Goal: Task Accomplishment & Management: Manage account settings

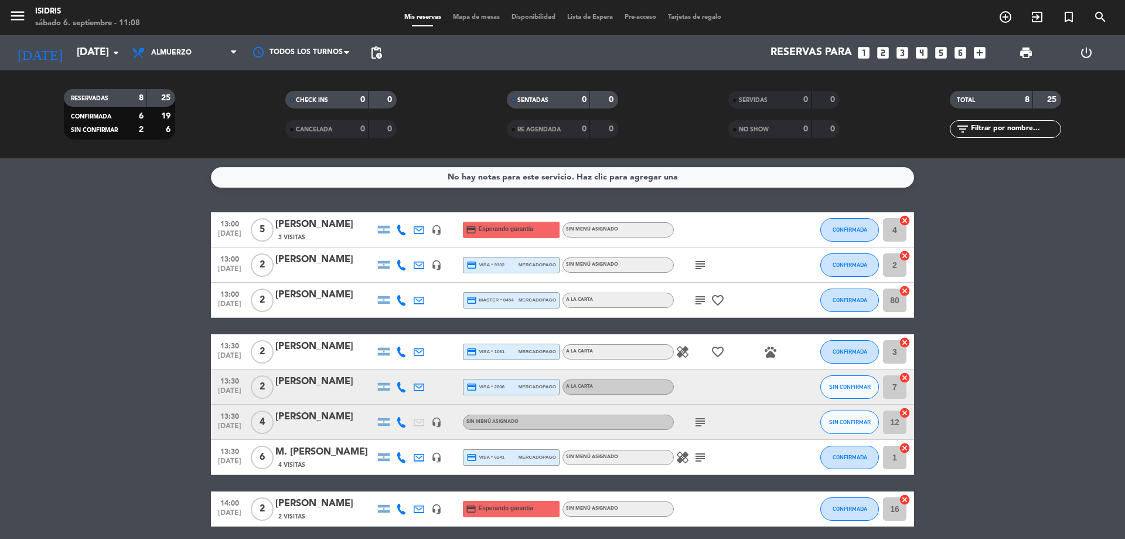
click at [60, 227] on bookings-row "13:00 [DATE] 5 [PERSON_NAME] debe 3 Visitas headset_mic credit_card Esperando g…" at bounding box center [562, 369] width 1125 height 314
click at [121, 313] on bookings-row "13:00 [DATE] 5 [PERSON_NAME] debe 3 Visitas headset_mic credit_card Esperando g…" at bounding box center [562, 369] width 1125 height 314
click at [706, 456] on icon "subject" at bounding box center [700, 457] width 14 height 14
click at [127, 404] on bookings-row "13:00 sep. 6 5 Mariana debe 3 Visitas headset_mic credit_card Esperando garantí…" at bounding box center [562, 369] width 1125 height 314
click at [140, 390] on bookings-row "13:00 sep. 6 5 Mariana debe 3 Visitas headset_mic credit_card Esperando garantí…" at bounding box center [562, 369] width 1125 height 314
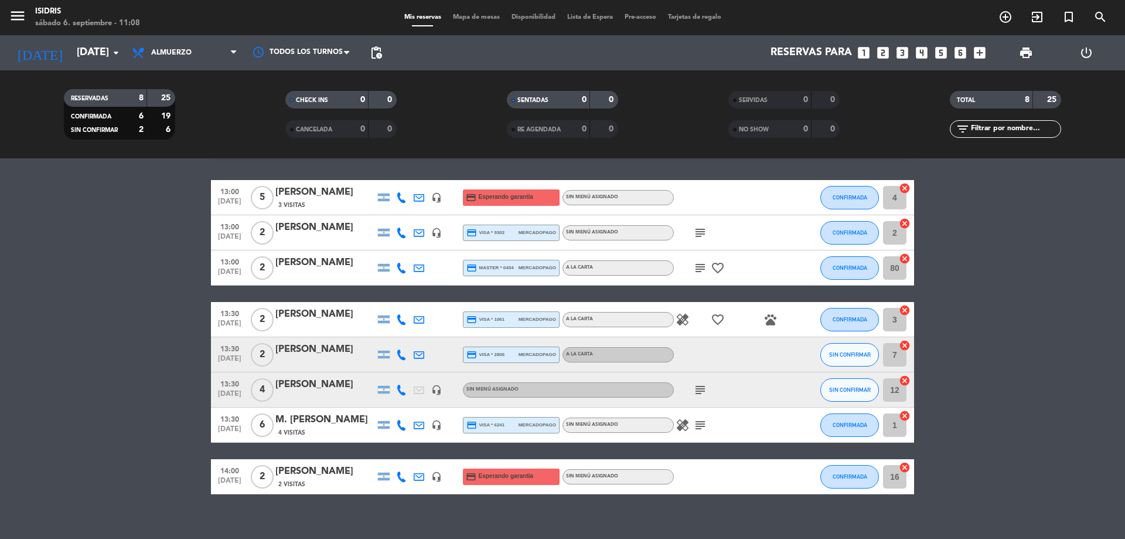
scroll to position [46, 0]
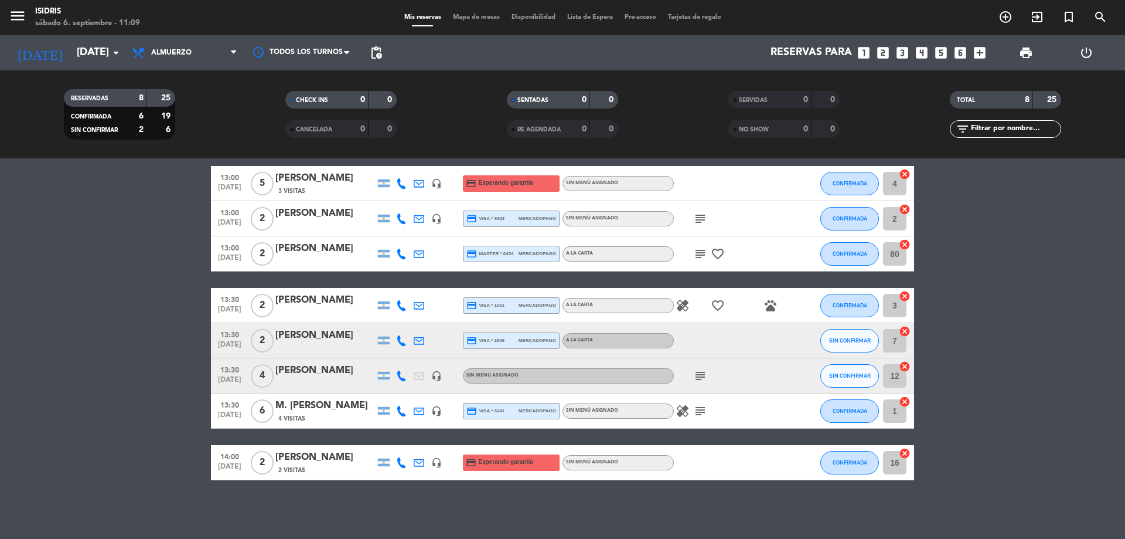
click at [903, 365] on icon "cancel" at bounding box center [905, 366] width 12 height 12
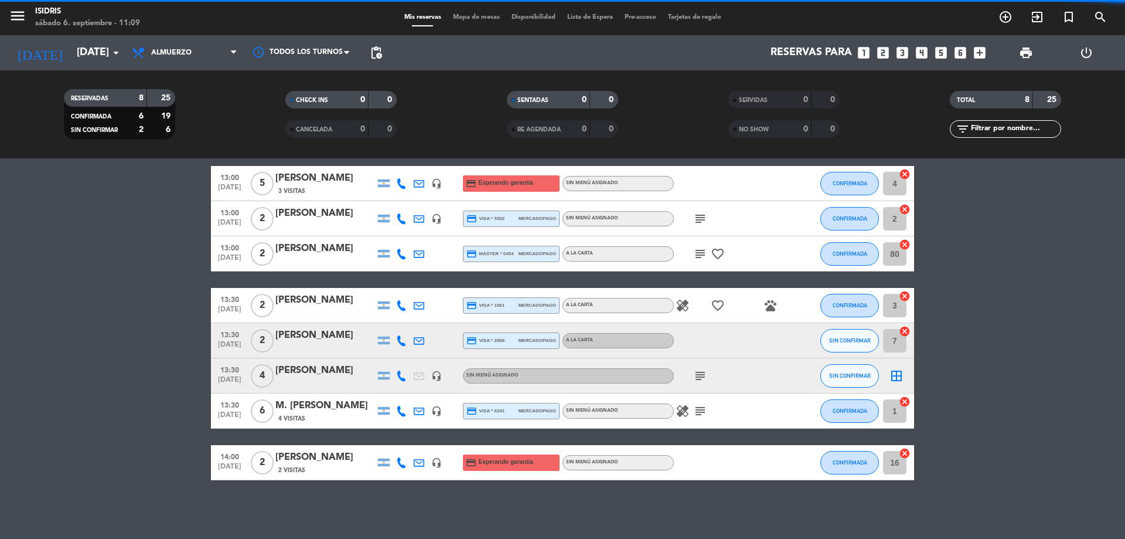
click at [904, 452] on icon "cancel" at bounding box center [905, 453] width 12 height 12
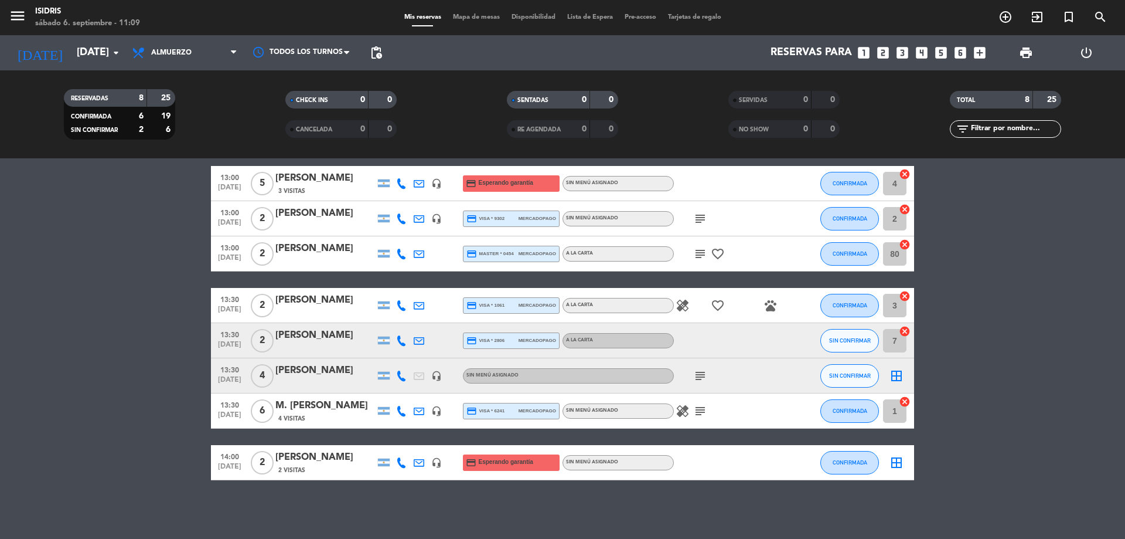
click at [898, 462] on icon "border_all" at bounding box center [897, 462] width 14 height 14
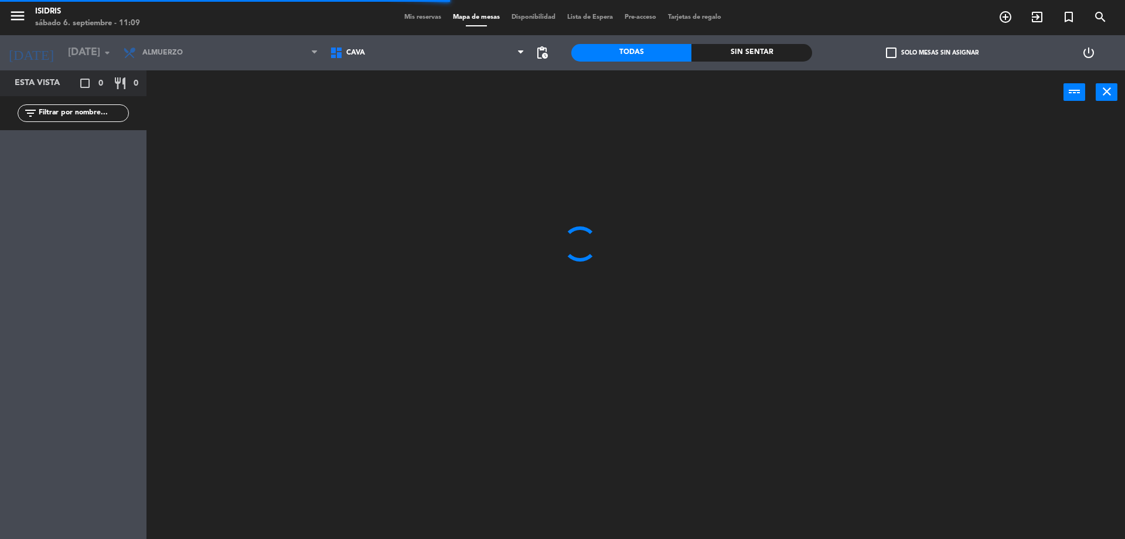
click at [390, 62] on span "CAVA" at bounding box center [427, 53] width 207 height 26
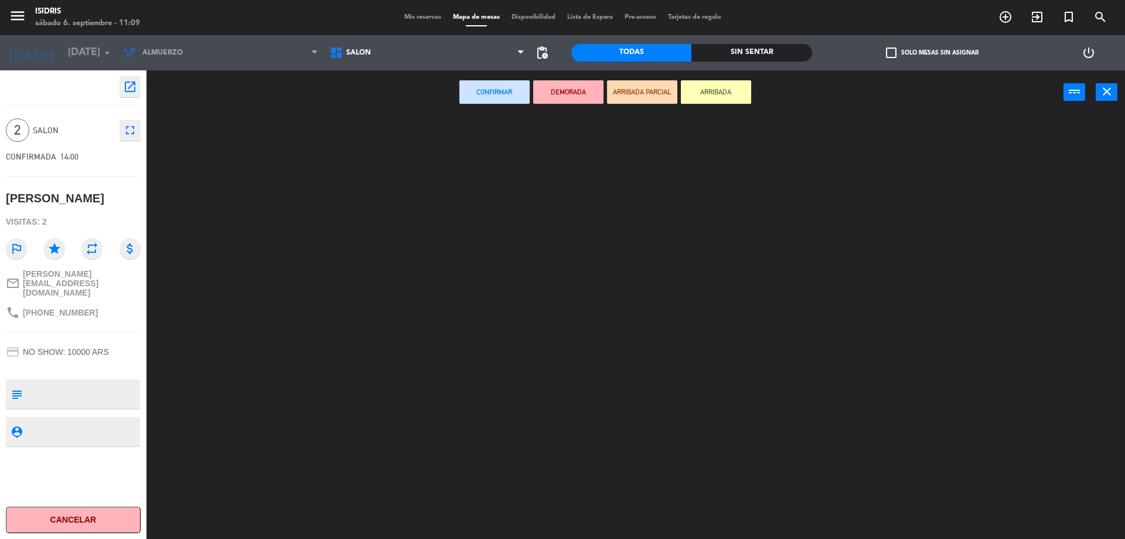
click at [377, 127] on ng-component "menu isidris sábado 6. septiembre - 11:09 Mis reservas Mapa de mesas Disponibil…" at bounding box center [562, 271] width 1125 height 542
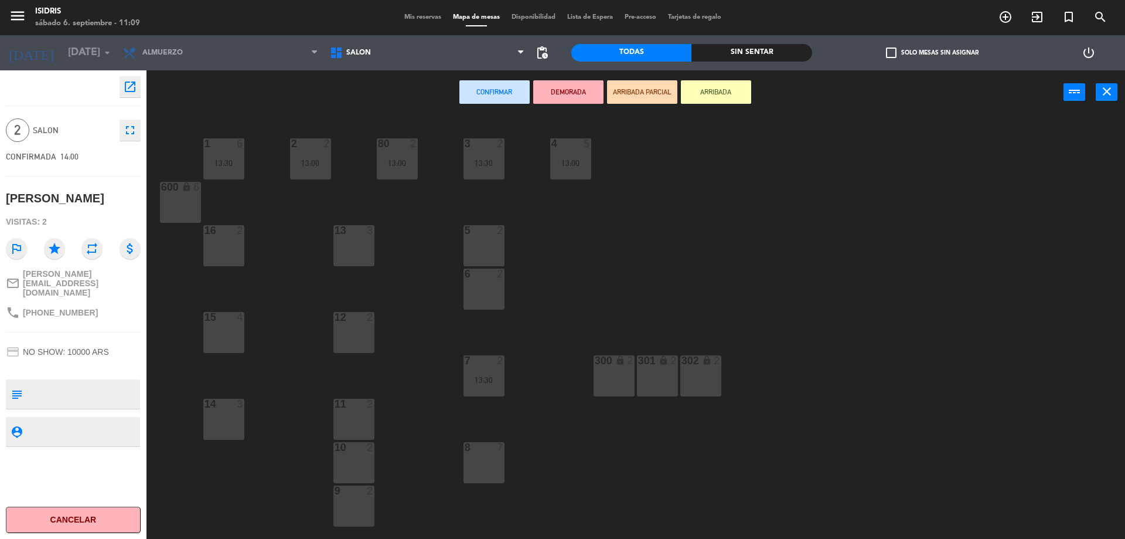
click at [365, 247] on div "13 3" at bounding box center [354, 245] width 41 height 41
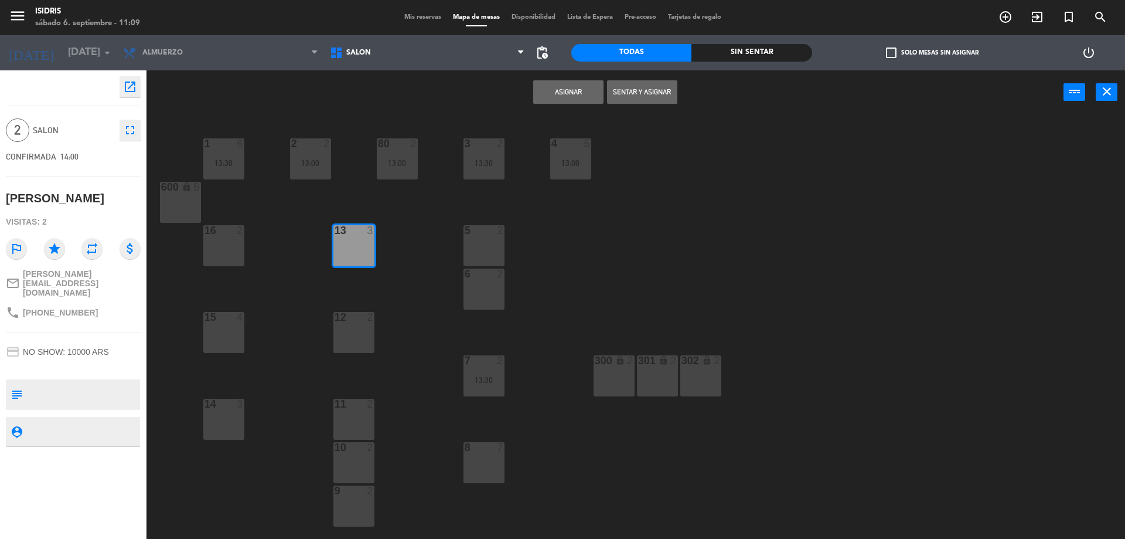
click at [573, 91] on button "Asignar" at bounding box center [568, 91] width 70 height 23
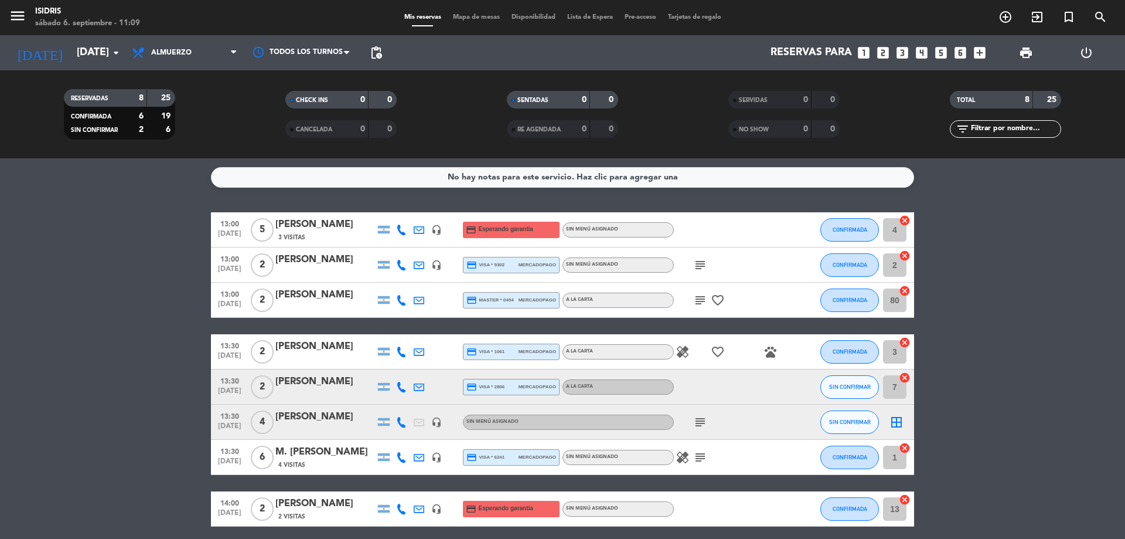
click at [895, 419] on icon "border_all" at bounding box center [897, 422] width 14 height 14
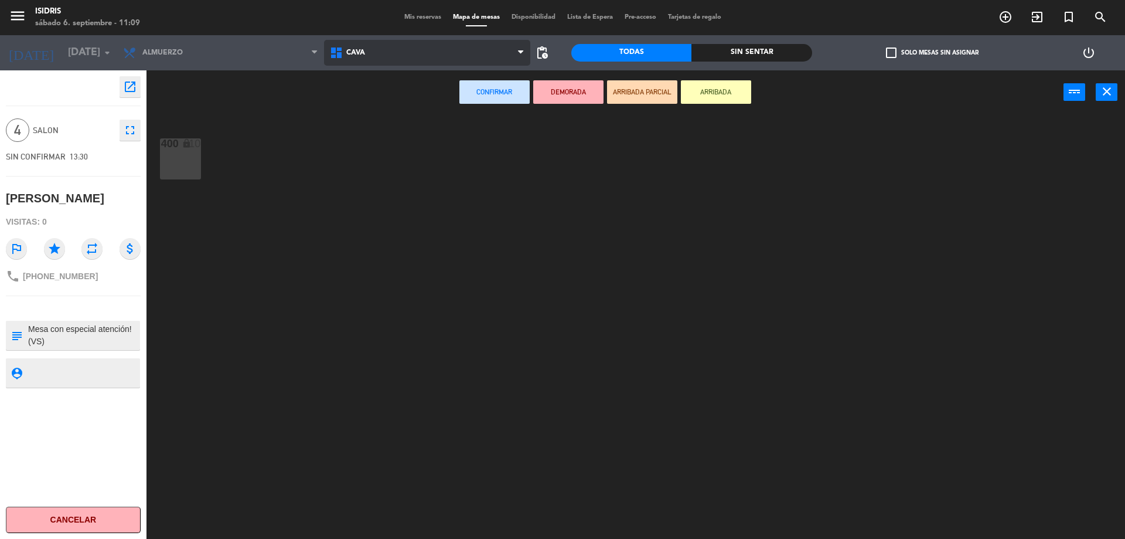
click at [391, 49] on span "CAVA" at bounding box center [427, 53] width 207 height 26
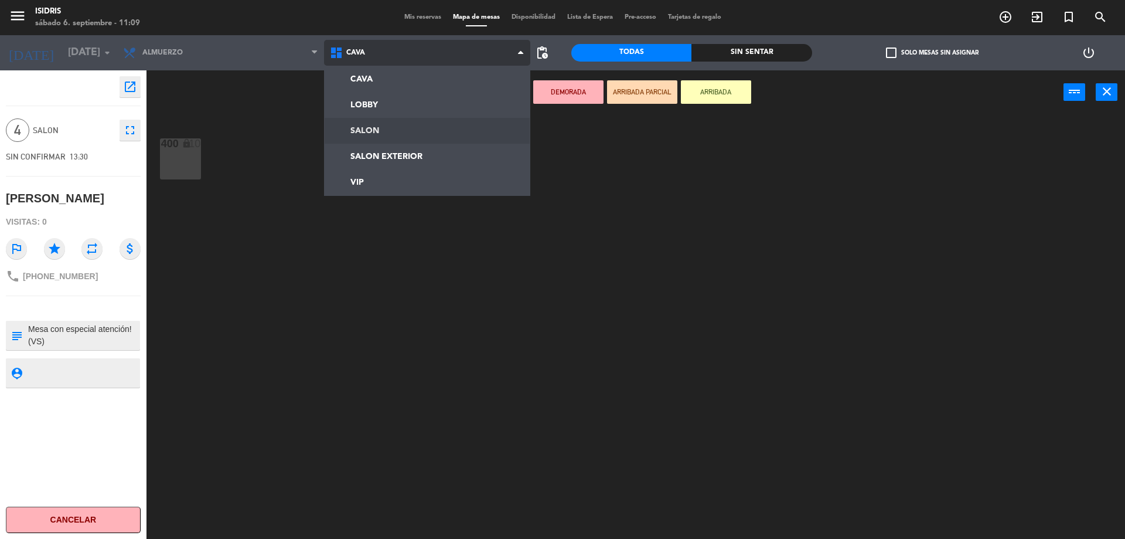
click at [382, 133] on ng-component "menu isidris sábado 6. septiembre - 11:09 Mis reservas Mapa de mesas Disponibil…" at bounding box center [562, 271] width 1125 height 542
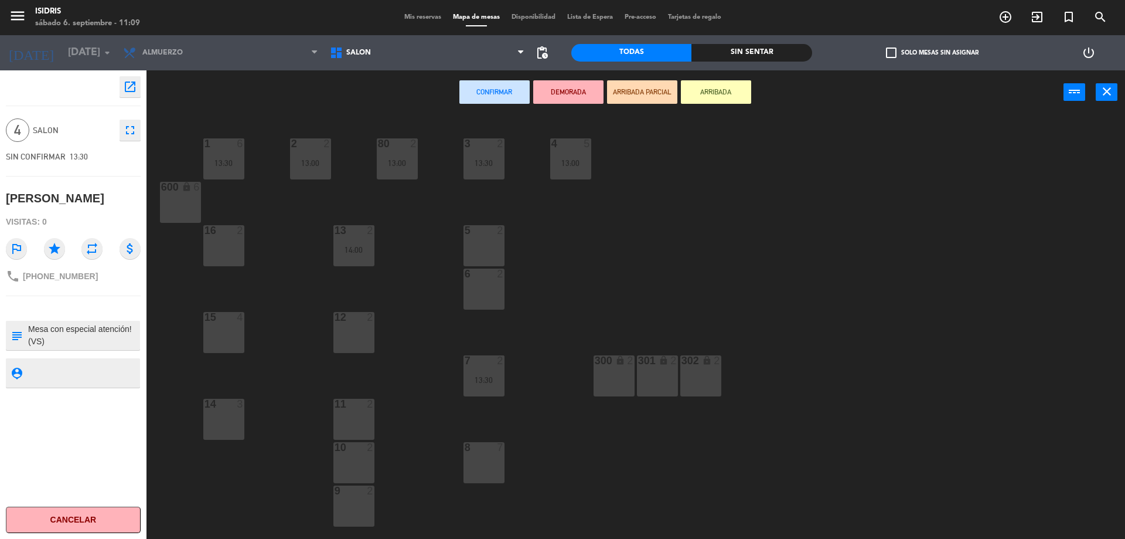
click at [228, 253] on div "16 2" at bounding box center [223, 245] width 41 height 41
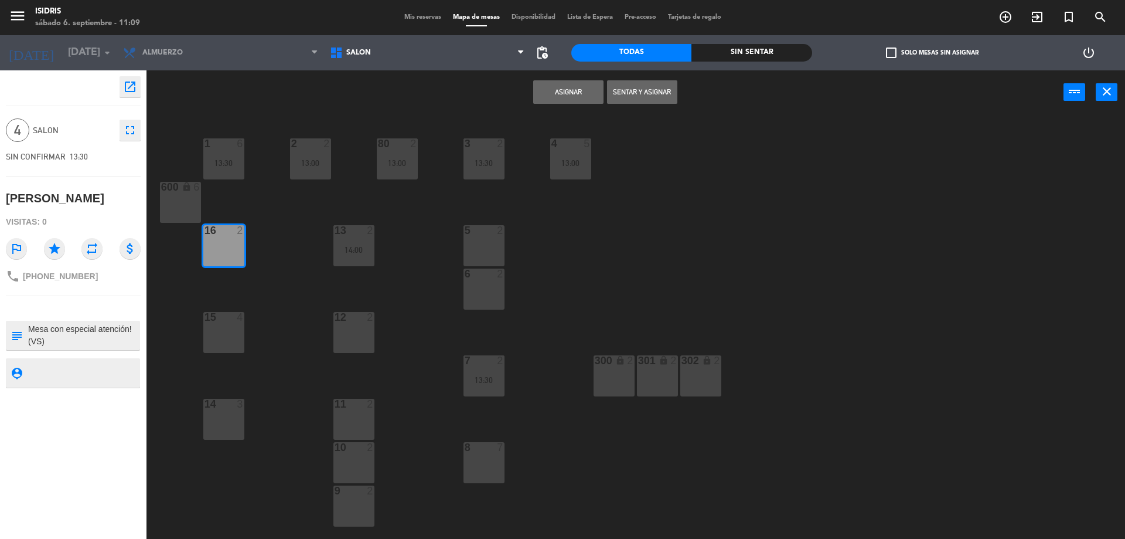
click at [239, 354] on div "1 6 13:30 2 2 13:00 3 2 13:30 4 5 13:00 80 2 13:00 600 lock 6 5 2 13 2 14:00 16…" at bounding box center [642, 329] width 968 height 424
click at [232, 334] on div "15 4" at bounding box center [223, 332] width 41 height 41
click at [585, 93] on button "Asignar" at bounding box center [568, 91] width 70 height 23
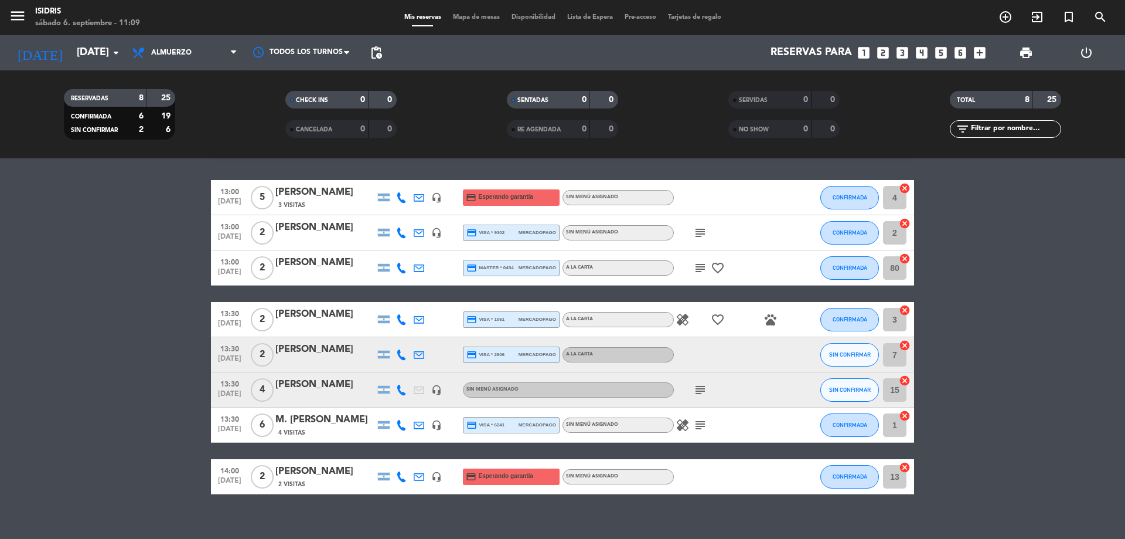
scroll to position [46, 0]
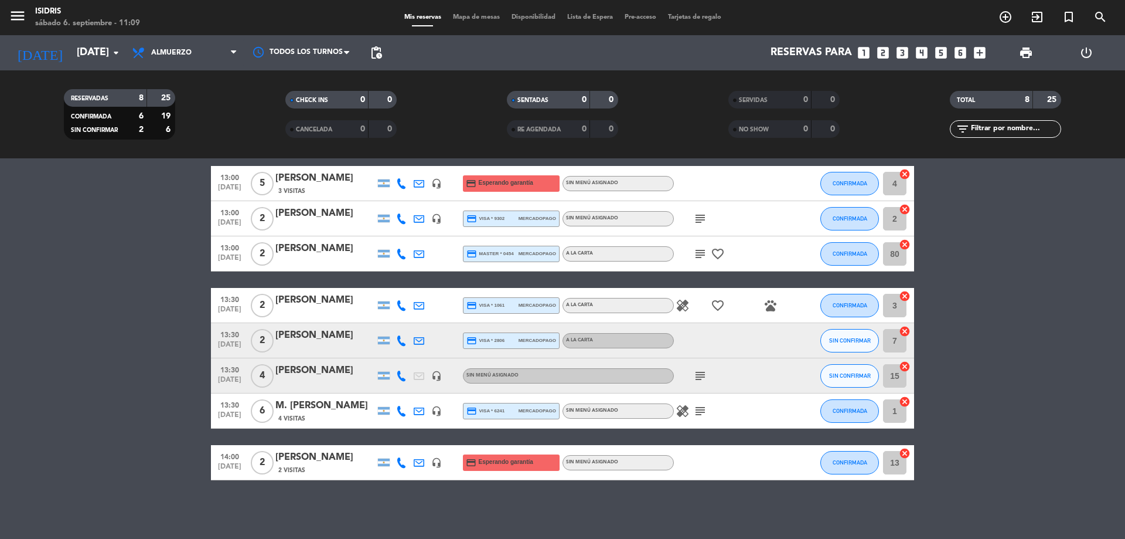
click at [769, 305] on icon "pets" at bounding box center [771, 305] width 14 height 14
click at [99, 353] on bookings-row "13:00 sep. 6 5 Mariana debe 3 Visitas headset_mic credit_card Esperando garantí…" at bounding box center [562, 323] width 1125 height 314
drag, startPoint x: 396, startPoint y: 386, endPoint x: 397, endPoint y: 379, distance: 6.6
click at [396, 385] on div at bounding box center [402, 375] width 18 height 35
click at [399, 379] on icon at bounding box center [401, 375] width 11 height 11
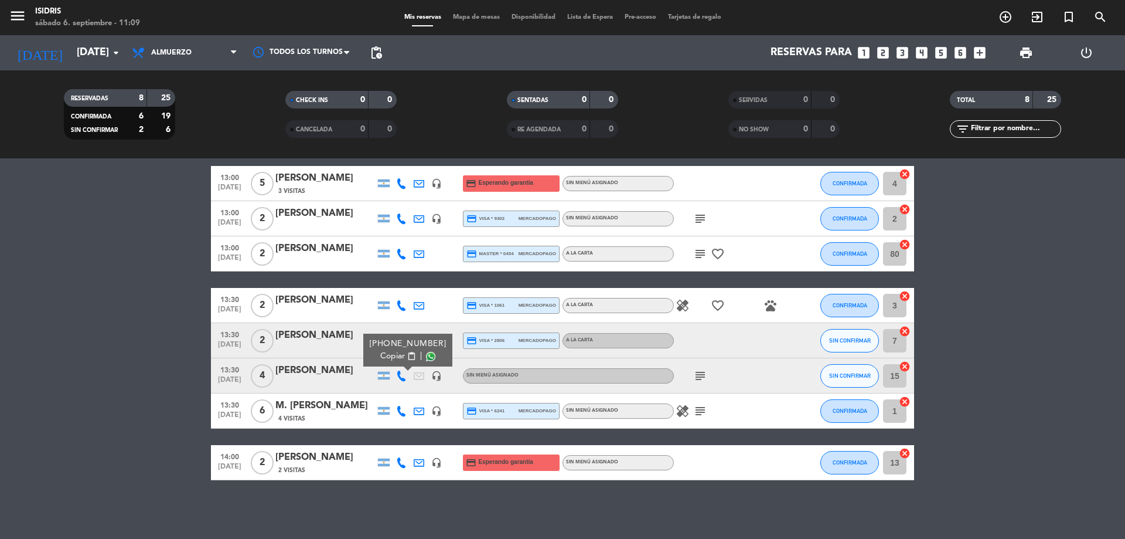
click at [407, 358] on span "content_paste" at bounding box center [411, 356] width 9 height 9
click at [27, 443] on bookings-row "13:00 sep. 6 5 Mariana debe 3 Visitas headset_mic credit_card Esperando garantí…" at bounding box center [562, 323] width 1125 height 314
click at [46, 305] on bookings-row "13:00 sep. 6 5 Mariana debe 3 Visitas headset_mic credit_card Esperando garantí…" at bounding box center [562, 323] width 1125 height 314
click at [185, 40] on span "Almuerzo" at bounding box center [184, 53] width 117 height 26
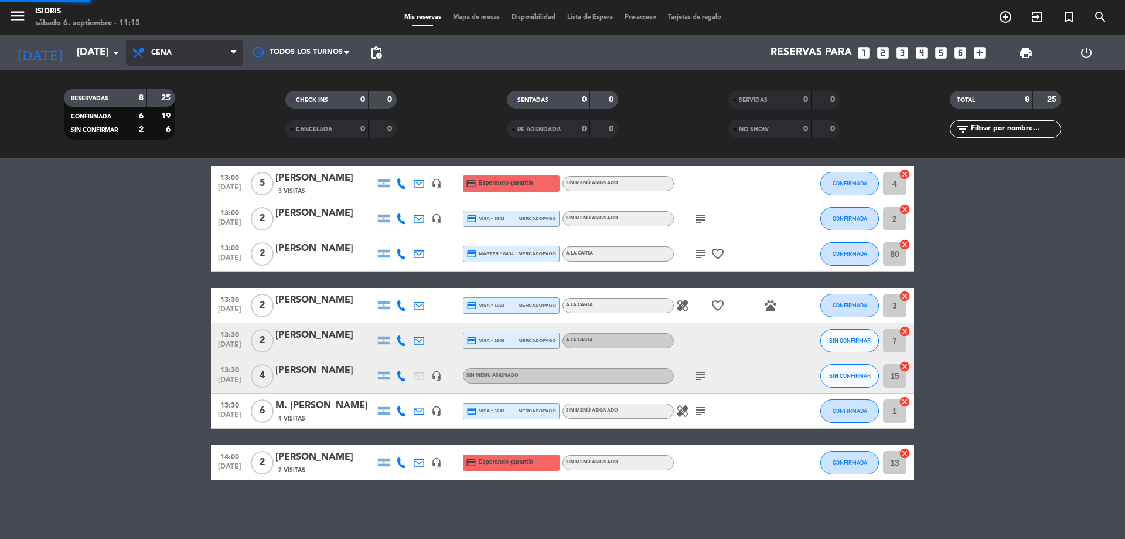
click at [193, 157] on div "menu isidris sábado 6. septiembre - 11:15 Mis reservas Mapa de mesas Disponibil…" at bounding box center [562, 79] width 1125 height 158
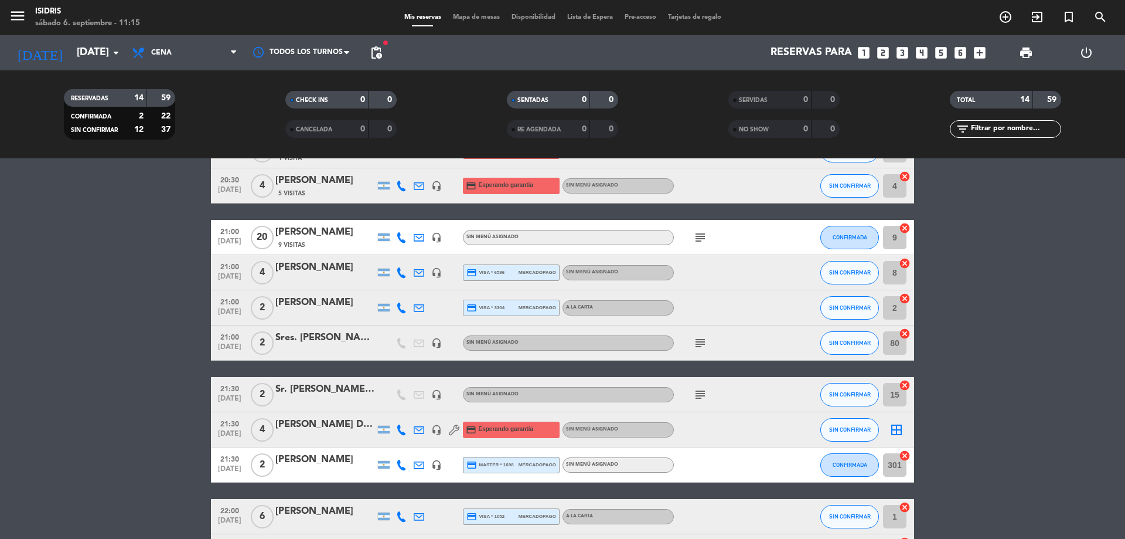
scroll to position [290, 0]
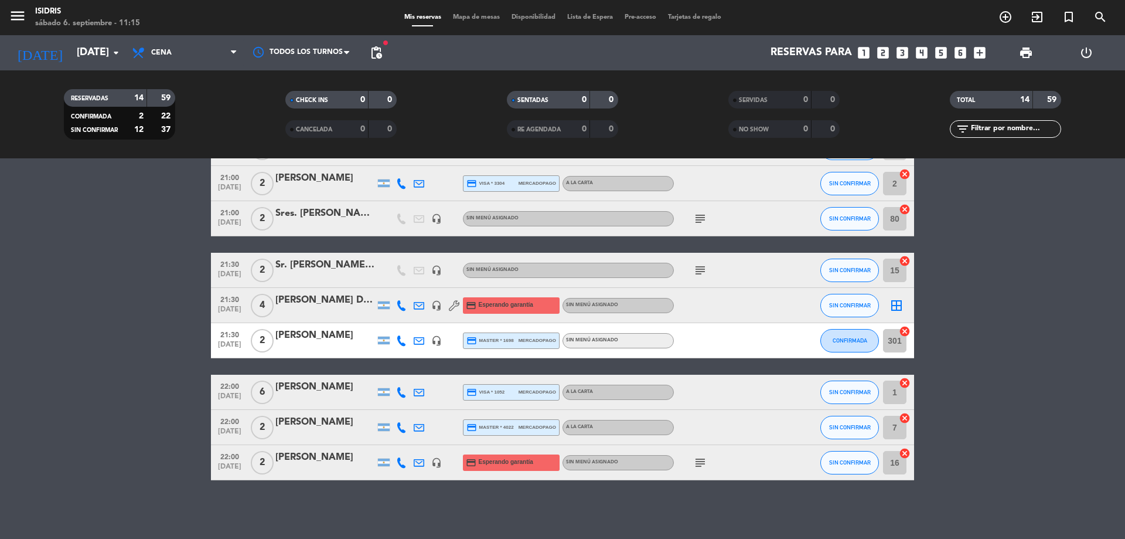
click at [489, 16] on span "Mapa de mesas" at bounding box center [476, 17] width 59 height 6
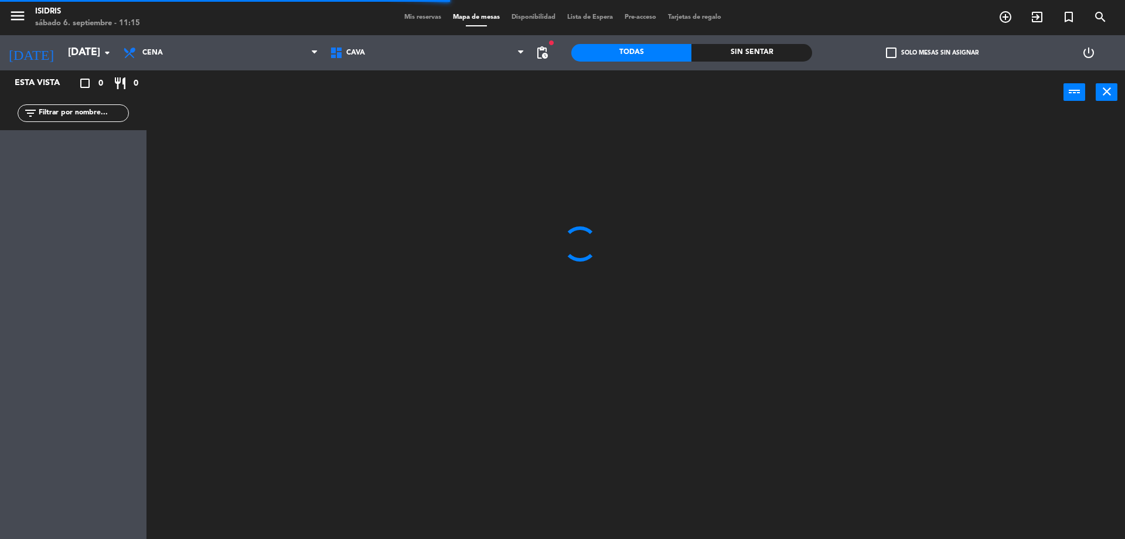
click at [358, 52] on span "CAVA" at bounding box center [355, 53] width 19 height 8
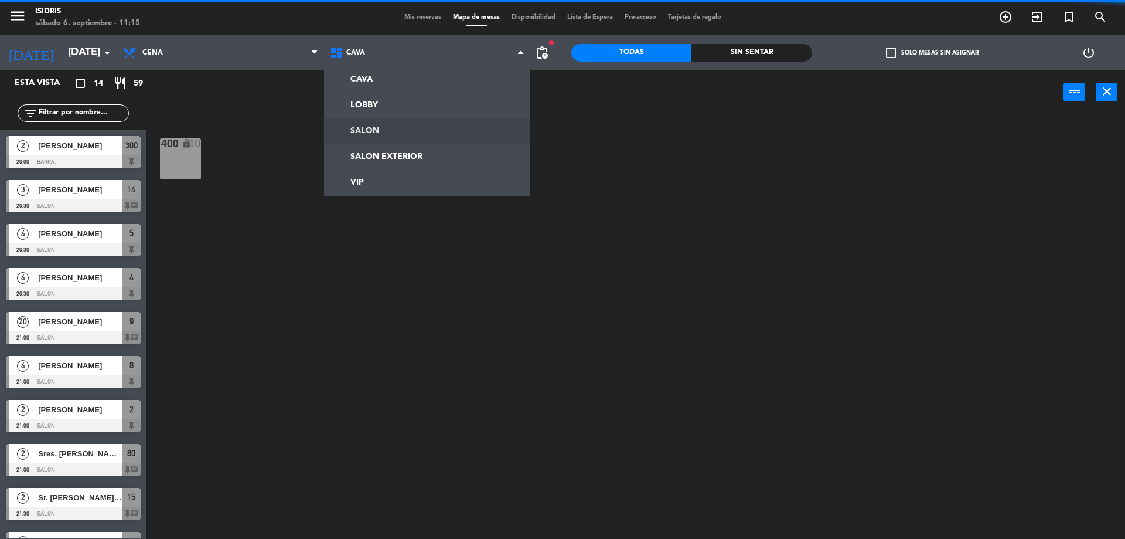
click at [372, 122] on ng-component "menu isidris sábado 6. septiembre - 11:15 Mis reservas Mapa de mesas Disponibil…" at bounding box center [562, 271] width 1125 height 542
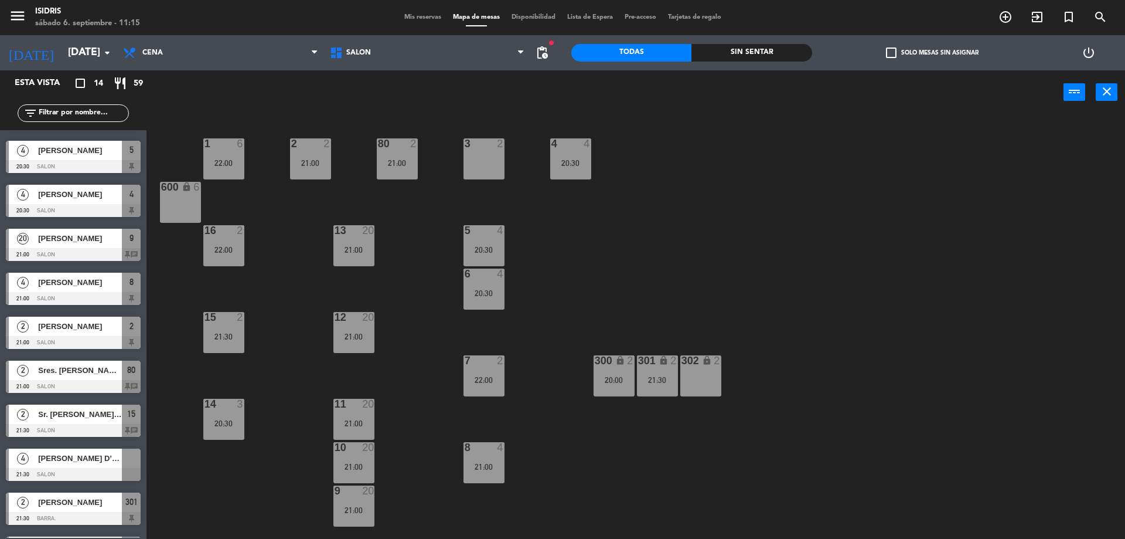
scroll to position [208, 0]
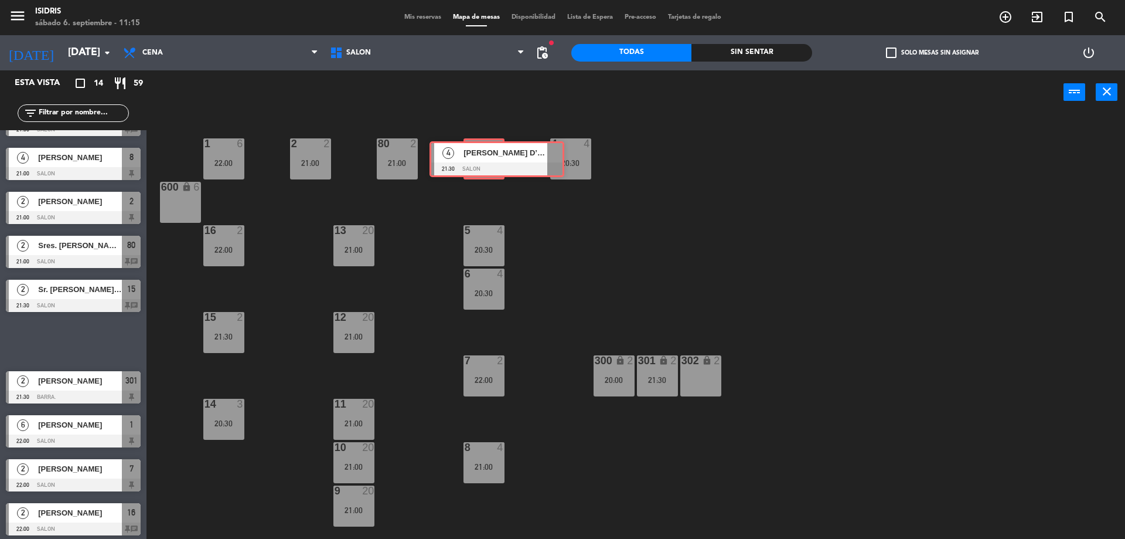
drag, startPoint x: 63, startPoint y: 332, endPoint x: 487, endPoint y: 150, distance: 461.3
click at [487, 150] on div "Esta vista crop_square 14 restaurant 59 filter_list 2 Filiti Rodrigo 20:00 BARR…" at bounding box center [562, 305] width 1125 height 471
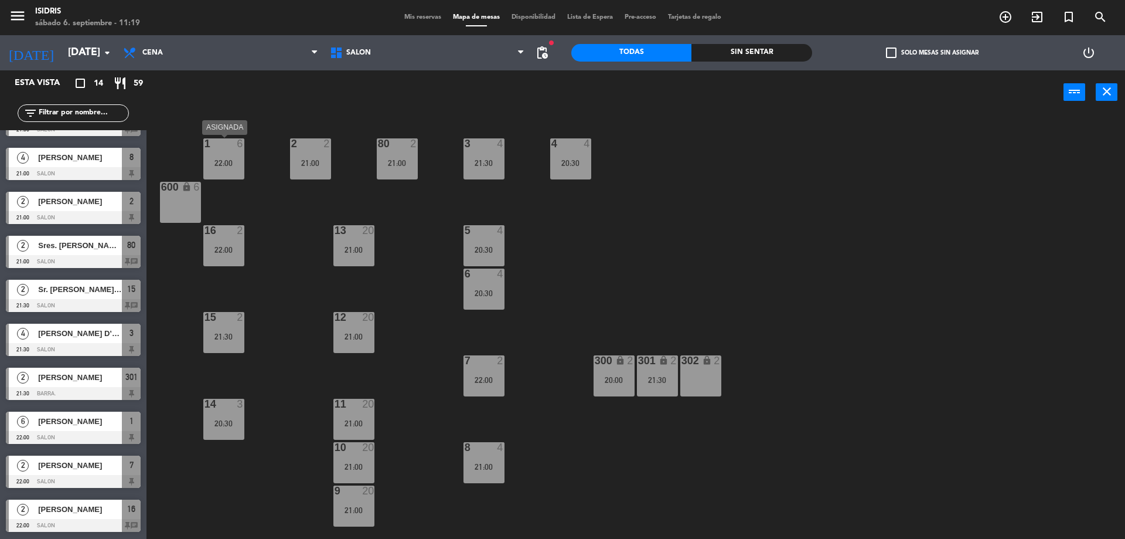
click at [219, 150] on div "1 6 22:00" at bounding box center [223, 158] width 41 height 41
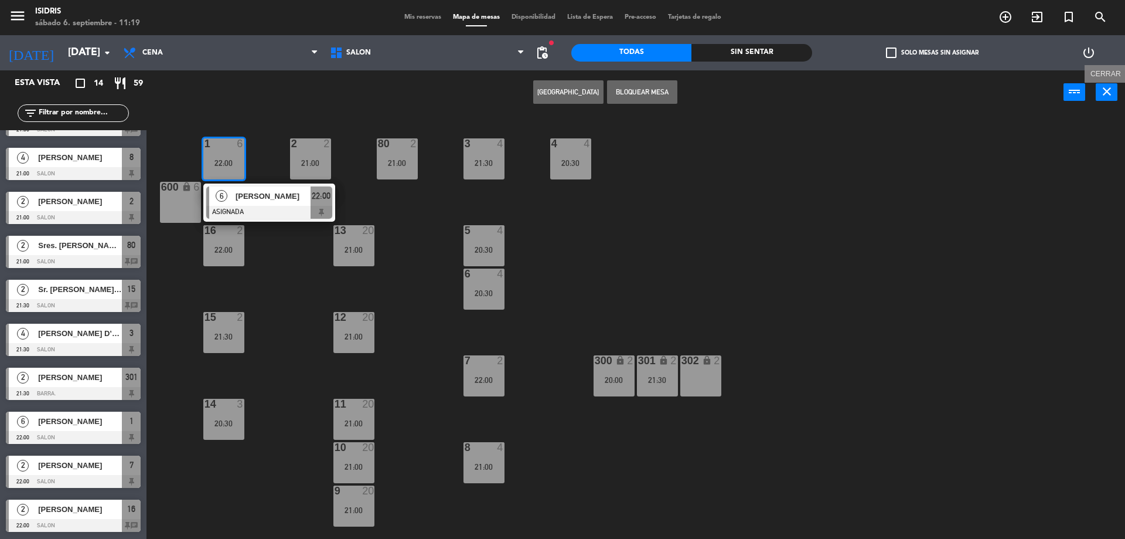
click at [1111, 96] on icon "close" at bounding box center [1107, 91] width 14 height 14
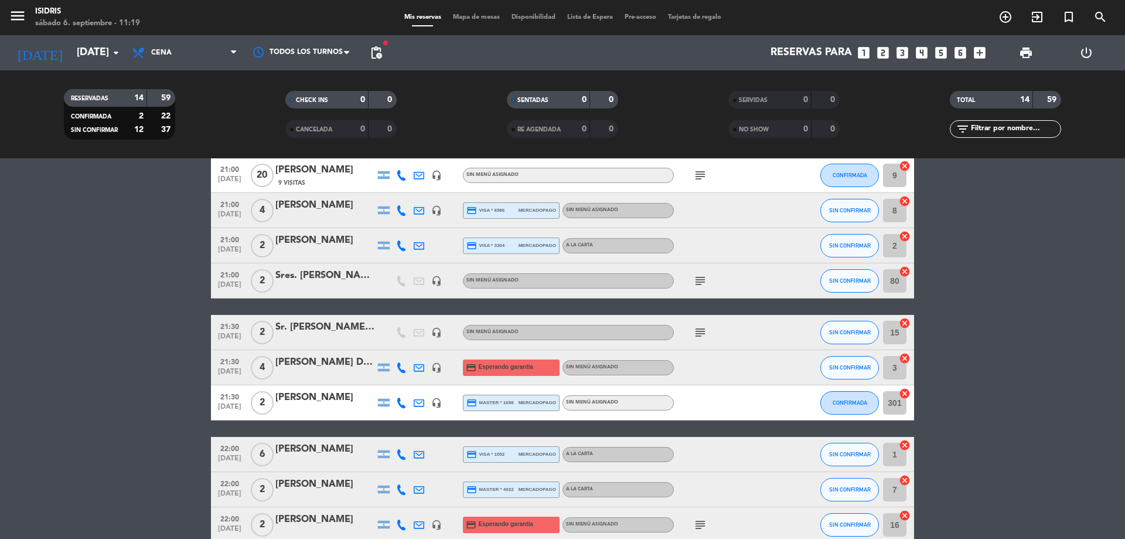
scroll to position [290, 0]
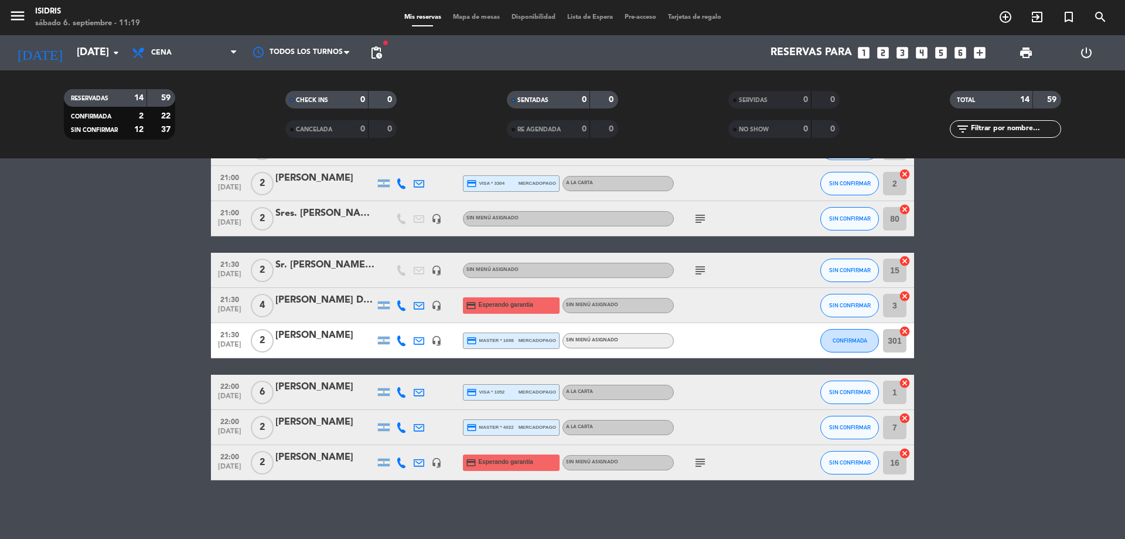
click at [904, 383] on icon "cancel" at bounding box center [905, 383] width 12 height 12
click at [864, 396] on button "SIN CONFIRMAR" at bounding box center [850, 391] width 59 height 23
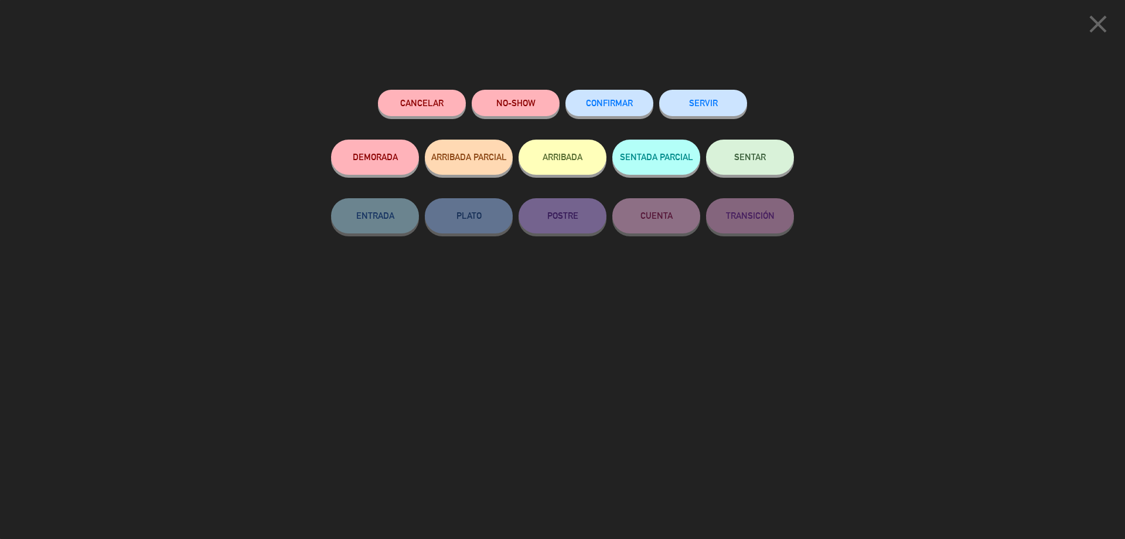
click at [1098, 11] on icon "close" at bounding box center [1098, 23] width 29 height 29
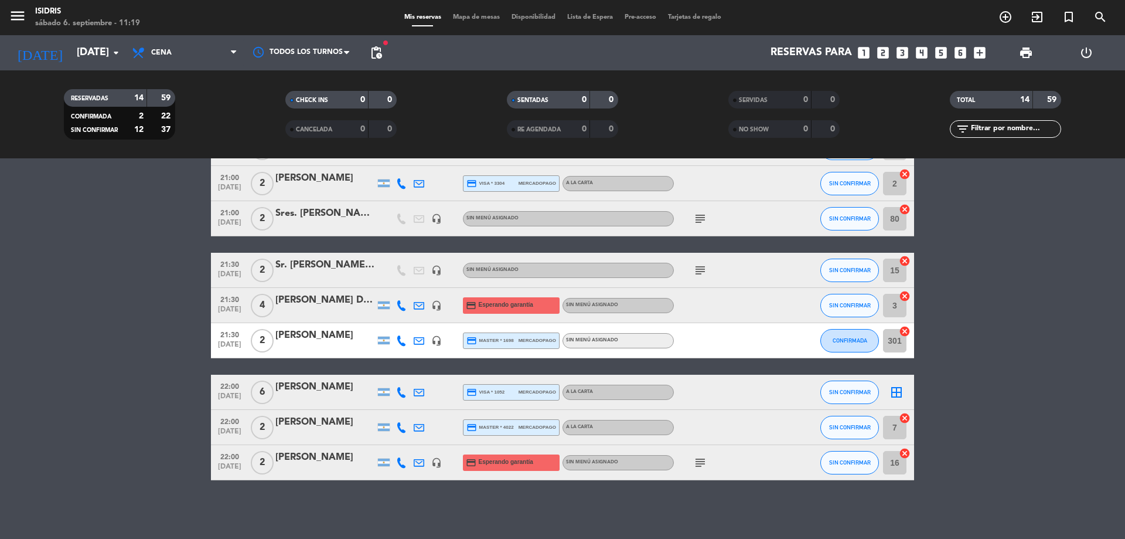
click at [897, 390] on icon "border_all" at bounding box center [897, 392] width 14 height 14
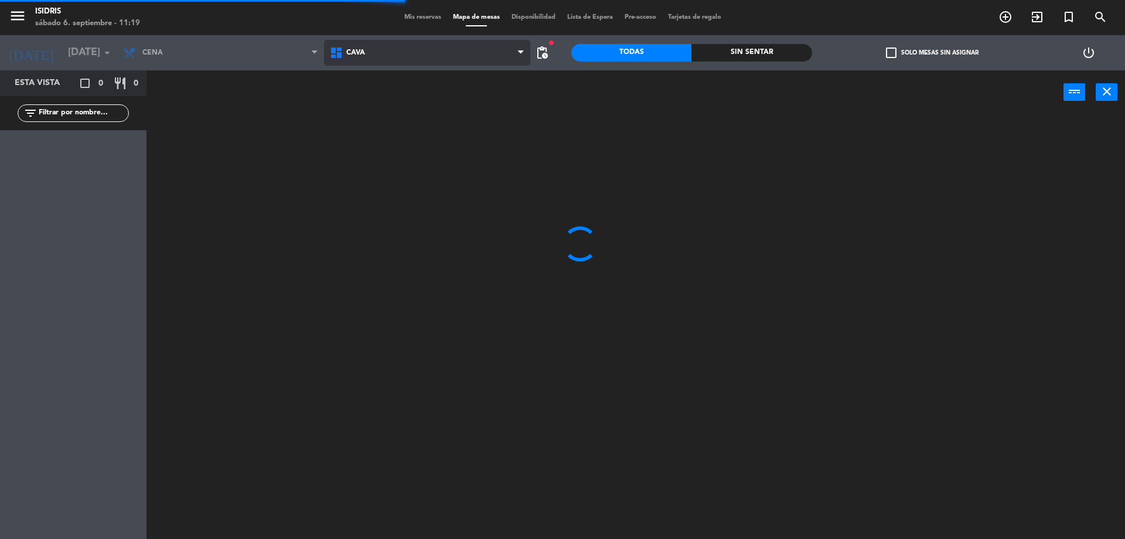
click at [382, 55] on span "CAVA" at bounding box center [427, 53] width 207 height 26
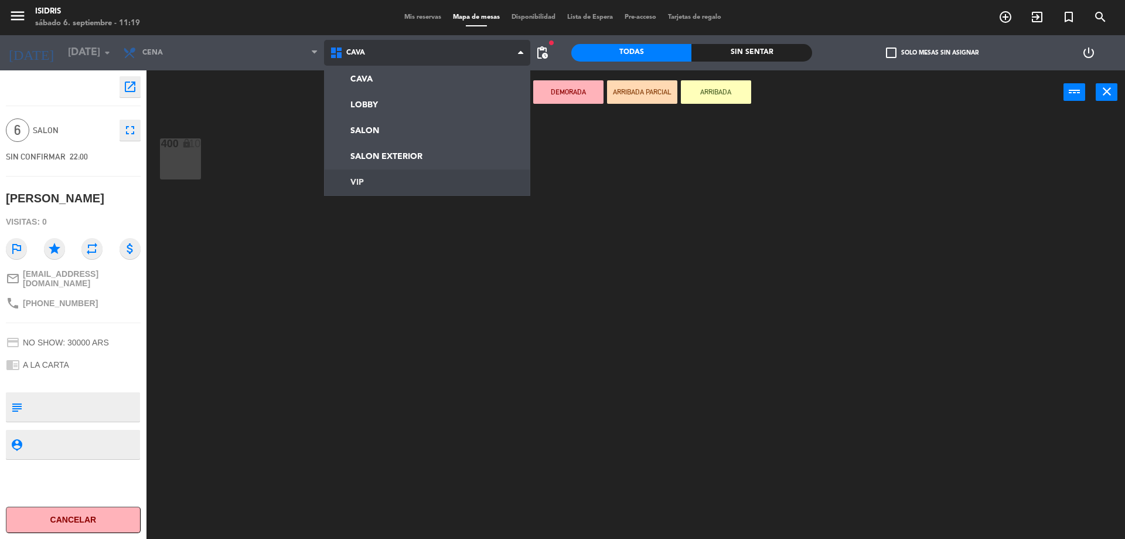
click at [356, 183] on ng-component "menu isidris sábado 6. septiembre - 11:19 Mis reservas Mapa de mesas Disponibil…" at bounding box center [562, 271] width 1125 height 542
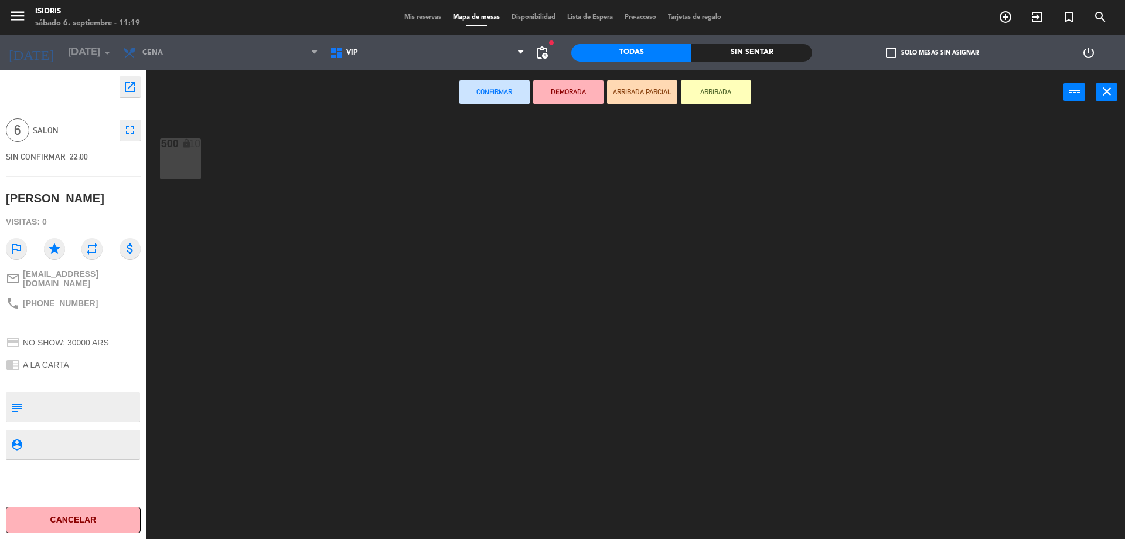
click at [199, 157] on div "500 lock 10" at bounding box center [180, 158] width 41 height 41
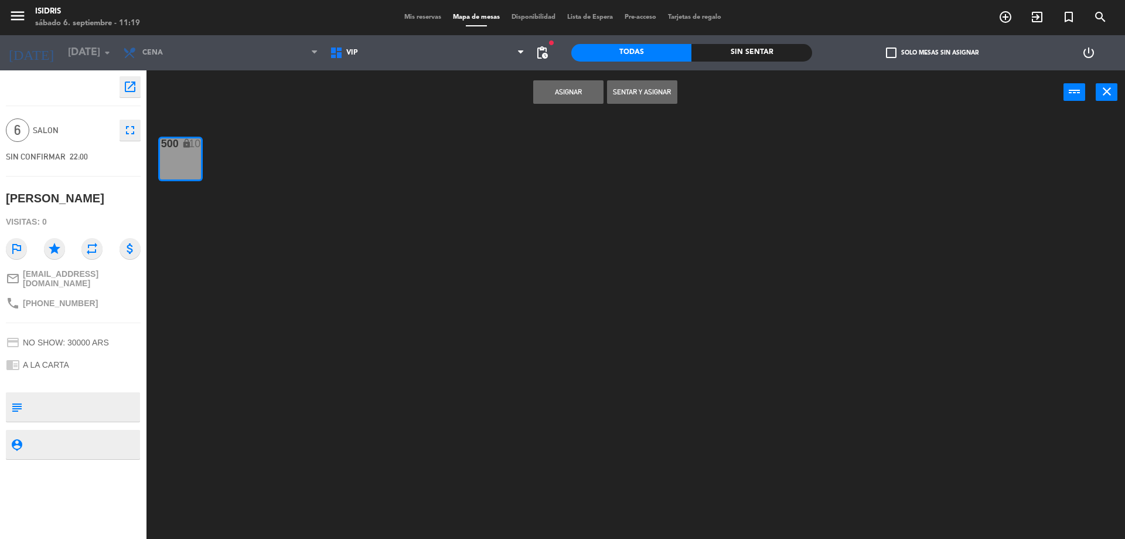
click at [589, 89] on button "Asignar" at bounding box center [568, 91] width 70 height 23
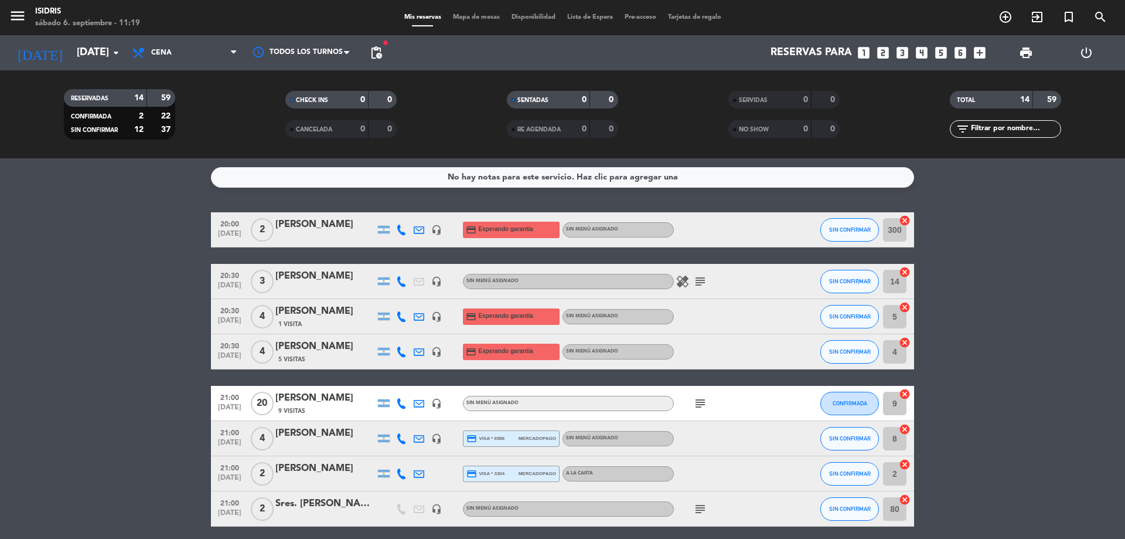
click at [72, 299] on bookings-row "20:00 sep. 6 2 Filiti Rodrigo headset_mic credit_card Esperando garantía Sin me…" at bounding box center [562, 491] width 1125 height 558
click at [473, 16] on span "Mapa de mesas" at bounding box center [476, 17] width 59 height 6
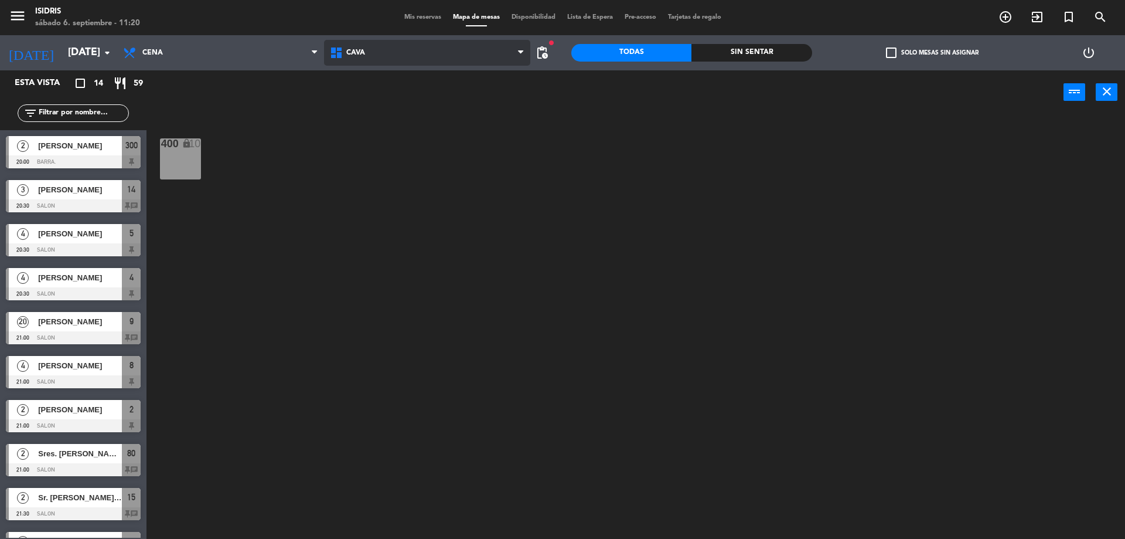
click at [403, 59] on span "CAVA" at bounding box center [427, 53] width 207 height 26
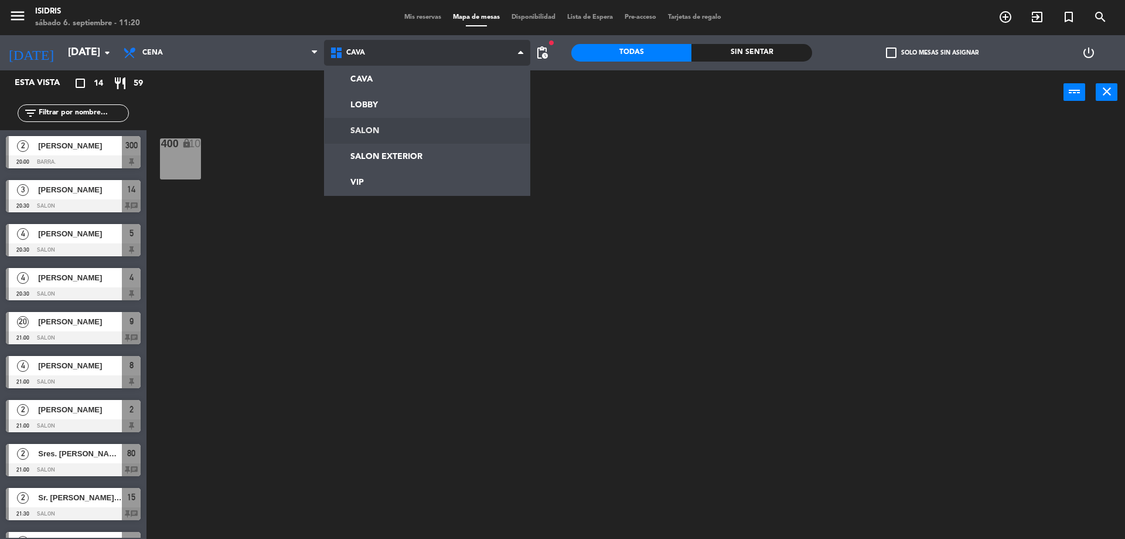
click at [362, 143] on ng-component "menu isidris sábado 6. septiembre - 11:20 Mis reservas Mapa de mesas Disponibil…" at bounding box center [562, 271] width 1125 height 542
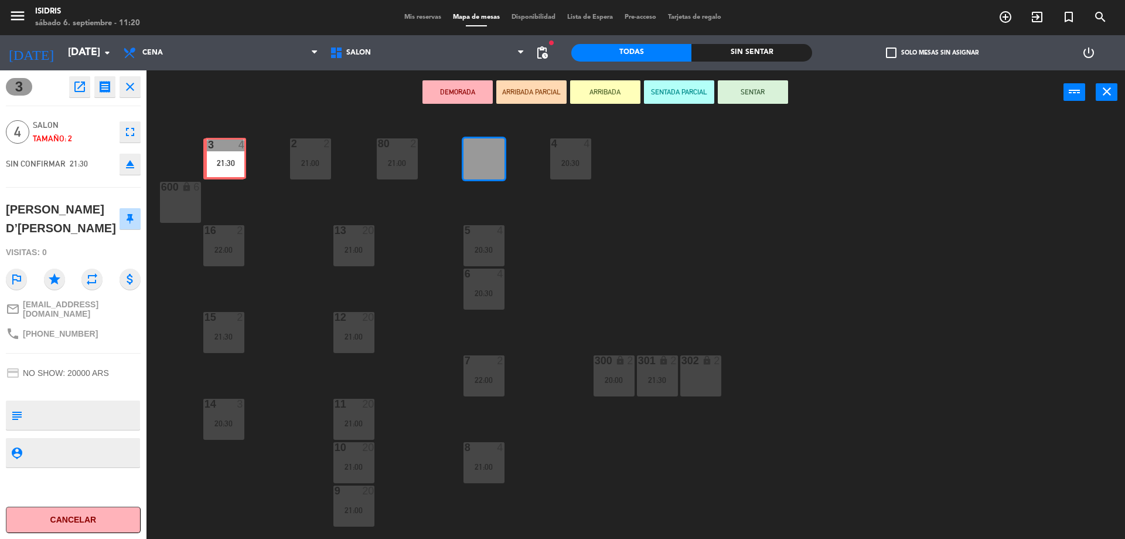
drag, startPoint x: 488, startPoint y: 162, endPoint x: 229, endPoint y: 162, distance: 258.5
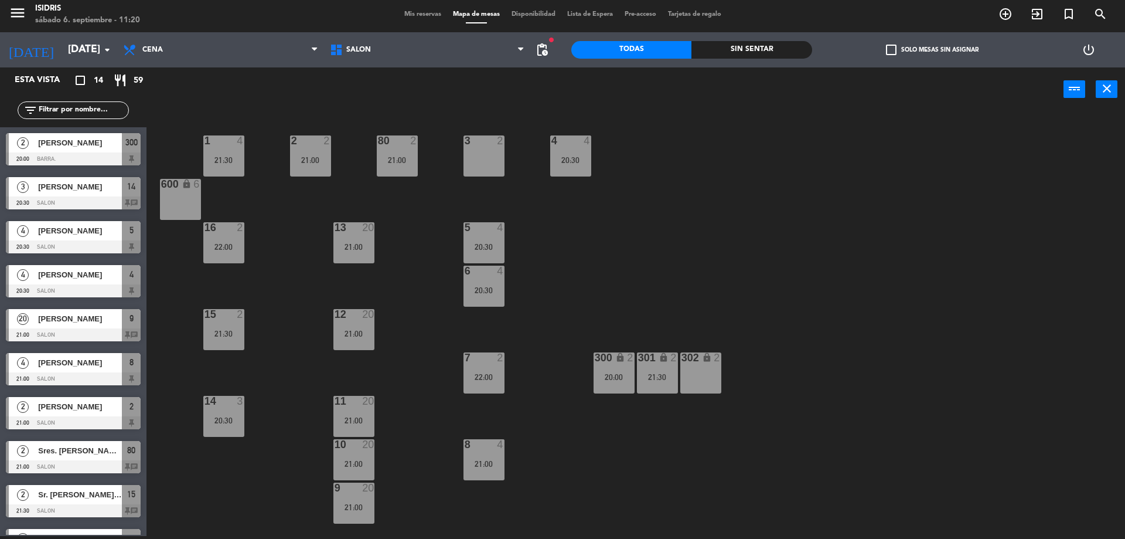
scroll to position [1, 0]
click at [1113, 86] on icon "close" at bounding box center [1107, 88] width 14 height 14
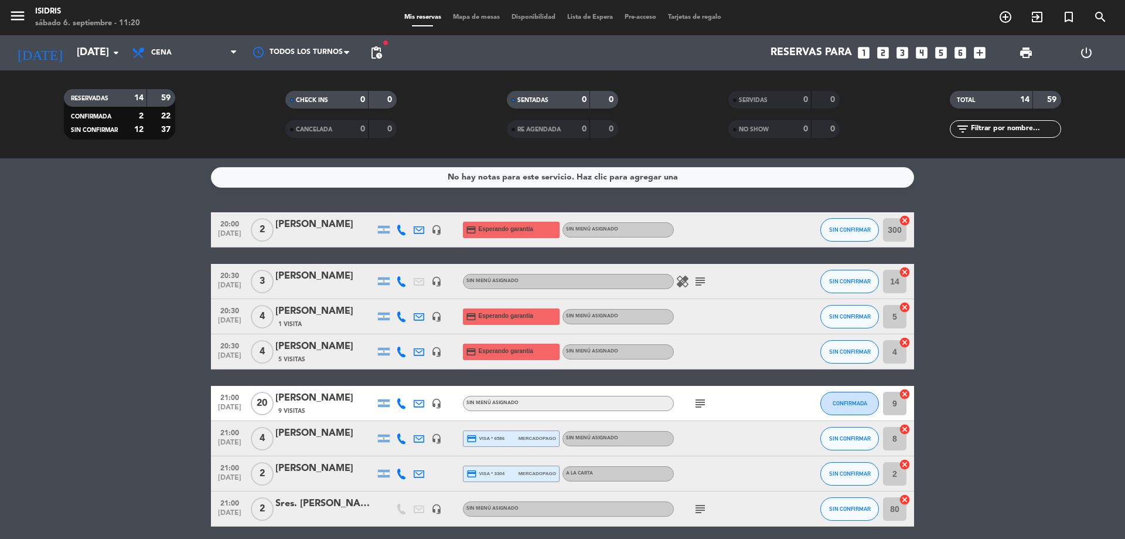
click at [117, 304] on bookings-row "20:00 sep. 6 2 Filiti Rodrigo headset_mic credit_card Esperando garantía Sin me…" at bounding box center [562, 491] width 1125 height 558
click at [64, 341] on bookings-row "20:00 sep. 6 2 Filiti Rodrigo headset_mic credit_card Esperando garantía Sin me…" at bounding box center [562, 491] width 1125 height 558
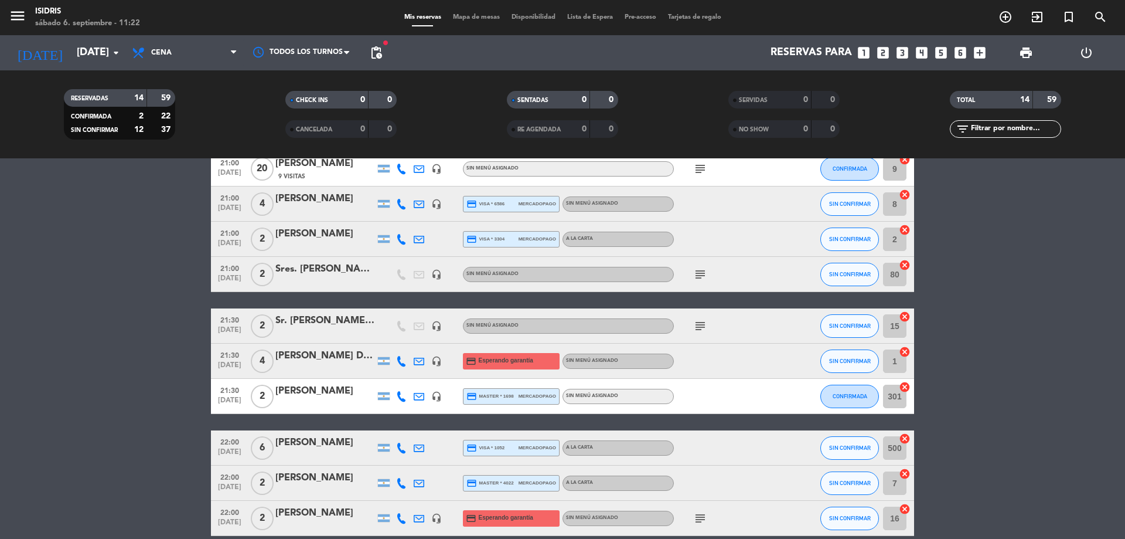
scroll to position [290, 0]
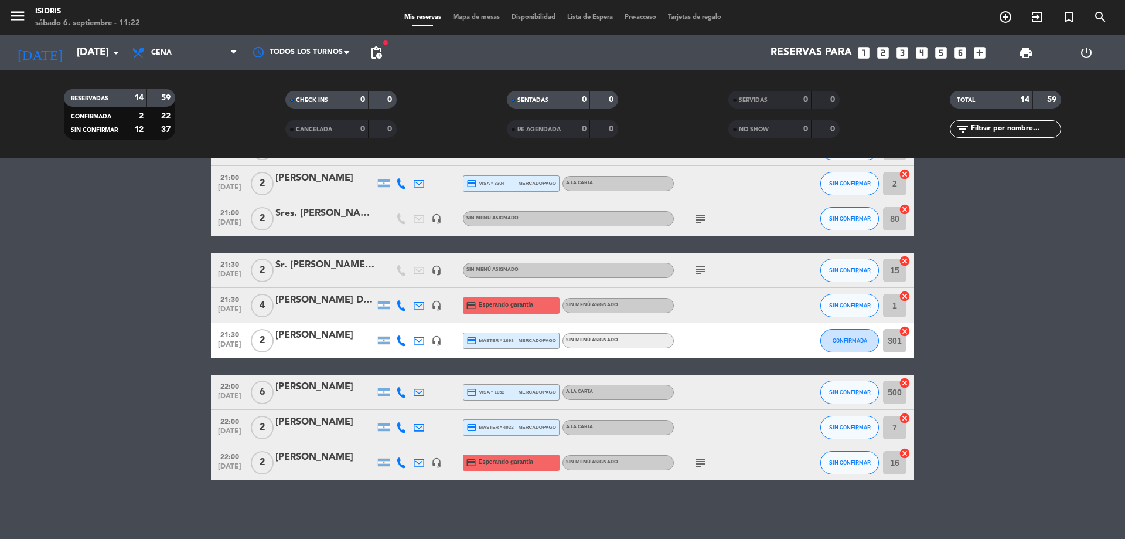
click at [699, 268] on icon "subject" at bounding box center [700, 270] width 14 height 14
click at [0, 319] on bookings-row "20:00 sep. 6 2 Filiti Rodrigo headset_mic credit_card Esperando garantía Sin me…" at bounding box center [562, 201] width 1125 height 558
click at [697, 221] on icon "subject" at bounding box center [700, 219] width 14 height 14
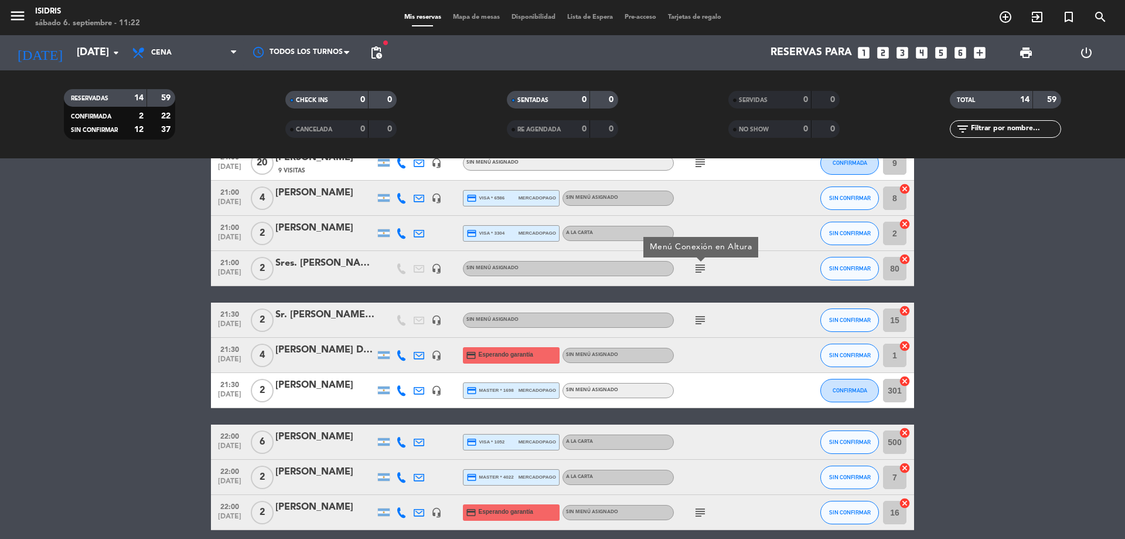
scroll to position [173, 0]
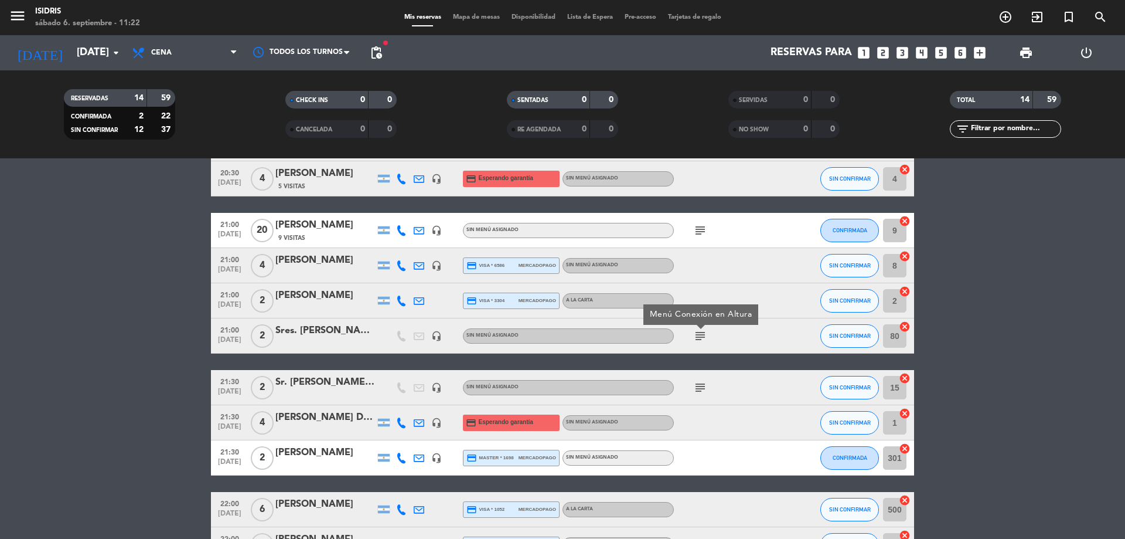
click at [124, 311] on bookings-row "20:00 sep. 6 2 Filiti Rodrigo headset_mic credit_card Esperando garantía Sin me…" at bounding box center [562, 318] width 1125 height 558
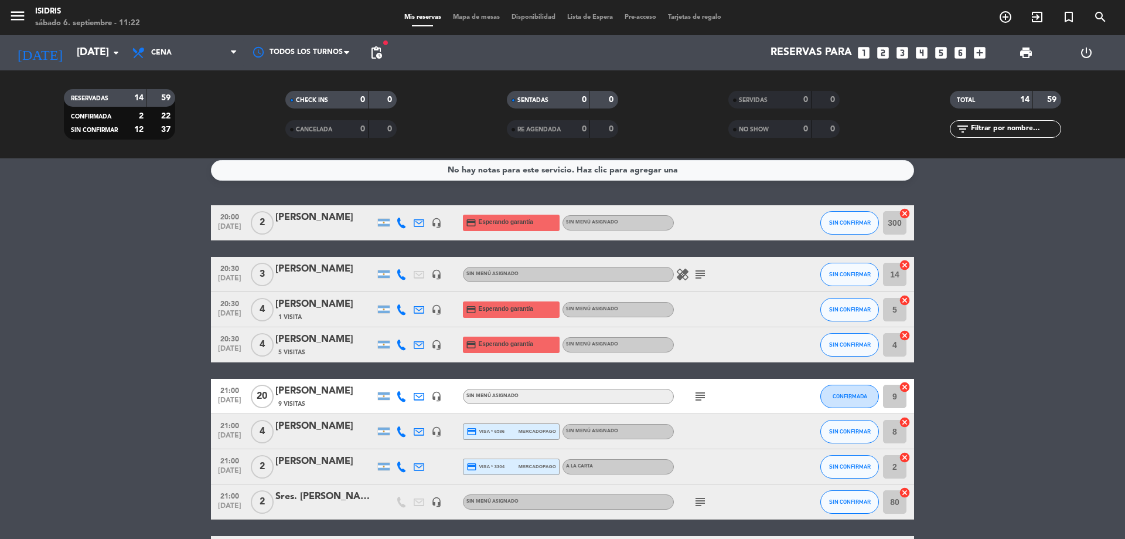
scroll to position [0, 0]
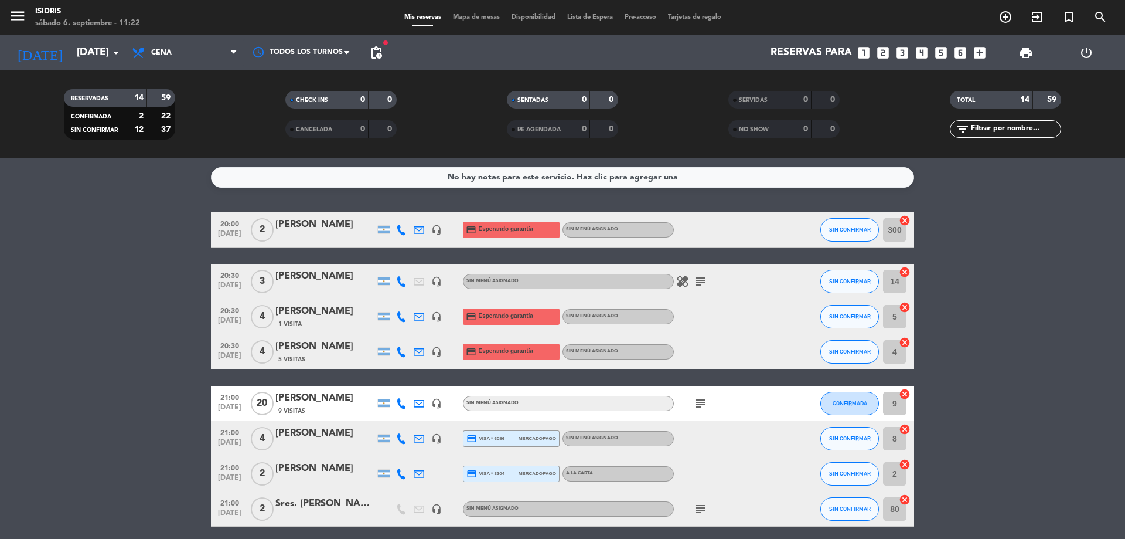
click at [81, 354] on bookings-row "20:00 sep. 6 2 Filiti Rodrigo headset_mic credit_card Esperando garantía Sin me…" at bounding box center [562, 491] width 1125 height 558
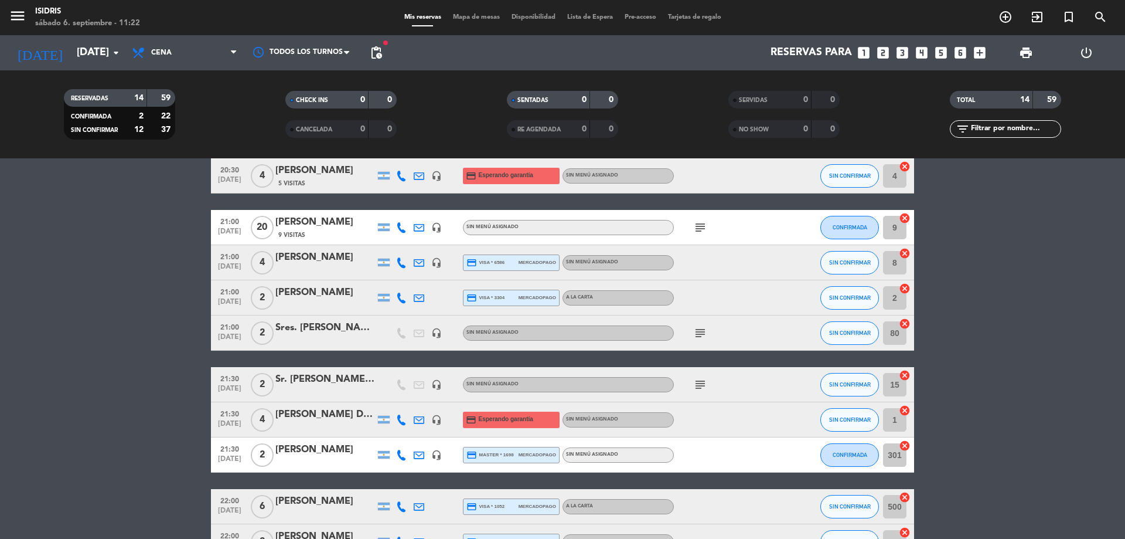
scroll to position [234, 0]
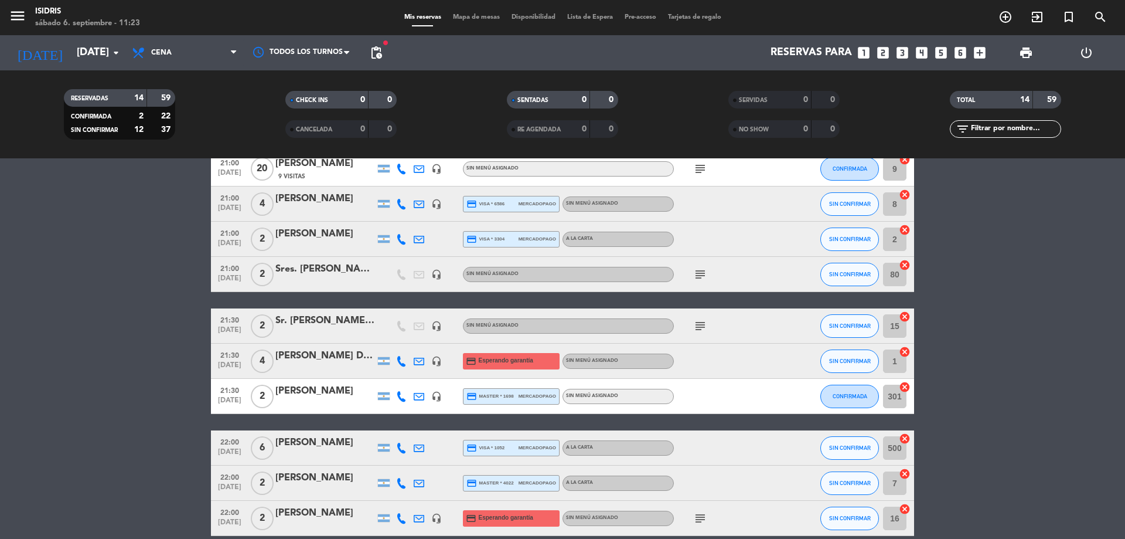
click at [135, 314] on bookings-row "20:00 sep. 6 2 Filiti Rodrigo headset_mic credit_card Esperando garantía Sin me…" at bounding box center [562, 257] width 1125 height 558
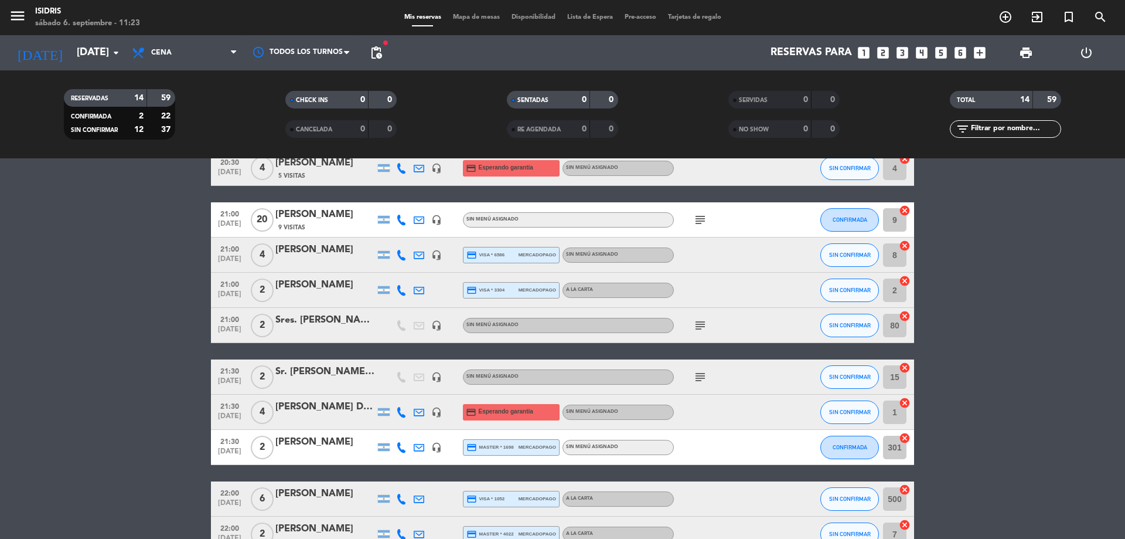
scroll to position [173, 0]
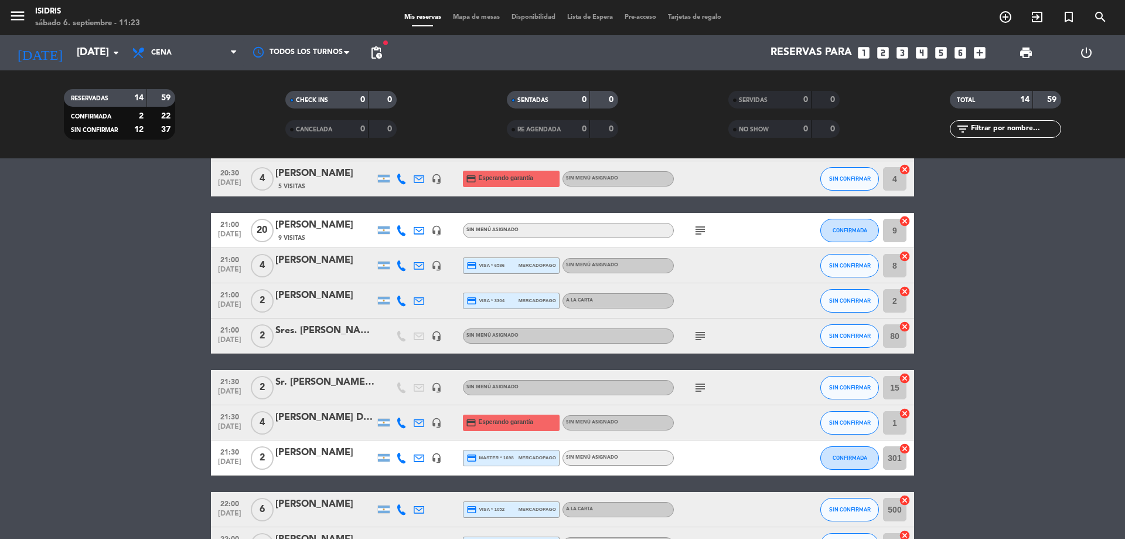
click at [339, 423] on div "Gatto D’Andrea María Alejandra" at bounding box center [325, 417] width 100 height 15
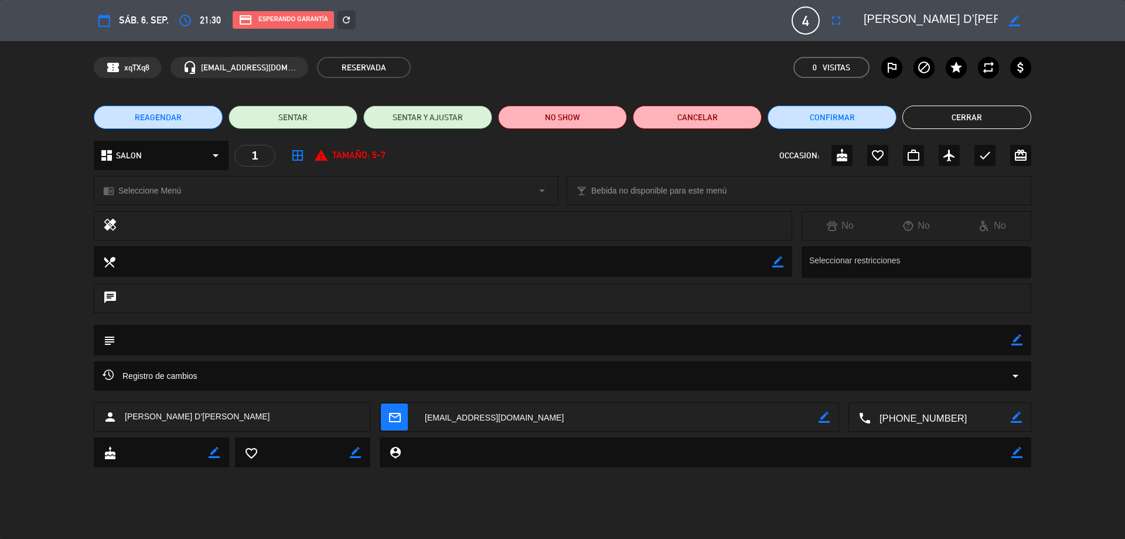
click at [970, 121] on button "Cerrar" at bounding box center [967, 117] width 129 height 23
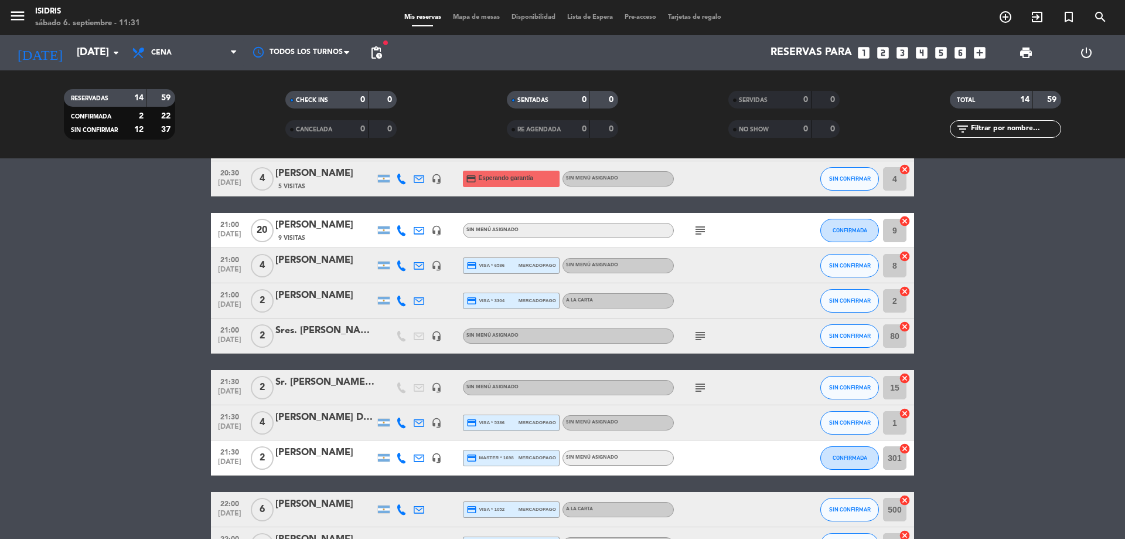
click at [62, 373] on bookings-row "20:00 sep. 6 2 Filiti Rodrigo headset_mic credit_card Esperando garantía Sin me…" at bounding box center [562, 318] width 1125 height 558
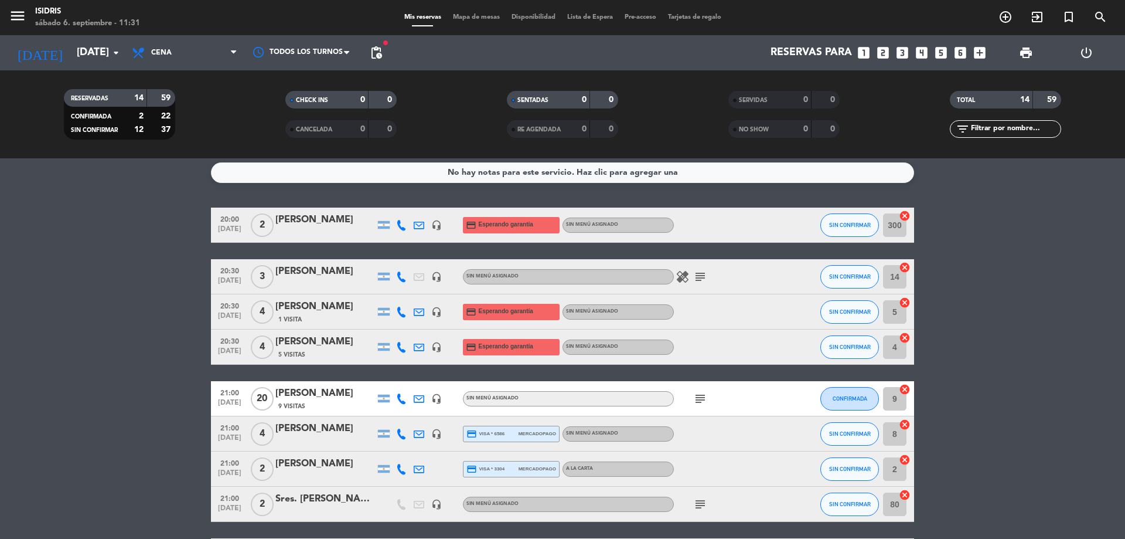
scroll to position [0, 0]
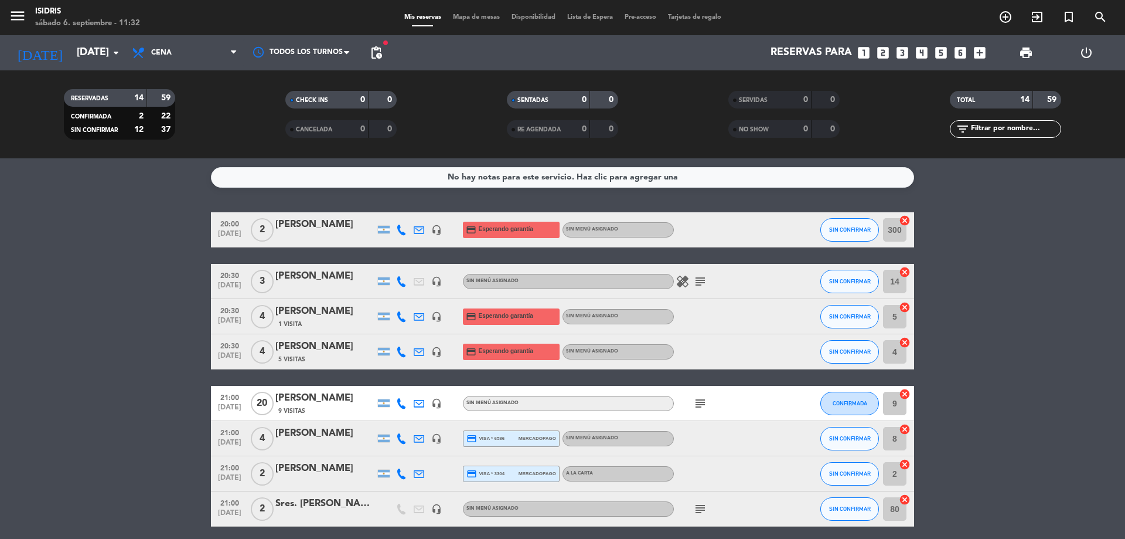
click at [102, 266] on bookings-row "20:00 sep. 6 2 Filiti Rodrigo headset_mic credit_card Esperando garantía Sin me…" at bounding box center [562, 491] width 1125 height 558
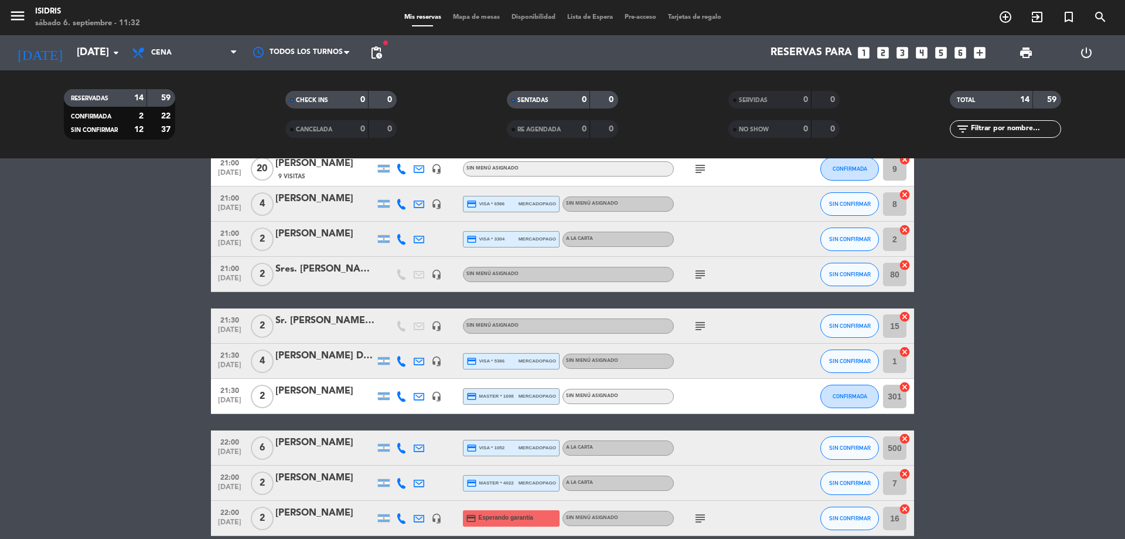
scroll to position [290, 0]
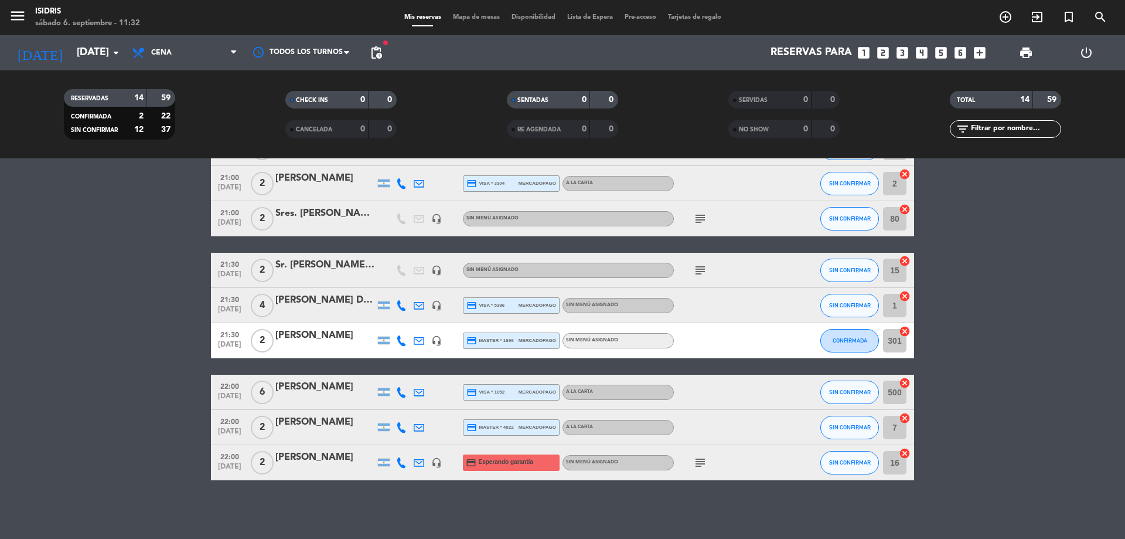
click at [130, 300] on bookings-row "20:00 sep. 6 2 Filiti Rodrigo headset_mic credit_card Esperando garantía Sin me…" at bounding box center [562, 201] width 1125 height 558
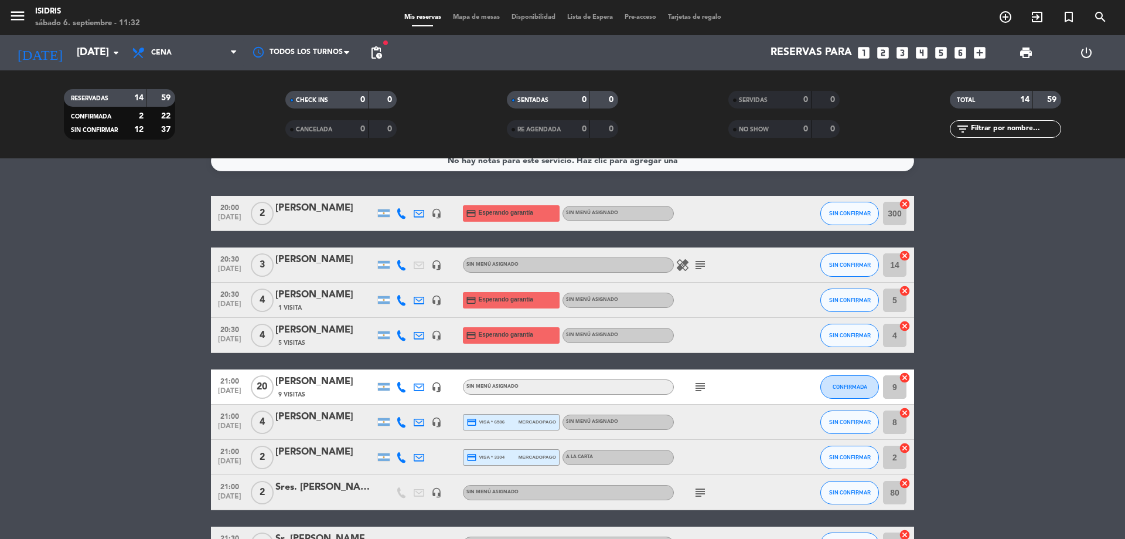
scroll to position [0, 0]
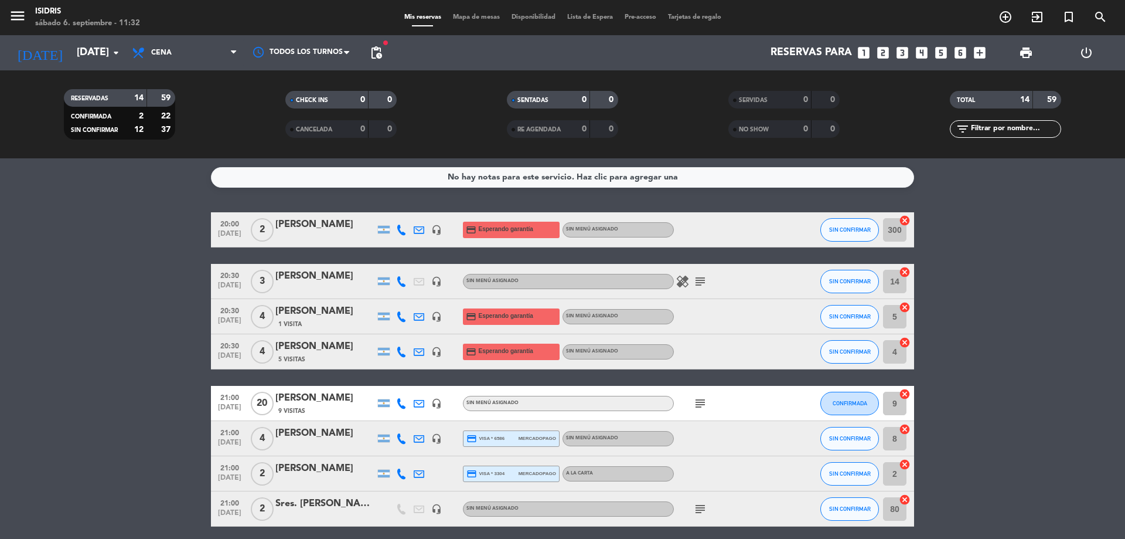
click at [73, 351] on bookings-row "20:00 sep. 6 2 Filiti Rodrigo headset_mic credit_card Esperando garantía Sin me…" at bounding box center [562, 491] width 1125 height 558
click at [79, 353] on bookings-row "20:00 sep. 6 2 Filiti Rodrigo headset_mic credit_card Esperando garantía Sin me…" at bounding box center [562, 491] width 1125 height 558
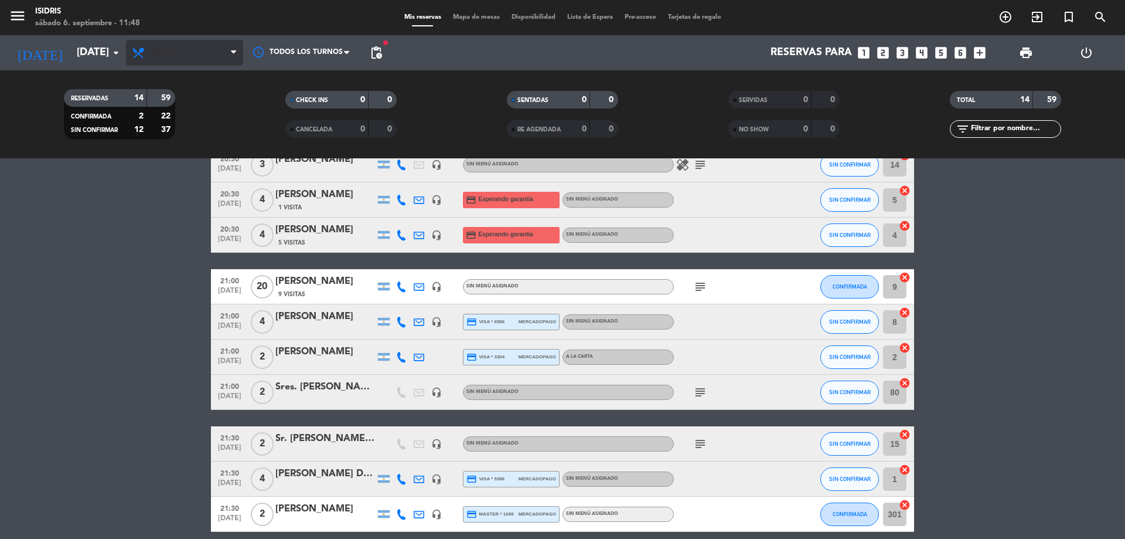
scroll to position [117, 0]
click at [152, 55] on span "Cena" at bounding box center [161, 53] width 21 height 8
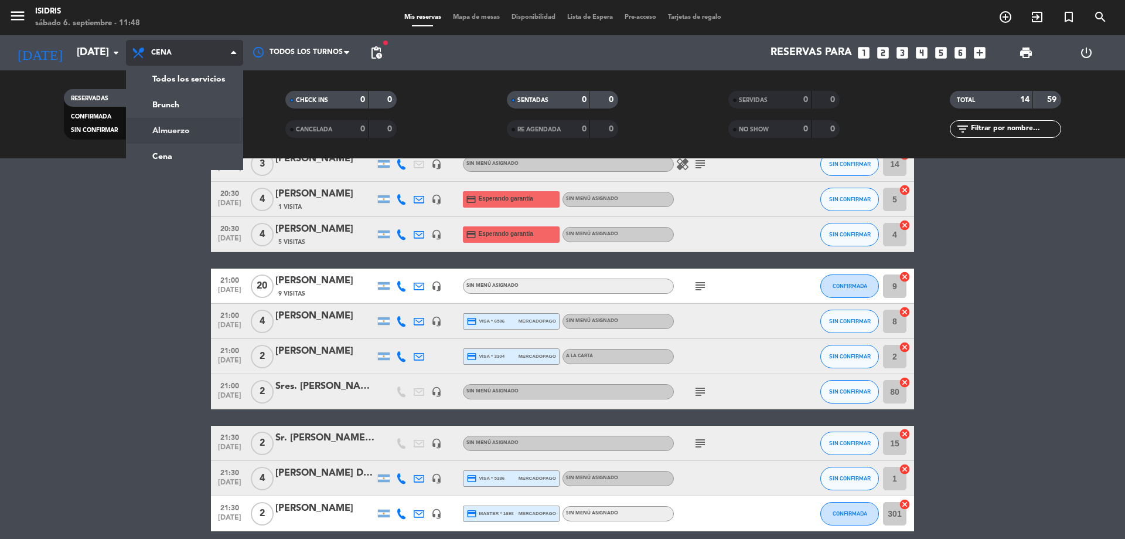
click at [184, 131] on div "menu isidris sábado 6. septiembre - 11:48 Mis reservas Mapa de mesas Disponibil…" at bounding box center [562, 79] width 1125 height 158
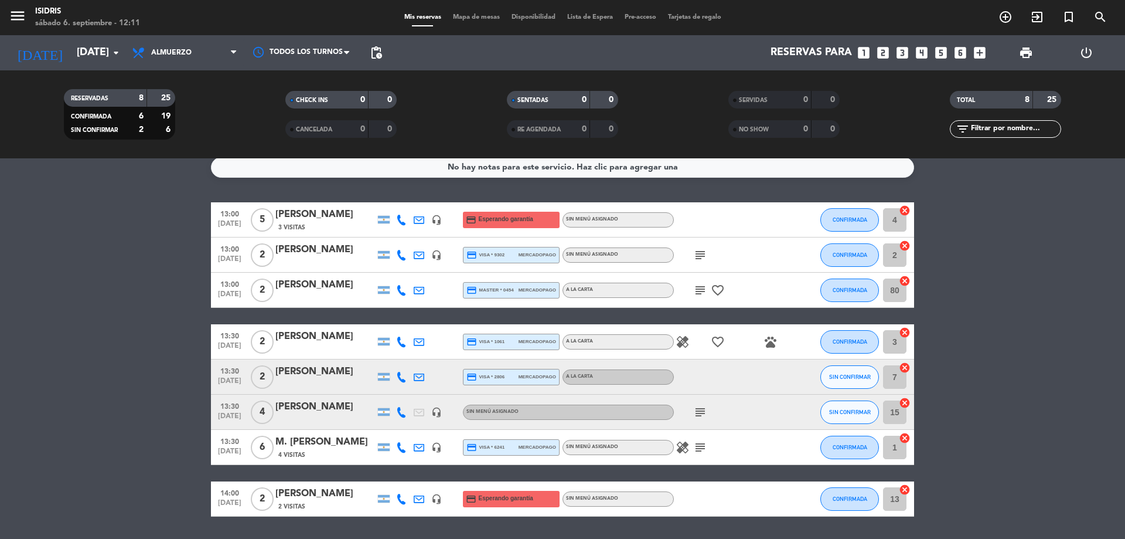
scroll to position [0, 0]
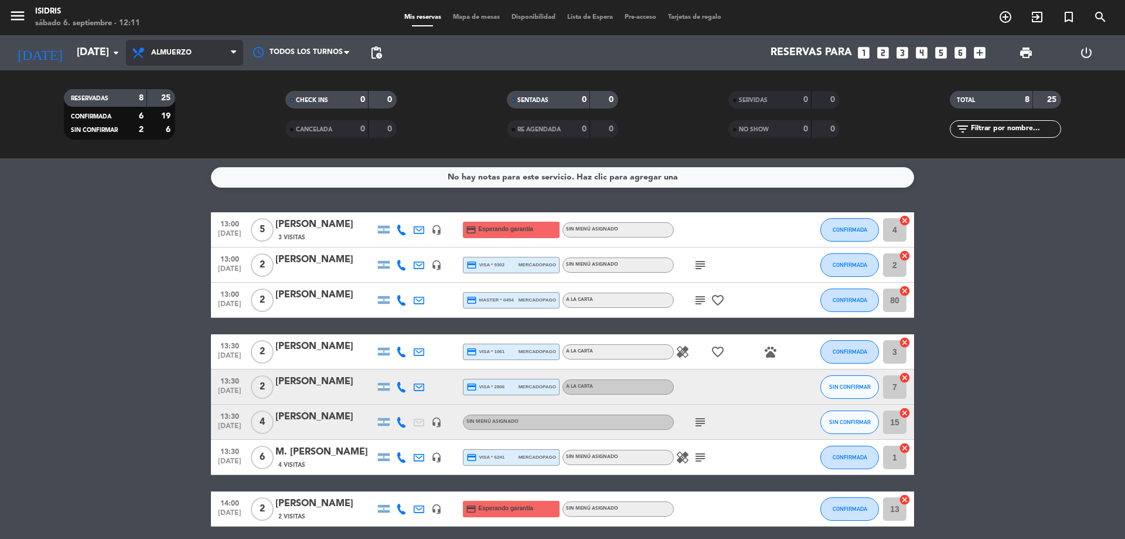
click at [178, 45] on span "Almuerzo" at bounding box center [184, 53] width 117 height 26
click at [208, 62] on span "Almuerzo" at bounding box center [184, 53] width 117 height 26
click at [207, 154] on div "menu isidris sábado 6. septiembre - 12:12 Mis reservas Mapa de mesas Disponibil…" at bounding box center [562, 79] width 1125 height 158
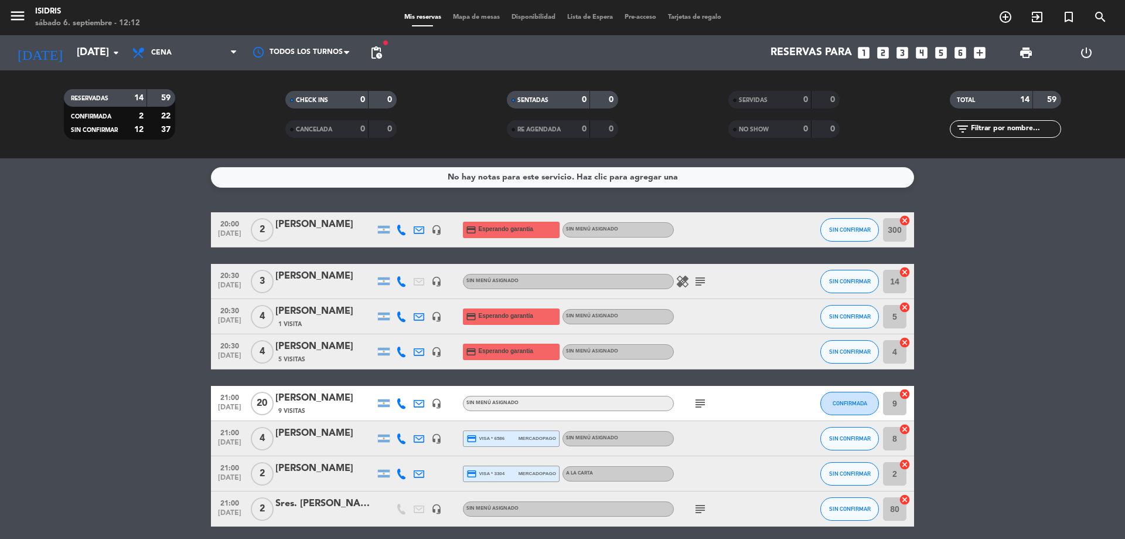
click at [478, 18] on span "Mapa de mesas" at bounding box center [476, 17] width 59 height 6
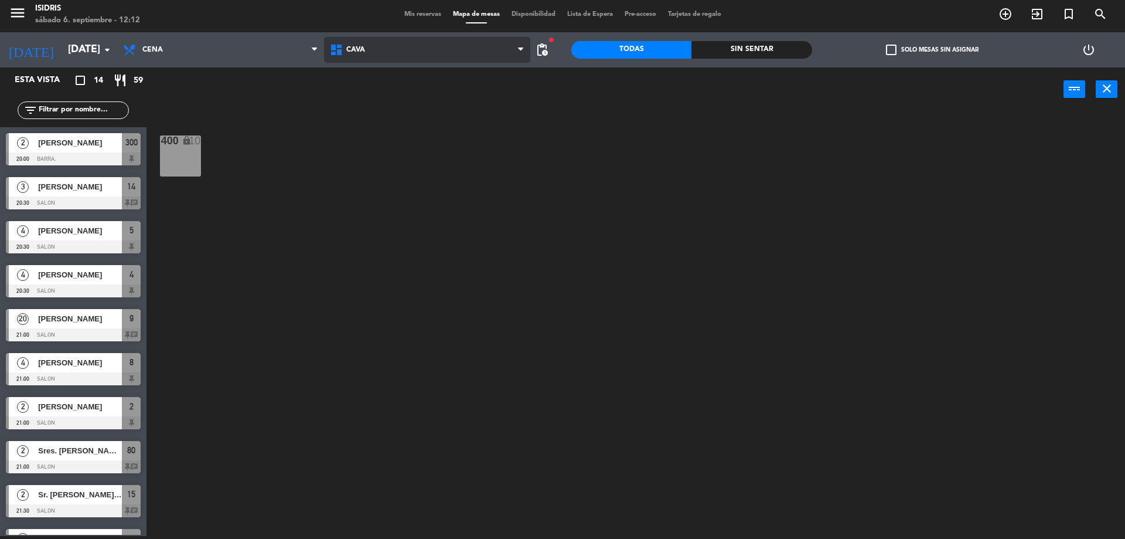
click at [358, 47] on span "CAVA" at bounding box center [355, 50] width 19 height 8
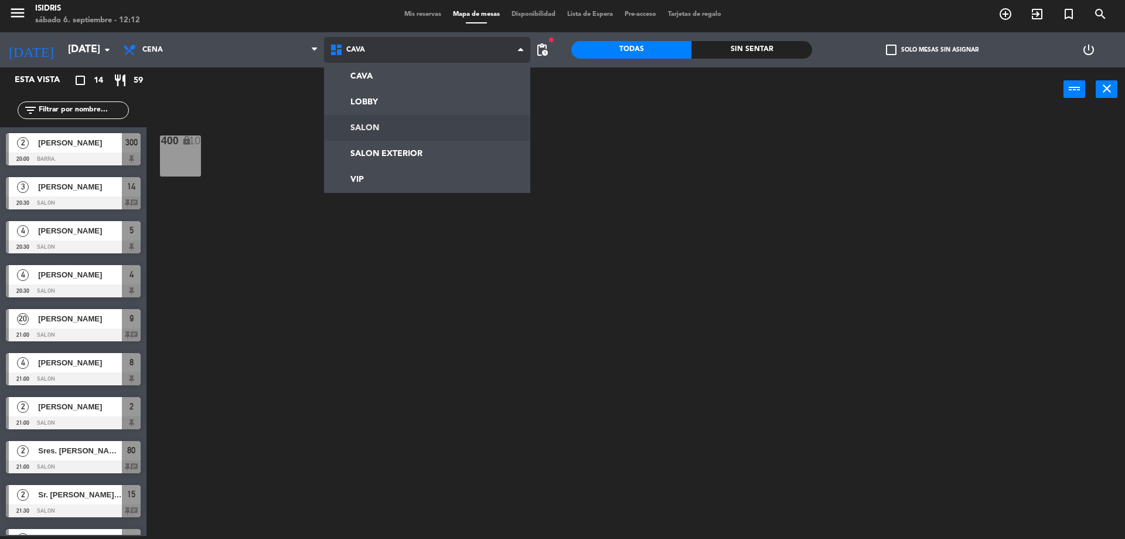
click at [374, 132] on ng-component "menu isidris sábado 6. septiembre - 12:12 Mis reservas Mapa de mesas Disponibil…" at bounding box center [562, 268] width 1125 height 542
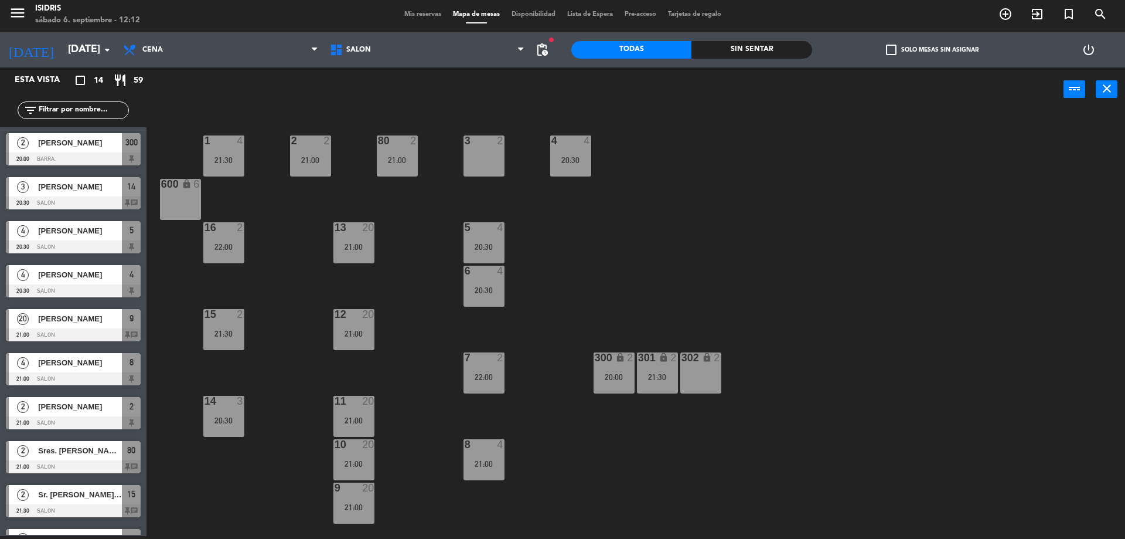
click at [428, 9] on div "Mis reservas Mapa de mesas Disponibilidad Lista de Espera Pre-acceso Tarjetas d…" at bounding box center [563, 14] width 329 height 11
click at [427, 14] on span "Mis reservas" at bounding box center [423, 14] width 49 height 6
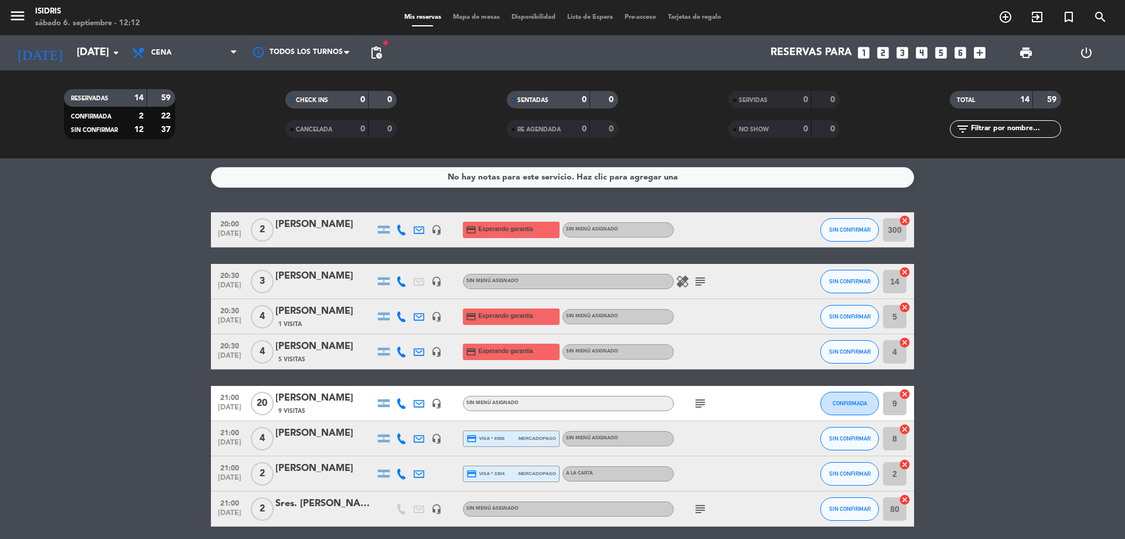
click at [882, 53] on icon "looks_two" at bounding box center [883, 52] width 15 height 15
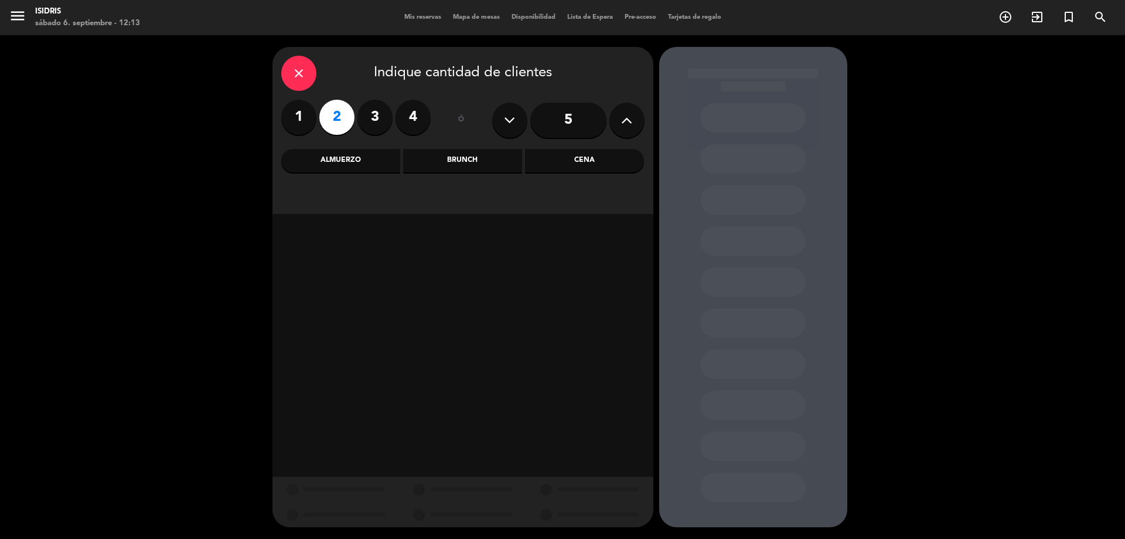
click at [606, 158] on div "Cena" at bounding box center [584, 160] width 119 height 23
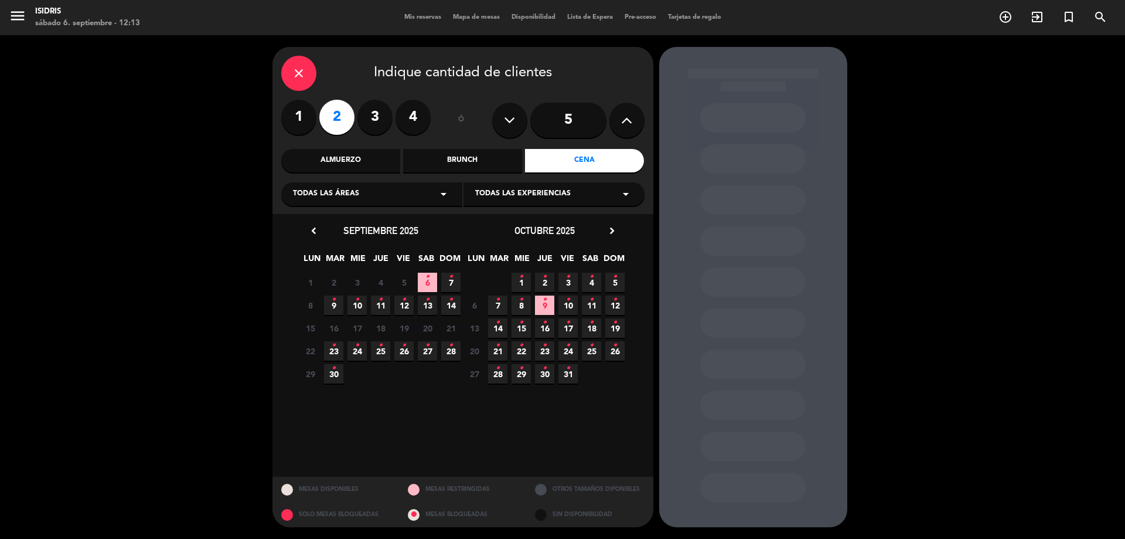
click at [433, 275] on span "6 •" at bounding box center [427, 282] width 19 height 19
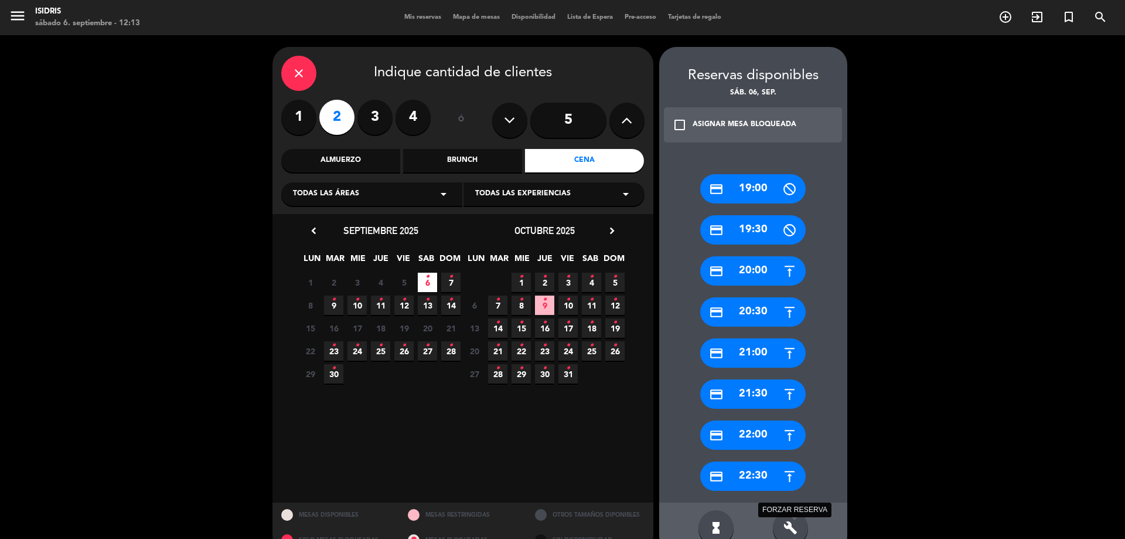
click at [796, 522] on icon "build" at bounding box center [791, 528] width 14 height 14
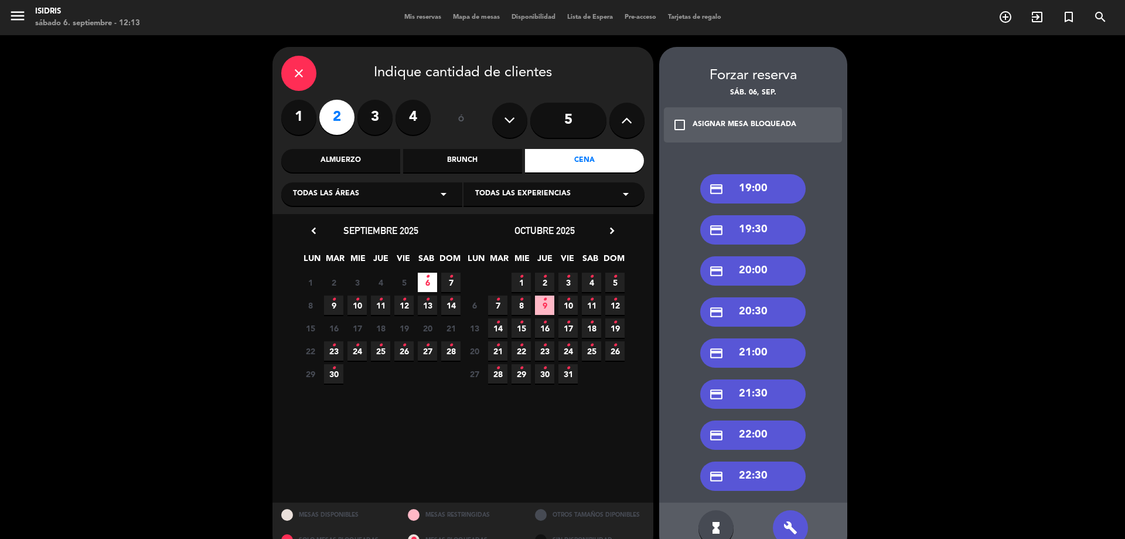
click at [751, 392] on div "credit_card 21:30" at bounding box center [753, 393] width 106 height 29
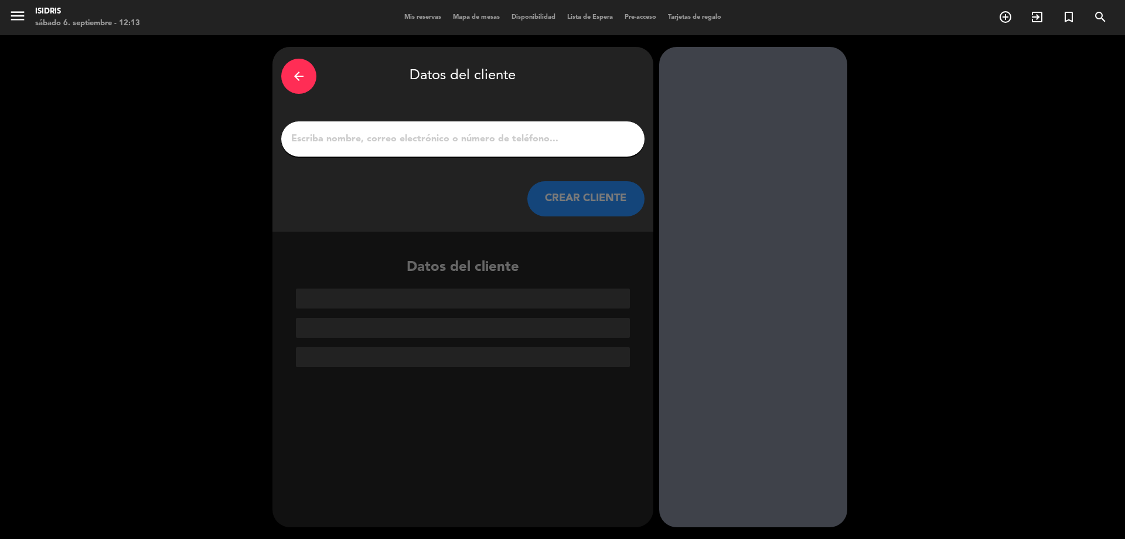
click at [336, 135] on input "1" at bounding box center [463, 139] width 346 height 16
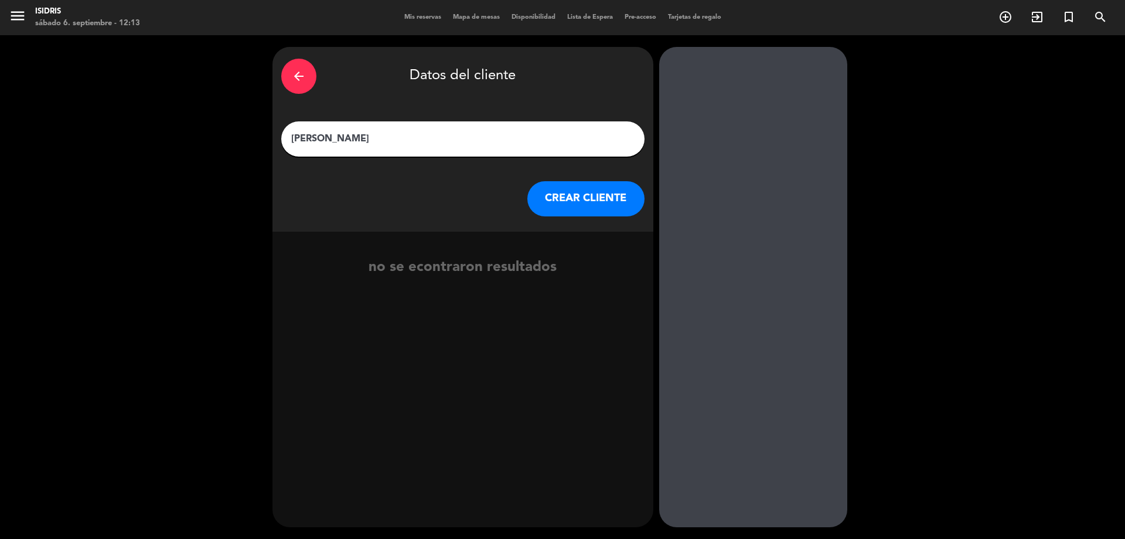
type input "Carla Castro"
click at [545, 217] on div "arrow_back Datos del cliente Carla Castro CREAR CLIENTE" at bounding box center [463, 139] width 381 height 185
click at [559, 204] on button "CREAR CLIENTE" at bounding box center [586, 198] width 117 height 35
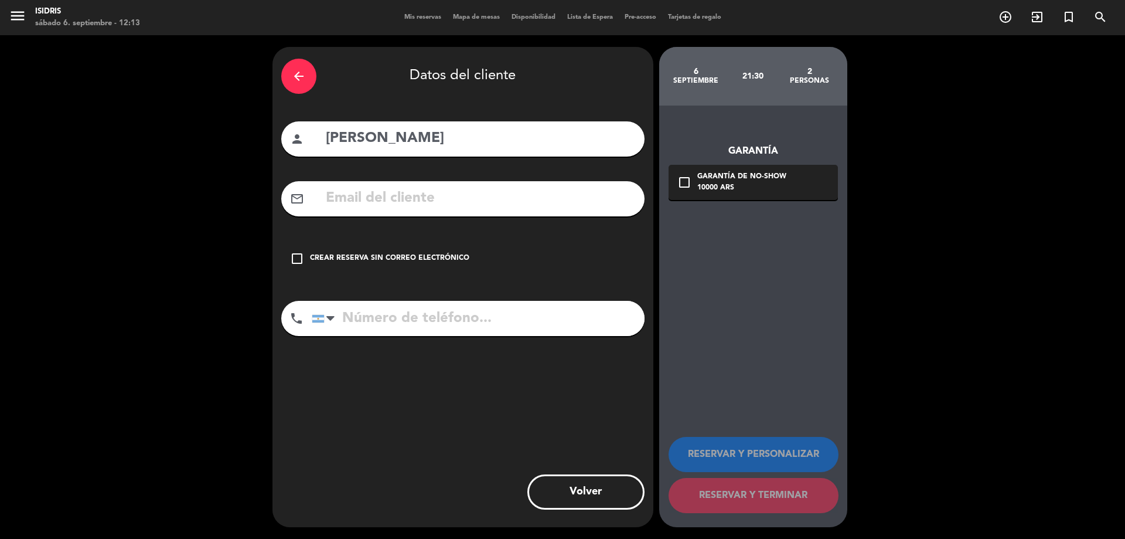
click at [344, 191] on input "text" at bounding box center [480, 198] width 311 height 24
paste input "Carlacastro435@gmail.com"
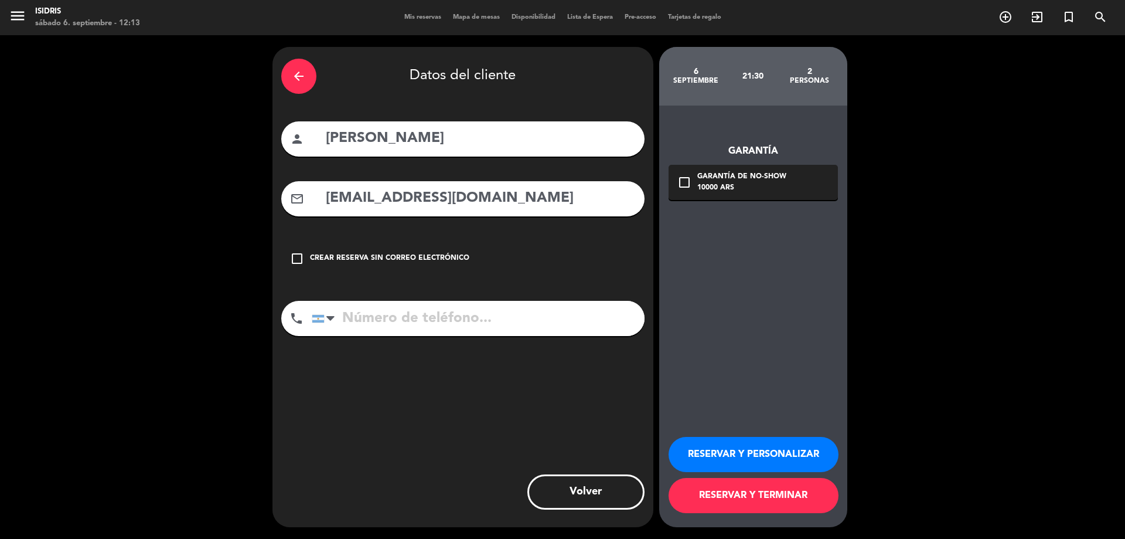
type input "Carlacastro435@gmail.com"
click at [457, 323] on input "tel" at bounding box center [478, 318] width 333 height 35
type input "2616019359"
click at [692, 190] on div "check_box_outline_blank Garantía de no-show 10000 ARS" at bounding box center [753, 182] width 169 height 35
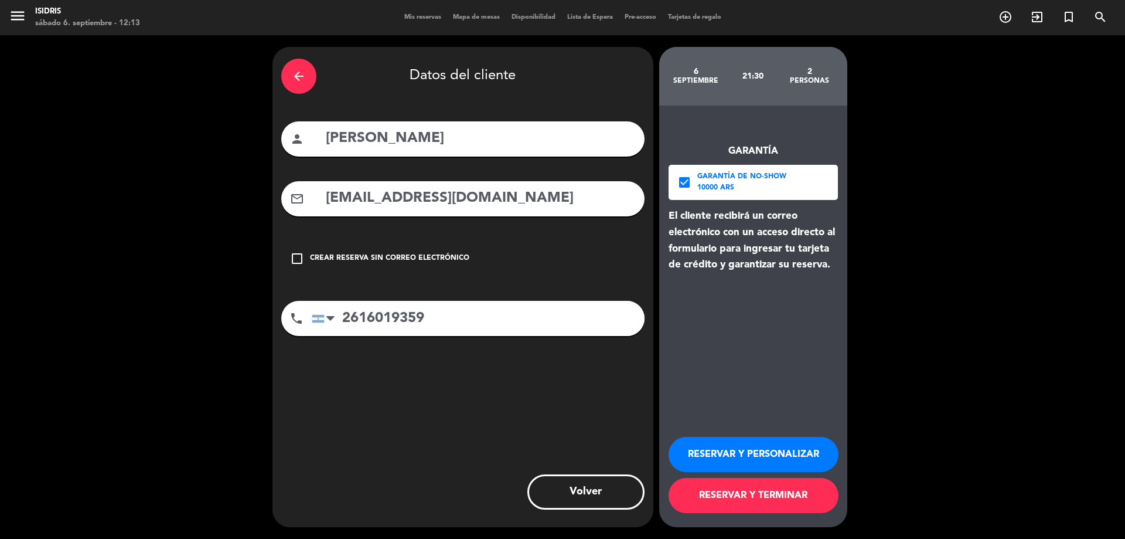
click at [757, 462] on button "RESERVAR Y PERSONALIZAR" at bounding box center [754, 454] width 170 height 35
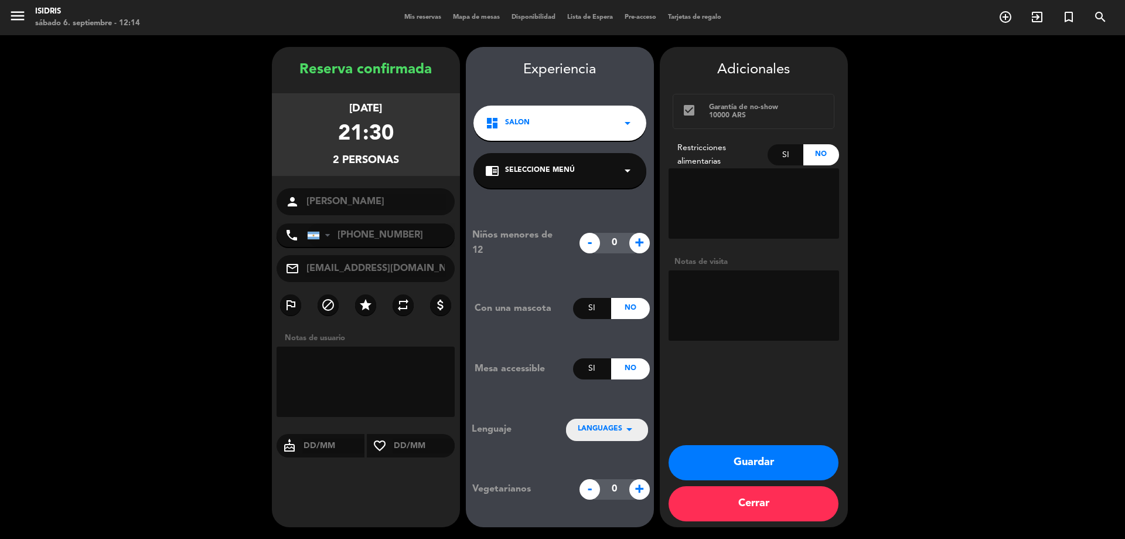
click at [777, 158] on div "Si" at bounding box center [786, 154] width 36 height 21
click at [765, 215] on textarea at bounding box center [754, 203] width 171 height 70
type textarea "1 persona solo carne y pollo"
click at [749, 458] on button "Guardar" at bounding box center [754, 462] width 170 height 35
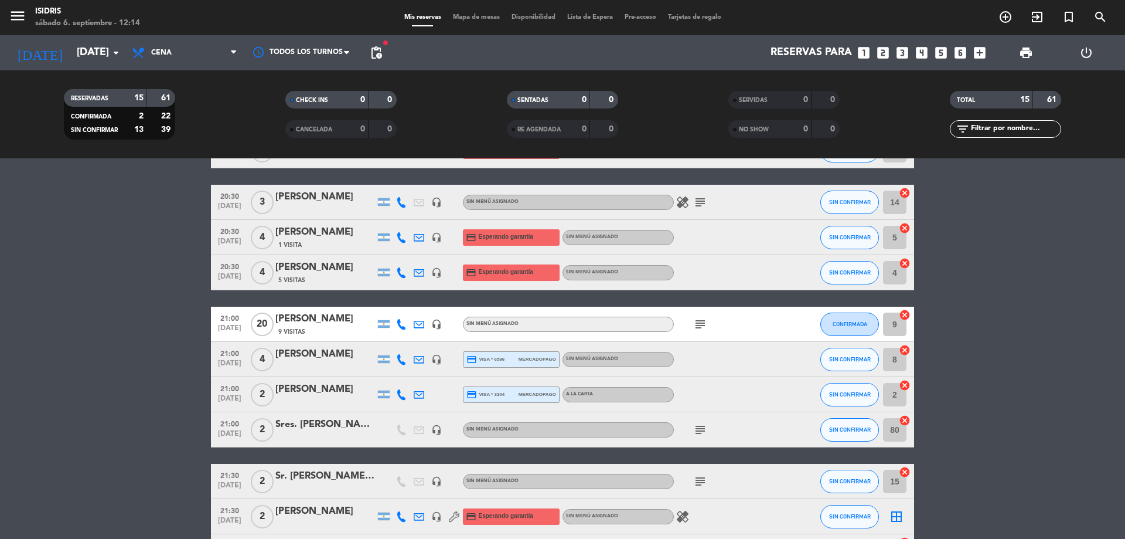
scroll to position [325, 0]
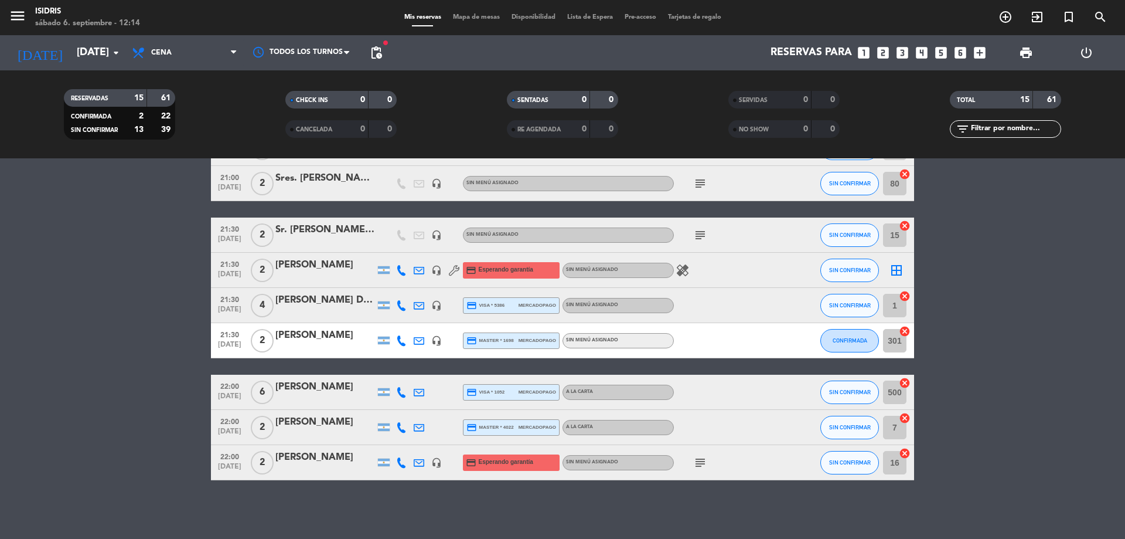
click at [901, 266] on icon "border_all" at bounding box center [897, 270] width 14 height 14
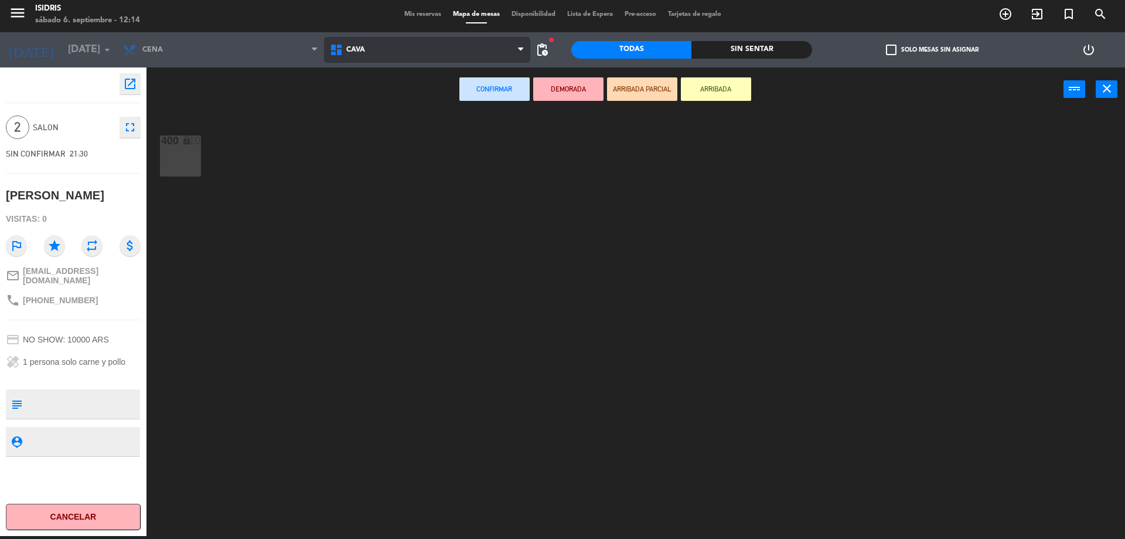
click at [345, 52] on icon at bounding box center [337, 50] width 17 height 14
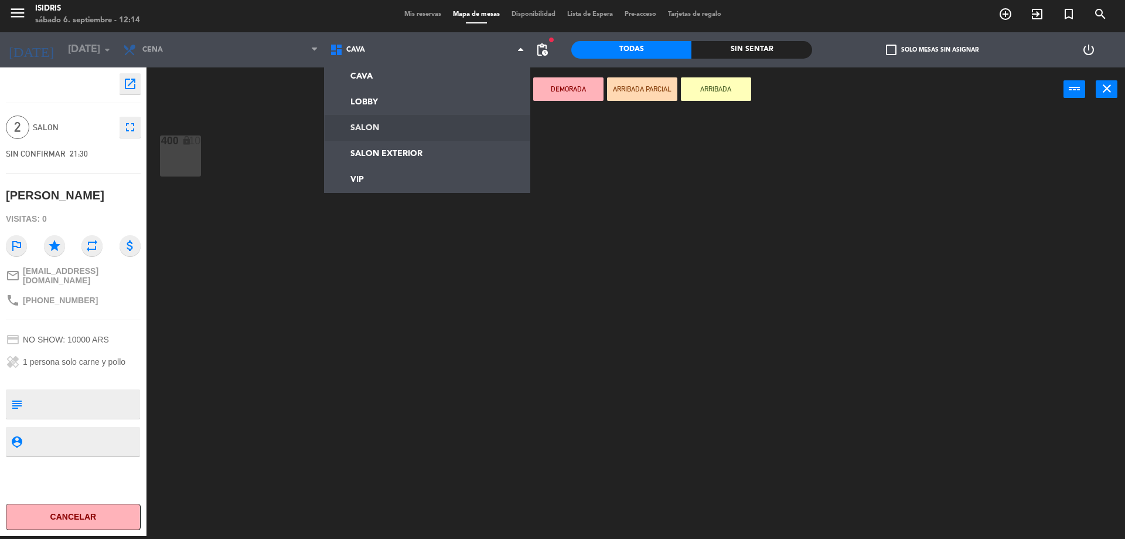
click at [353, 128] on ng-component "menu isidris sábado 6. septiembre - 12:14 Mis reservas Mapa de mesas Disponibil…" at bounding box center [562, 268] width 1125 height 542
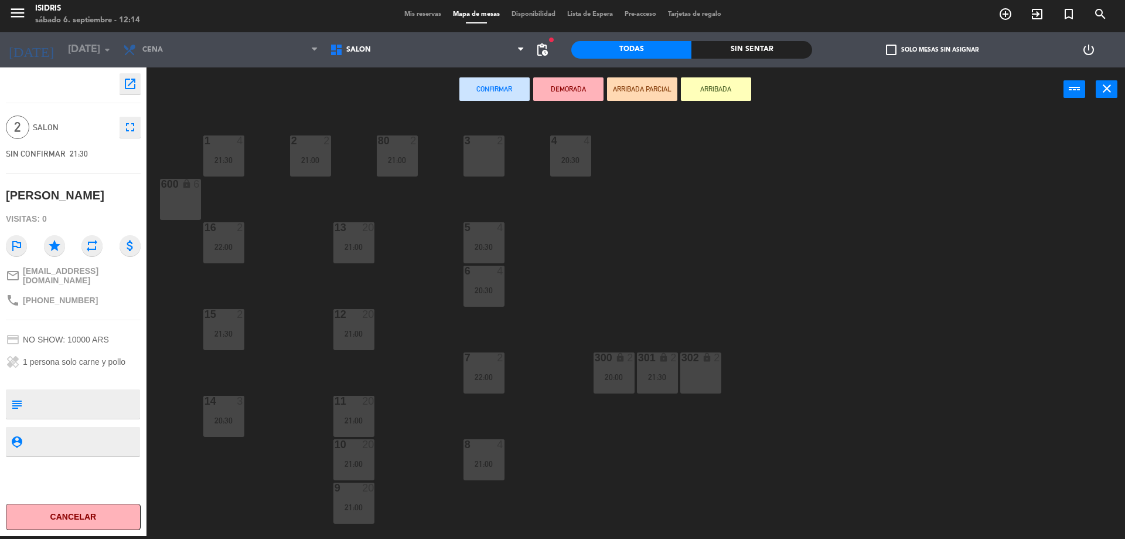
click at [484, 166] on div "3 2" at bounding box center [484, 155] width 41 height 41
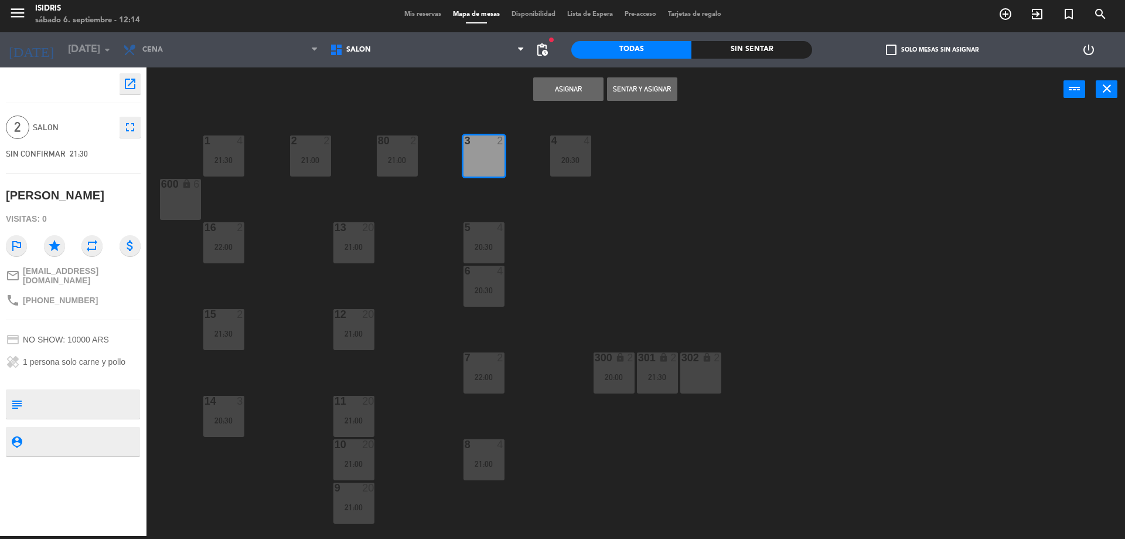
click at [556, 89] on button "Asignar" at bounding box center [568, 88] width 70 height 23
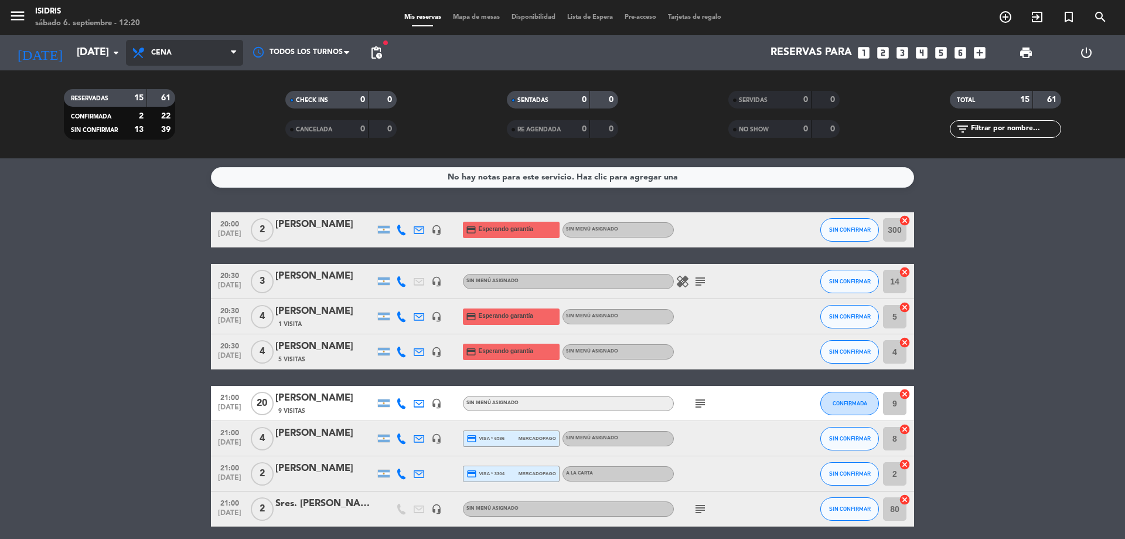
click at [135, 43] on span "Cena" at bounding box center [184, 53] width 117 height 26
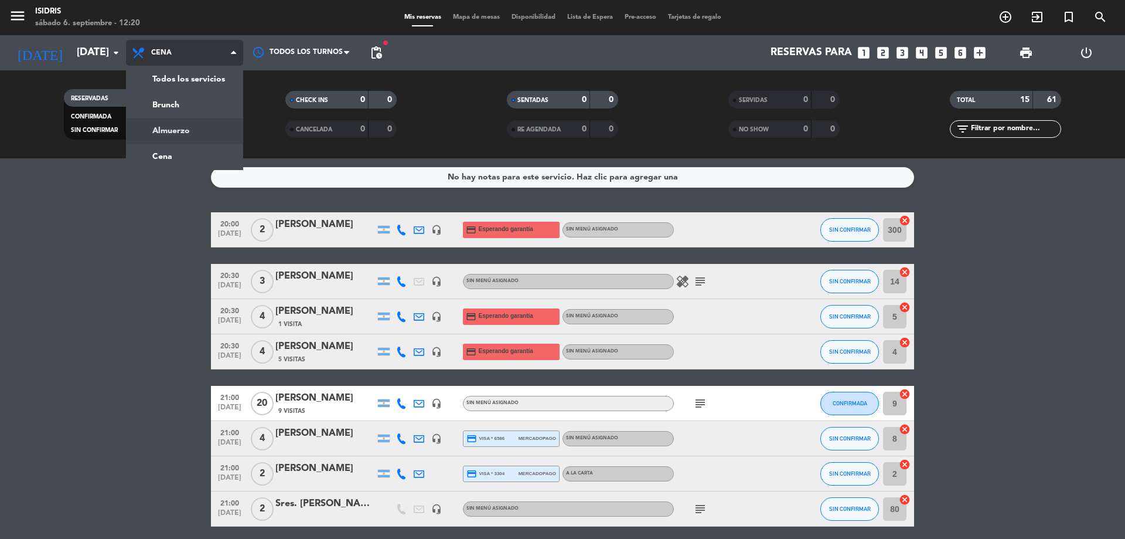
click at [192, 132] on div "menu isidris sábado 6. septiembre - 12:20 Mis reservas Mapa de mesas Disponibil…" at bounding box center [562, 79] width 1125 height 158
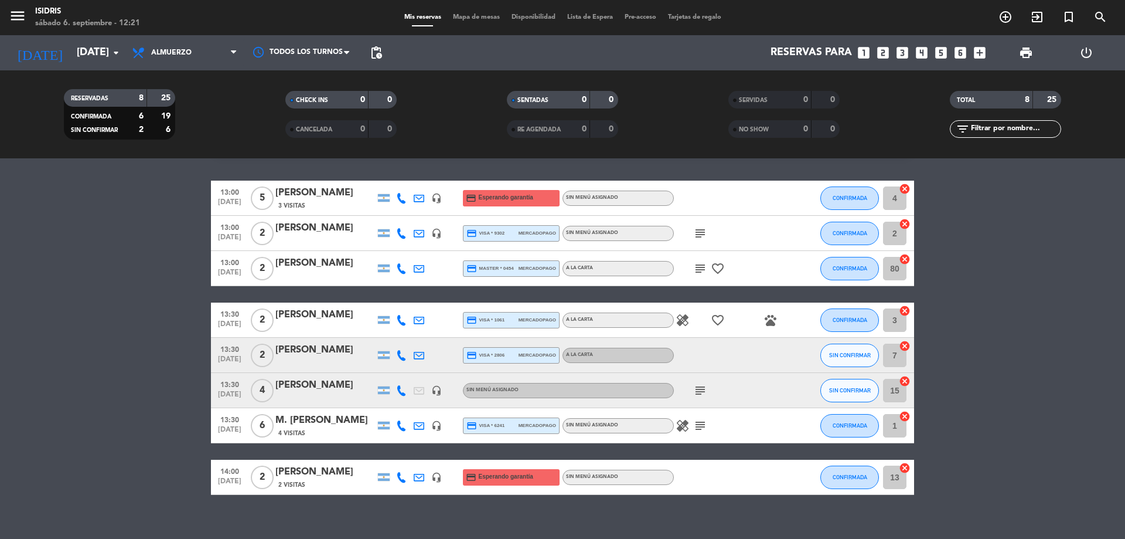
scroll to position [46, 0]
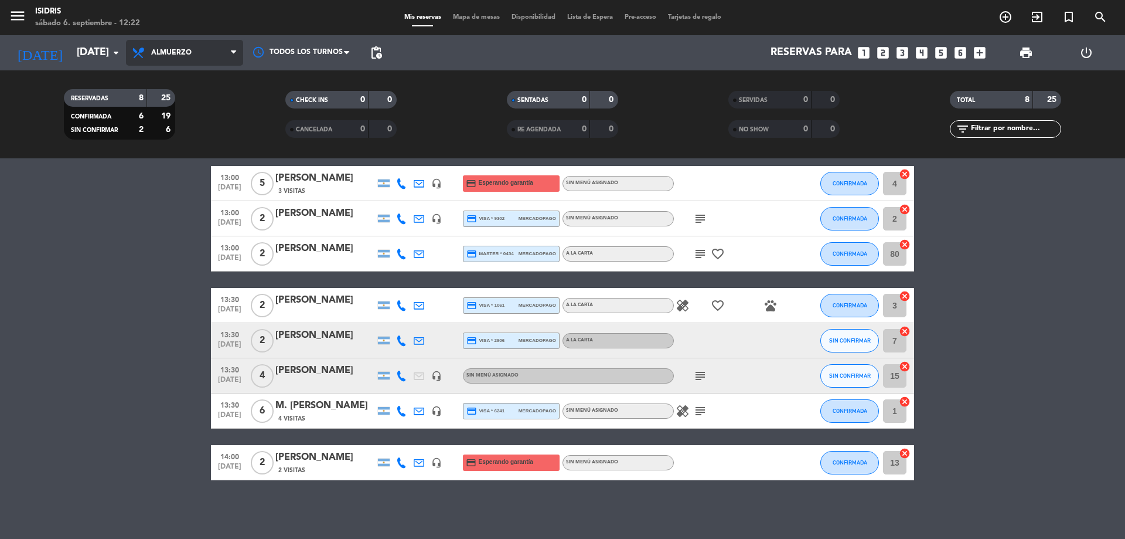
click at [172, 59] on span "Almuerzo" at bounding box center [184, 53] width 117 height 26
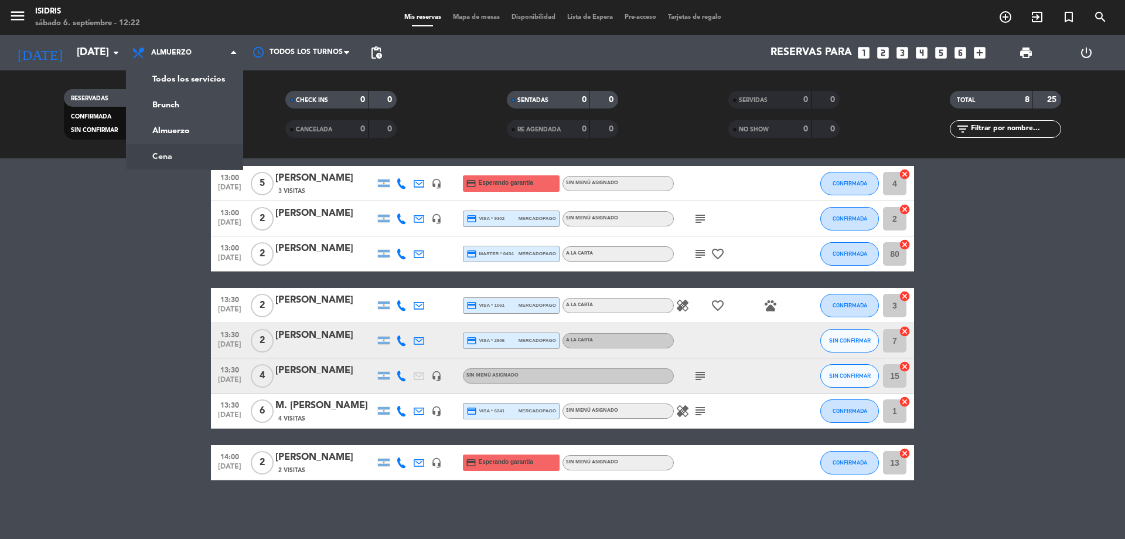
click at [213, 155] on div "menu isidris sábado 6. septiembre - 12:22 Mis reservas Mapa de mesas Disponibil…" at bounding box center [562, 79] width 1125 height 158
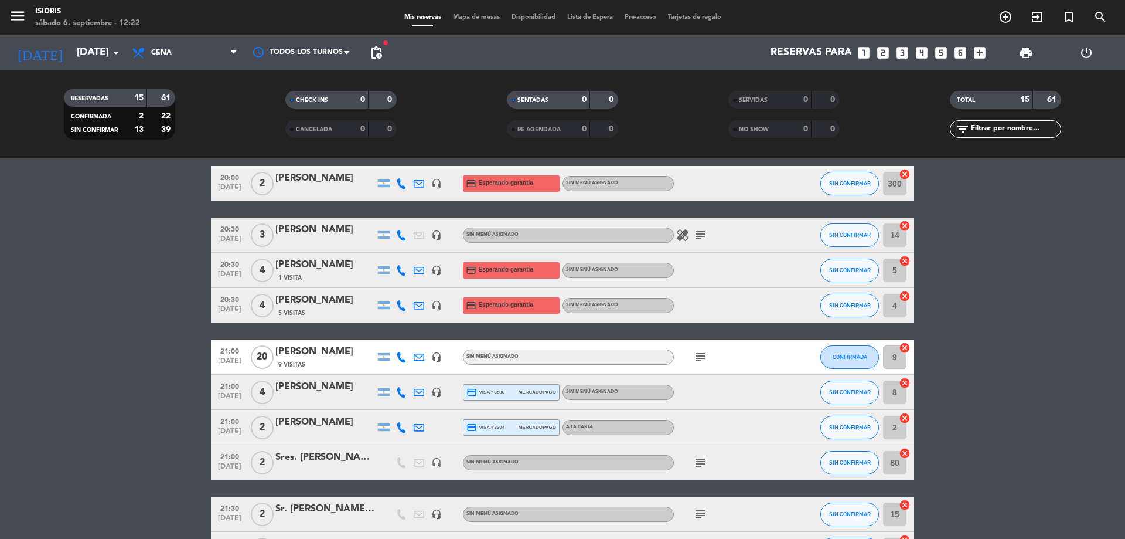
click at [376, 44] on span "pending_actions" at bounding box center [376, 52] width 23 height 23
click at [377, 46] on span "pending_actions" at bounding box center [376, 53] width 14 height 14
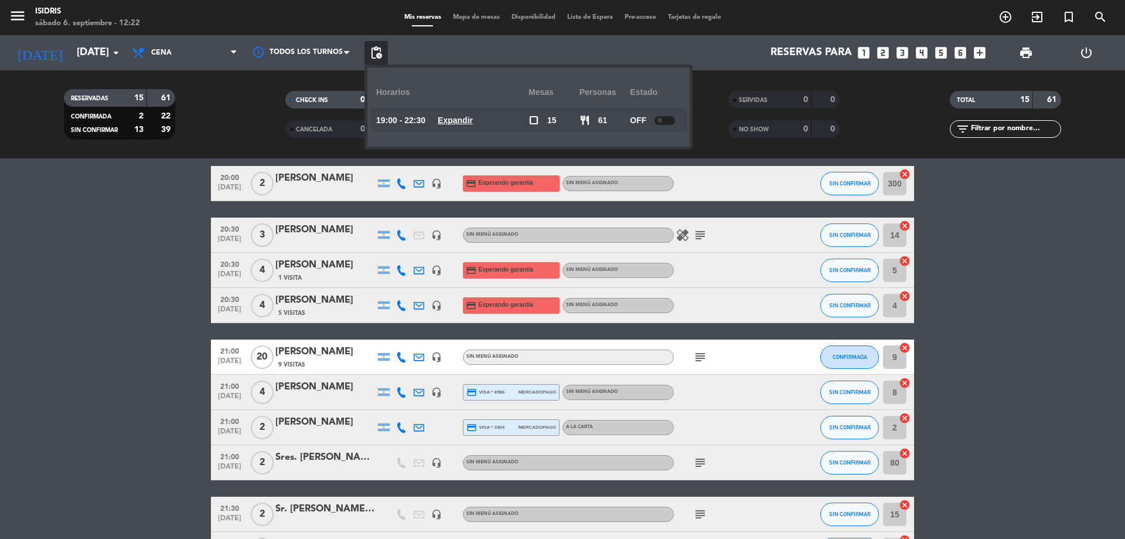
click at [47, 258] on bookings-row "20:00 sep. 6 2 Filiti Rodrigo headset_mic credit_card Esperando garantía Sin me…" at bounding box center [562, 462] width 1125 height 593
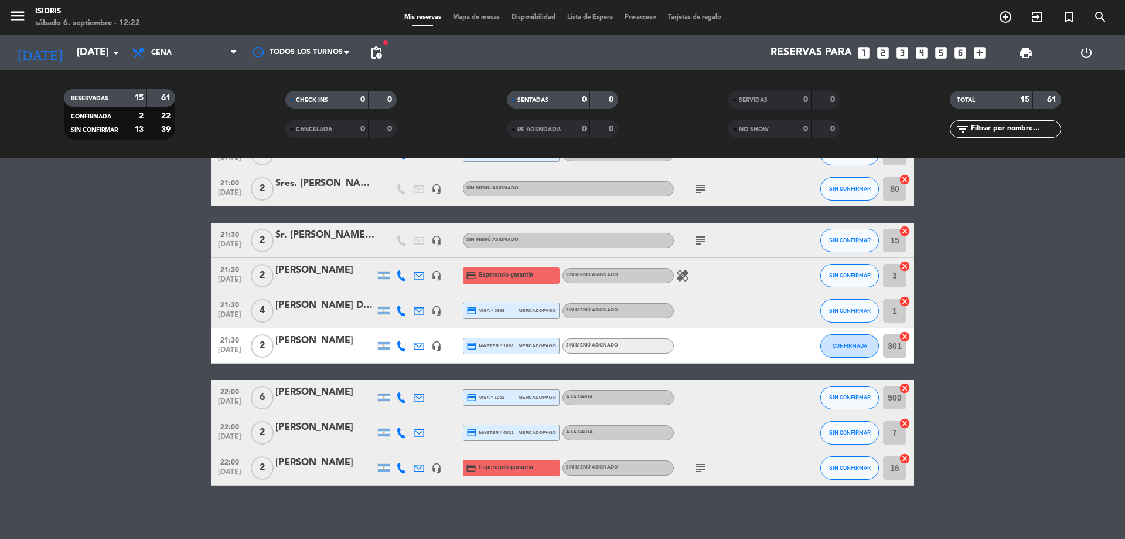
scroll to position [325, 0]
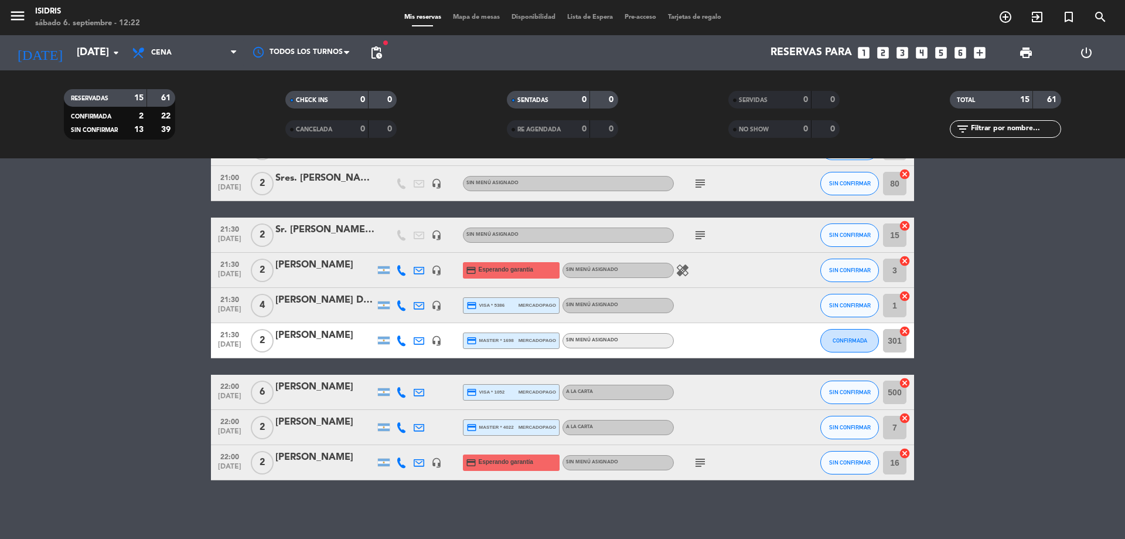
click at [235, 382] on span "22:00" at bounding box center [229, 385] width 29 height 13
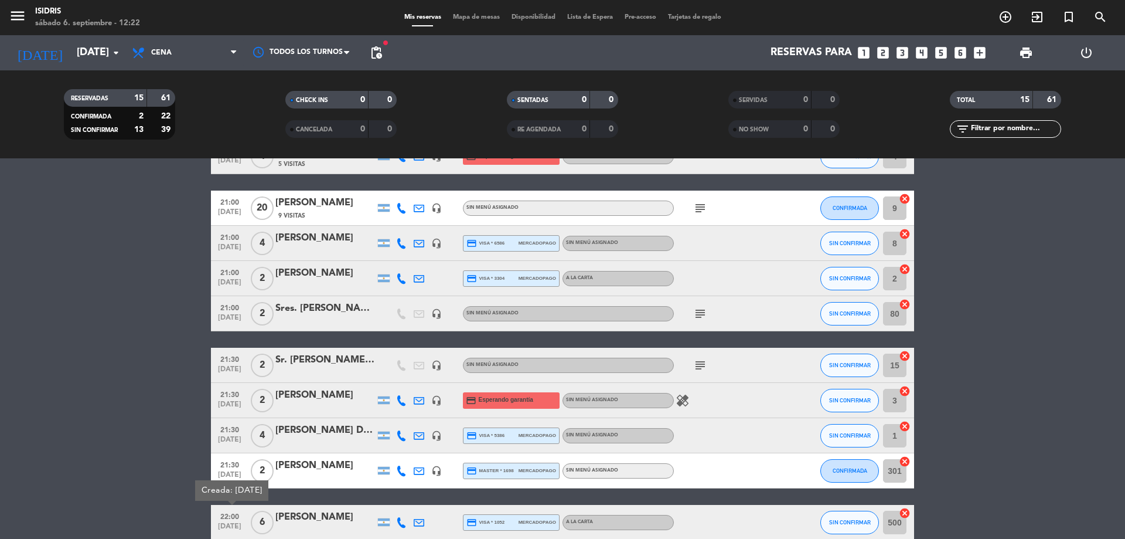
scroll to position [0, 0]
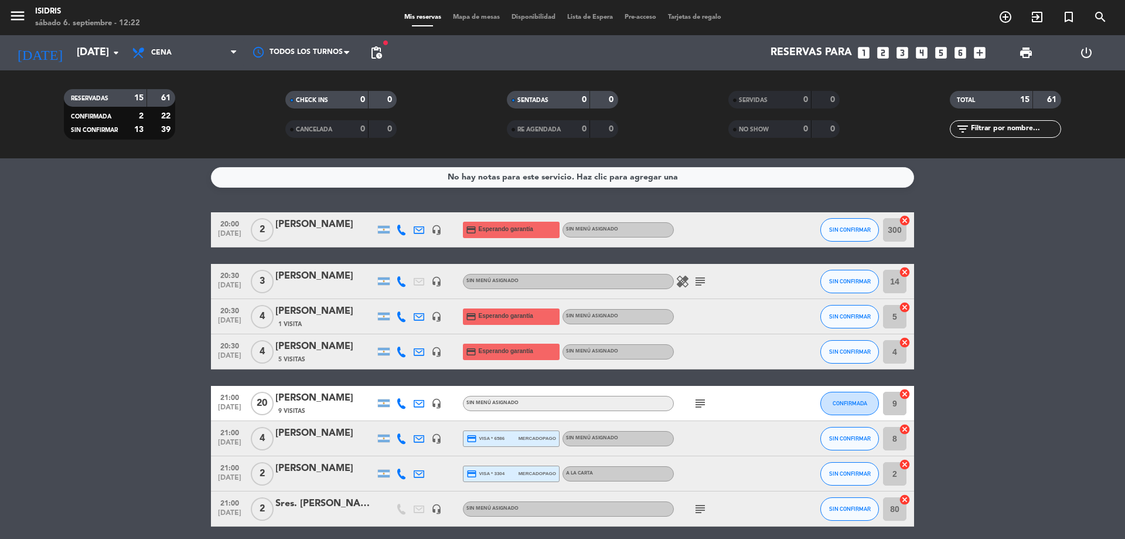
click at [71, 300] on bookings-row "20:00 sep. 6 2 Filiti Rodrigo headset_mic credit_card Esperando garantía Sin me…" at bounding box center [562, 508] width 1125 height 593
click at [475, 16] on span "Mapa de mesas" at bounding box center [476, 17] width 59 height 6
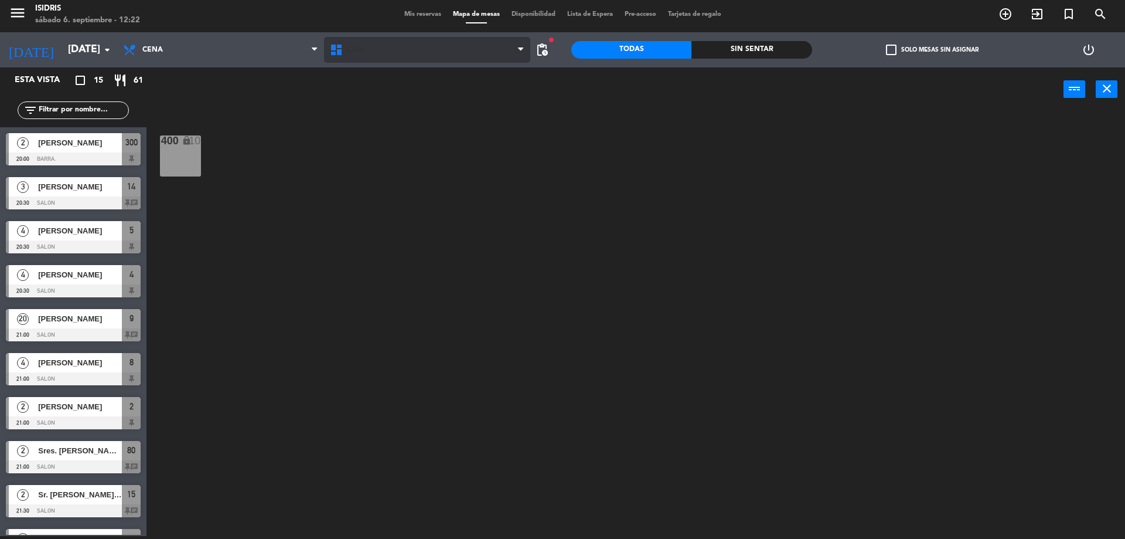
click at [410, 59] on span "CAVA" at bounding box center [427, 50] width 207 height 26
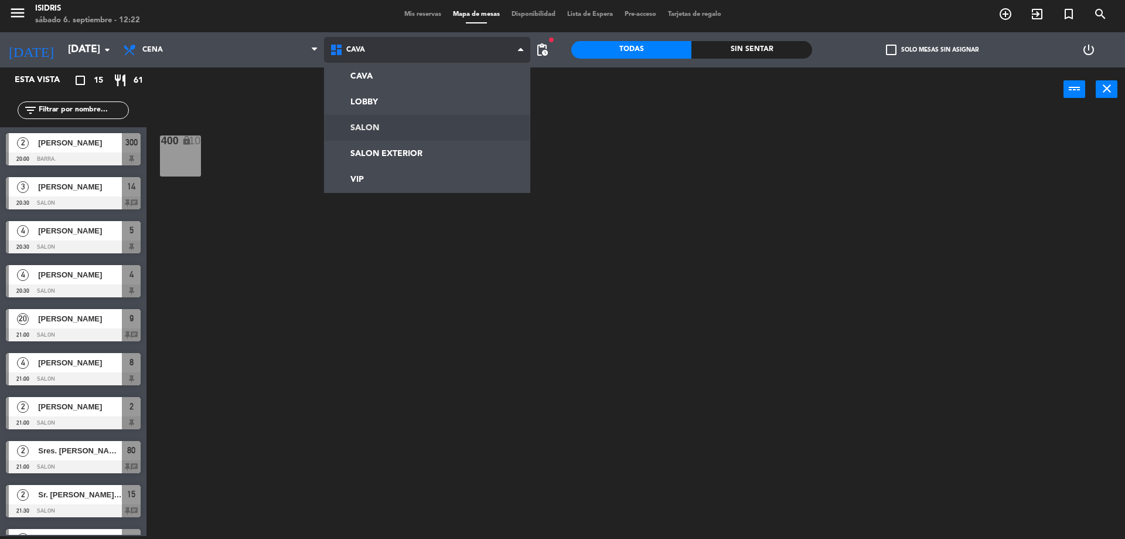
click at [388, 116] on ng-component "menu isidris sábado 6. septiembre - 12:22 Mis reservas Mapa de mesas Disponibil…" at bounding box center [562, 268] width 1125 height 542
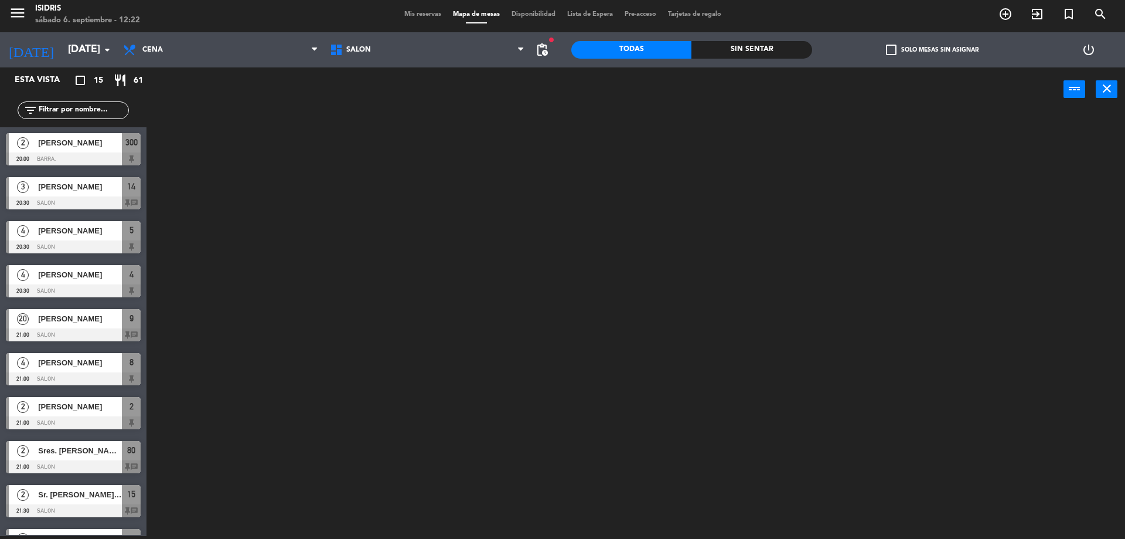
drag, startPoint x: 397, startPoint y: 25, endPoint x: 403, endPoint y: 16, distance: 11.4
click at [398, 25] on div "menu isidris sábado 6. septiembre - 12:22 Mis reservas Mapa de mesas Disponibil…" at bounding box center [562, 14] width 1125 height 35
click at [403, 15] on span "Mis reservas" at bounding box center [423, 14] width 49 height 6
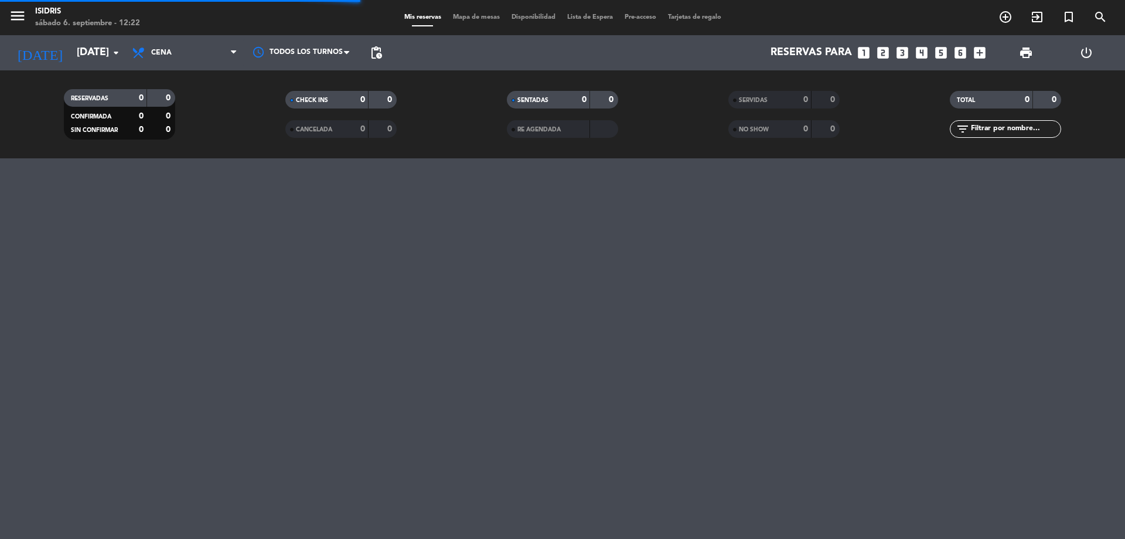
click at [464, 18] on span "Mapa de mesas" at bounding box center [476, 17] width 59 height 6
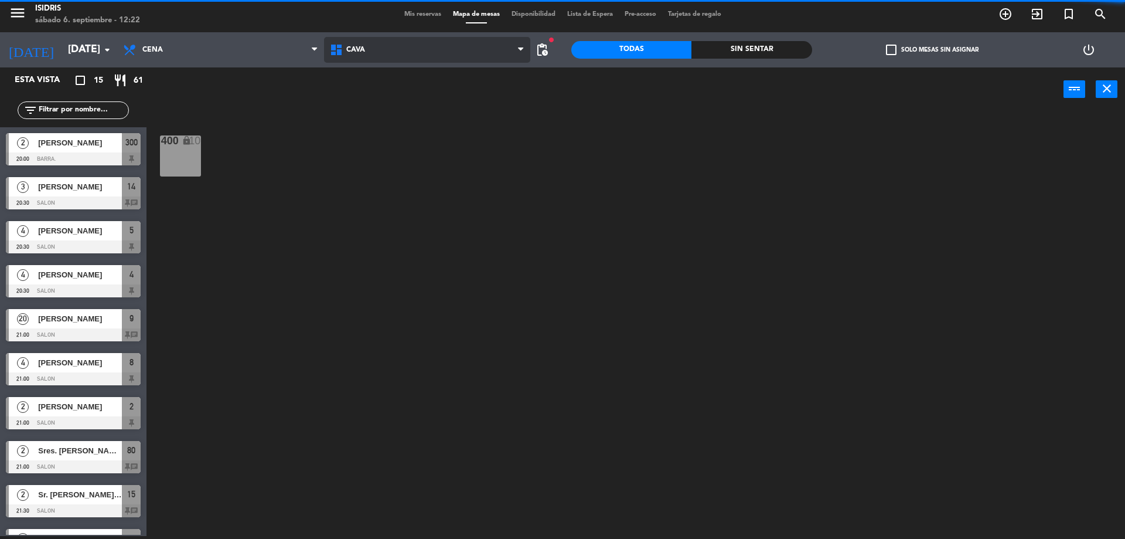
click at [394, 54] on span "CAVA" at bounding box center [427, 50] width 207 height 26
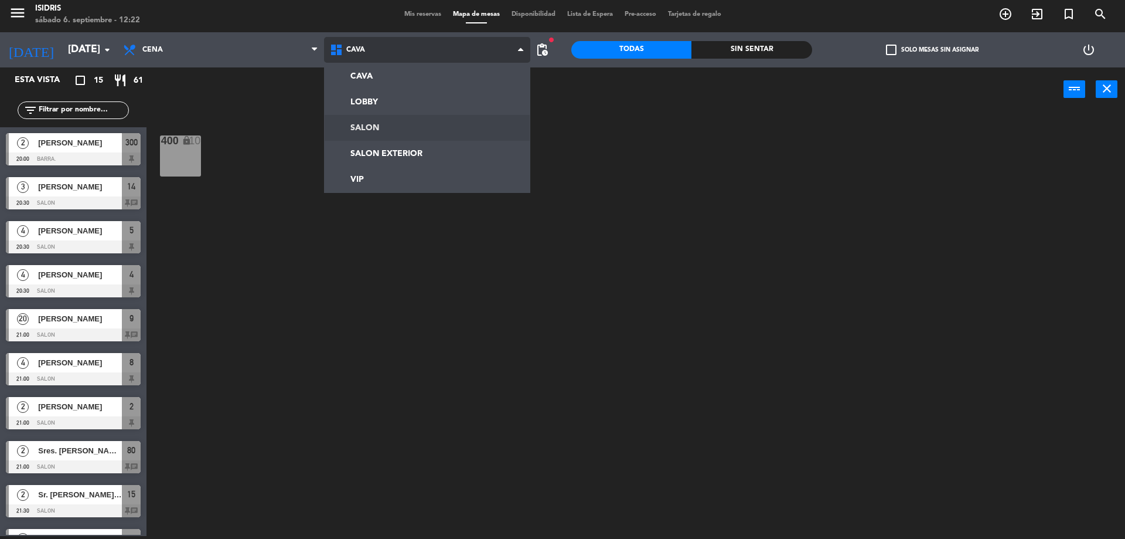
click at [366, 122] on ng-component "menu isidris sábado 6. septiembre - 12:22 Mis reservas Mapa de mesas Disponibil…" at bounding box center [562, 268] width 1125 height 542
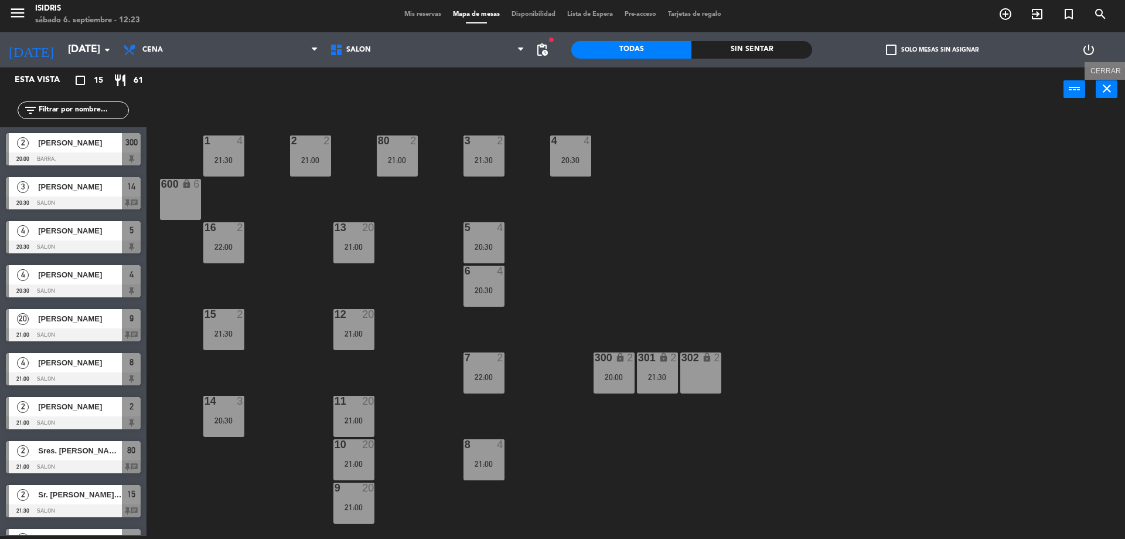
drag, startPoint x: 1115, startPoint y: 96, endPoint x: 1103, endPoint y: 93, distance: 12.7
click at [1103, 93] on button "close" at bounding box center [1107, 89] width 22 height 18
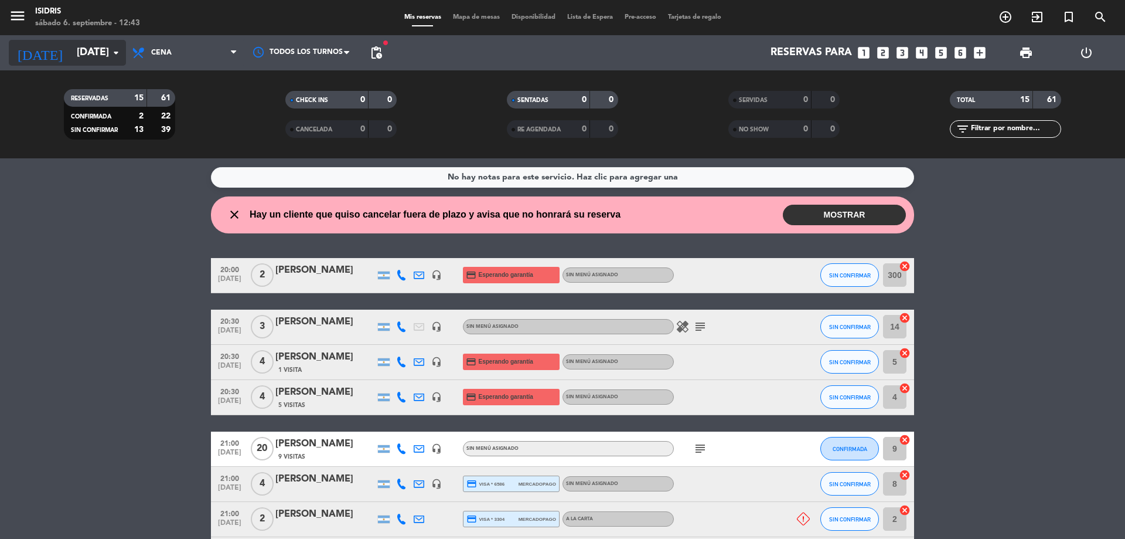
click at [94, 58] on input "[DATE]" at bounding box center [139, 52] width 136 height 23
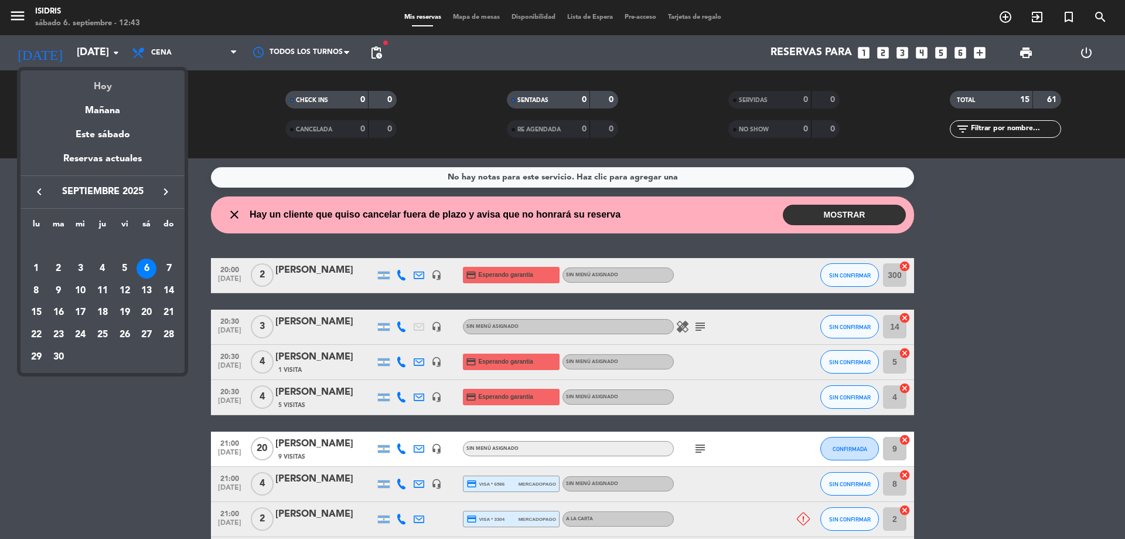
click at [92, 82] on div "Hoy" at bounding box center [103, 82] width 164 height 24
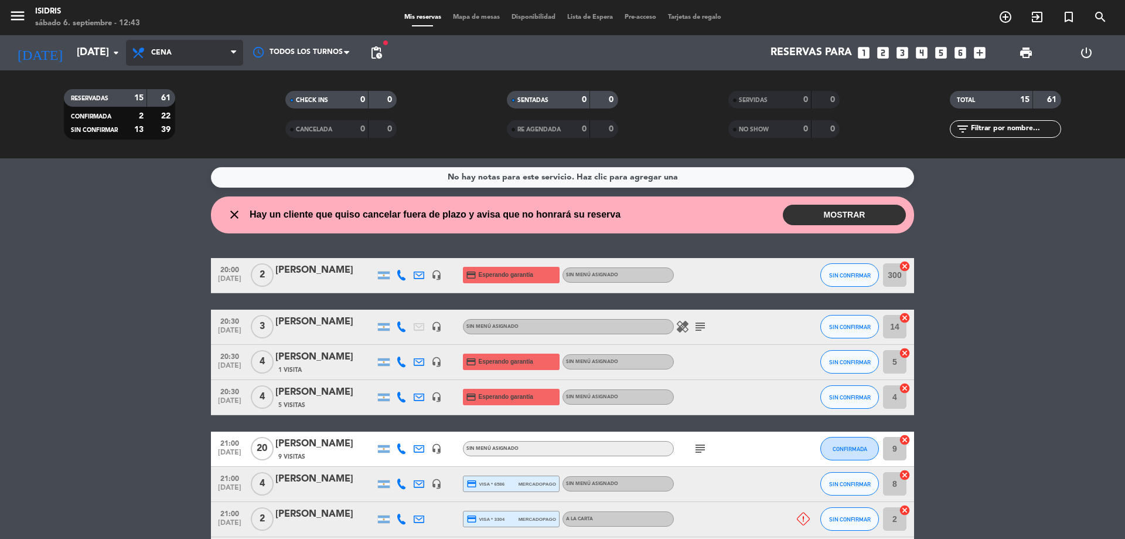
drag, startPoint x: 199, startPoint y: 53, endPoint x: 193, endPoint y: 67, distance: 15.8
click at [199, 52] on span "Cena" at bounding box center [184, 53] width 117 height 26
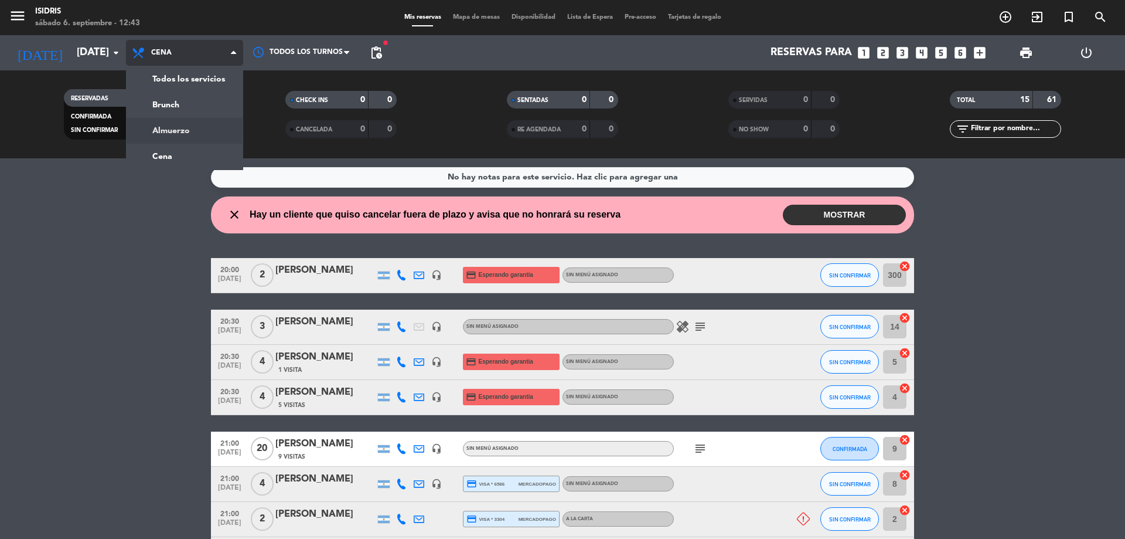
click at [174, 125] on div "menu isidris sábado 6. septiembre - 12:43 Mis reservas Mapa de mesas Disponibil…" at bounding box center [562, 79] width 1125 height 158
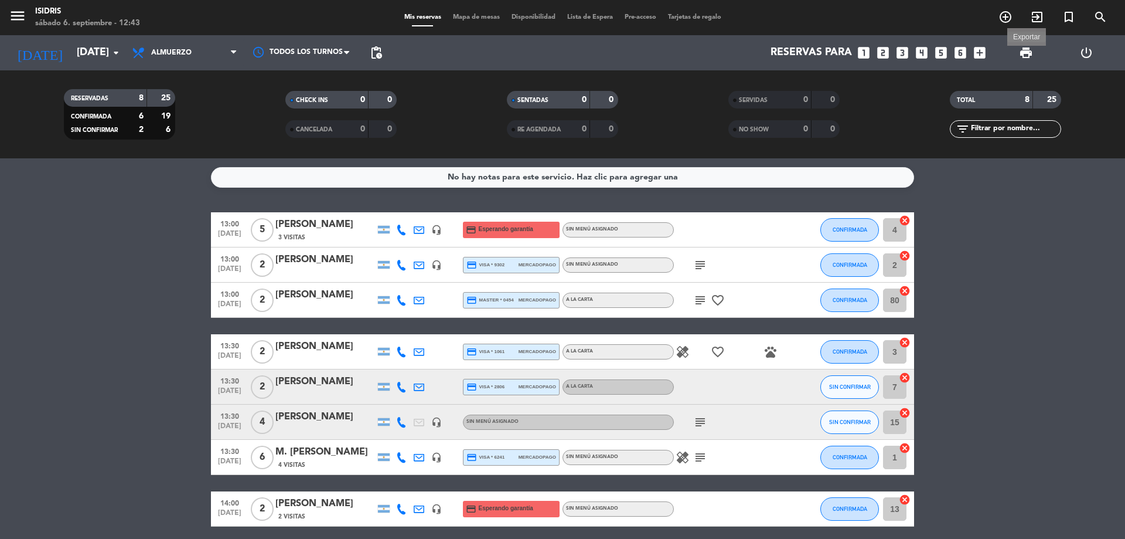
click at [1023, 49] on span "print" at bounding box center [1026, 53] width 14 height 14
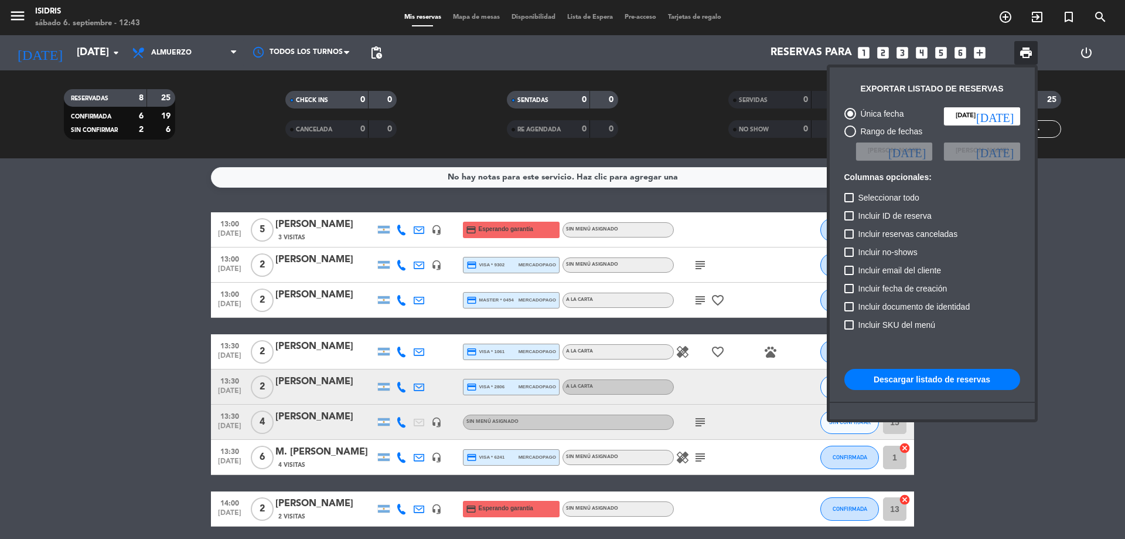
click at [928, 380] on button "Descargar listado de reservas" at bounding box center [933, 379] width 176 height 21
click at [712, 261] on div at bounding box center [562, 269] width 1125 height 539
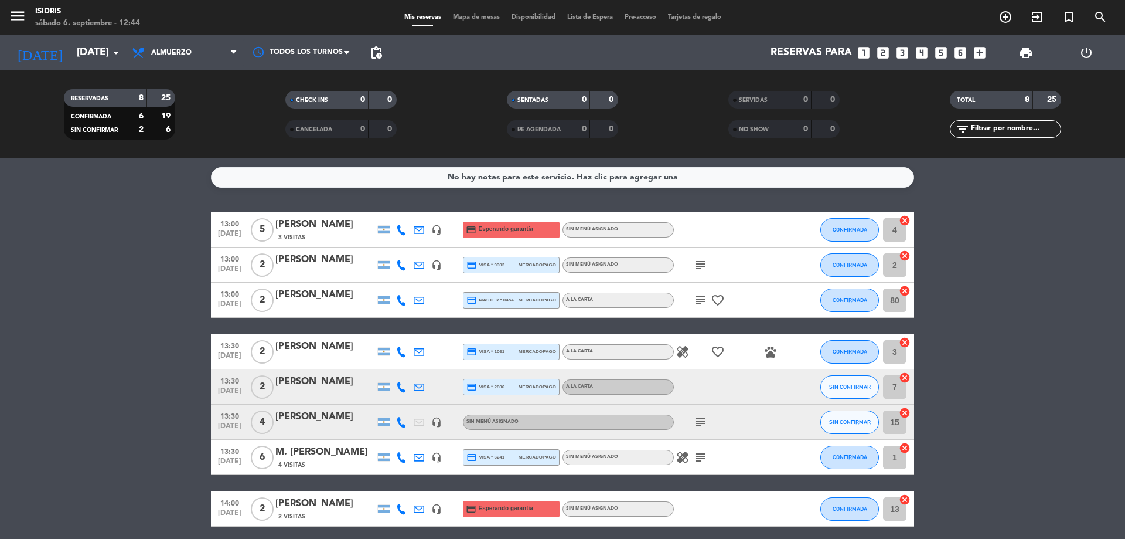
click at [703, 263] on icon "subject" at bounding box center [700, 265] width 14 height 14
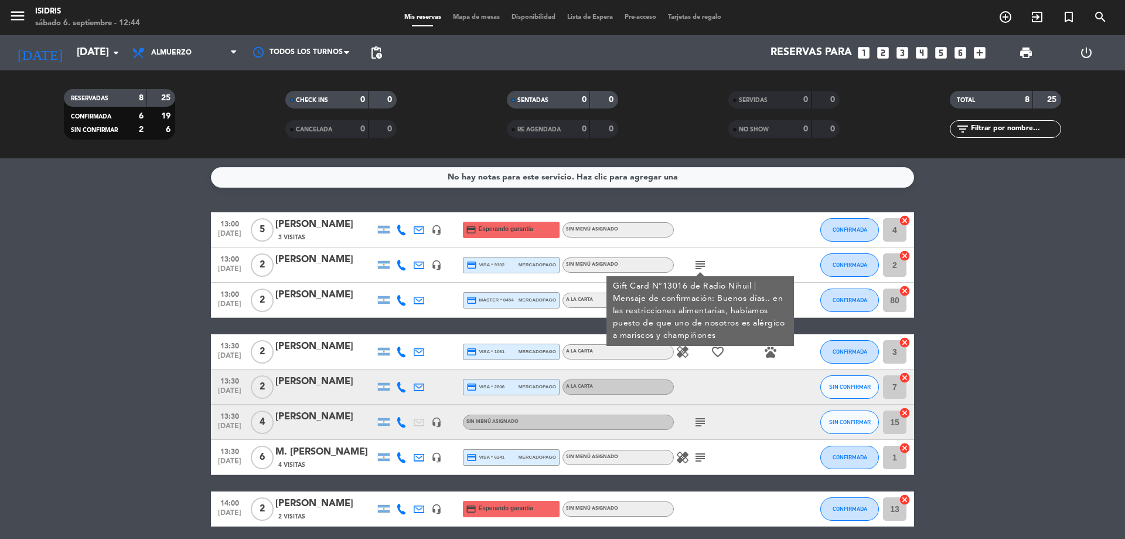
click at [734, 409] on div "subject" at bounding box center [727, 421] width 106 height 35
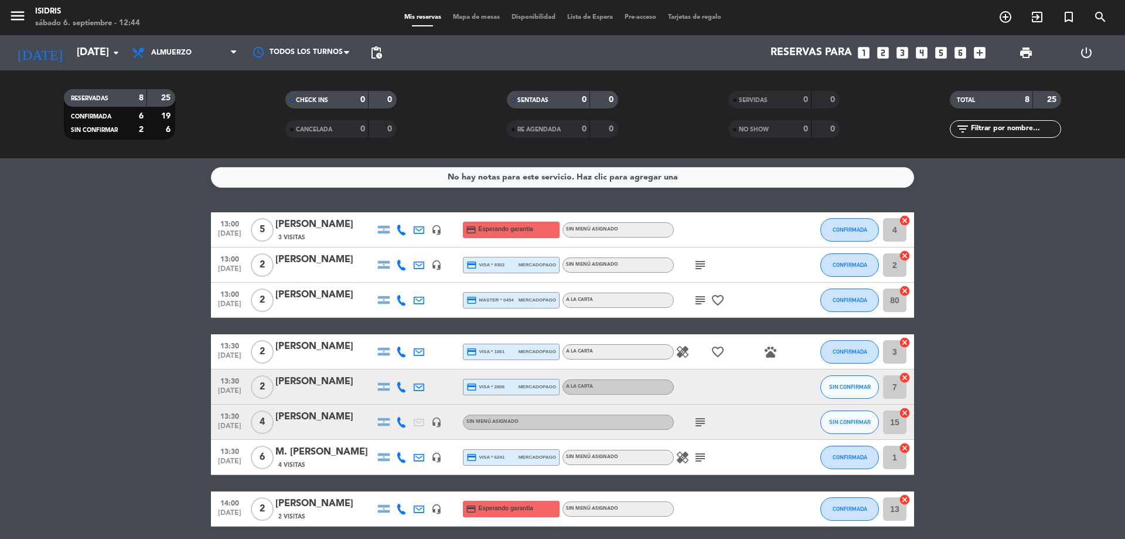
click at [696, 298] on icon "subject" at bounding box center [700, 300] width 14 height 14
click at [680, 352] on icon "healing" at bounding box center [683, 352] width 14 height 14
click at [698, 378] on div at bounding box center [727, 386] width 106 height 35
click at [702, 261] on icon "subject" at bounding box center [700, 265] width 14 height 14
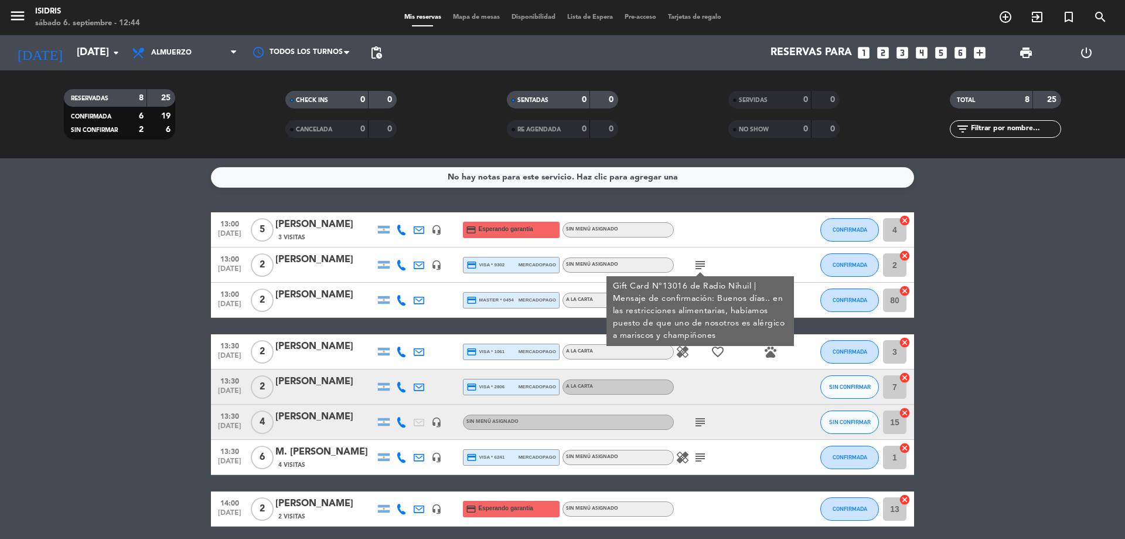
click at [709, 394] on div at bounding box center [727, 386] width 106 height 35
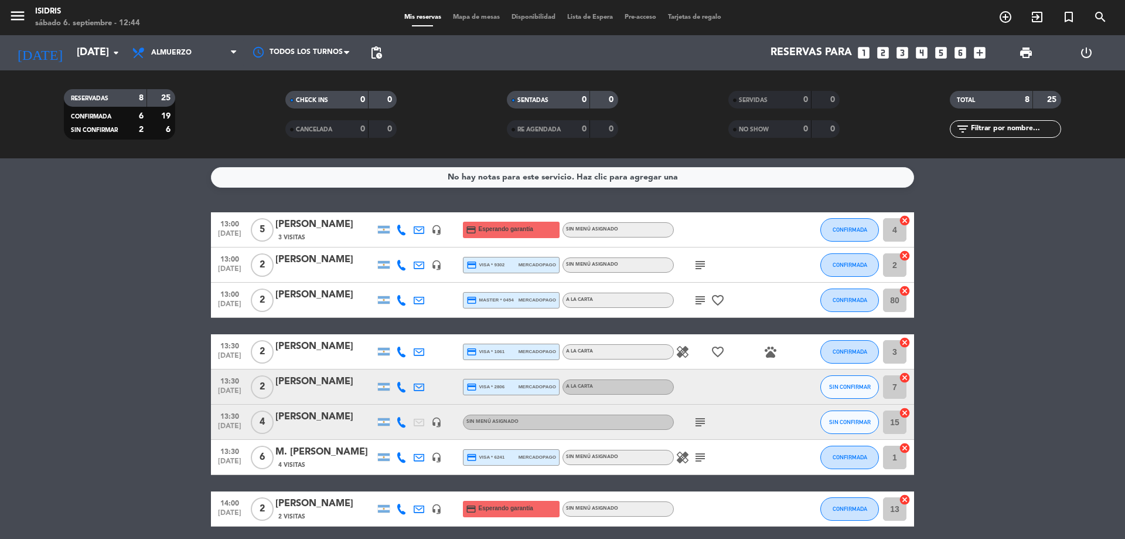
click at [703, 266] on icon "subject" at bounding box center [700, 265] width 14 height 14
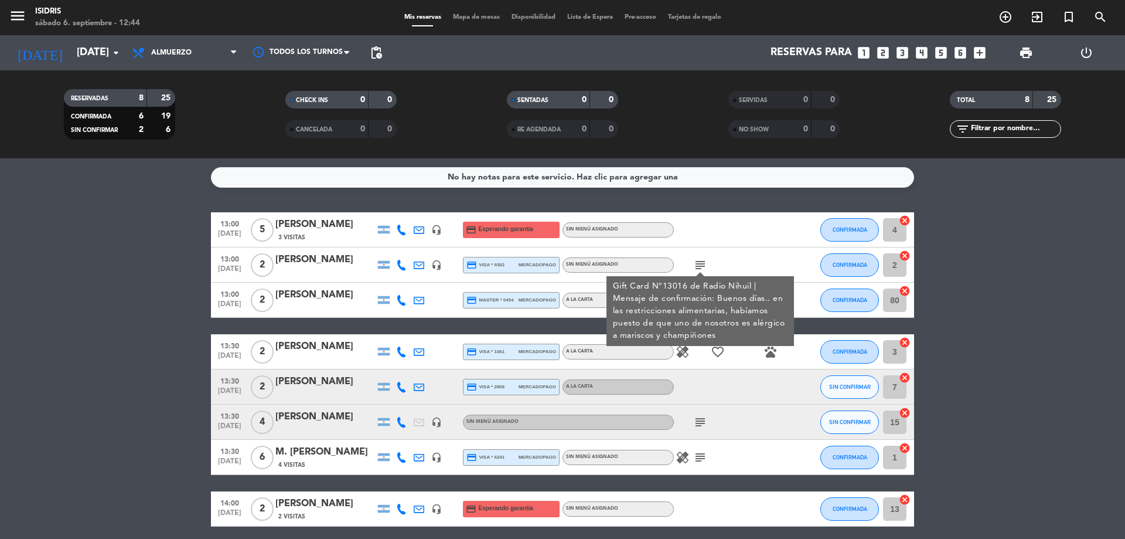
click at [700, 393] on div at bounding box center [727, 386] width 106 height 35
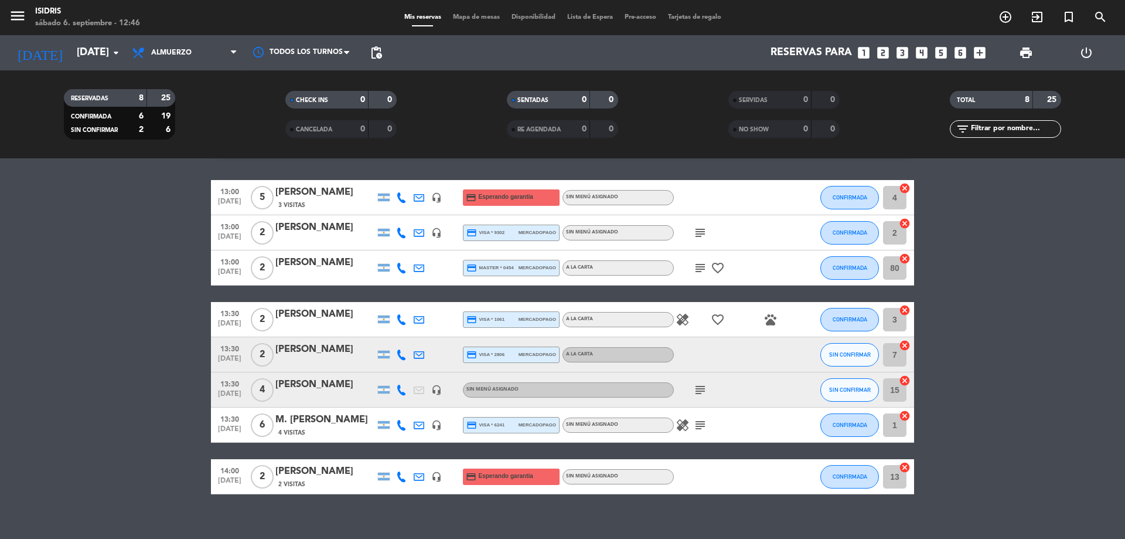
scroll to position [46, 0]
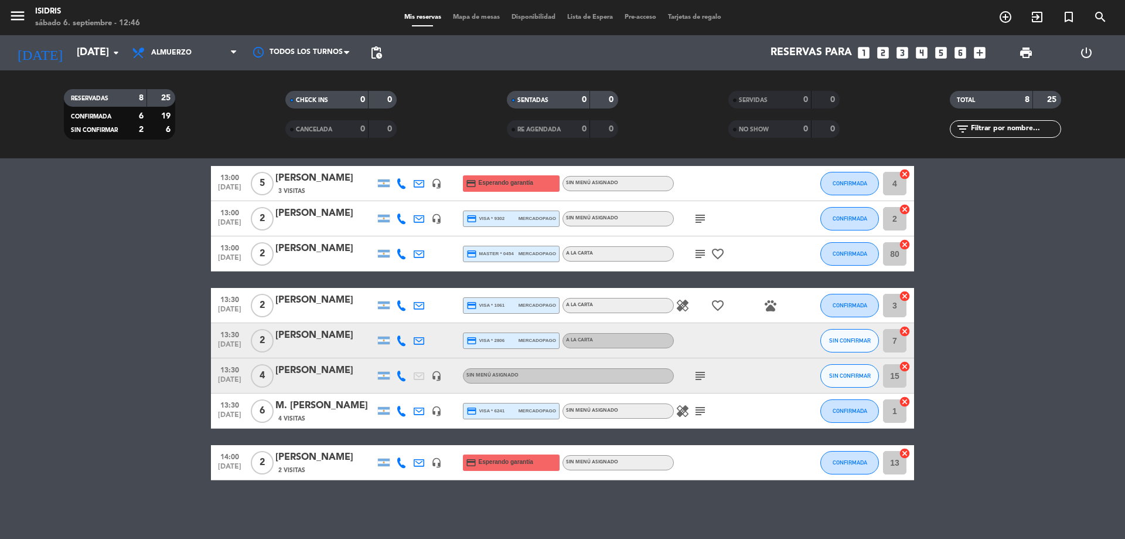
drag, startPoint x: 692, startPoint y: 303, endPoint x: 689, endPoint y: 309, distance: 7.1
click at [692, 307] on div "healing favorite_border pets" at bounding box center [727, 305] width 106 height 35
click at [685, 312] on div "healing favorite_border pets" at bounding box center [727, 305] width 106 height 35
click at [682, 307] on icon "healing" at bounding box center [683, 305] width 14 height 14
click at [677, 411] on icon "healing" at bounding box center [683, 411] width 14 height 14
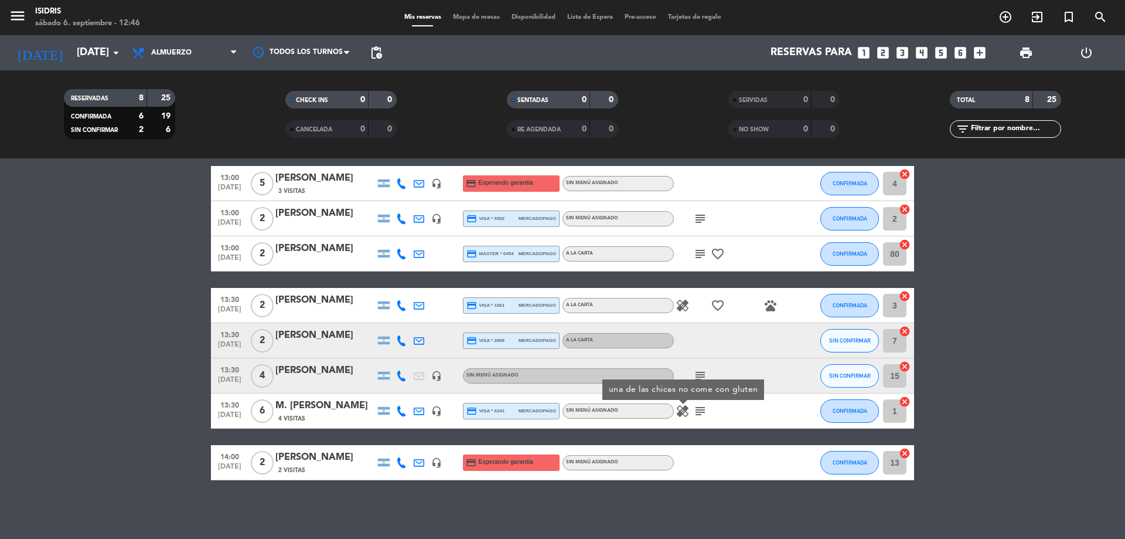
click at [722, 358] on div "13:30 sep. 6 2 ANIBAL SAVELLI credit_card visa * 2806 mercadopago A LA CARTA SI…" at bounding box center [562, 340] width 703 height 35
click at [685, 297] on div "healing favorite_border pets" at bounding box center [727, 305] width 106 height 35
click at [690, 312] on div "healing favorite_border pets" at bounding box center [727, 305] width 106 height 35
click at [683, 302] on icon "healing" at bounding box center [683, 305] width 14 height 14
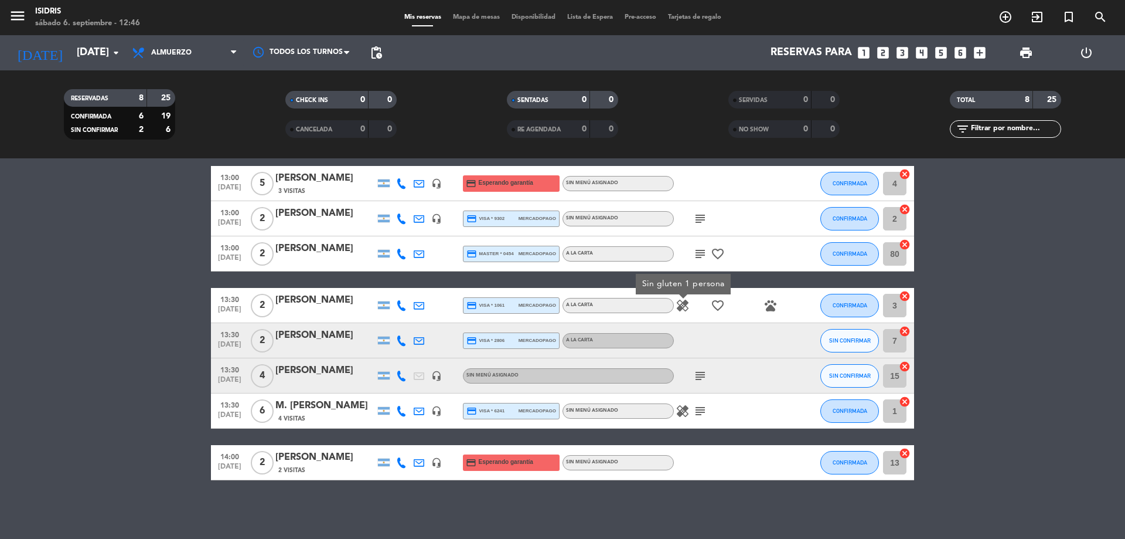
drag, startPoint x: 672, startPoint y: 402, endPoint x: 684, endPoint y: 410, distance: 14.3
click at [673, 402] on div "13:30 sep. 6 6 M. Isabel Mariño 4 Visitas headset_mic credit_card visa * 6241 m…" at bounding box center [562, 410] width 703 height 35
click at [685, 410] on icon "healing" at bounding box center [683, 411] width 14 height 14
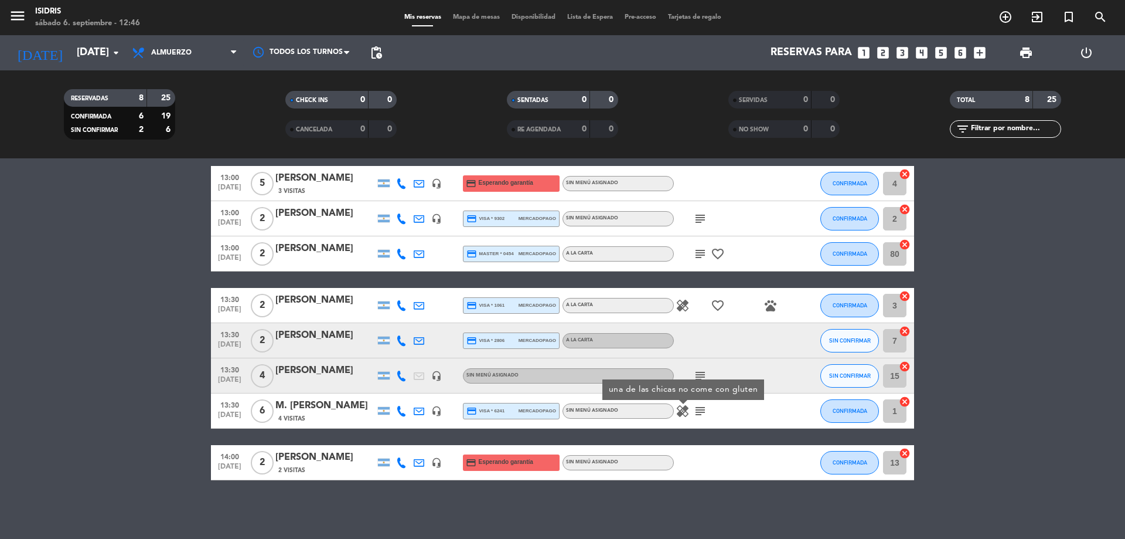
click at [795, 364] on div at bounding box center [796, 375] width 32 height 35
click at [686, 304] on icon "healing" at bounding box center [683, 305] width 14 height 14
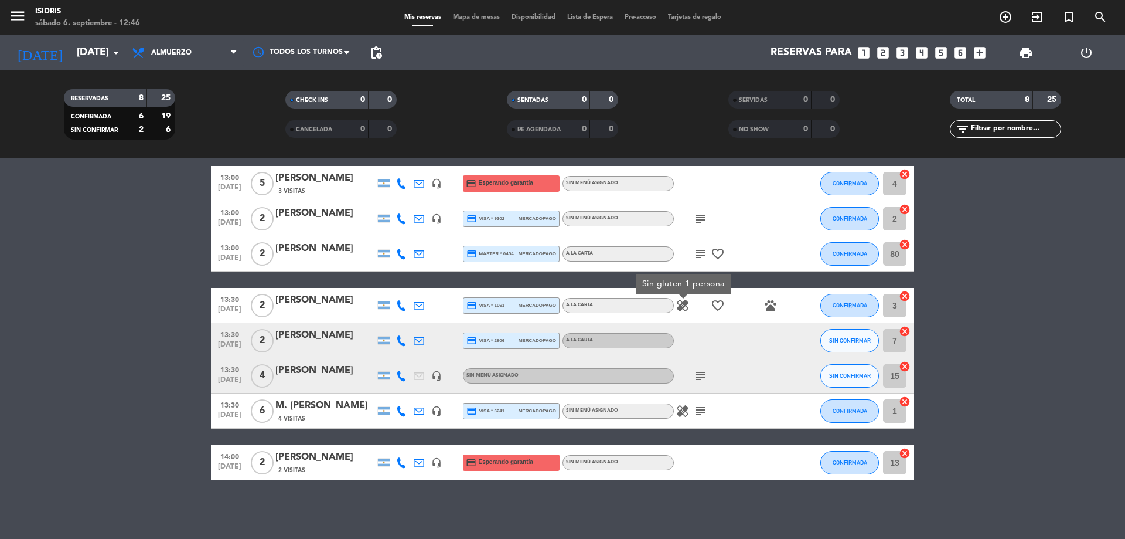
click at [725, 368] on div "subject" at bounding box center [727, 375] width 106 height 35
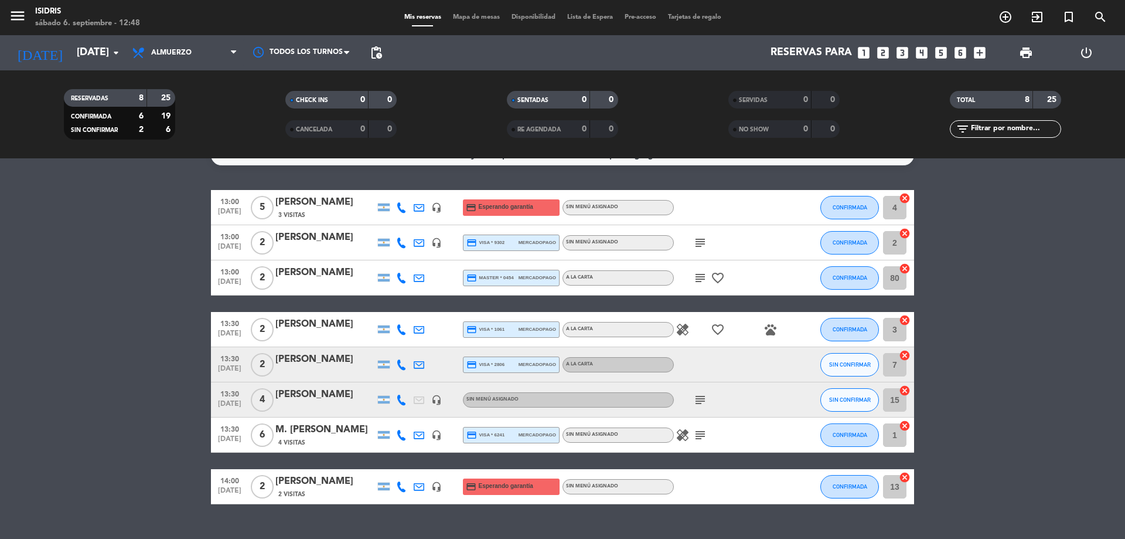
scroll to position [0, 0]
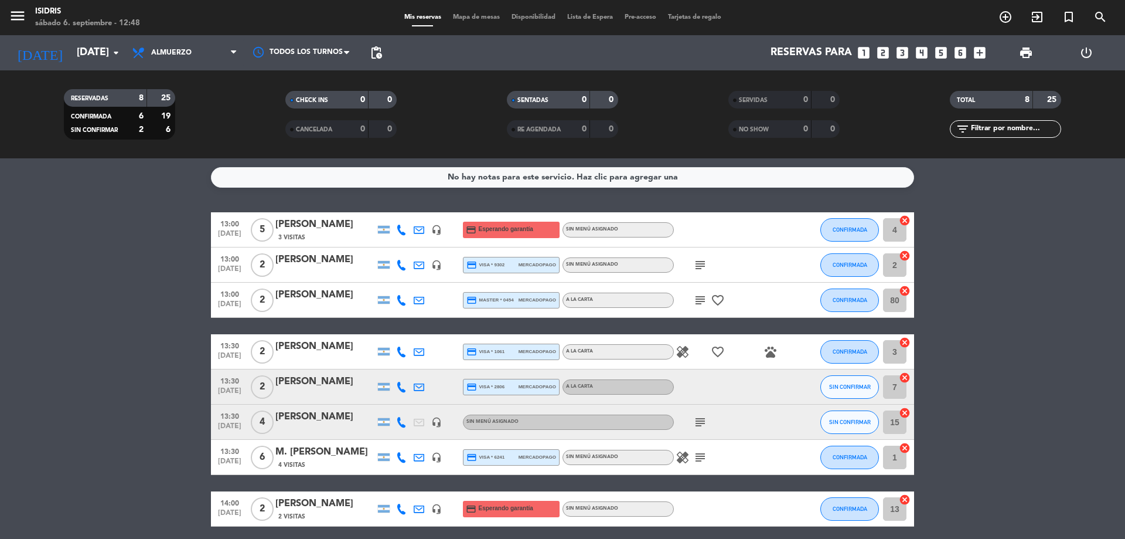
click at [701, 267] on icon "subject" at bounding box center [700, 265] width 14 height 14
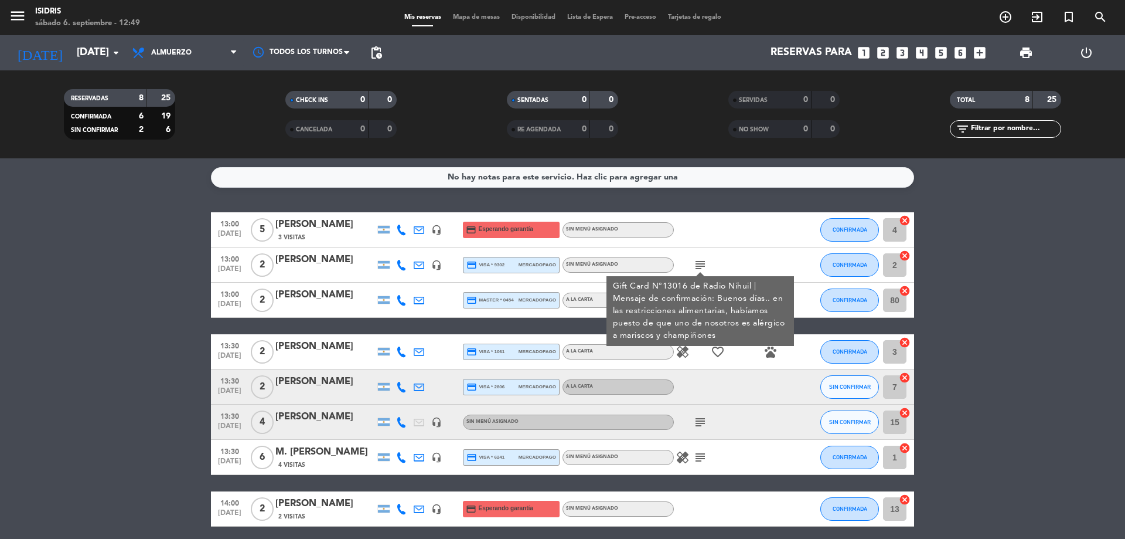
click at [406, 267] on icon at bounding box center [401, 265] width 11 height 11
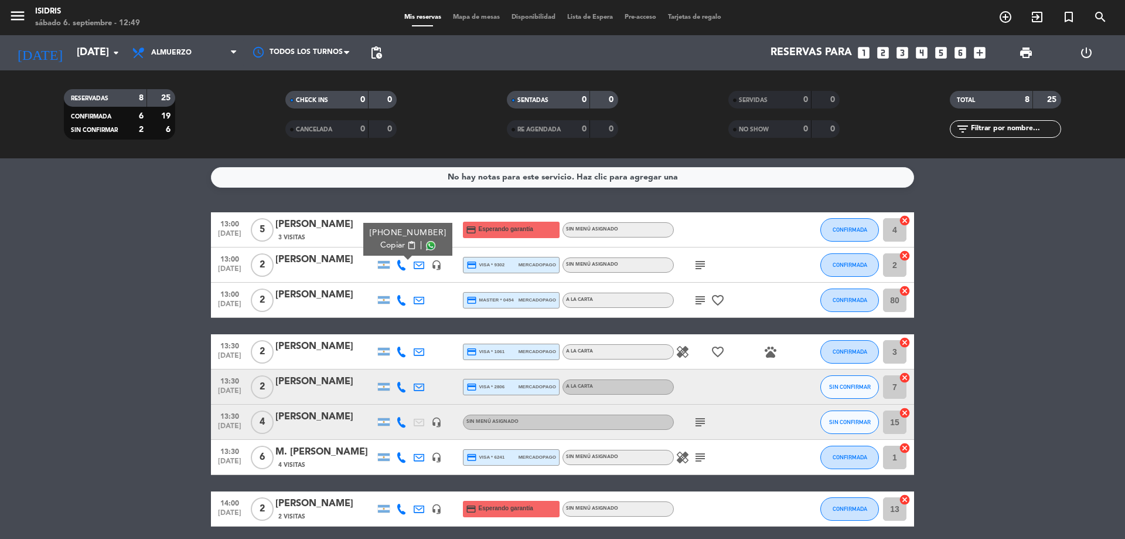
click at [407, 244] on span "content_paste" at bounding box center [411, 245] width 9 height 9
click at [45, 304] on bookings-row "13:00 sep. 6 5 Mariana debe 3 Visitas headset_mic credit_card Esperando garantí…" at bounding box center [562, 369] width 1125 height 314
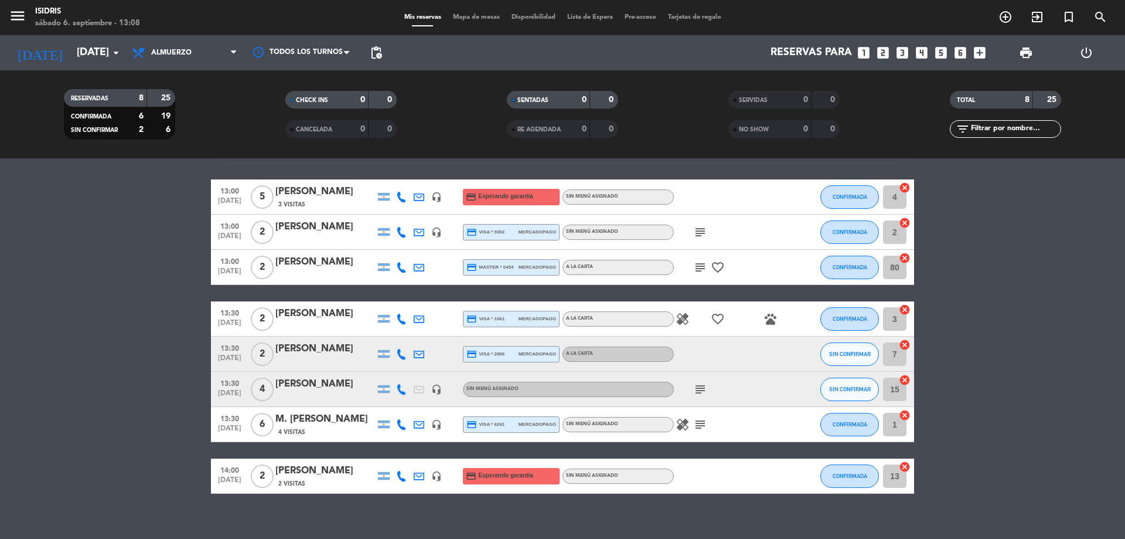
scroll to position [46, 0]
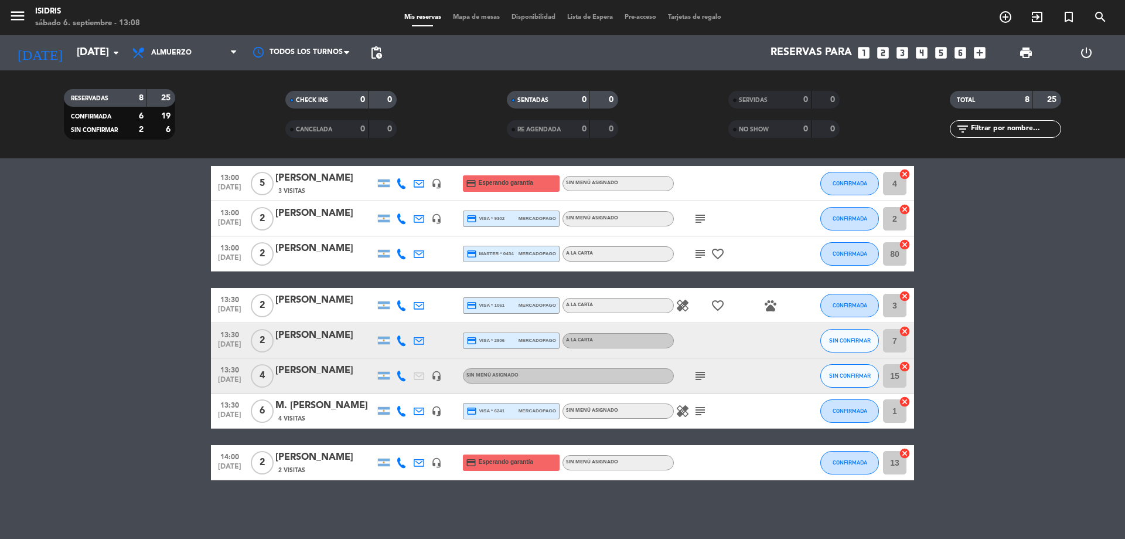
click at [906, 328] on icon "cancel" at bounding box center [905, 331] width 12 height 12
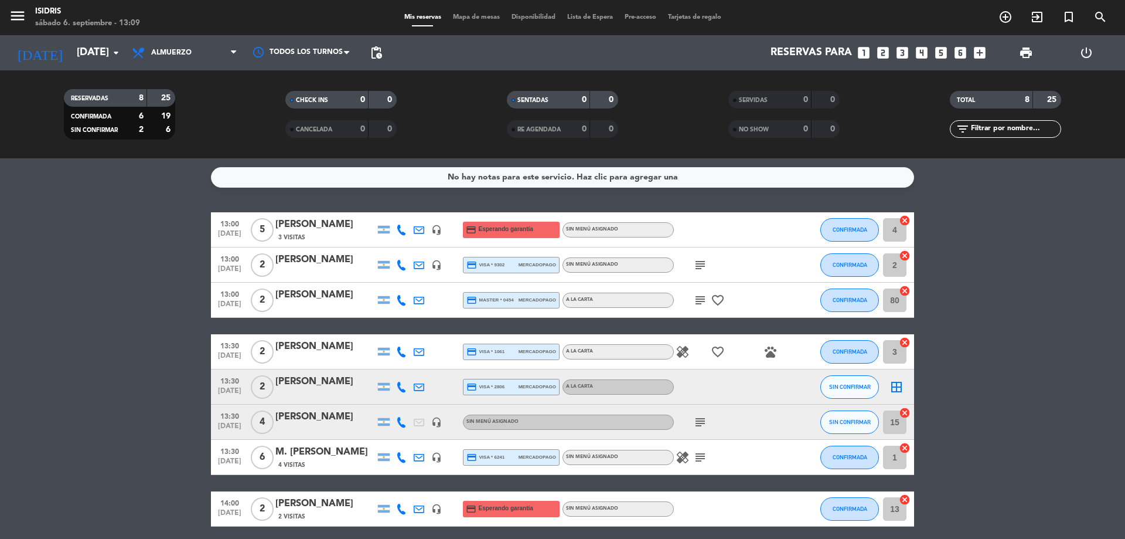
click at [906, 291] on icon "cancel" at bounding box center [905, 291] width 12 height 12
click at [896, 389] on icon "border_all" at bounding box center [897, 387] width 14 height 14
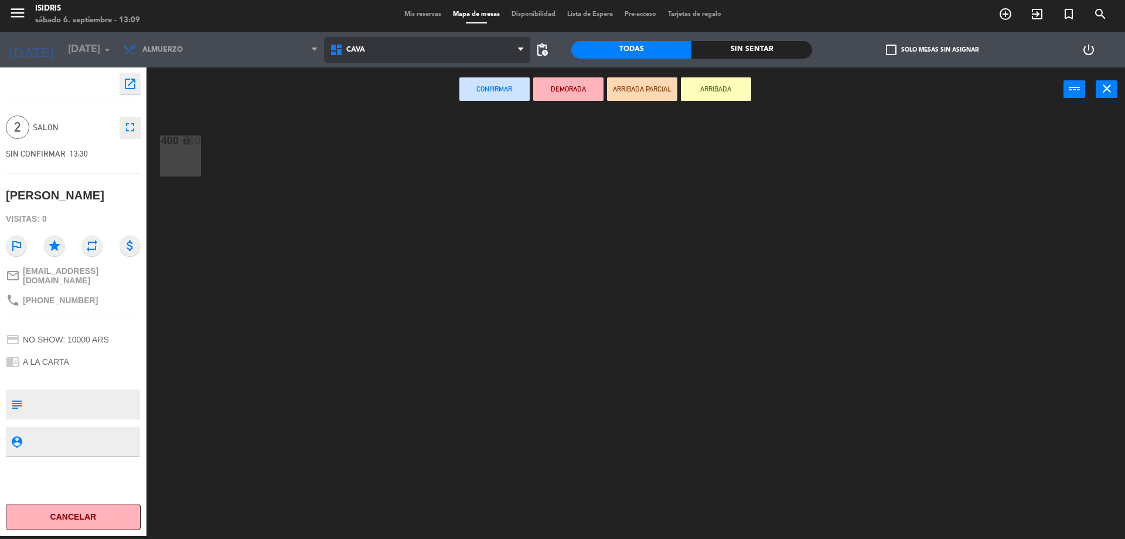
click at [383, 51] on span "CAVA" at bounding box center [427, 50] width 207 height 26
click at [380, 129] on ng-component "menu isidris sábado 6. septiembre - 13:09 Mis reservas Mapa de mesas Disponibil…" at bounding box center [562, 268] width 1125 height 542
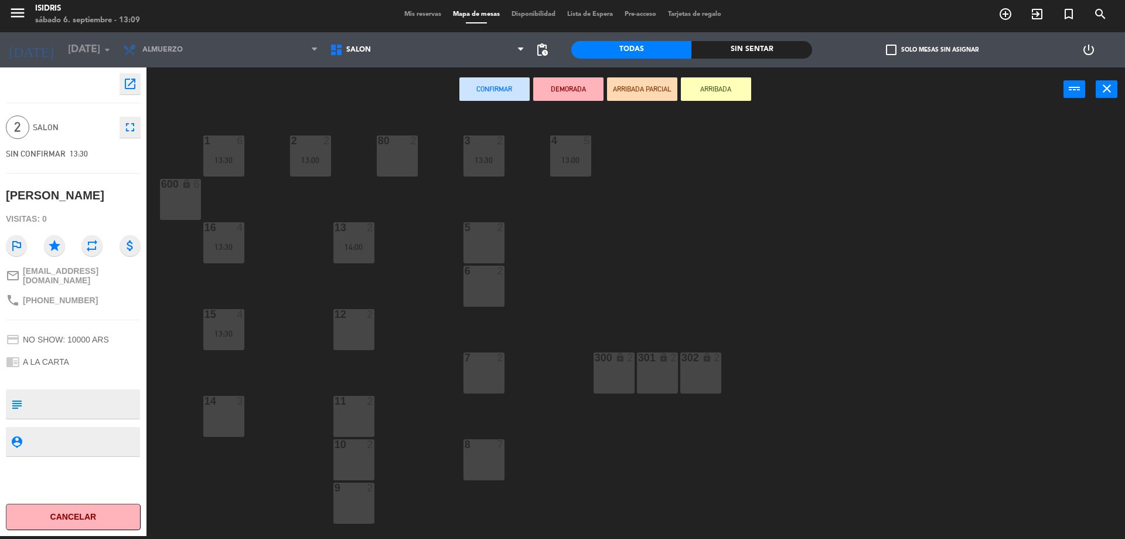
click at [395, 140] on div at bounding box center [396, 140] width 19 height 11
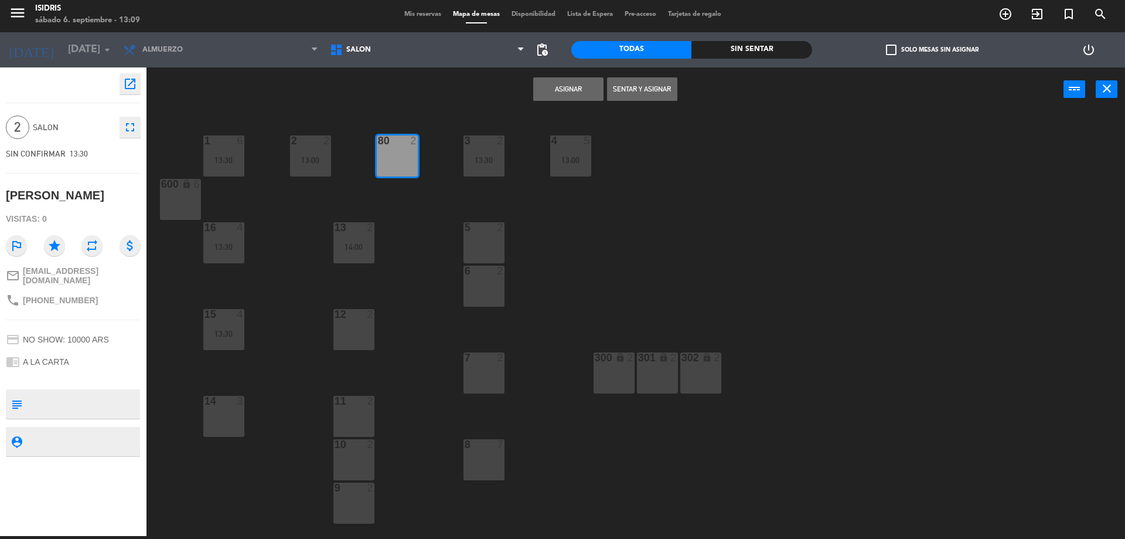
click at [564, 90] on button "Asignar" at bounding box center [568, 88] width 70 height 23
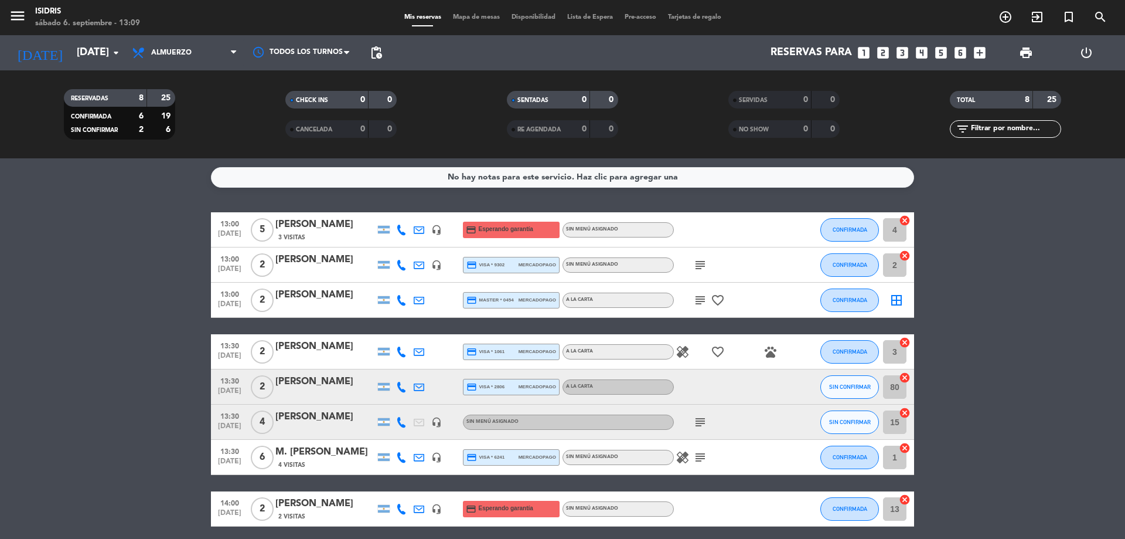
click at [63, 310] on bookings-row "13:00 sep. 6 5 Mariana debe 3 Visitas headset_mic credit_card Esperando garantí…" at bounding box center [562, 369] width 1125 height 314
click at [325, 300] on div "Rodrigo Sebastian Prerovsky" at bounding box center [325, 294] width 100 height 15
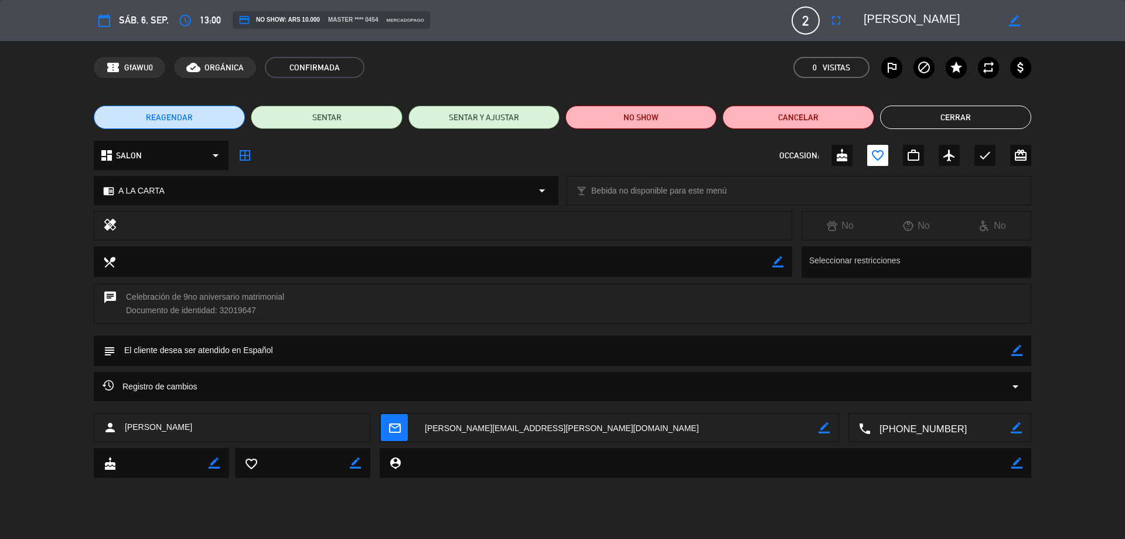
click at [973, 102] on div "REAGENDAR SENTAR SENTAR Y AJUSTAR NO SHOW Cancelar Cerrar" at bounding box center [562, 117] width 1125 height 47
click at [967, 118] on button "Cerrar" at bounding box center [955, 117] width 151 height 23
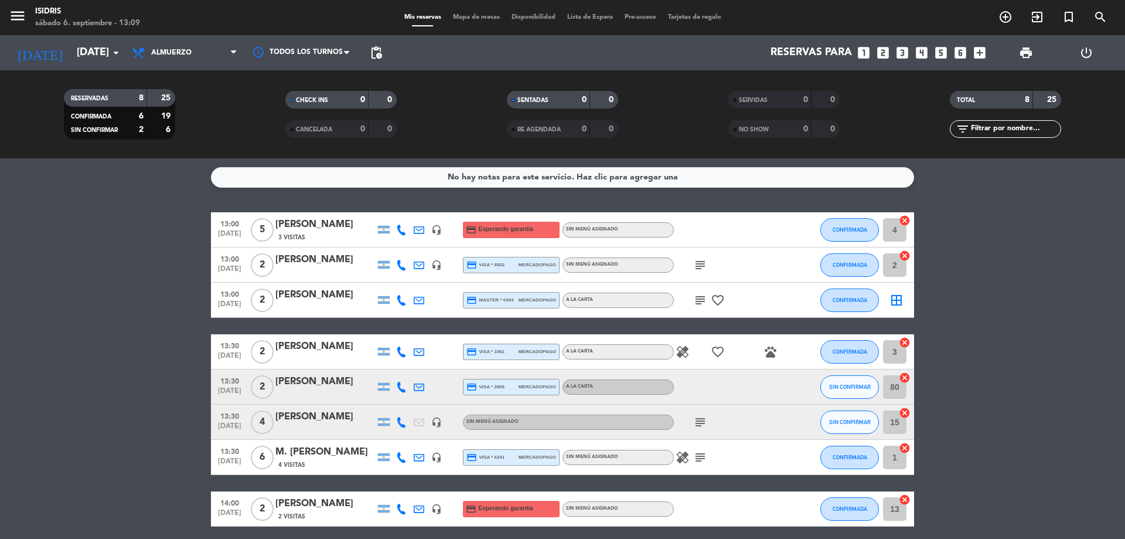
click at [897, 302] on icon "border_all" at bounding box center [897, 300] width 14 height 14
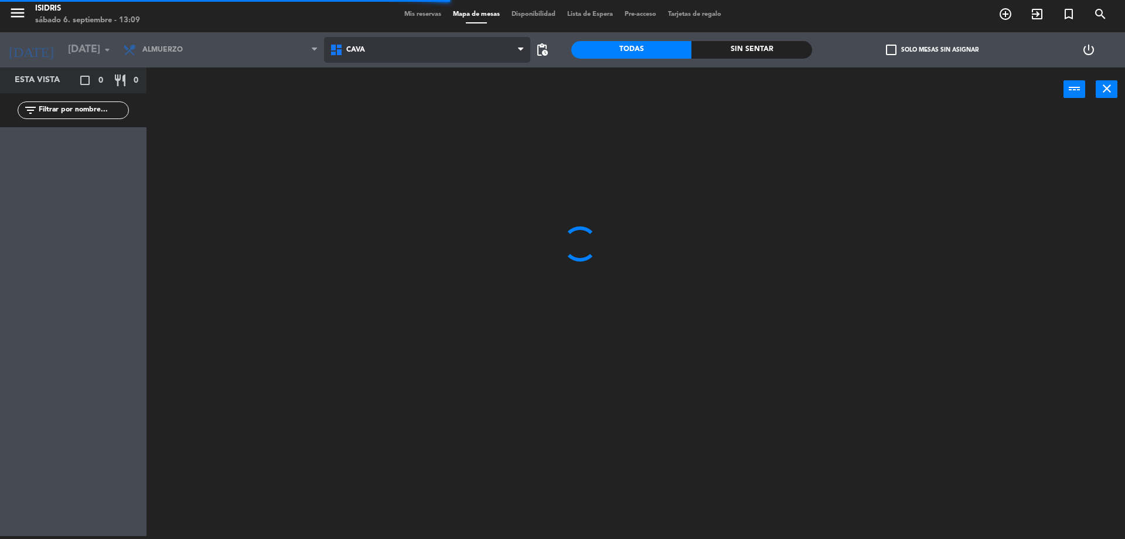
click at [371, 45] on span "CAVA" at bounding box center [427, 50] width 207 height 26
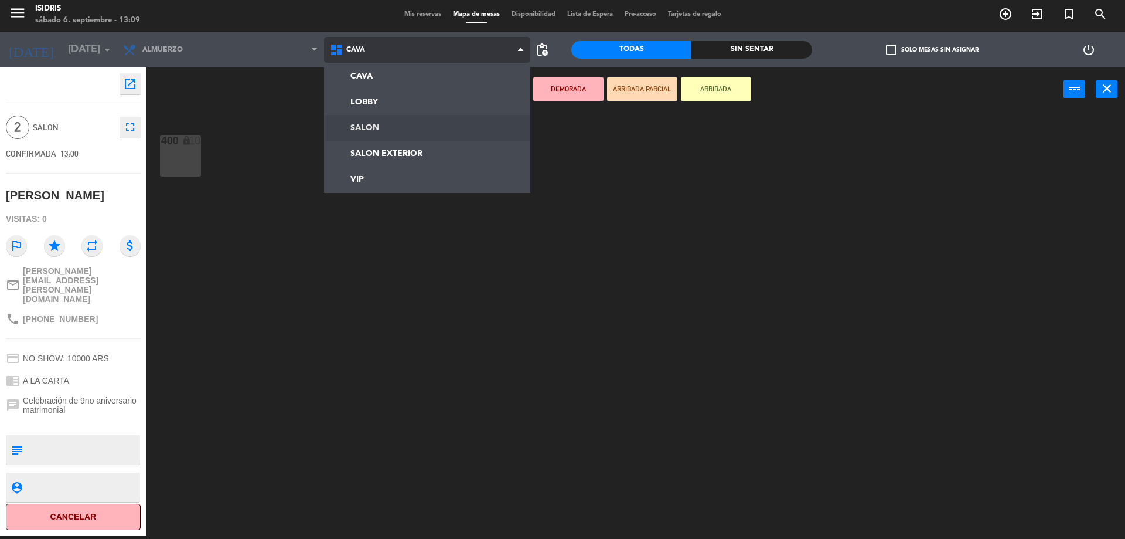
click at [376, 123] on ng-component "menu isidris sábado 6. septiembre - 13:09 Mis reservas Mapa de mesas Disponibil…" at bounding box center [562, 268] width 1125 height 542
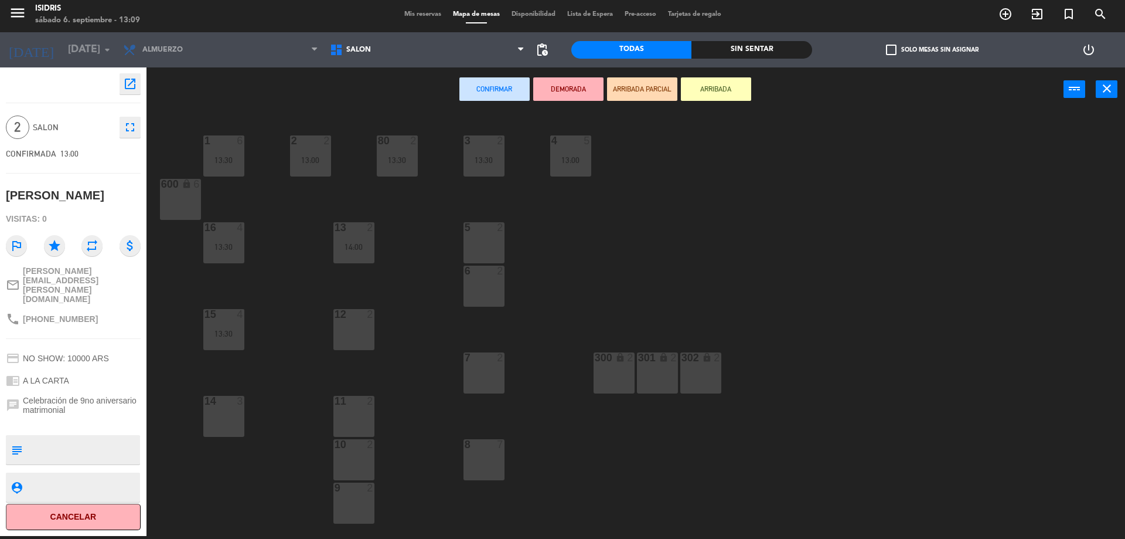
drag, startPoint x: 492, startPoint y: 372, endPoint x: 498, endPoint y: 339, distance: 32.9
click at [491, 372] on div "7 2" at bounding box center [484, 372] width 41 height 41
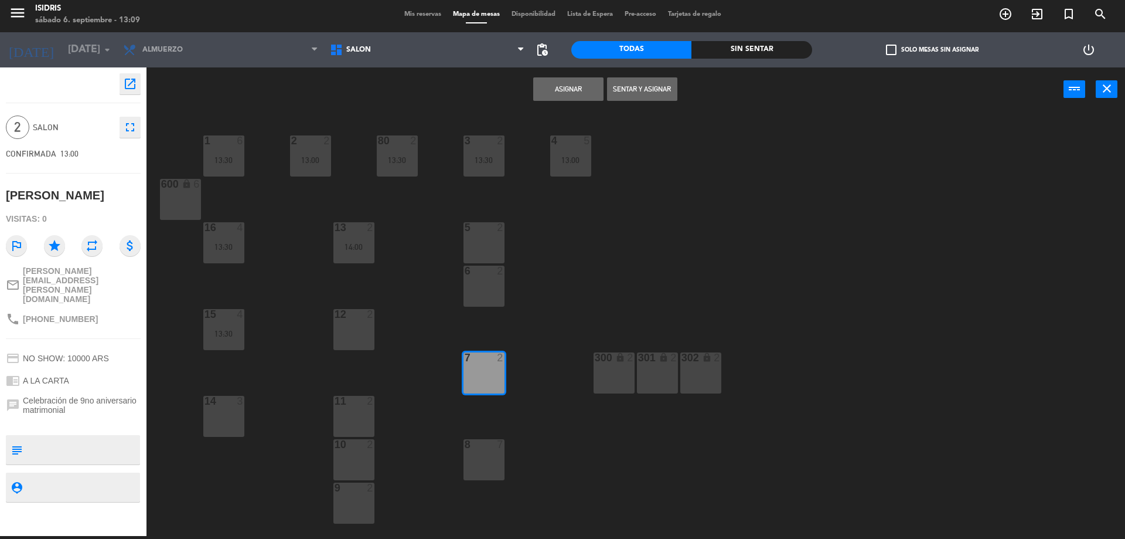
click at [562, 88] on button "Asignar" at bounding box center [568, 88] width 70 height 23
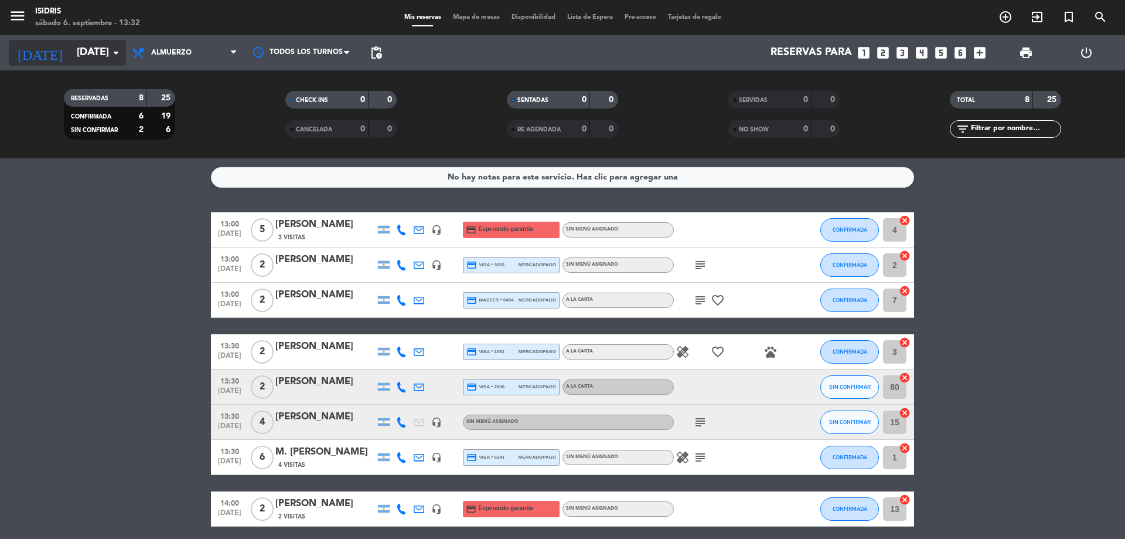
click at [124, 52] on input "[DATE]" at bounding box center [139, 52] width 136 height 23
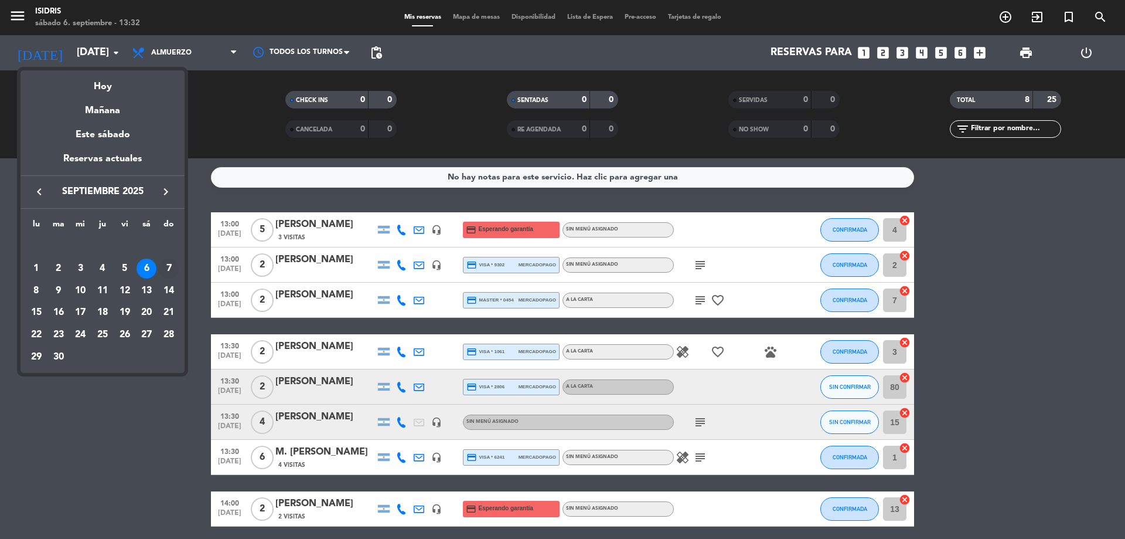
click at [170, 267] on div "7" at bounding box center [169, 268] width 20 height 20
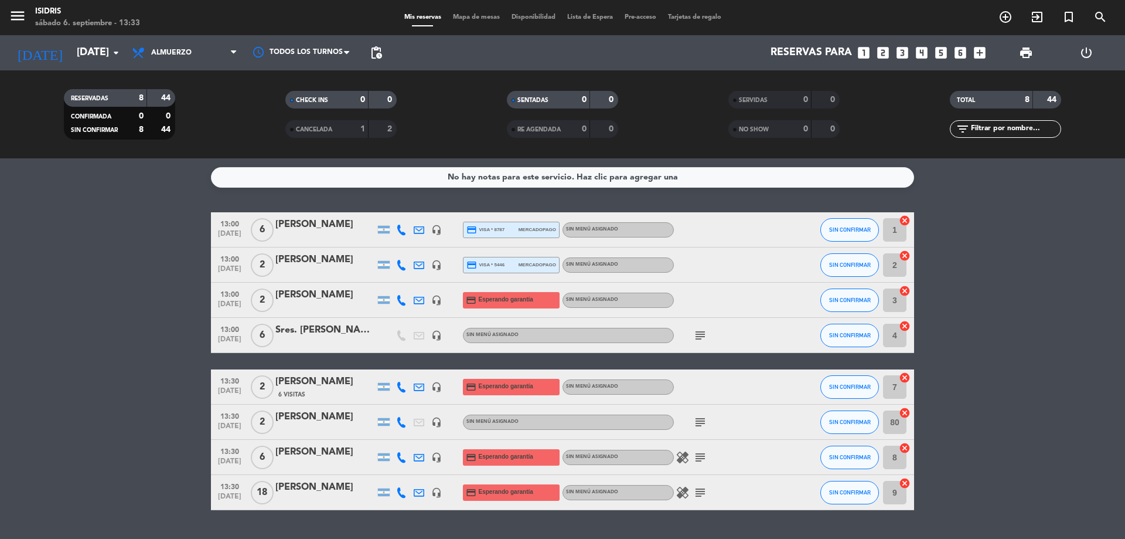
click at [100, 197] on div "No hay notas para este servicio. Haz clic para agregar una 13:00 sep. 7 6 Carin…" at bounding box center [562, 348] width 1125 height 380
click at [80, 318] on bookings-row "13:00 sep. 7 6 Carina pionetti headset_mic credit_card visa * 8787 mercadopago …" at bounding box center [562, 361] width 1125 height 298
click at [114, 53] on icon "arrow_drop_down" at bounding box center [116, 53] width 14 height 14
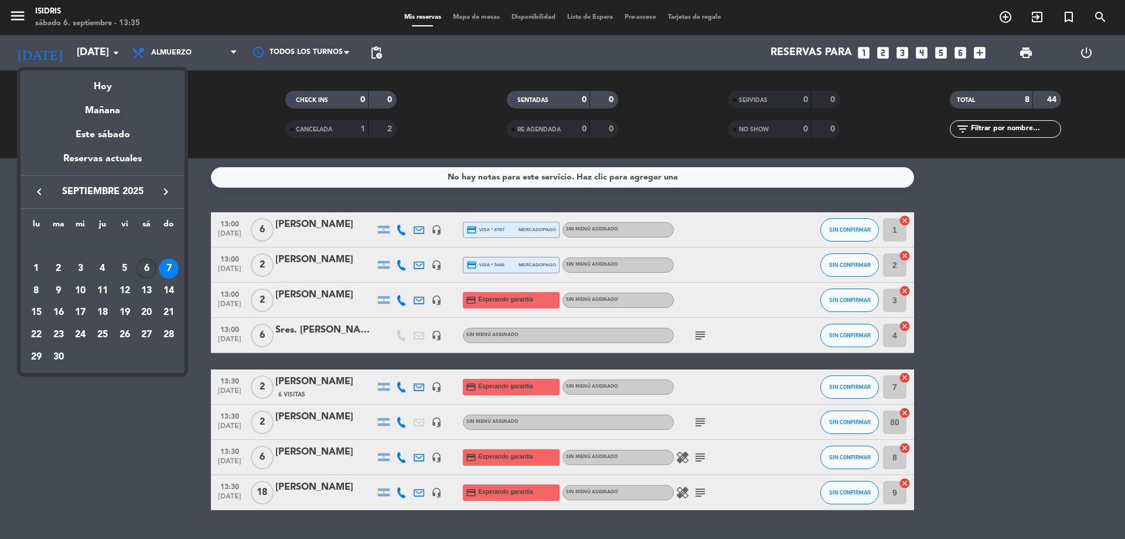
click at [151, 264] on div "6" at bounding box center [147, 268] width 20 height 20
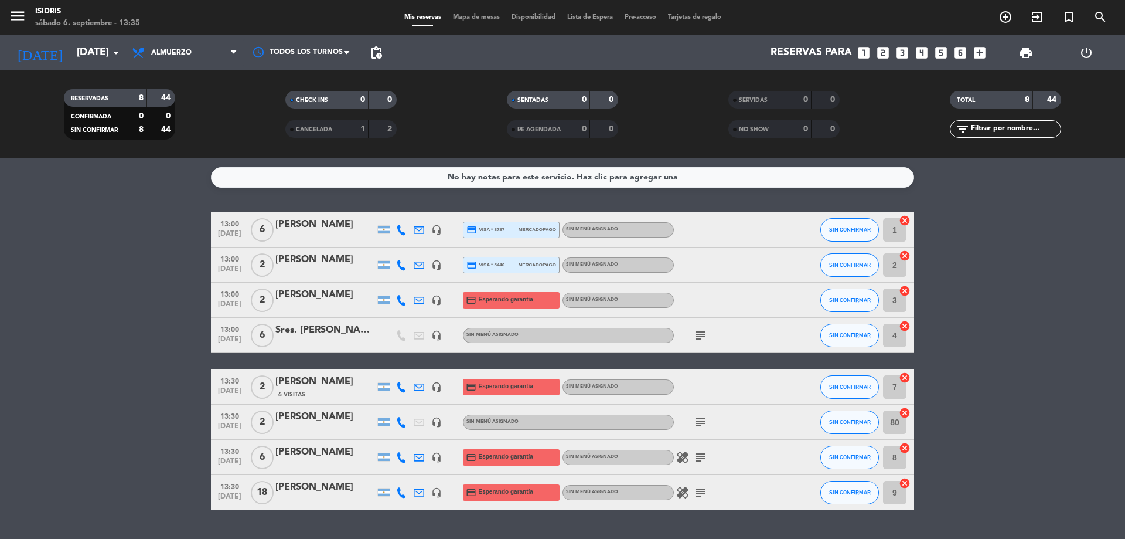
type input "[DATE]"
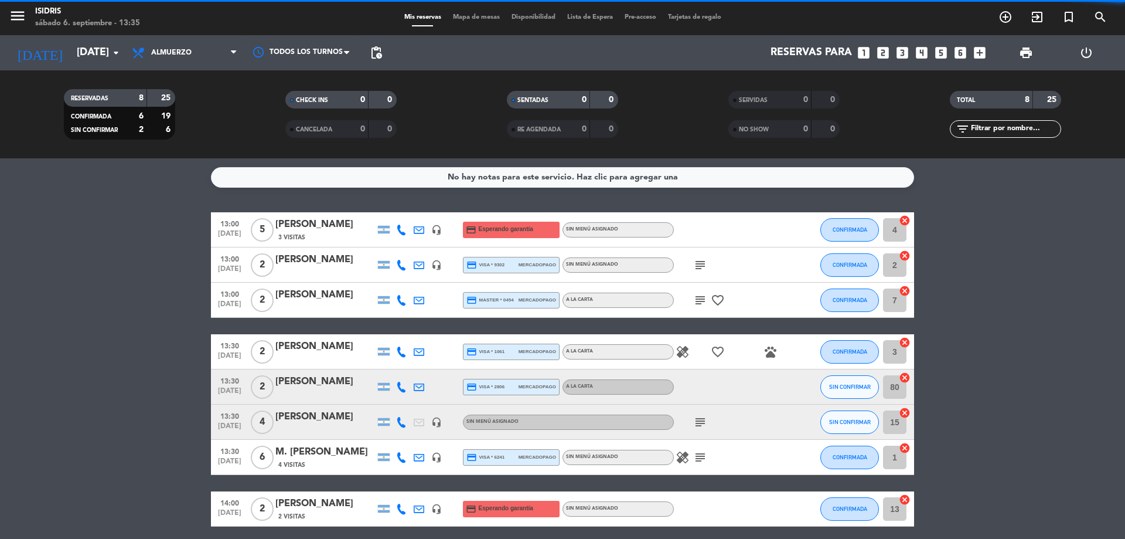
click at [196, 56] on span "Almuerzo" at bounding box center [184, 53] width 117 height 26
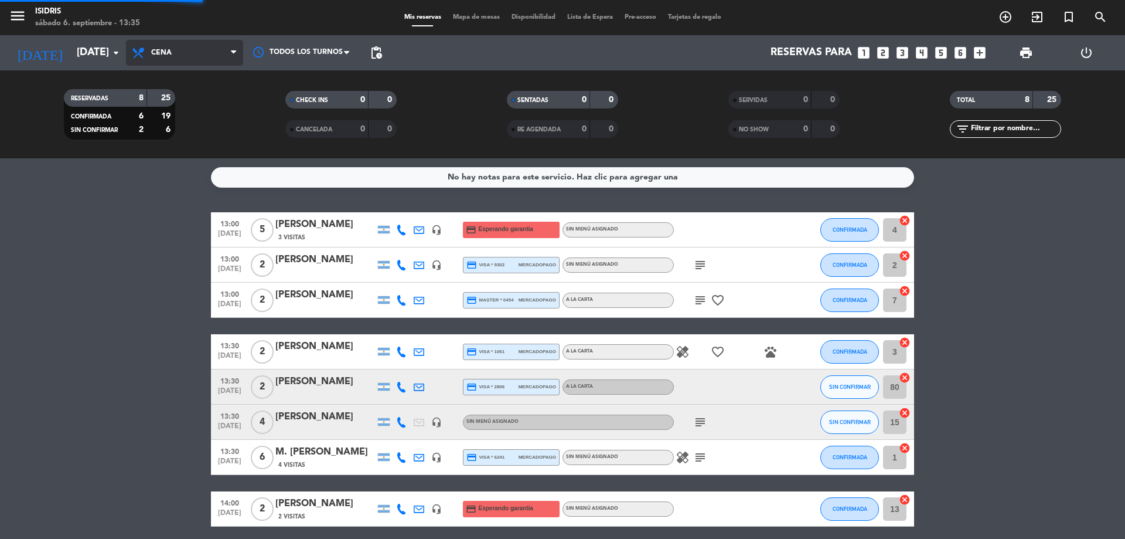
click at [199, 160] on ng-component "menu isidris sábado 6. septiembre - 13:35 Mis reservas Mapa de mesas Disponibil…" at bounding box center [562, 269] width 1125 height 539
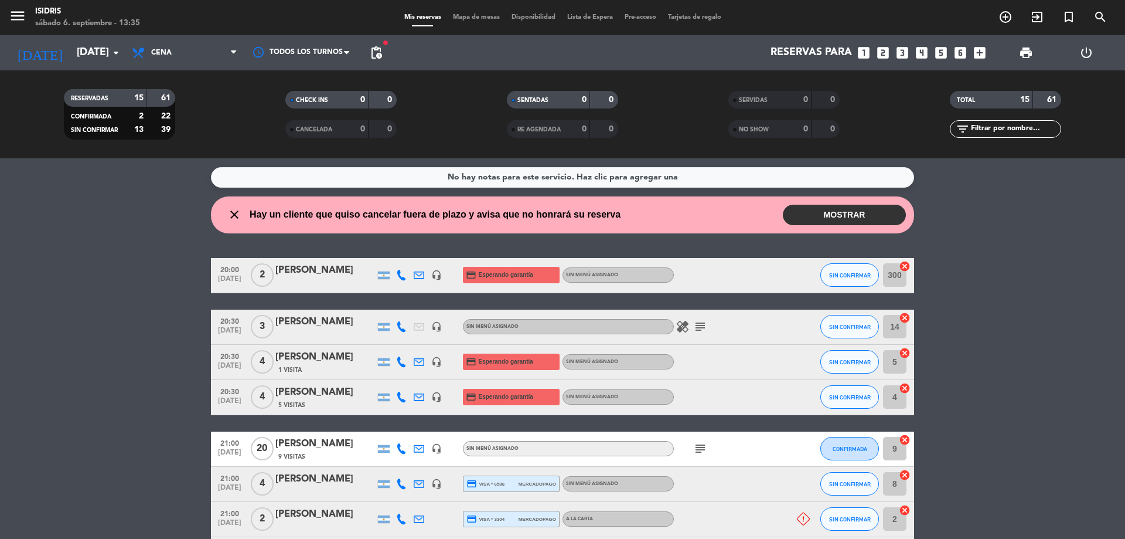
click at [848, 212] on button "MOSTRAR" at bounding box center [844, 215] width 123 height 21
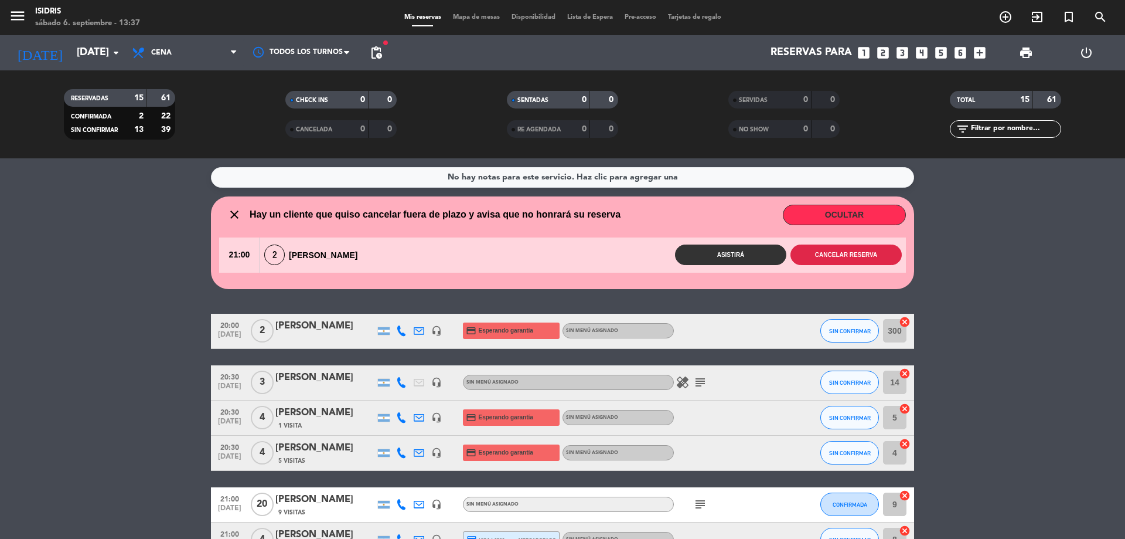
click at [863, 254] on button "Cancelar reserva" at bounding box center [846, 254] width 111 height 21
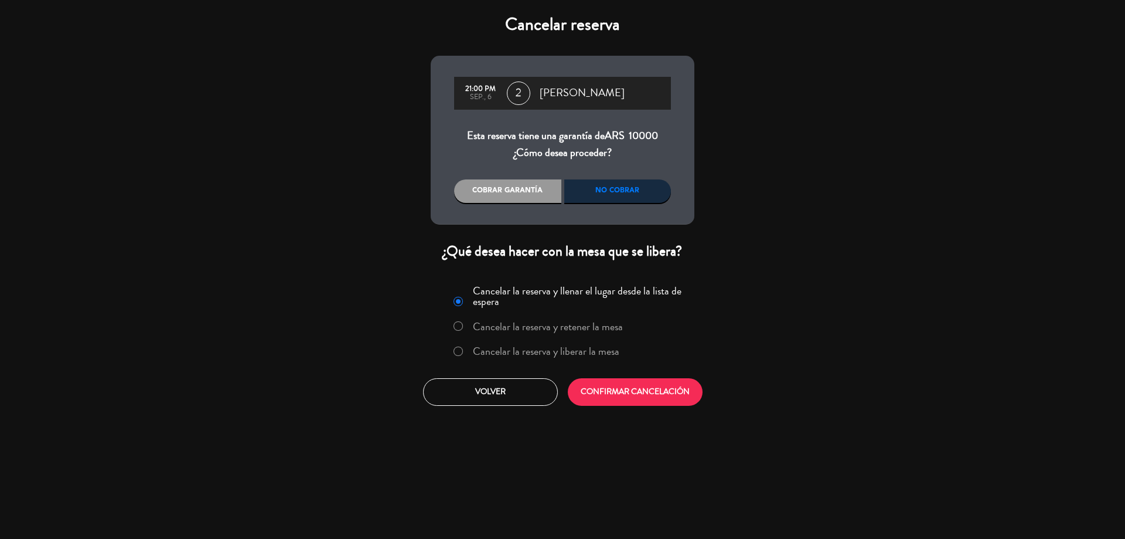
click at [607, 183] on div "No cobrar" at bounding box center [617, 190] width 107 height 23
click at [607, 186] on div "No cobrar" at bounding box center [617, 190] width 107 height 23
click at [621, 393] on button "CONFIRMAR CANCELACIÓN" at bounding box center [635, 392] width 135 height 28
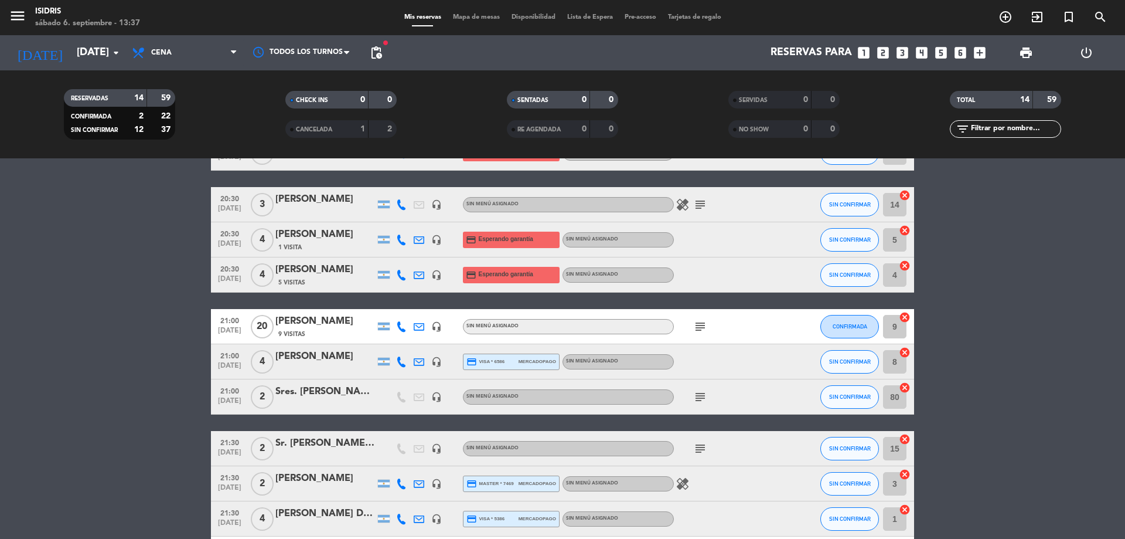
scroll to position [290, 0]
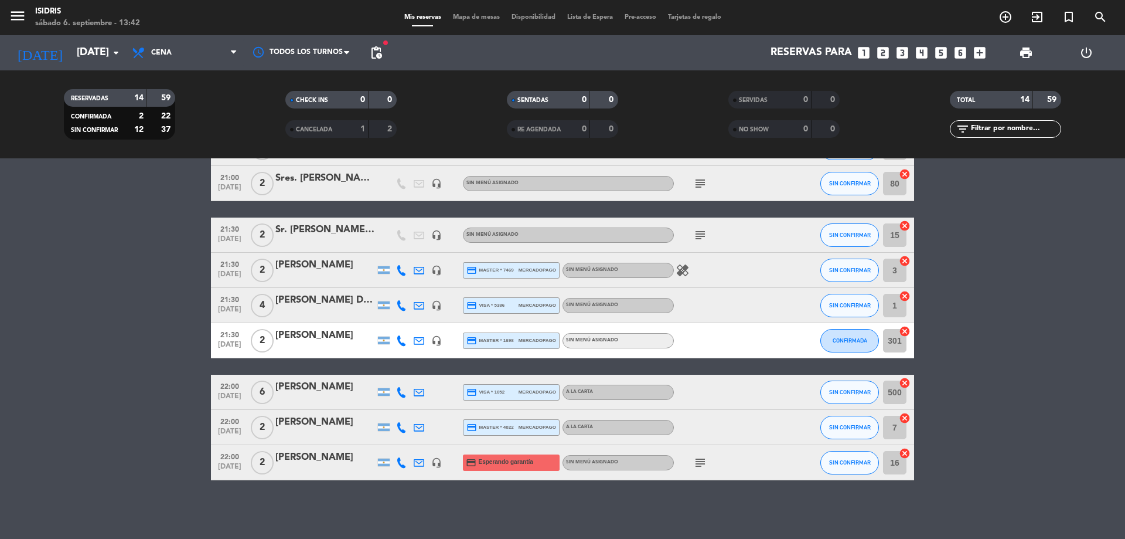
click at [101, 250] on bookings-row "20:00 sep. 6 2 Filiti Rodrigo headset_mic credit_card Esperando garantía Sin me…" at bounding box center [562, 201] width 1125 height 558
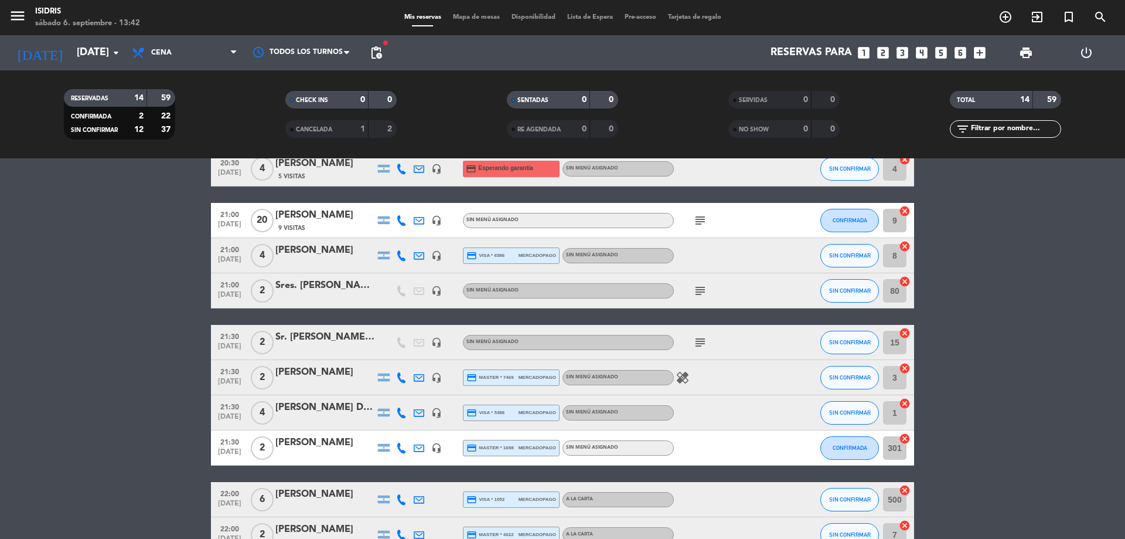
scroll to position [173, 0]
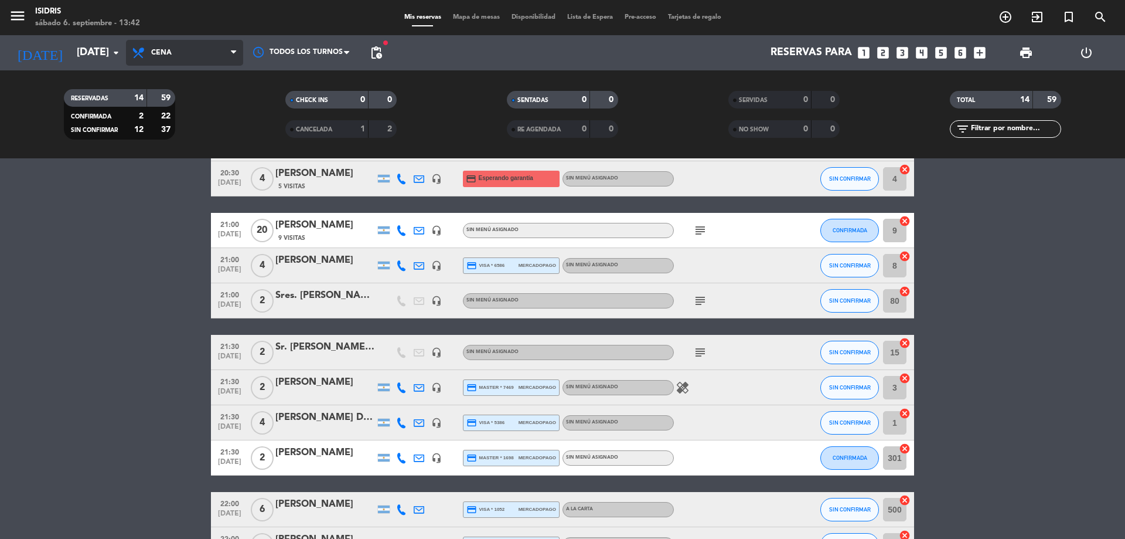
click at [138, 62] on span "Cena" at bounding box center [184, 53] width 117 height 26
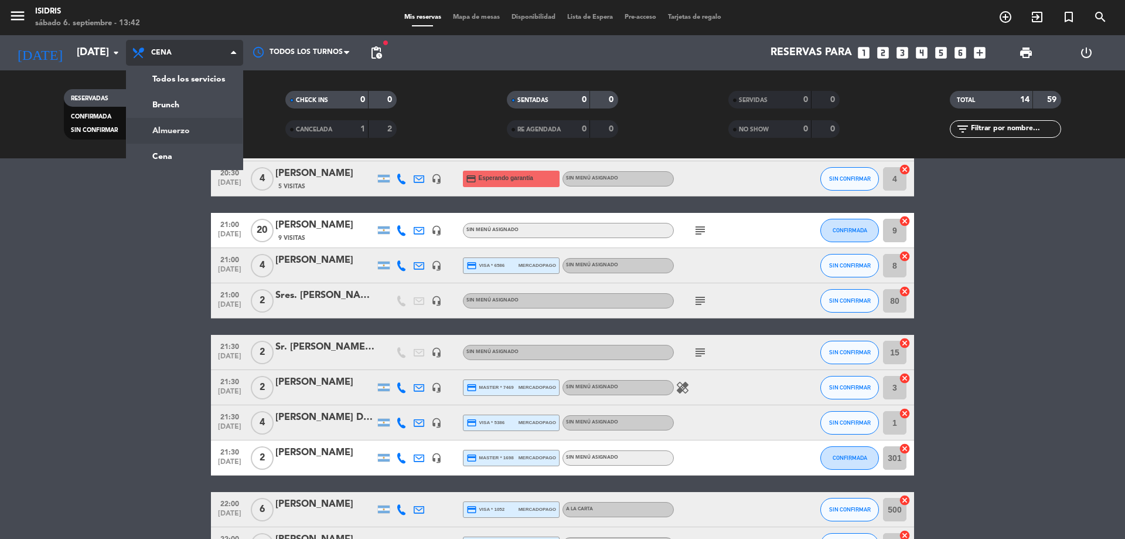
click at [164, 134] on div "menu isidris sábado 6. septiembre - 13:42 Mis reservas Mapa de mesas Disponibil…" at bounding box center [562, 79] width 1125 height 158
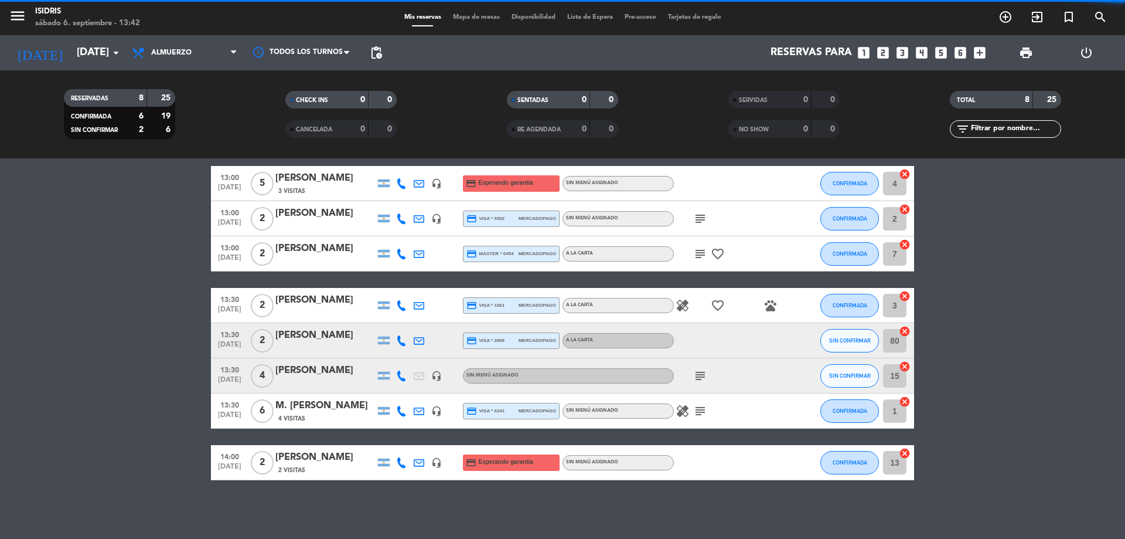
scroll to position [46, 0]
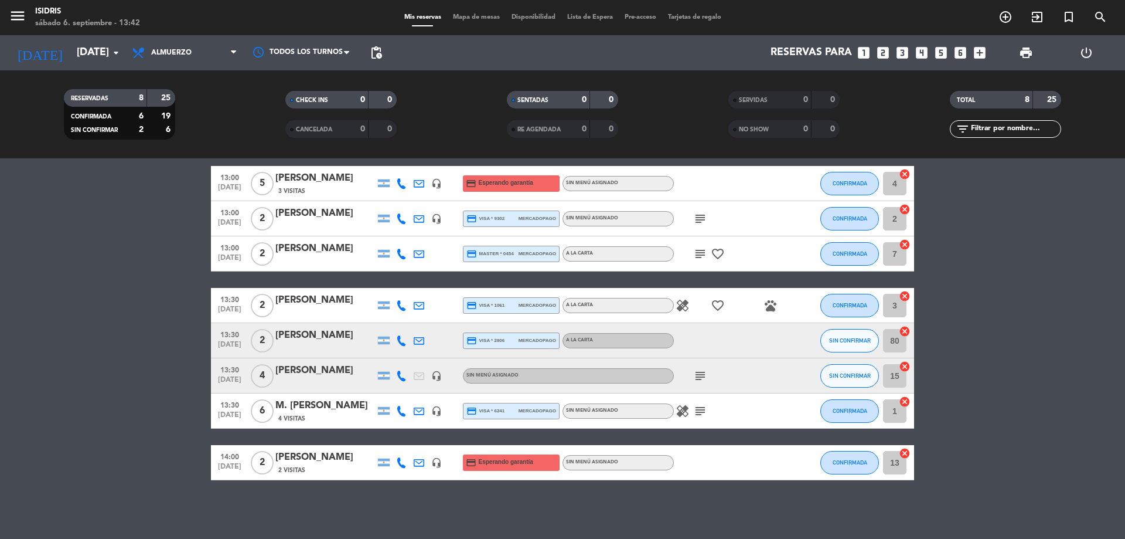
click at [93, 302] on bookings-row "13:00 sep. 6 5 Mariana debe 3 Visitas headset_mic credit_card Esperando garantí…" at bounding box center [562, 323] width 1125 height 314
click at [121, 298] on bookings-row "13:00 sep. 6 5 Mariana debe 3 Visitas headset_mic credit_card Esperando garantí…" at bounding box center [562, 323] width 1125 height 314
click at [887, 47] on icon "looks_two" at bounding box center [883, 52] width 15 height 15
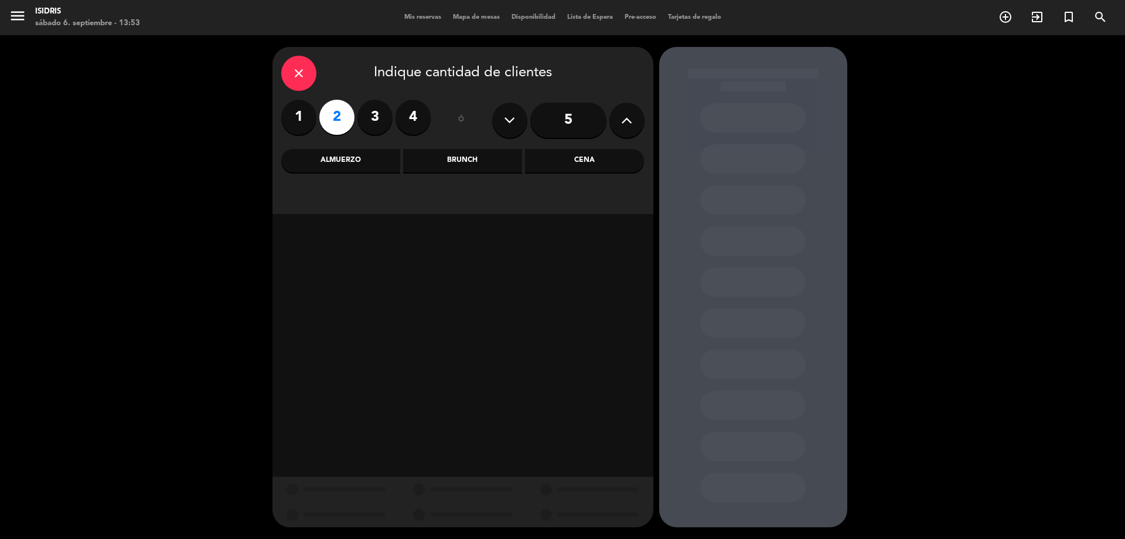
click at [564, 165] on div "Cena" at bounding box center [584, 160] width 119 height 23
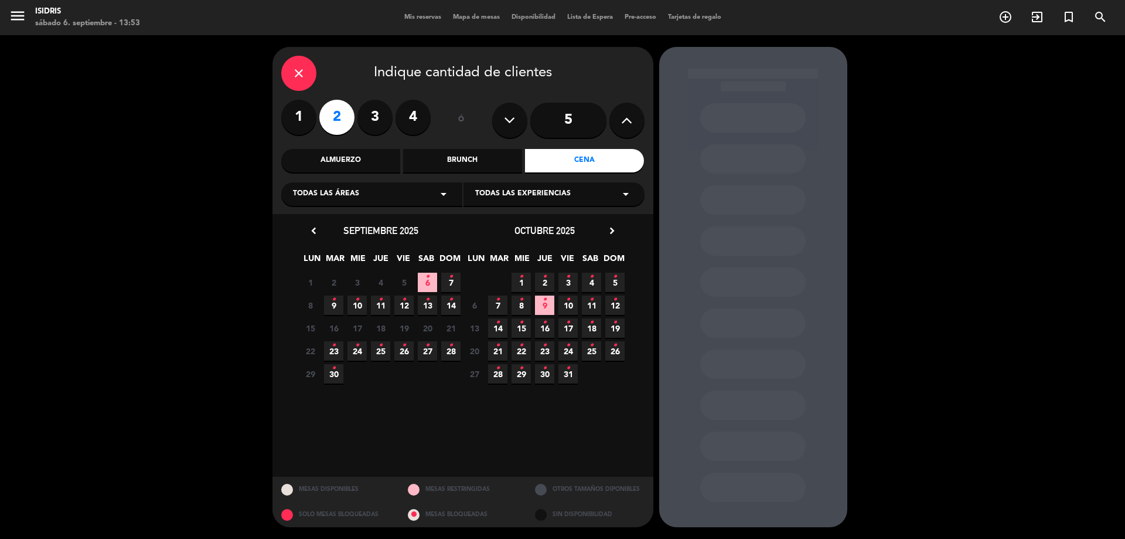
click at [420, 294] on div "8 Cerrado 9 • 10 • 11 • 12 • 13 • 14 •" at bounding box center [381, 305] width 164 height 23
click at [428, 286] on span "6 •" at bounding box center [427, 282] width 19 height 19
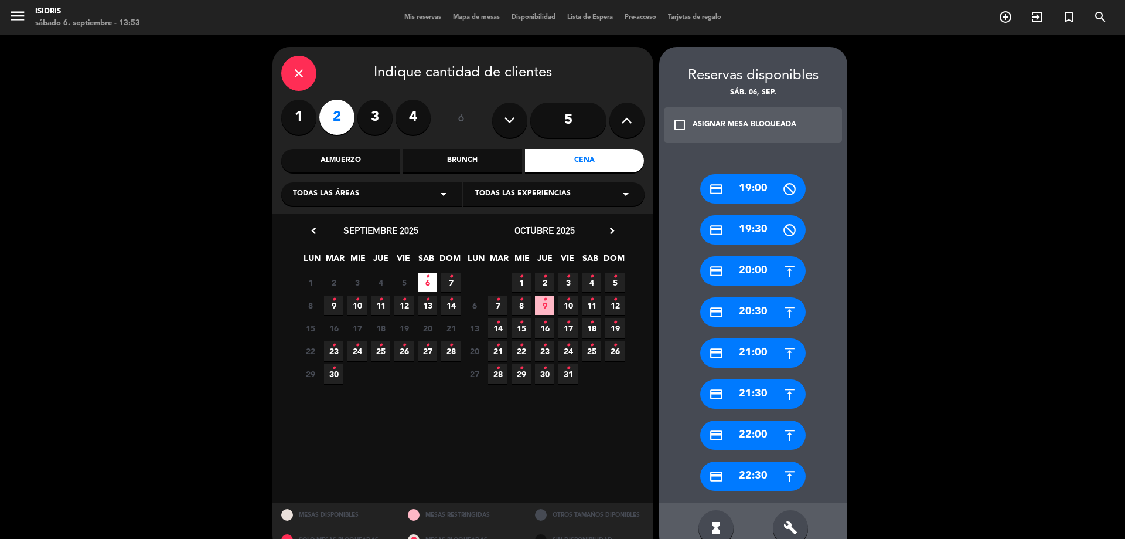
click at [754, 355] on div "credit_card 21:00" at bounding box center [753, 352] width 106 height 29
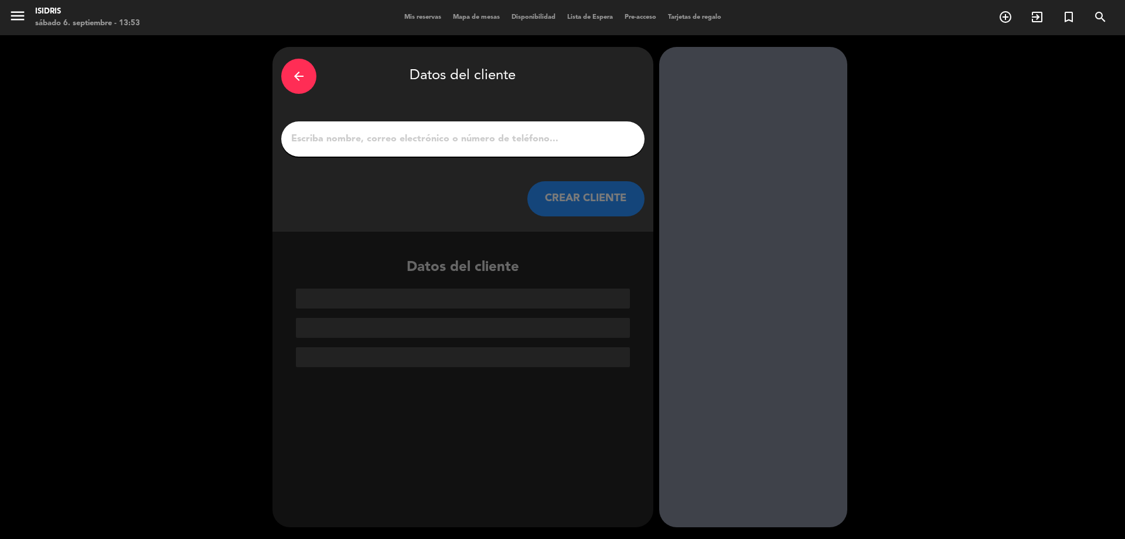
paste input "Eduardo Stanziola"
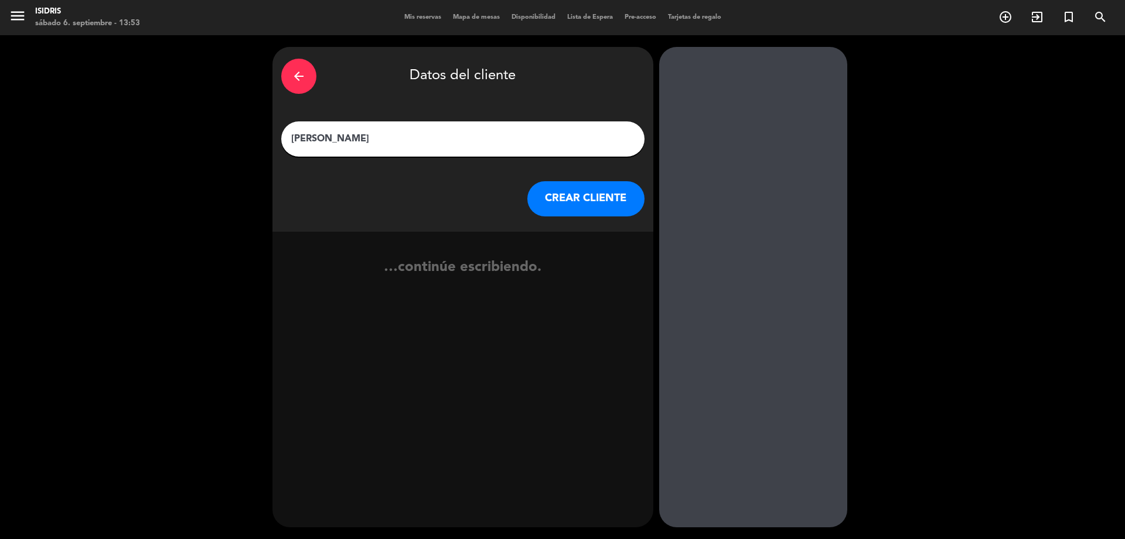
type input "Eduardo Stanziola"
click at [601, 191] on button "CREAR CLIENTE" at bounding box center [586, 198] width 117 height 35
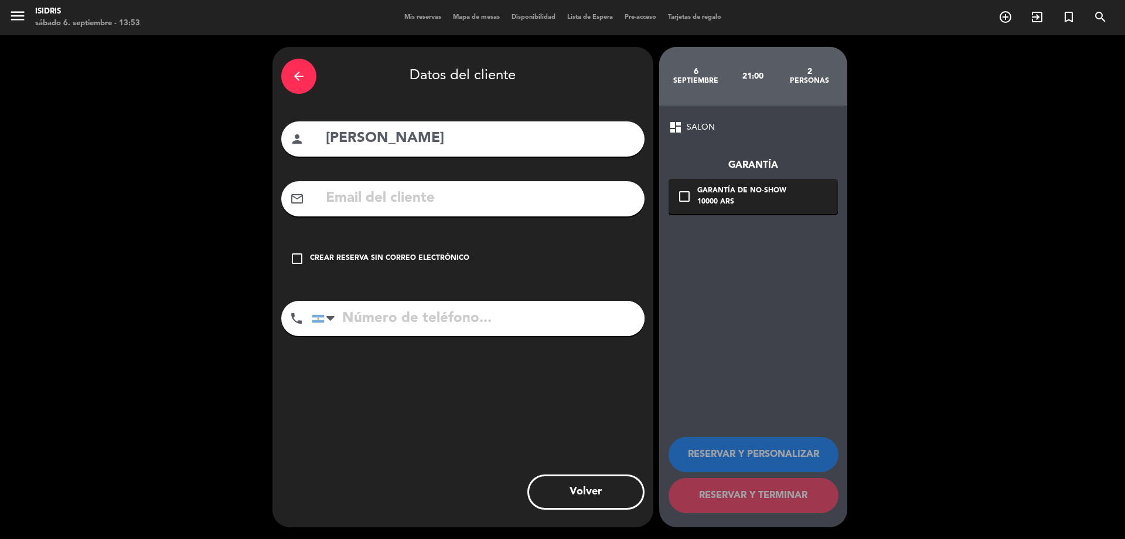
click at [402, 175] on div "arrow_back Datos del cliente person Eduardo Stanziola mail_outline check_box_ou…" at bounding box center [463, 287] width 381 height 480
click at [402, 195] on input "text" at bounding box center [480, 198] width 311 height 24
paste input "stanziolaeduardo3@gmail.com"
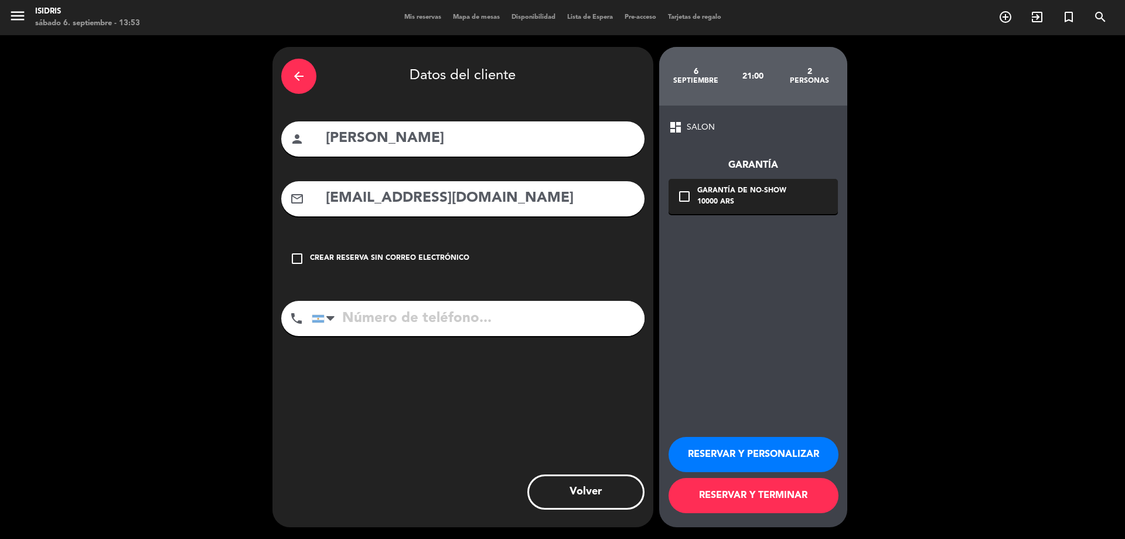
type input "stanziolaeduardo3@gmail.com"
paste input "2612 40-3727"
type input "2612 40-3727"
click at [768, 181] on div "check_box_outline_blank Garantía de no-show 10000 ARS" at bounding box center [753, 196] width 169 height 35
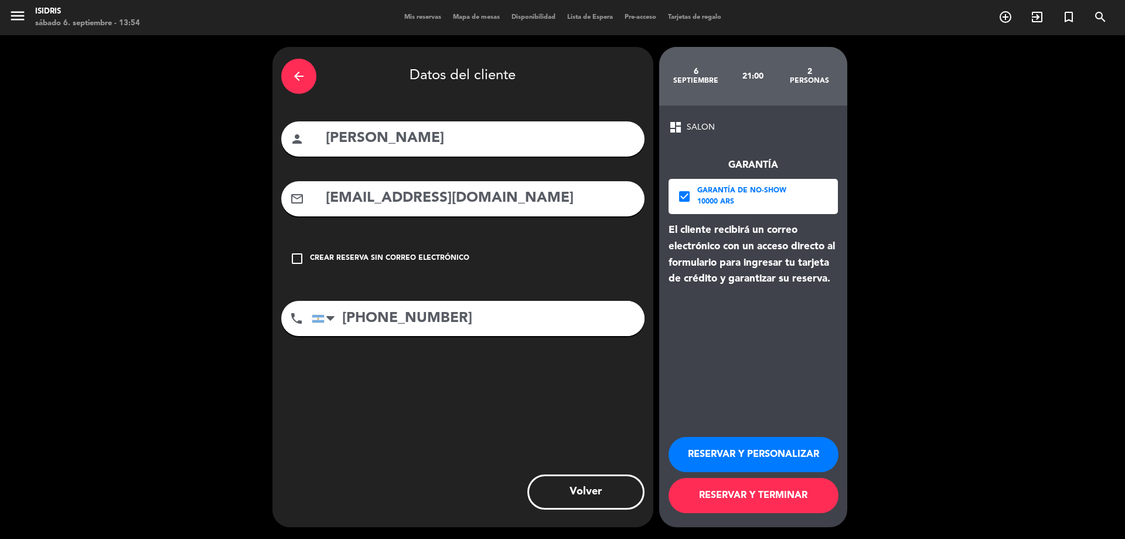
click at [740, 495] on button "RESERVAR Y TERMINAR" at bounding box center [754, 495] width 170 height 35
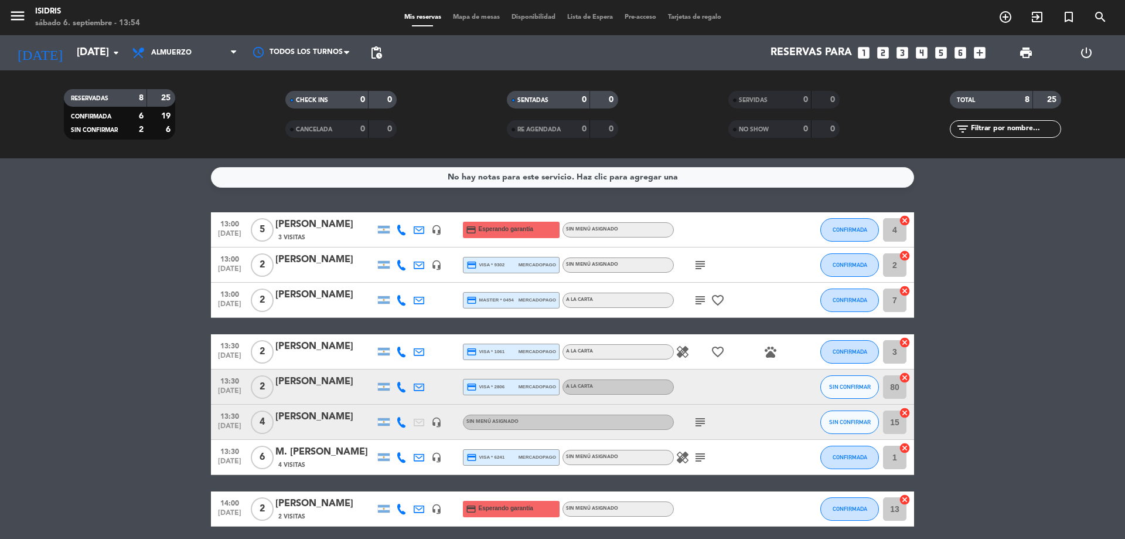
click at [93, 306] on bookings-row "13:00 sep. 6 5 Mariana debe 3 Visitas headset_mic credit_card Esperando garantí…" at bounding box center [562, 369] width 1125 height 314
click at [836, 509] on span "CONFIRMADA" at bounding box center [850, 508] width 35 height 6
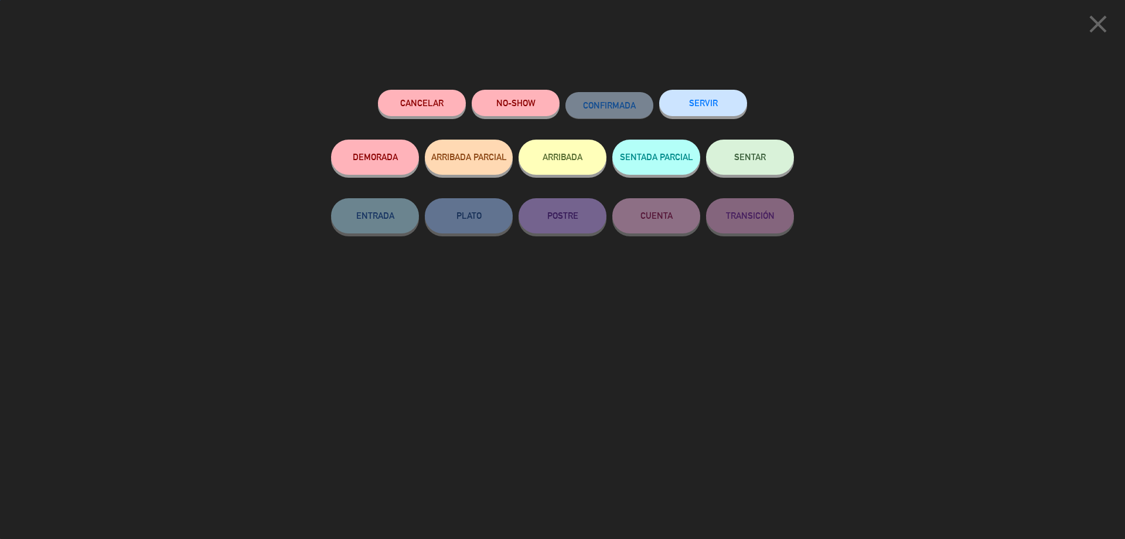
click at [747, 161] on span "SENTAR" at bounding box center [750, 157] width 32 height 10
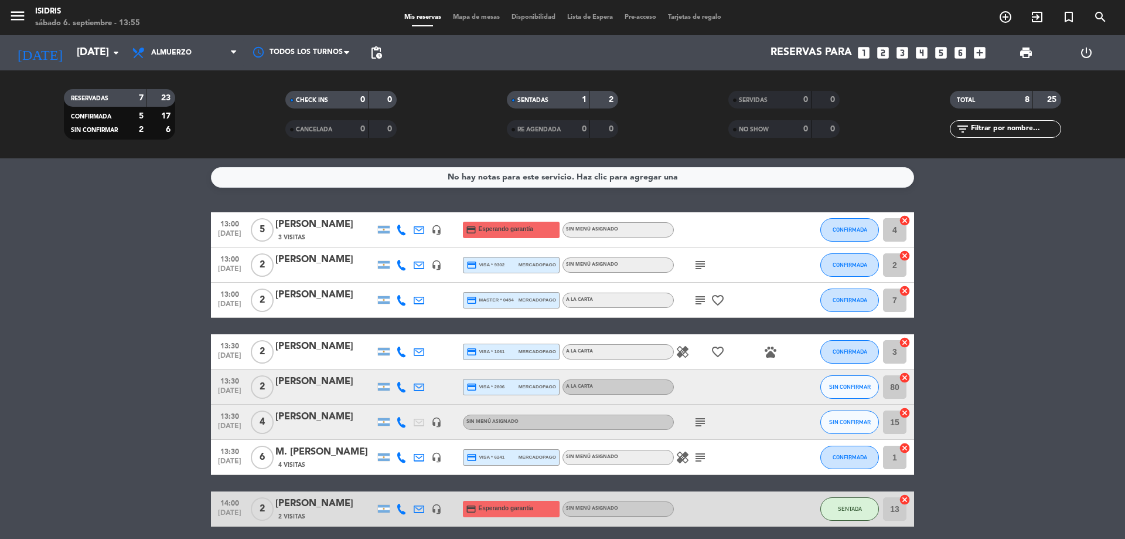
click at [155, 295] on bookings-row "13:00 sep. 6 5 Mariana debe 3 Visitas headset_mic credit_card Esperando garantí…" at bounding box center [562, 369] width 1125 height 314
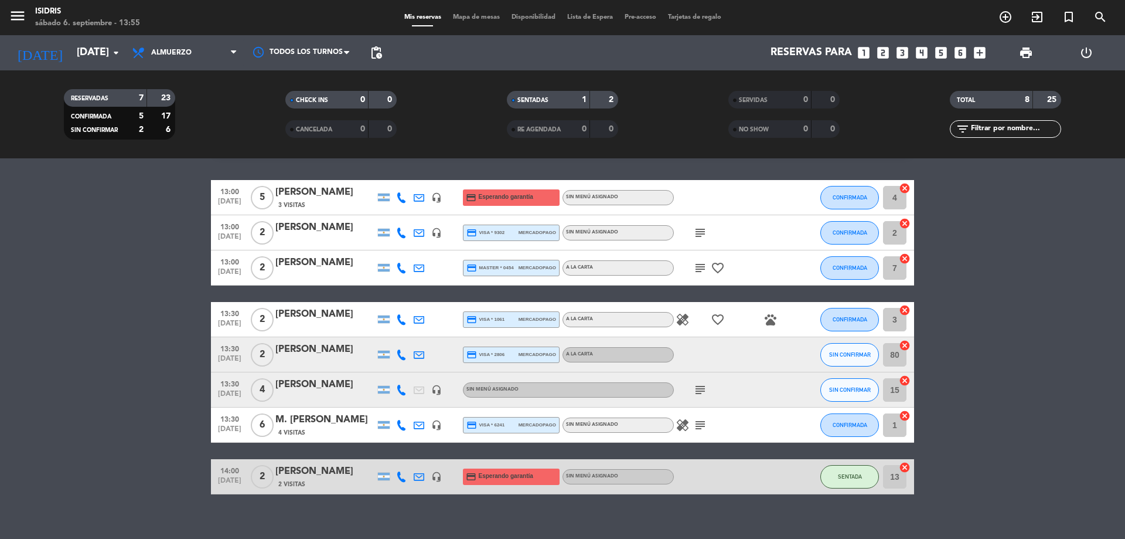
scroll to position [46, 0]
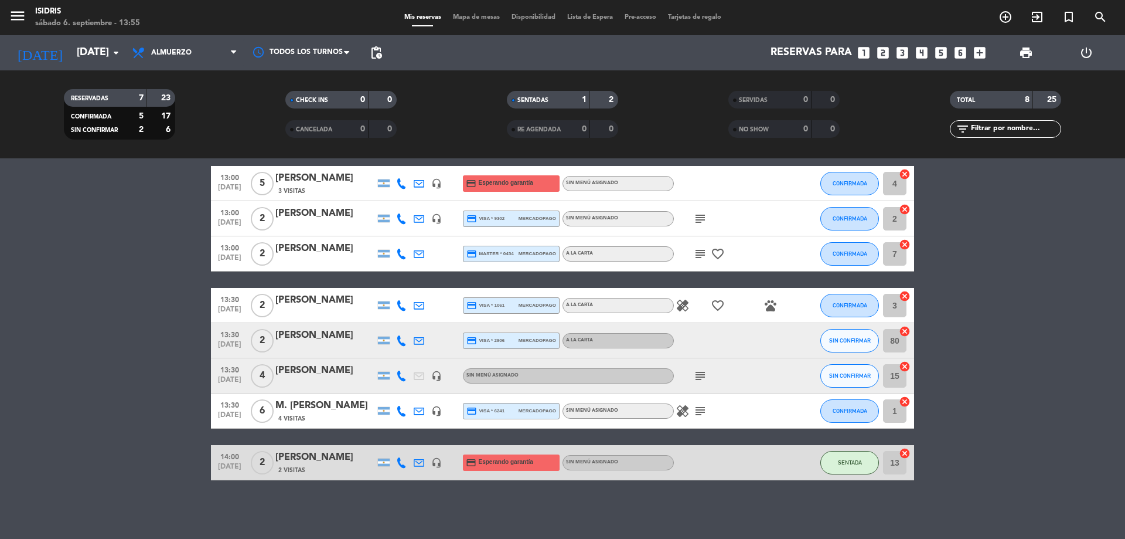
click at [102, 297] on bookings-row "13:00 sep. 6 5 Mariana debe 3 Visitas headset_mic credit_card Esperando garantí…" at bounding box center [562, 323] width 1125 height 314
click at [53, 283] on bookings-row "13:00 sep. 6 5 Mariana debe 3 Visitas headset_mic credit_card Esperando garantí…" at bounding box center [562, 323] width 1125 height 314
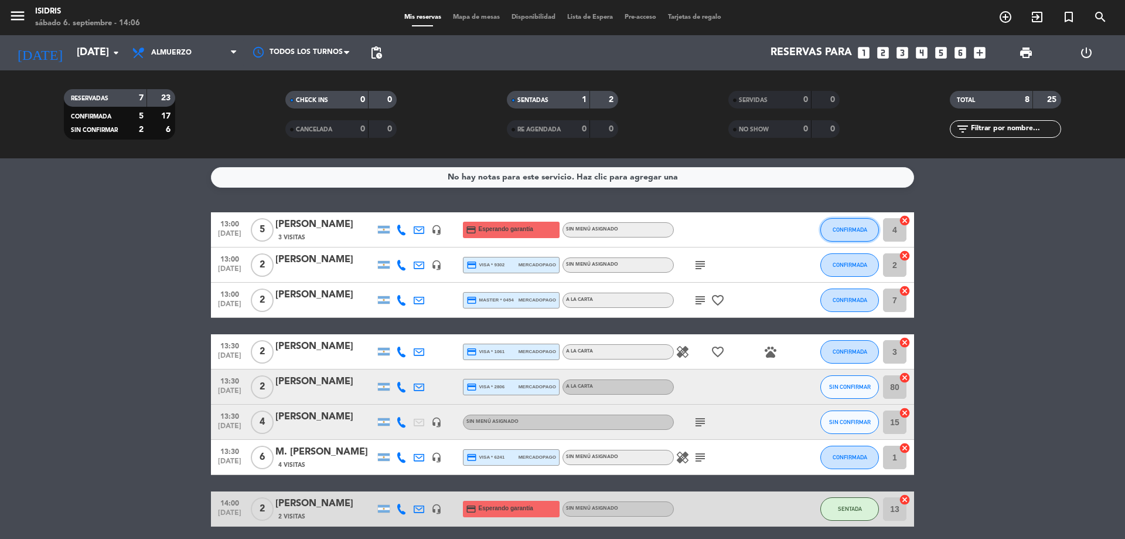
click at [876, 234] on button "CONFIRMADA" at bounding box center [850, 229] width 59 height 23
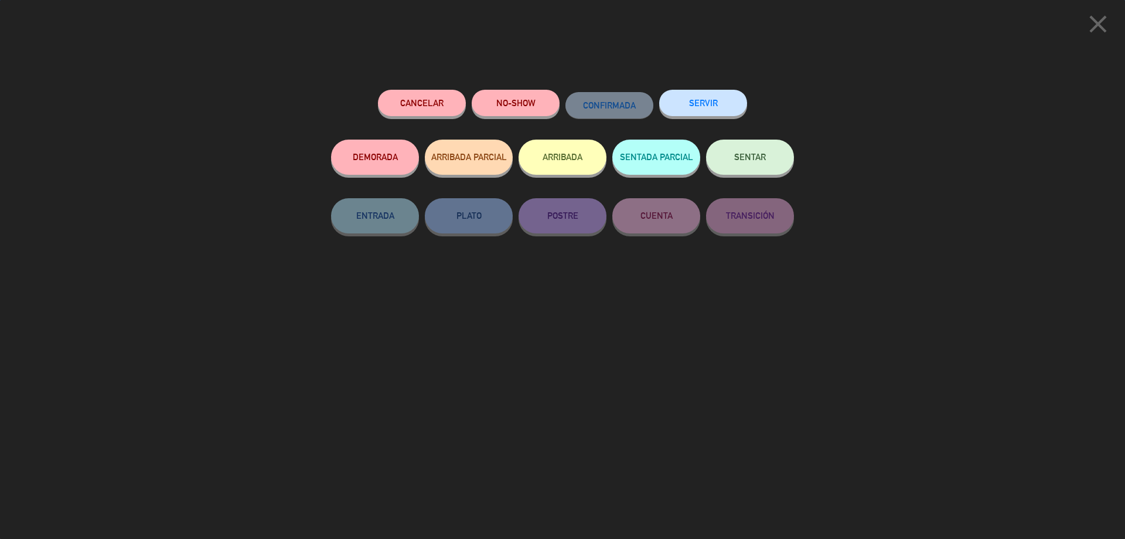
click at [769, 160] on button "SENTAR" at bounding box center [750, 157] width 88 height 35
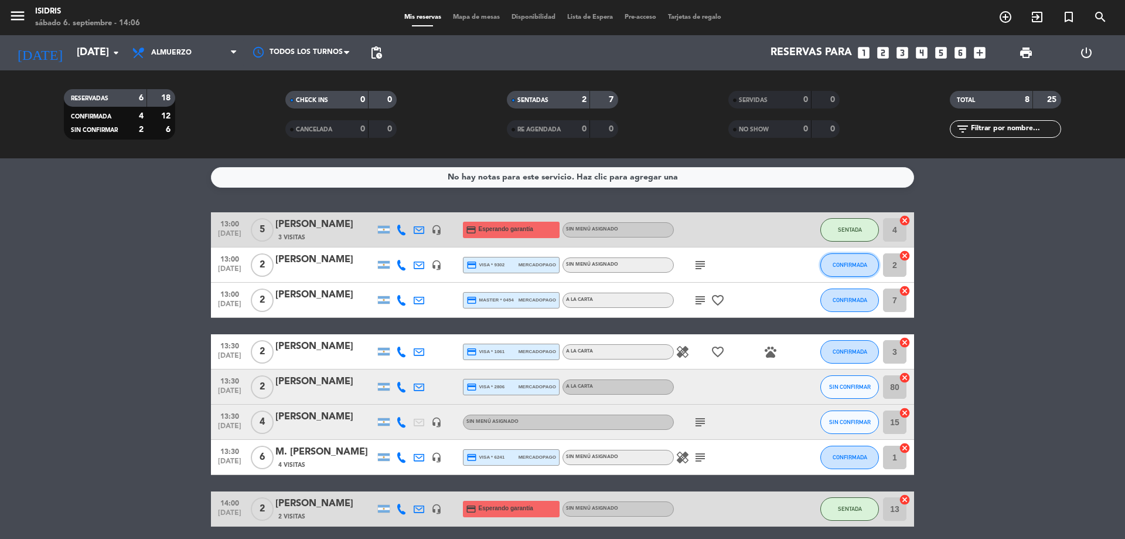
click at [857, 260] on button "CONFIRMADA" at bounding box center [850, 264] width 59 height 23
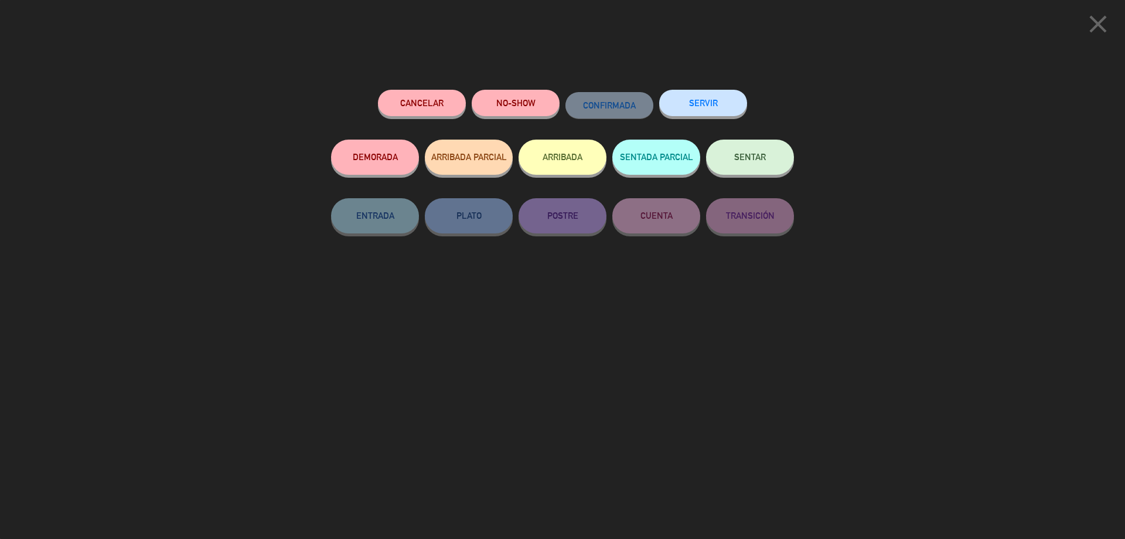
click at [764, 165] on button "SENTAR" at bounding box center [750, 157] width 88 height 35
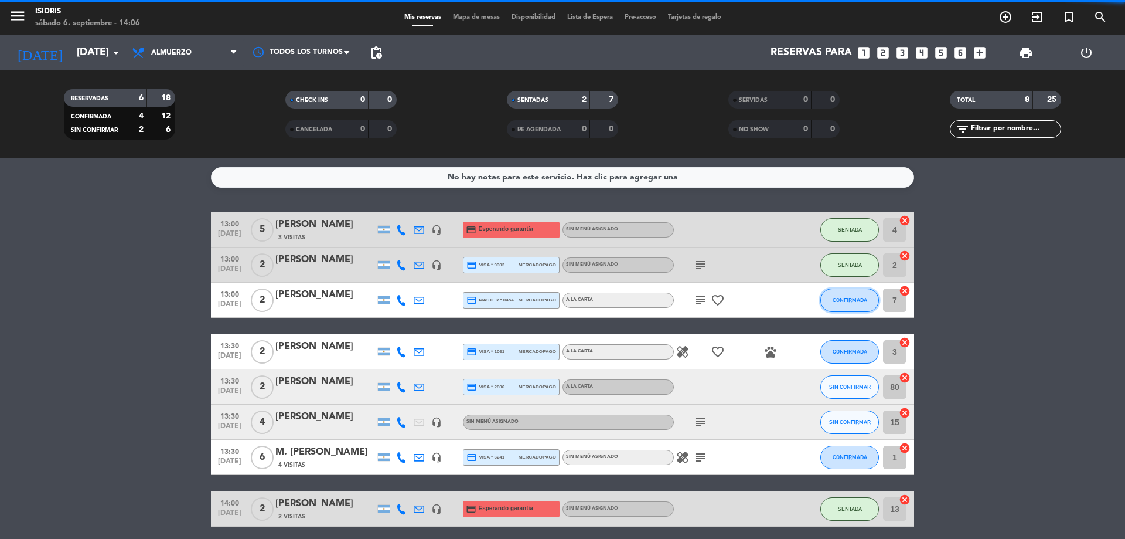
click at [840, 302] on span "CONFIRMADA" at bounding box center [850, 300] width 35 height 6
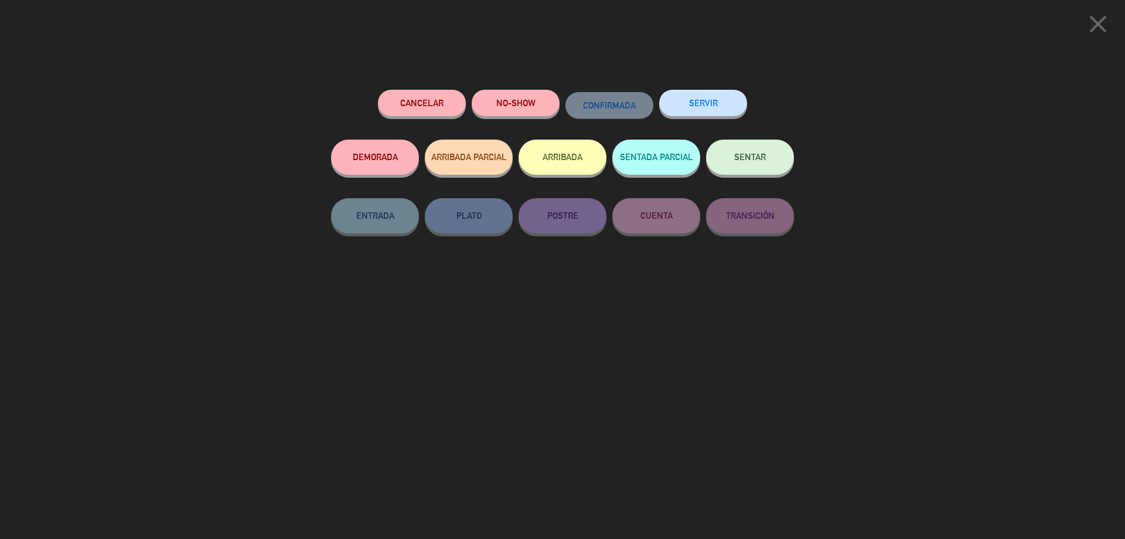
click at [744, 149] on button "SENTAR" at bounding box center [750, 157] width 88 height 35
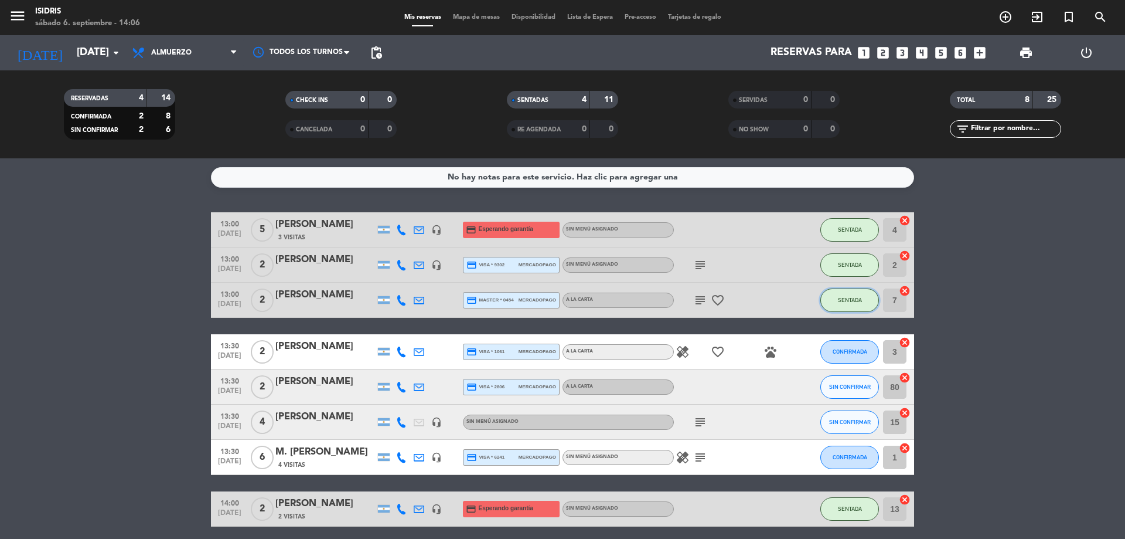
click at [850, 301] on span "SENTADA" at bounding box center [850, 300] width 24 height 6
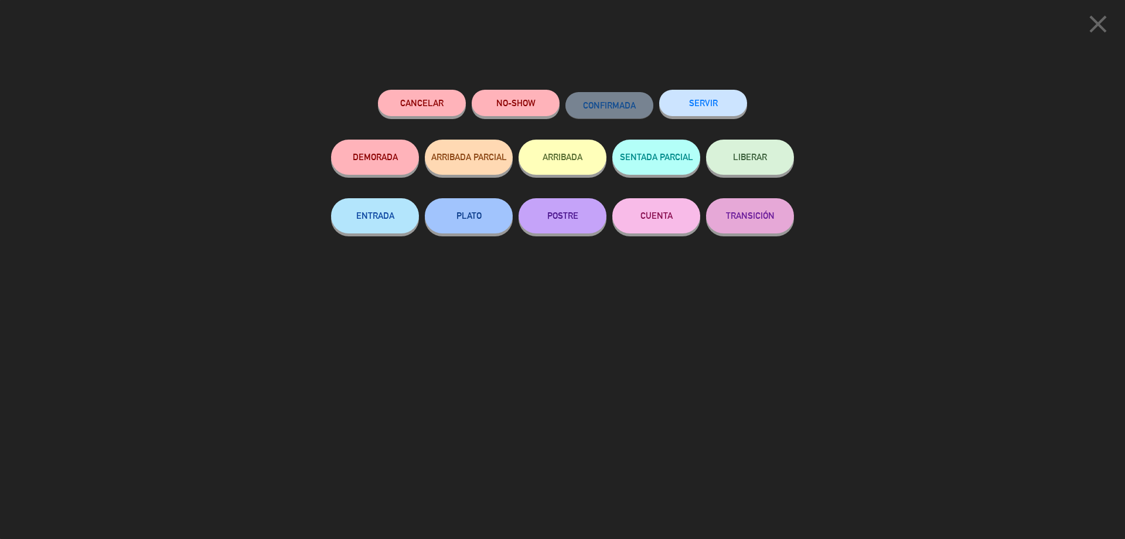
click at [1100, 20] on icon "close" at bounding box center [1098, 23] width 29 height 29
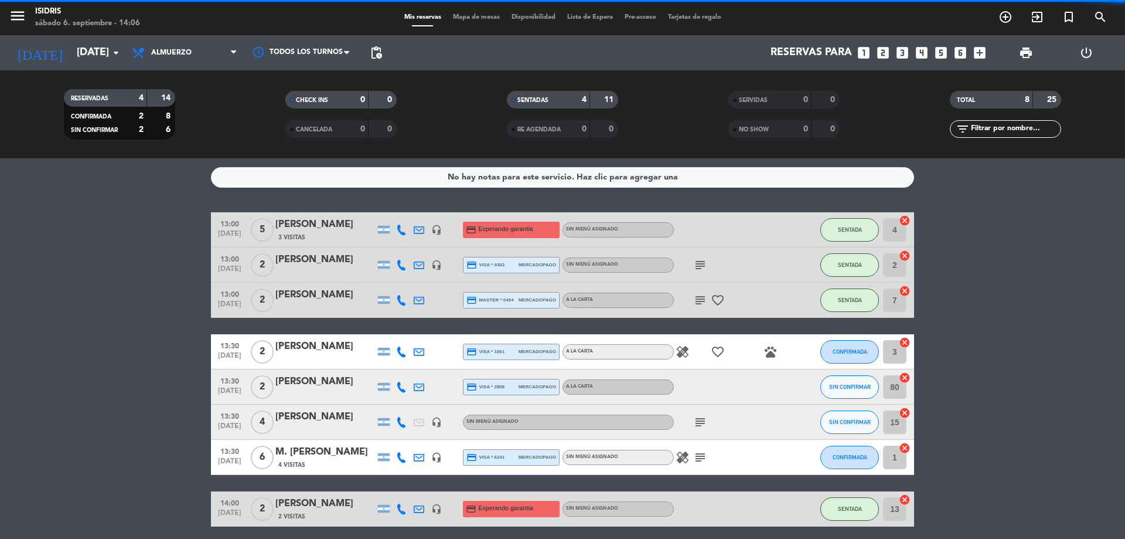
click at [855, 352] on span "CONFIRMADA" at bounding box center [850, 351] width 35 height 6
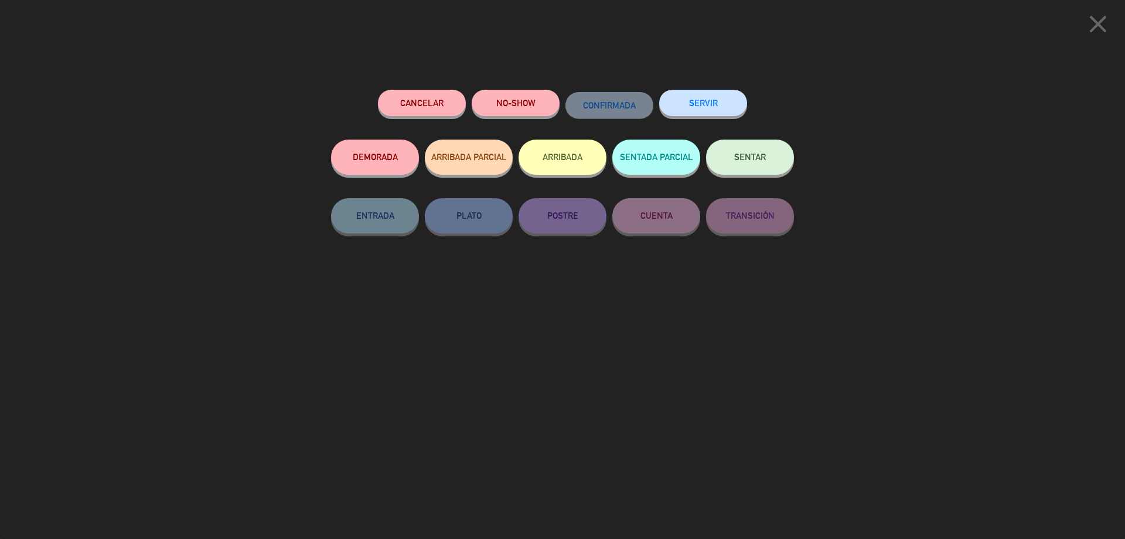
click at [750, 159] on span "SENTAR" at bounding box center [750, 157] width 32 height 10
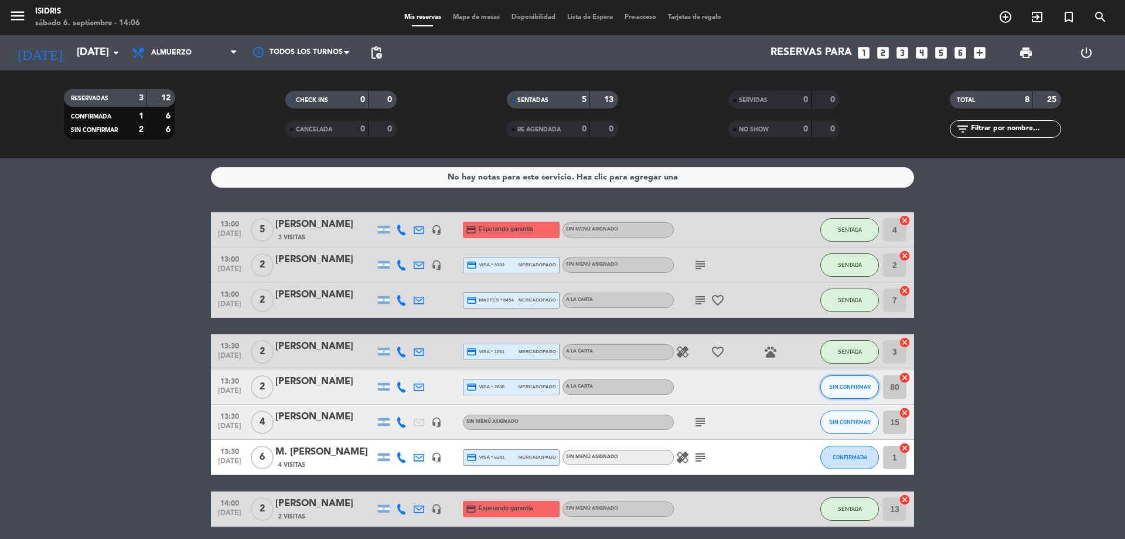
click at [849, 387] on span "SIN CONFIRMAR" at bounding box center [850, 386] width 42 height 6
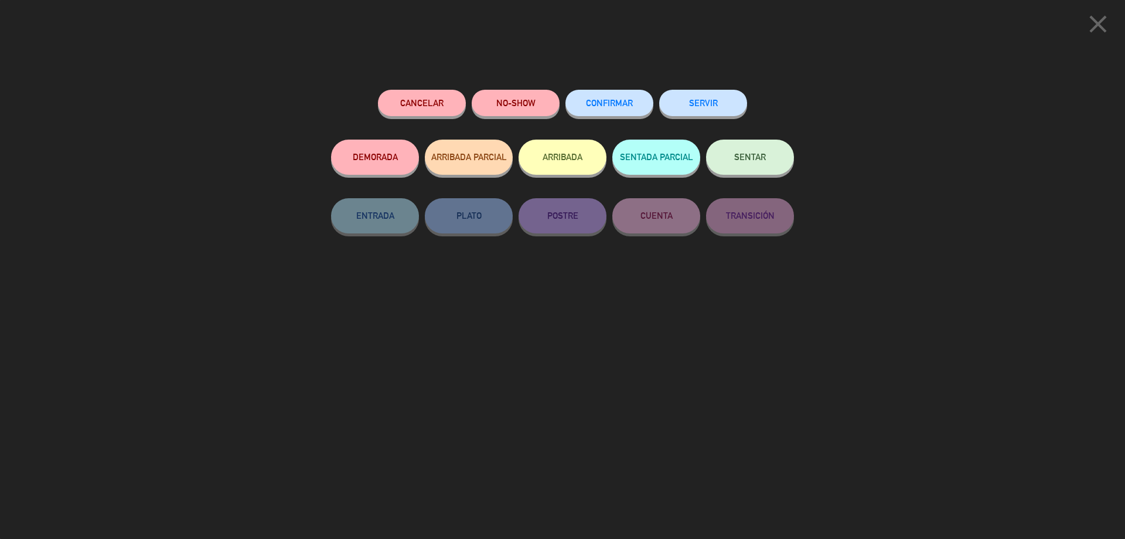
click at [753, 169] on button "SENTAR" at bounding box center [750, 157] width 88 height 35
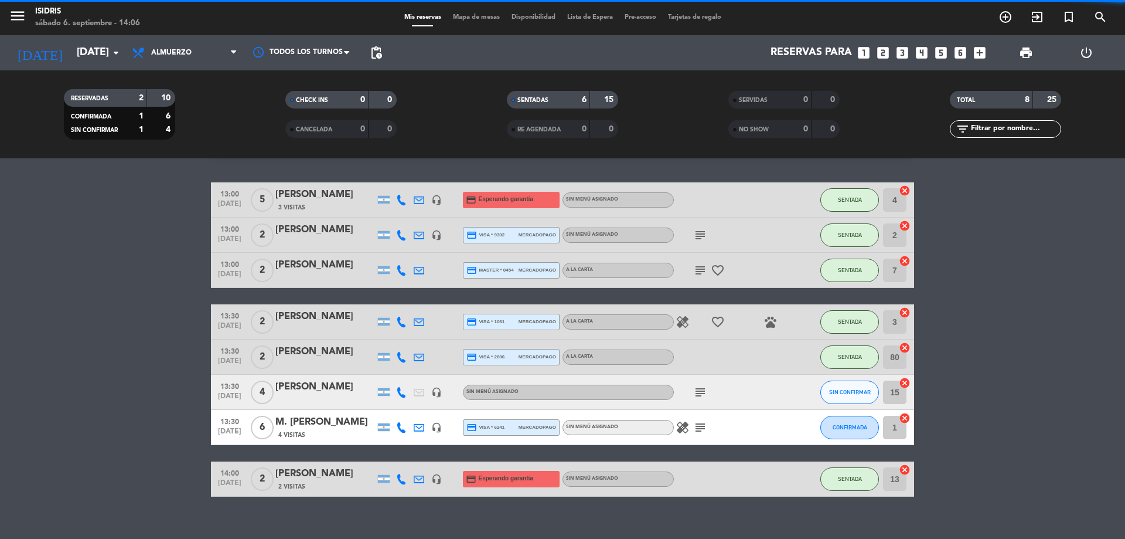
scroll to position [46, 0]
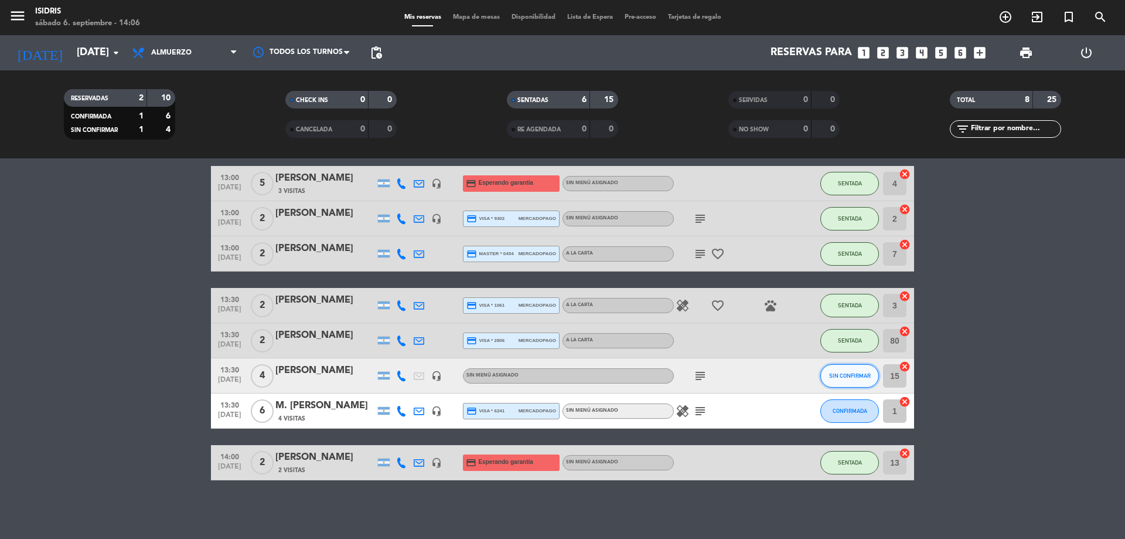
click at [851, 377] on span "SIN CONFIRMAR" at bounding box center [850, 375] width 42 height 6
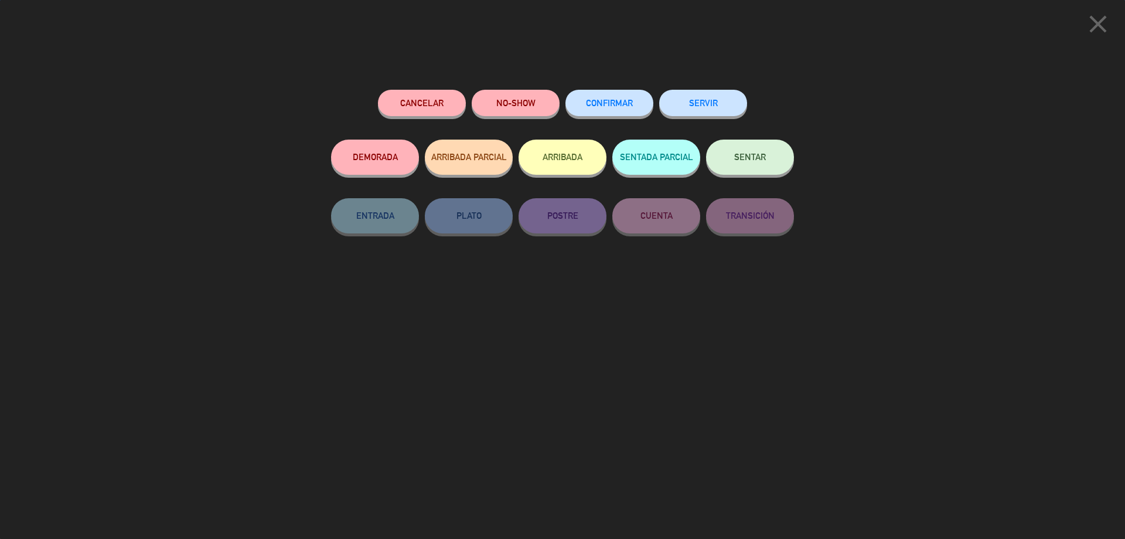
click at [733, 148] on button "SENTAR" at bounding box center [750, 157] width 88 height 35
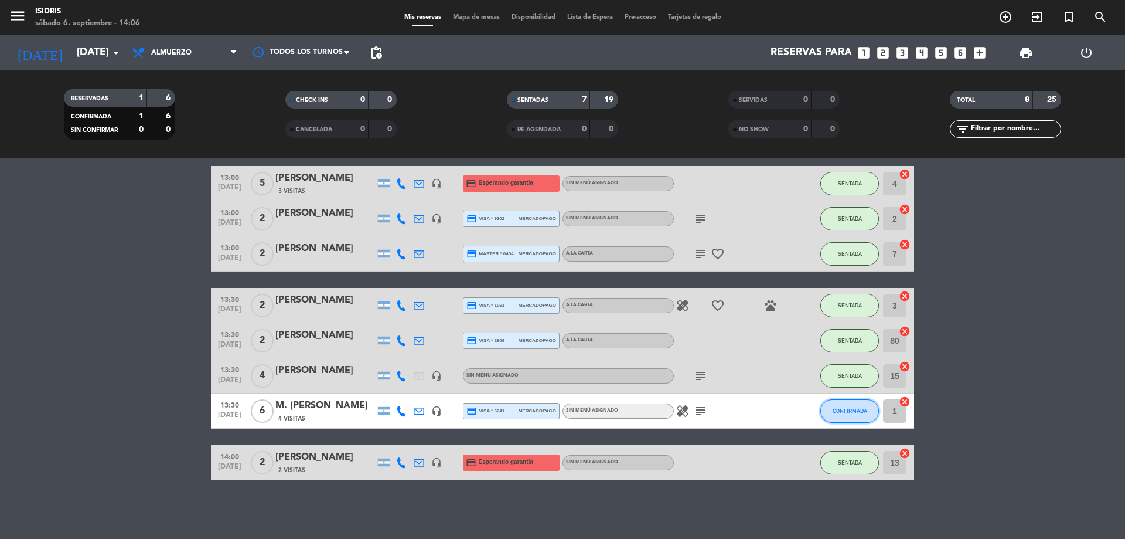
click at [865, 416] on button "CONFIRMADA" at bounding box center [850, 410] width 59 height 23
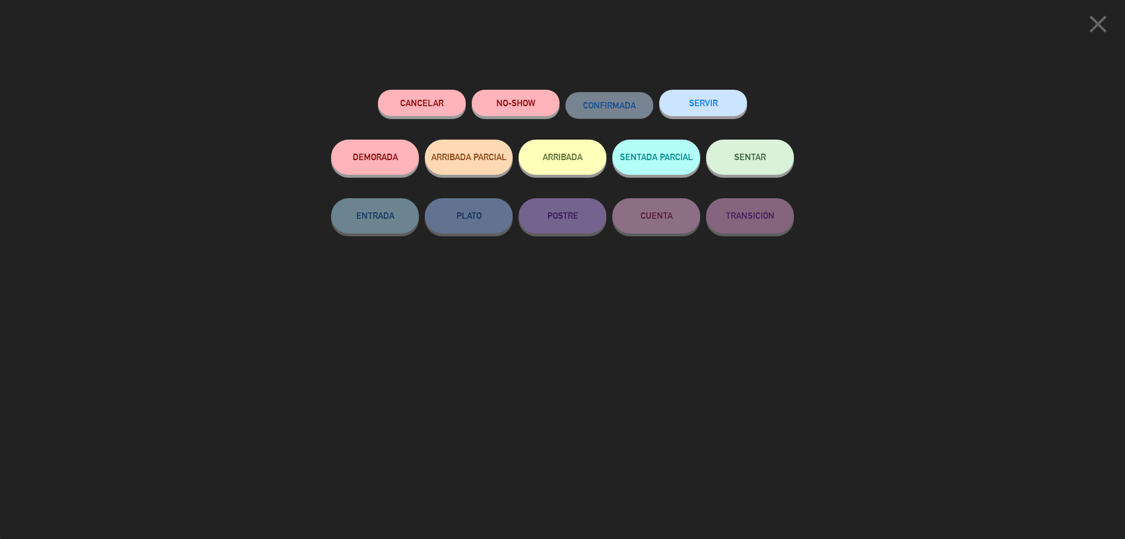
click at [769, 154] on button "SENTAR" at bounding box center [750, 157] width 88 height 35
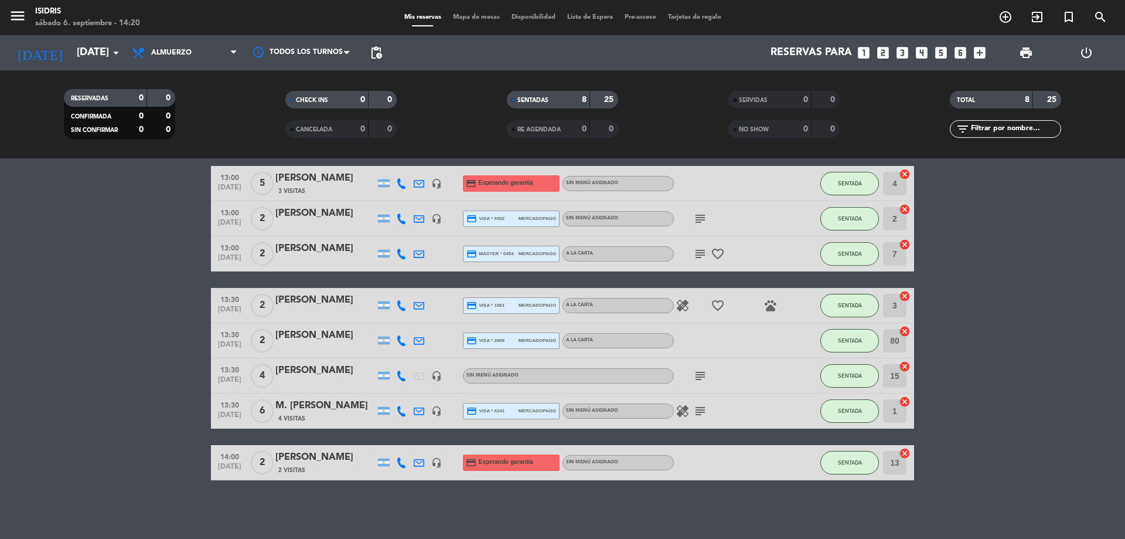
scroll to position [0, 0]
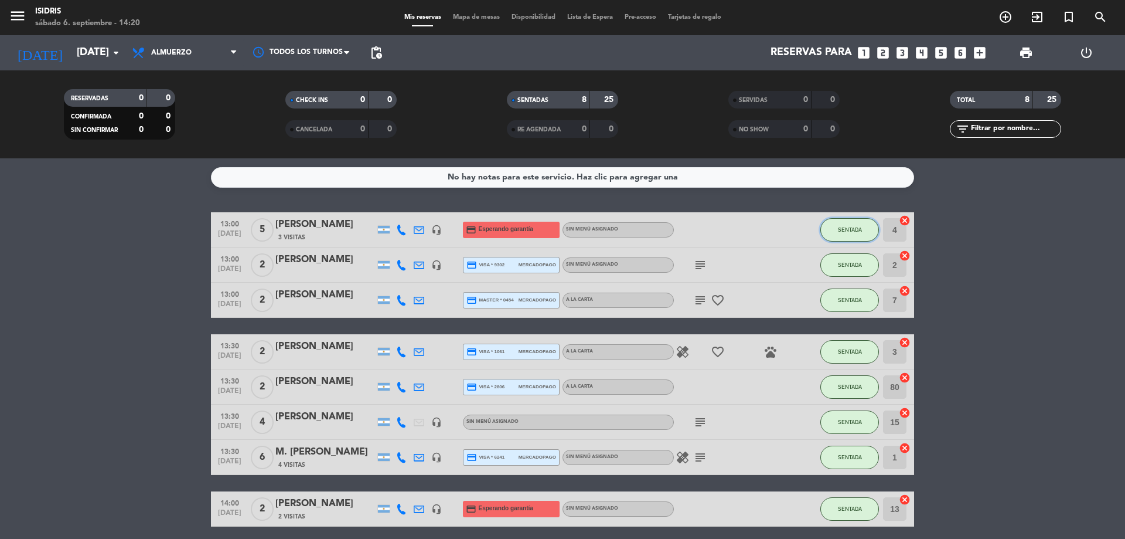
click at [865, 231] on button "SENTADA" at bounding box center [850, 229] width 59 height 23
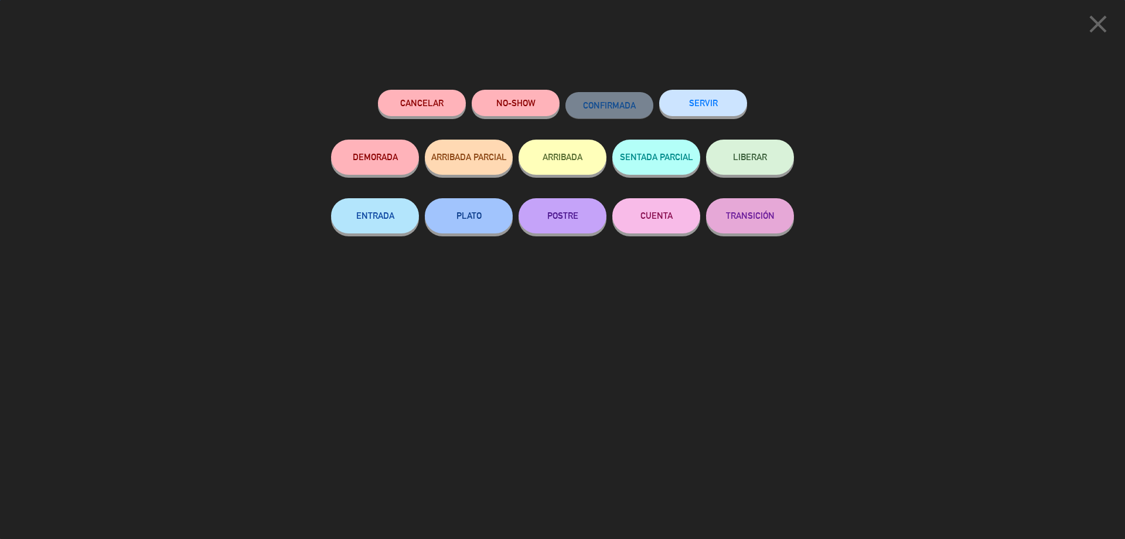
click at [712, 100] on button "SERVIR" at bounding box center [703, 103] width 88 height 26
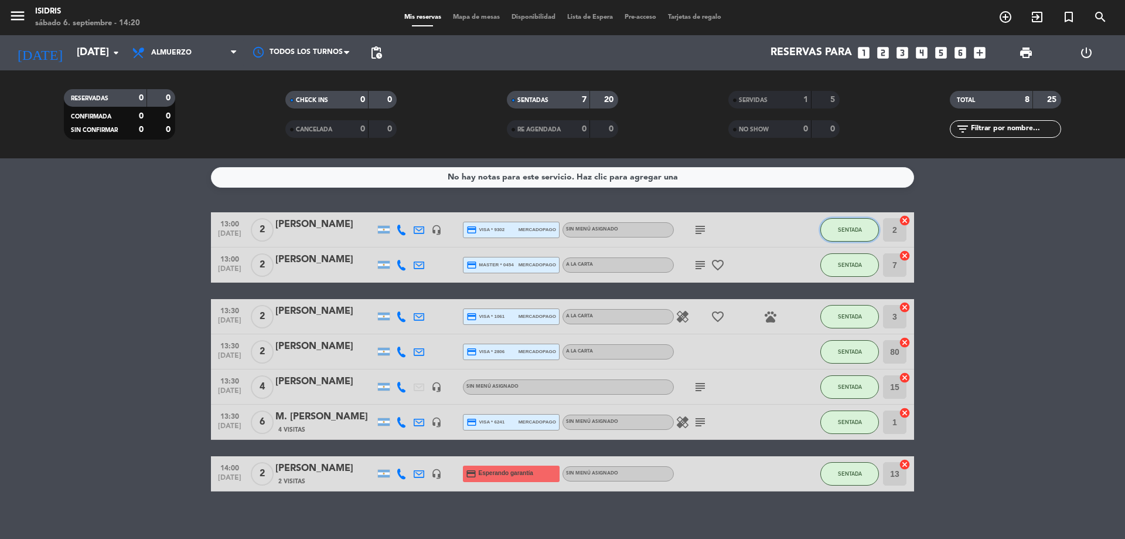
click at [840, 223] on button "SENTADA" at bounding box center [850, 229] width 59 height 23
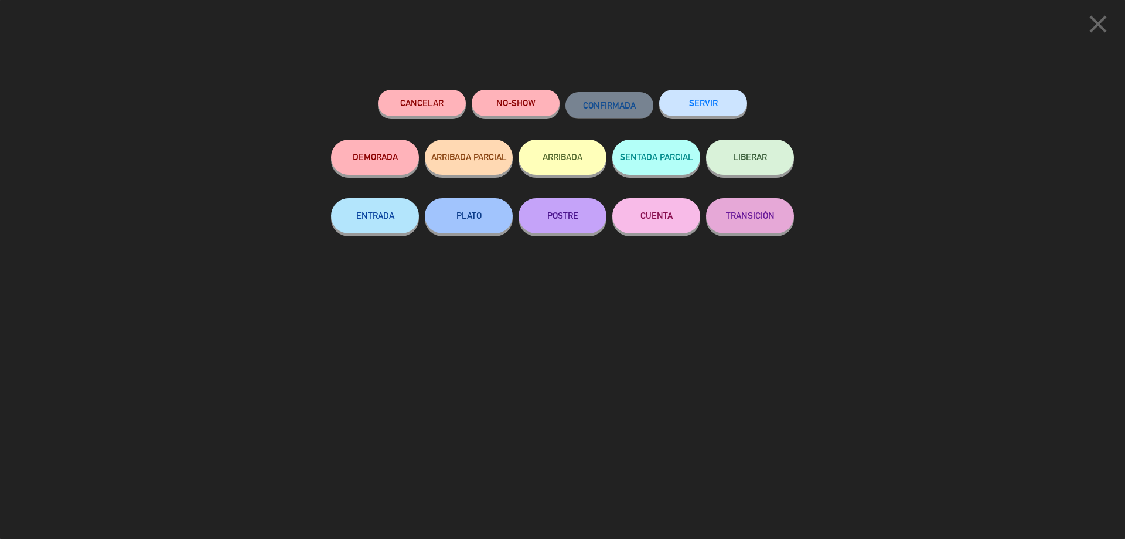
click at [695, 108] on button "SERVIR" at bounding box center [703, 103] width 88 height 26
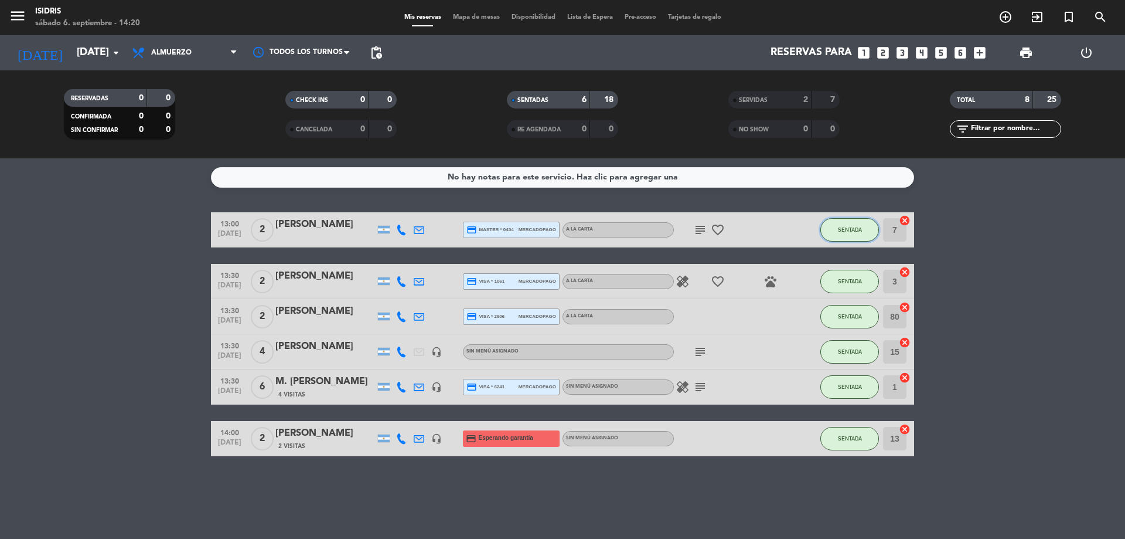
click at [855, 230] on span "SENTADA" at bounding box center [850, 229] width 24 height 6
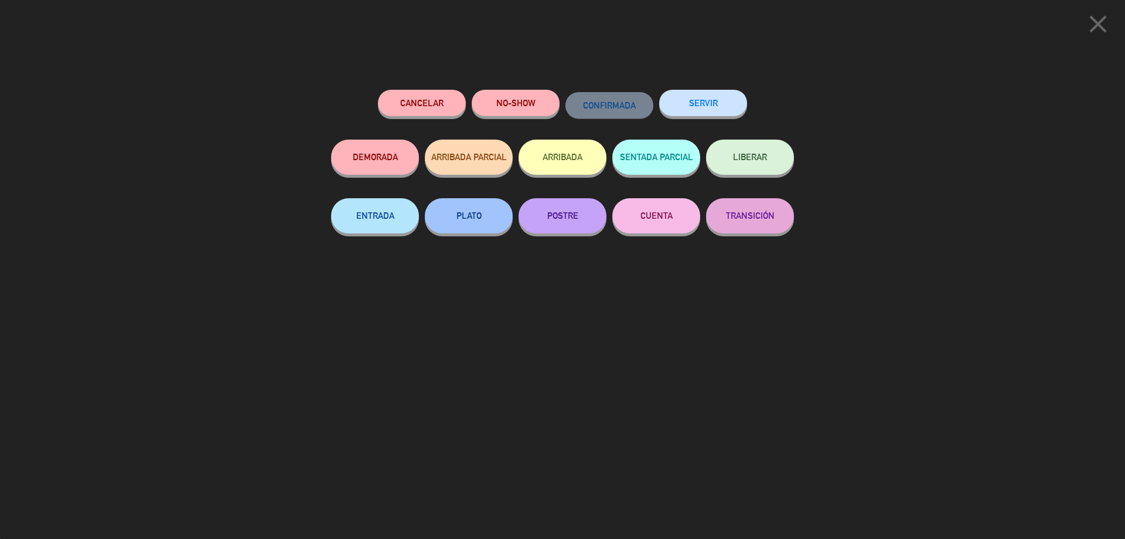
click at [719, 101] on button "SERVIR" at bounding box center [703, 103] width 88 height 26
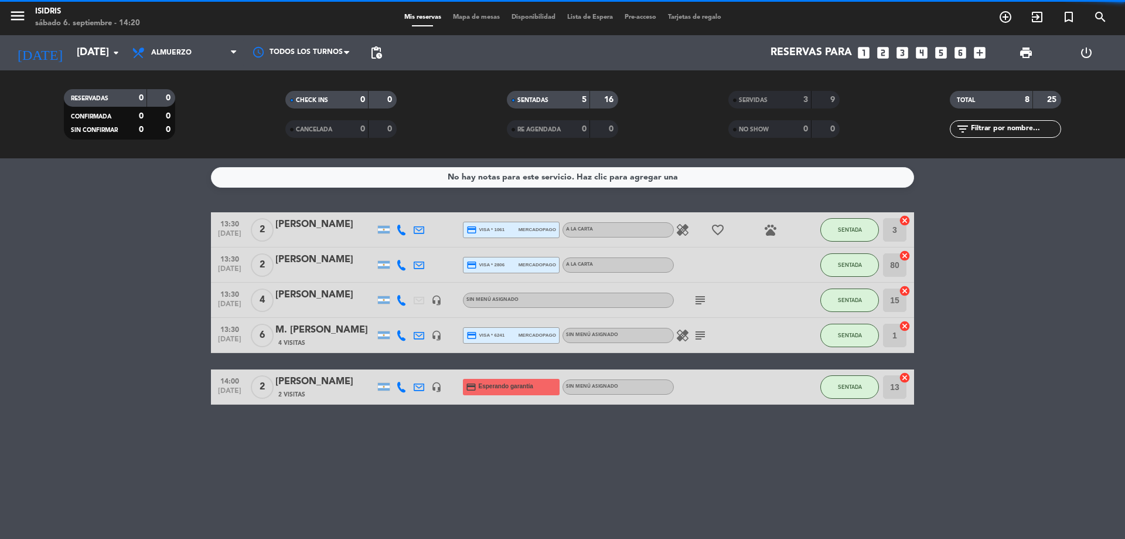
click at [842, 215] on div "SENTADA" at bounding box center [850, 229] width 59 height 35
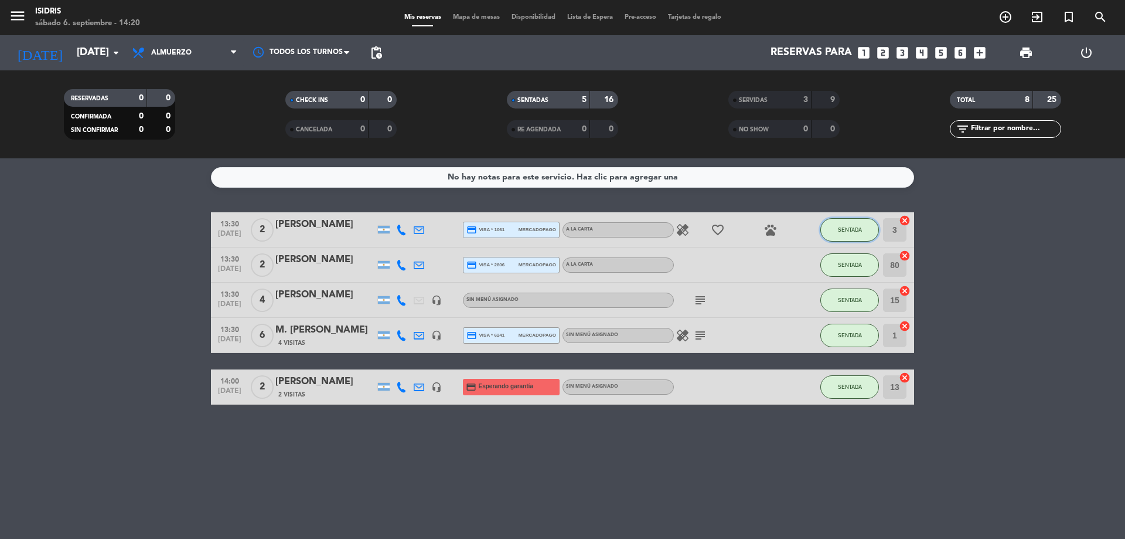
click at [846, 223] on button "SENTADA" at bounding box center [850, 229] width 59 height 23
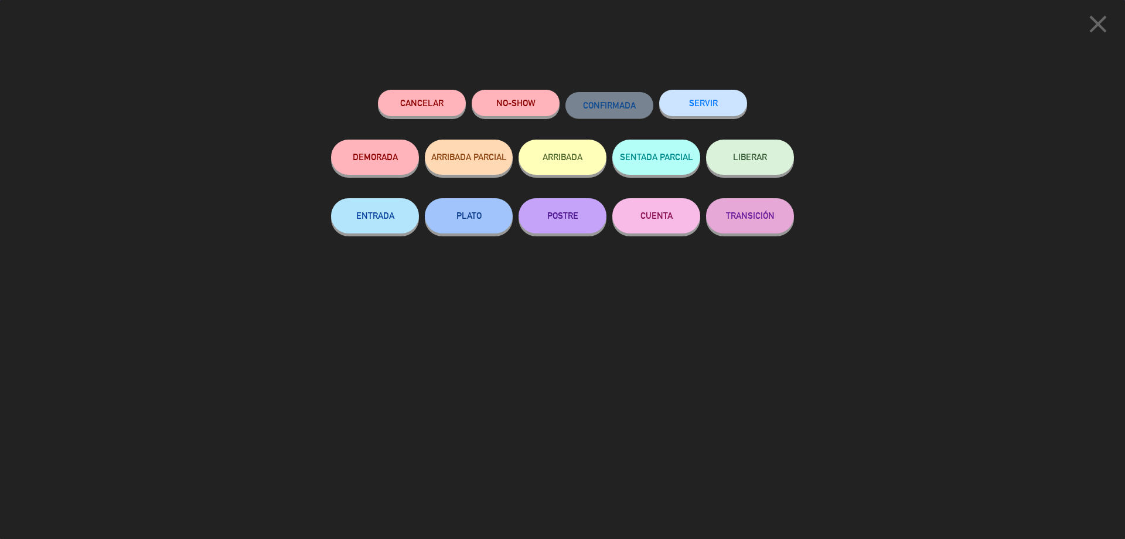
click at [685, 103] on button "SERVIR" at bounding box center [703, 103] width 88 height 26
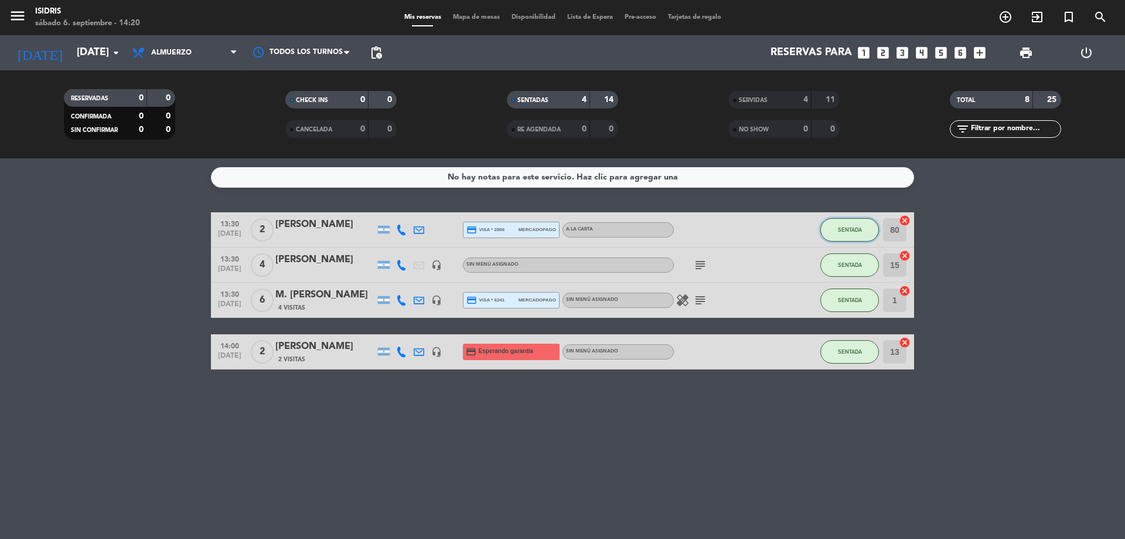
click at [851, 232] on span "SENTADA" at bounding box center [850, 229] width 24 height 6
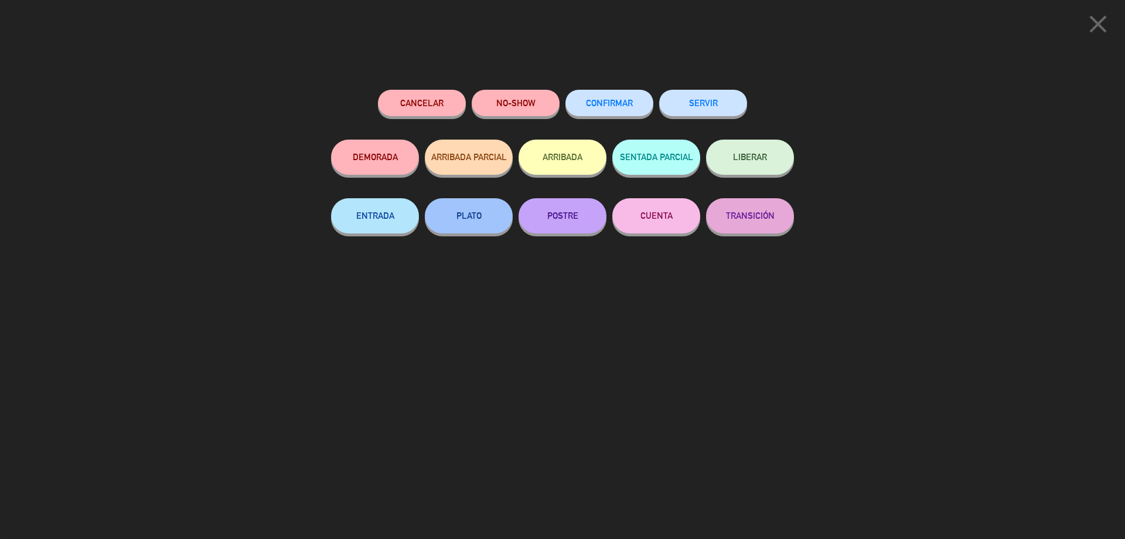
click at [709, 97] on button "SERVIR" at bounding box center [703, 103] width 88 height 26
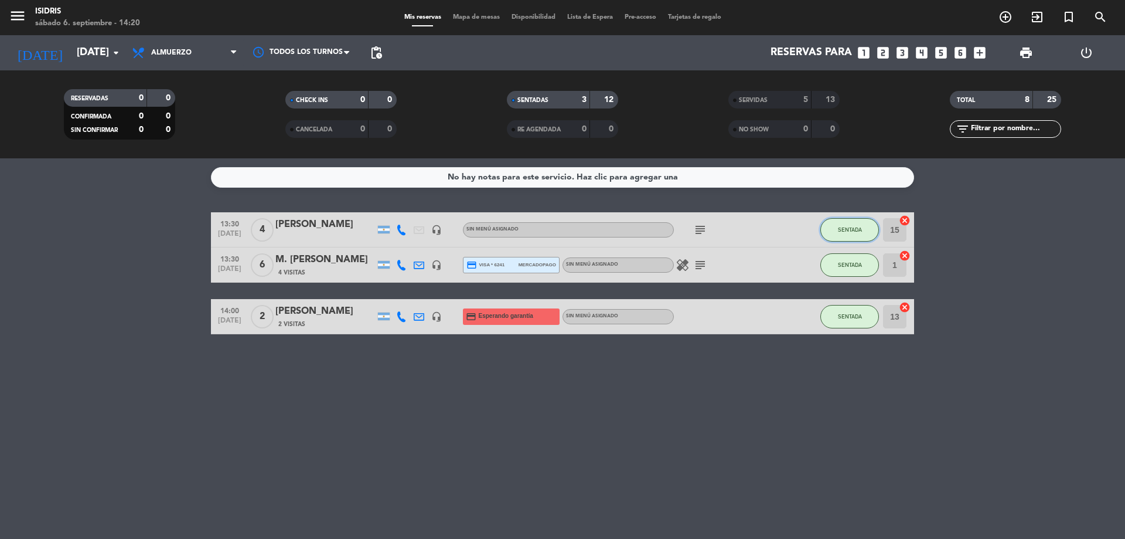
click at [855, 225] on button "SENTADA" at bounding box center [850, 229] width 59 height 23
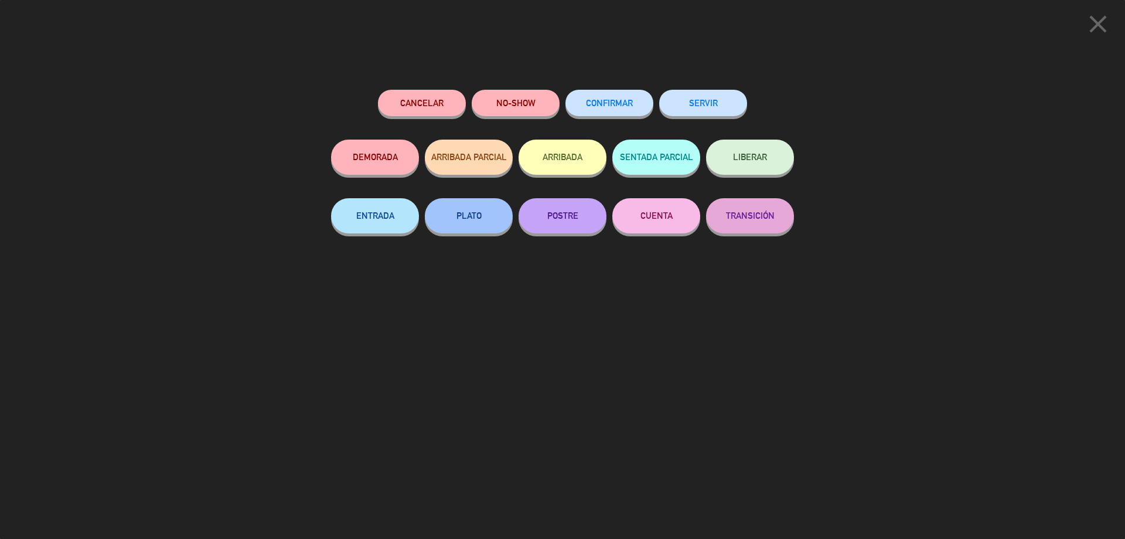
click at [688, 119] on div "SERVIR" at bounding box center [703, 115] width 88 height 50
click at [692, 113] on button "SERVIR" at bounding box center [703, 103] width 88 height 26
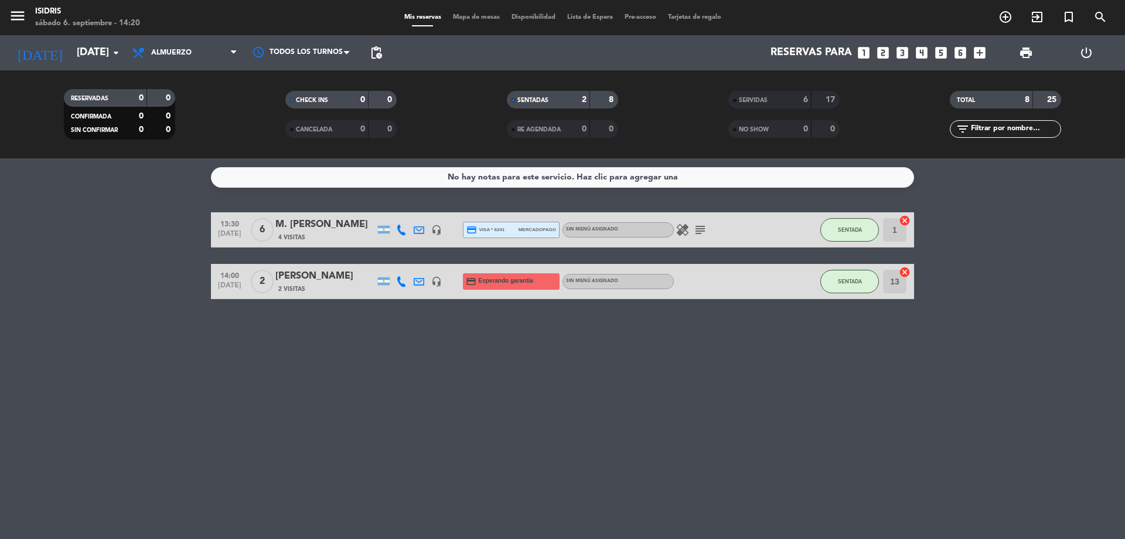
click at [903, 222] on icon "cancel" at bounding box center [905, 221] width 12 height 12
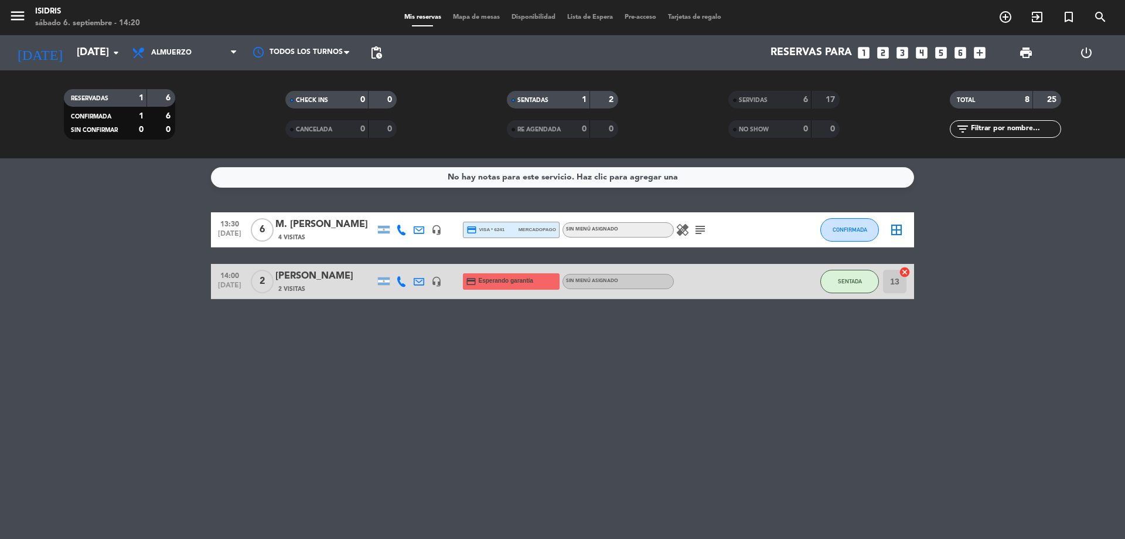
click at [278, 226] on div "M. Isabel Mariño" at bounding box center [325, 224] width 100 height 15
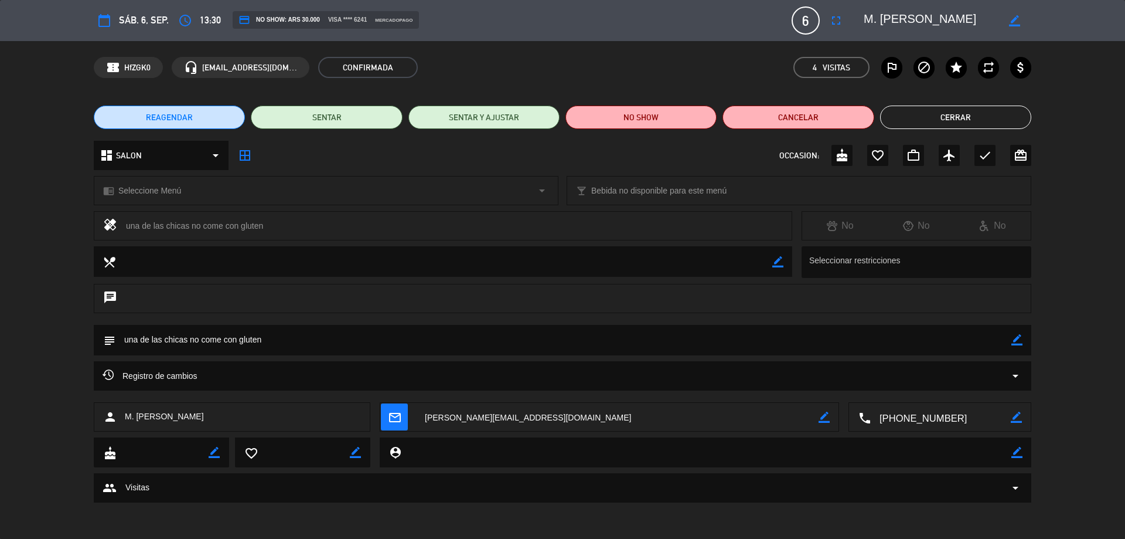
click at [845, 11] on button "fullscreen" at bounding box center [836, 20] width 21 height 21
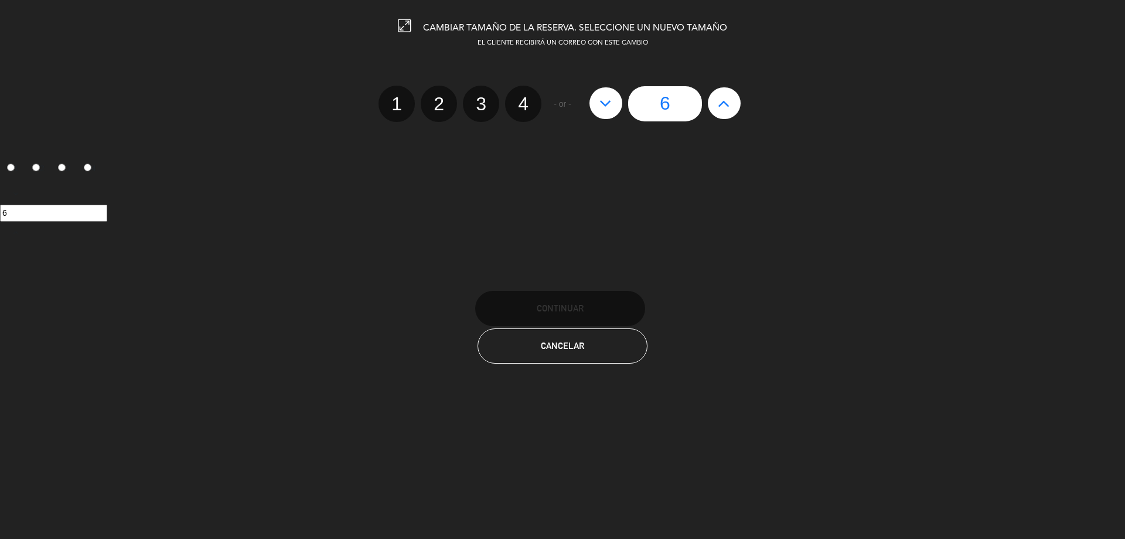
click at [517, 100] on label "4" at bounding box center [523, 104] width 36 height 36
click at [518, 97] on input "4" at bounding box center [522, 94] width 8 height 8
radio input "true"
radio input "false"
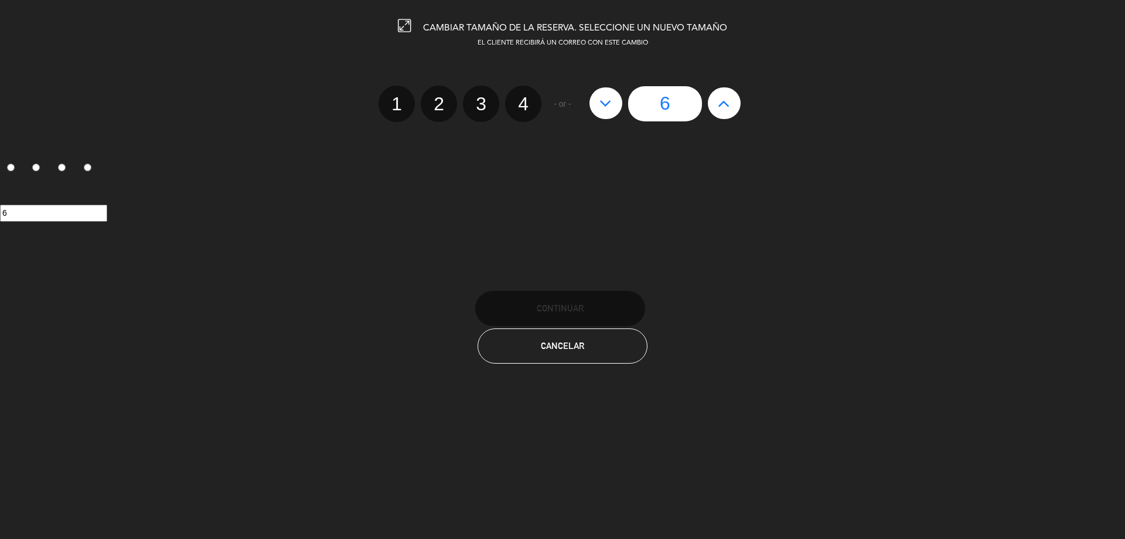
radio input "false"
radio input "true"
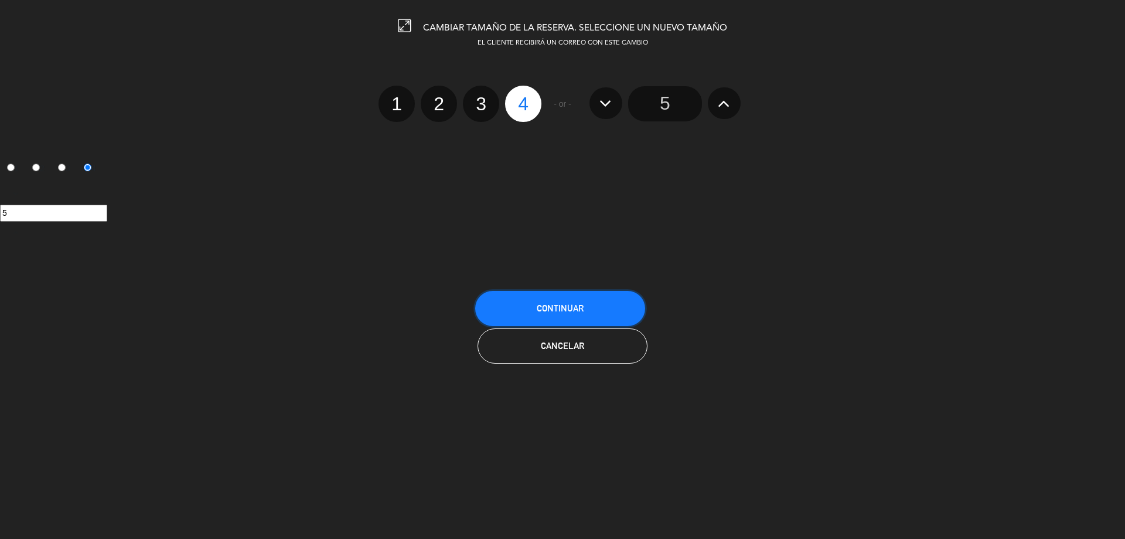
click at [602, 300] on button "Continuar" at bounding box center [560, 308] width 170 height 35
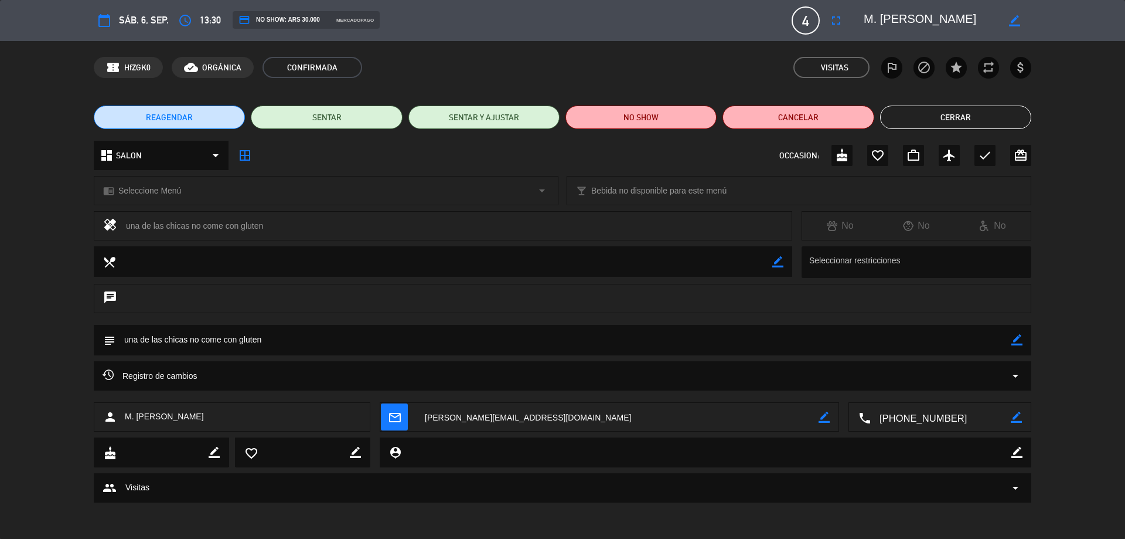
click at [912, 108] on button "Cerrar" at bounding box center [955, 117] width 151 height 23
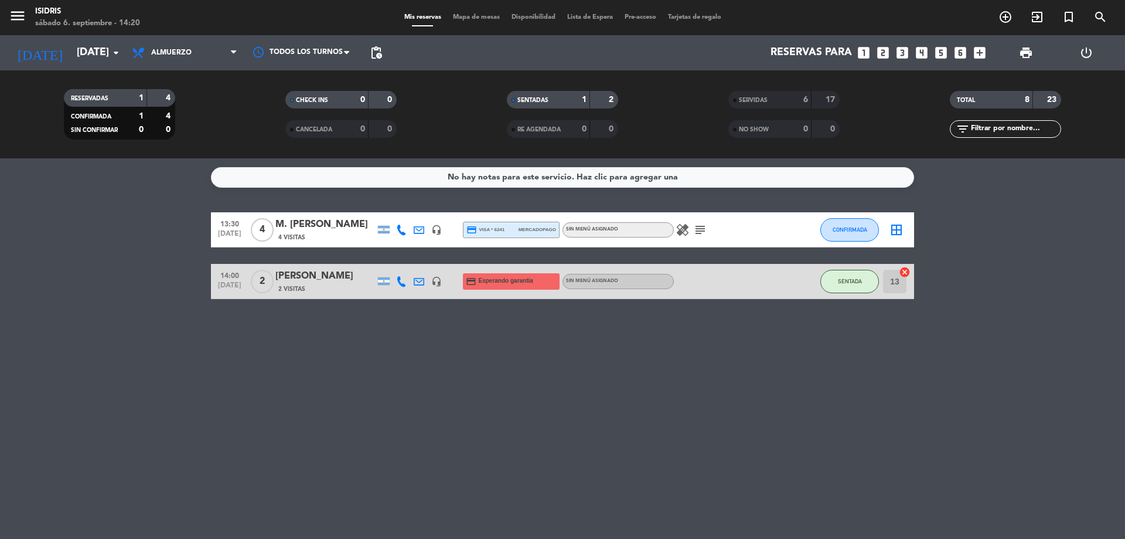
click at [900, 229] on icon "border_all" at bounding box center [897, 230] width 14 height 14
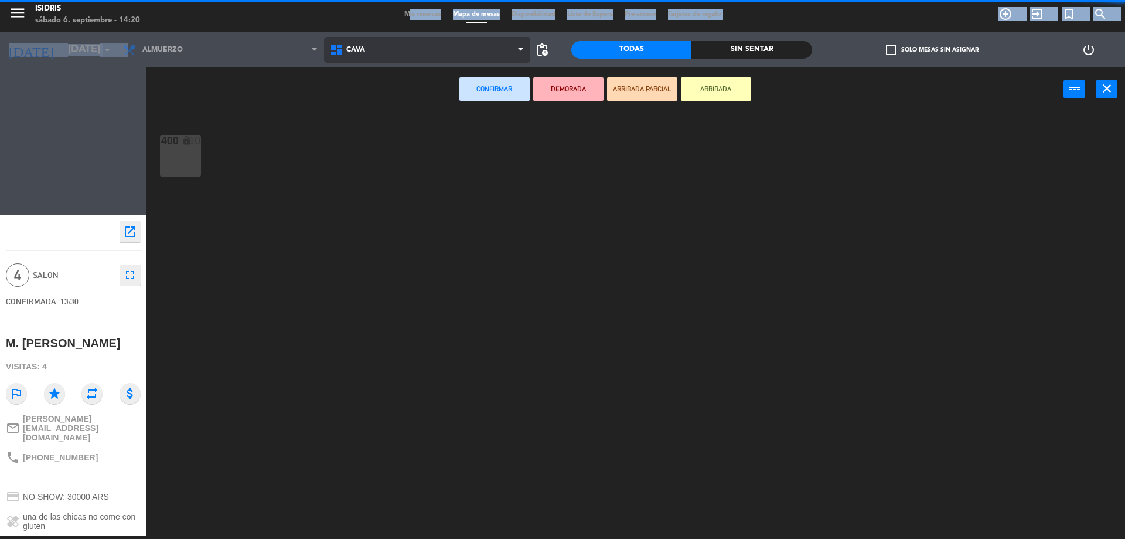
drag, startPoint x: 389, startPoint y: 32, endPoint x: 392, endPoint y: 41, distance: 9.8
click at [393, 40] on ng-component "menu isidris sábado 6. septiembre - 14:20 Mis reservas Mapa de mesas Disponibil…" at bounding box center [562, 268] width 1125 height 542
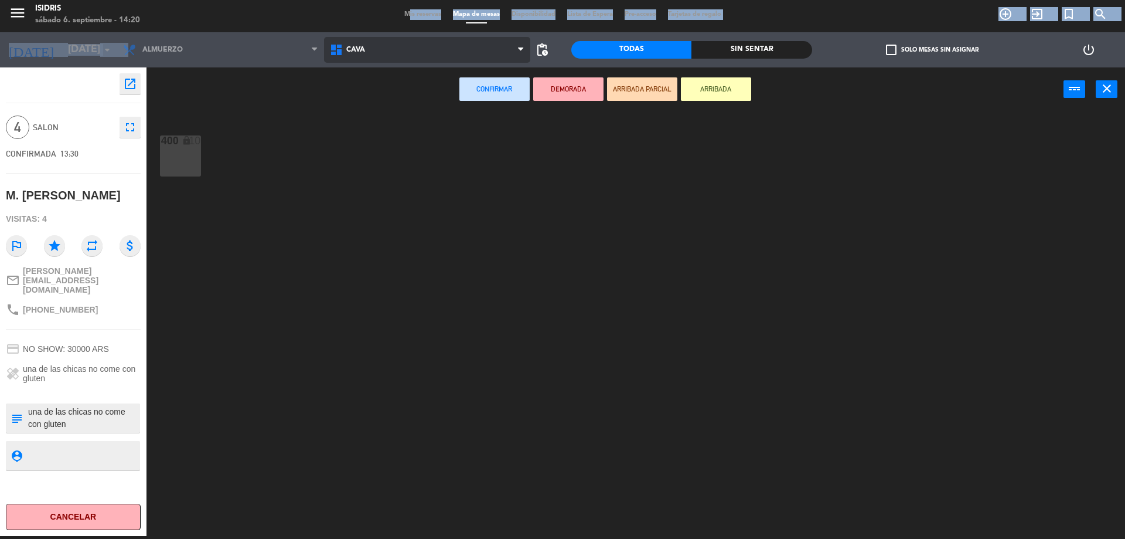
click at [390, 42] on span "CAVA" at bounding box center [427, 50] width 207 height 26
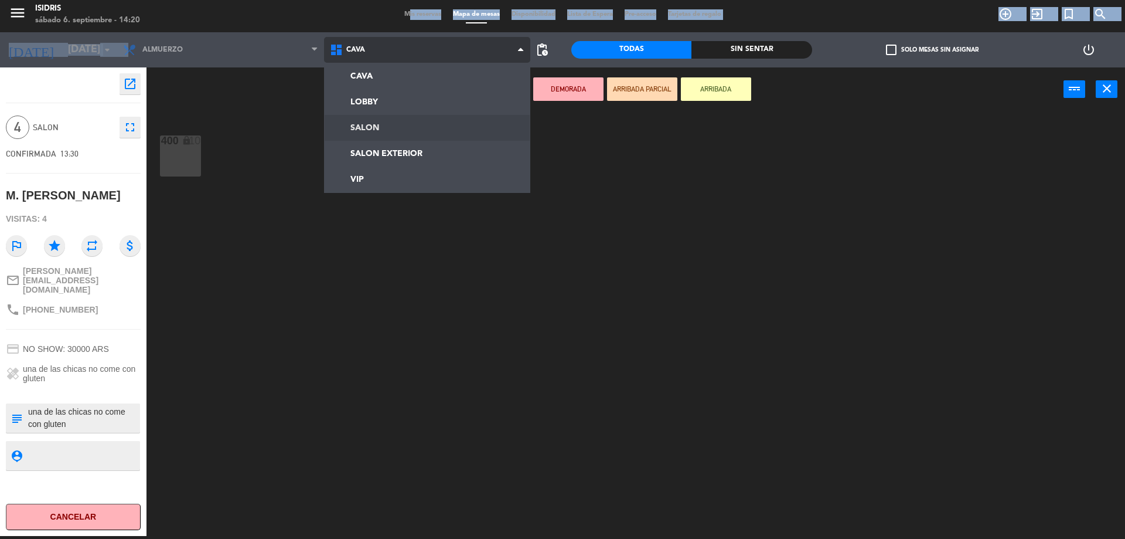
click at [390, 126] on ng-component "menu isidris sábado 6. septiembre - 14:20 Mis reservas Mapa de mesas Disponibil…" at bounding box center [562, 268] width 1125 height 542
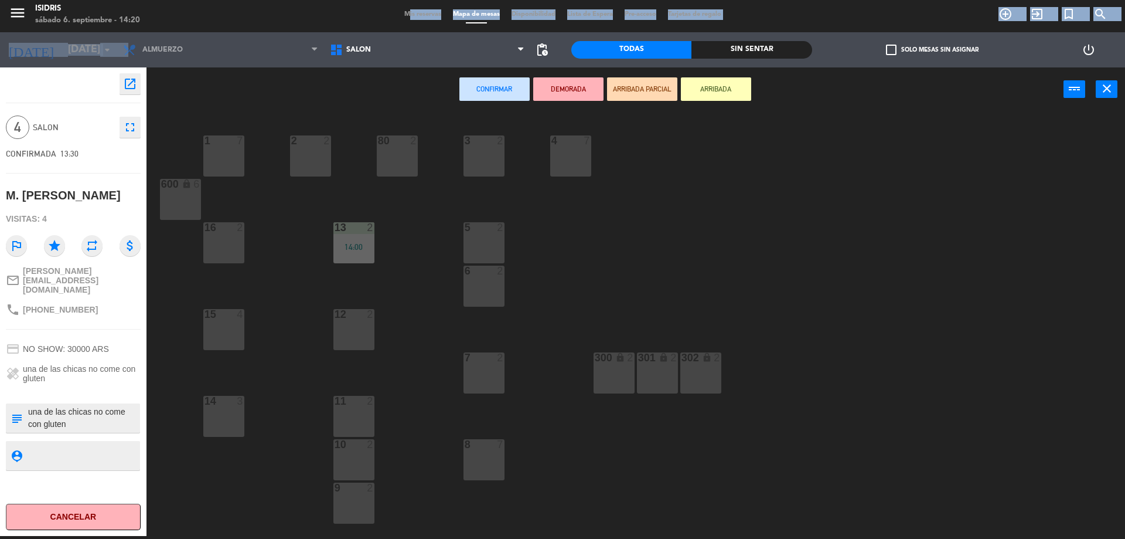
click at [203, 145] on div "1" at bounding box center [204, 140] width 19 height 11
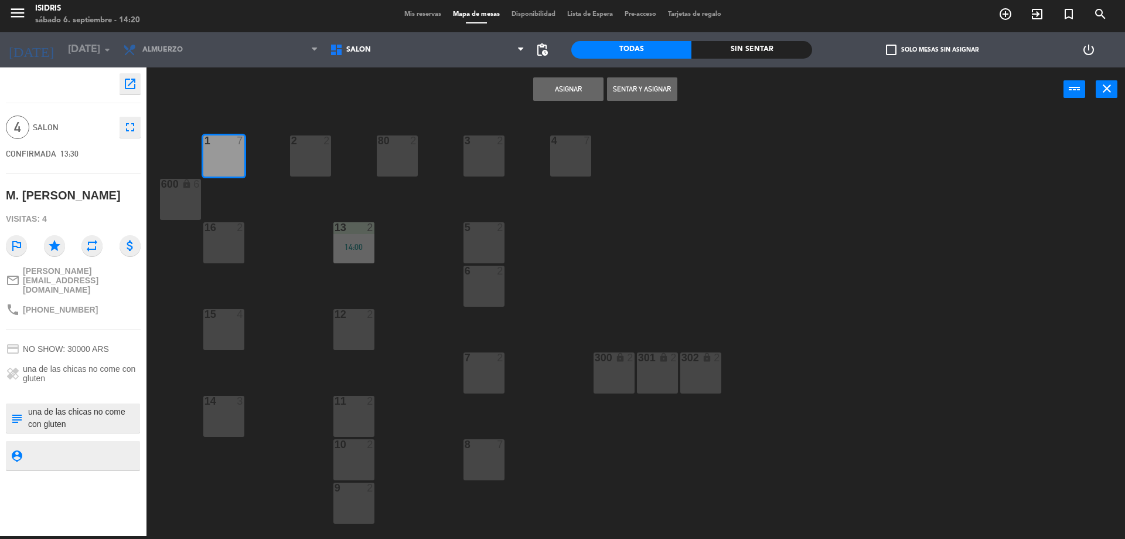
click at [551, 89] on button "Asignar" at bounding box center [568, 88] width 70 height 23
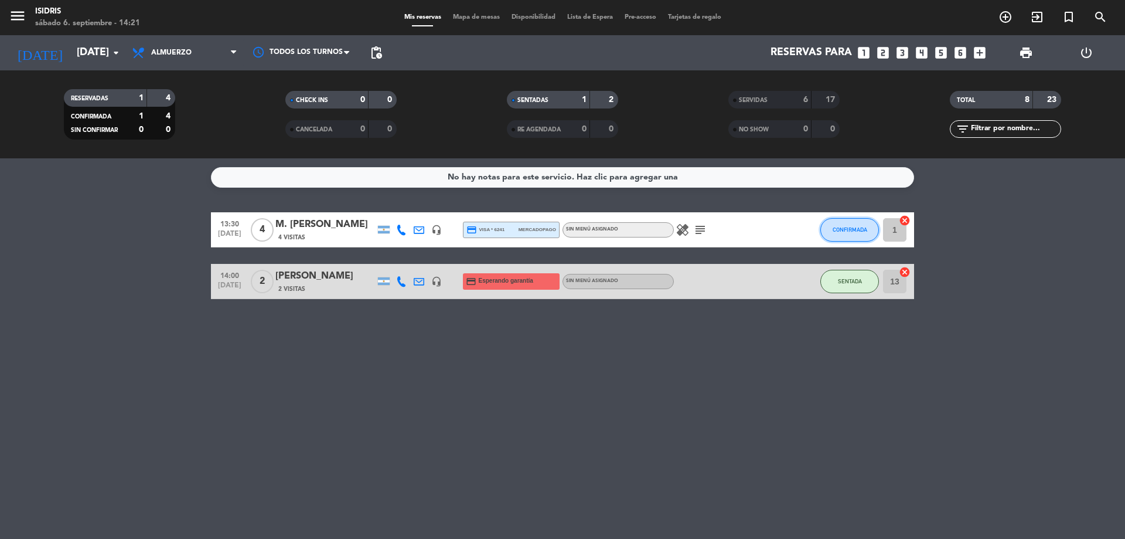
click at [859, 225] on button "CONFIRMADA" at bounding box center [850, 229] width 59 height 23
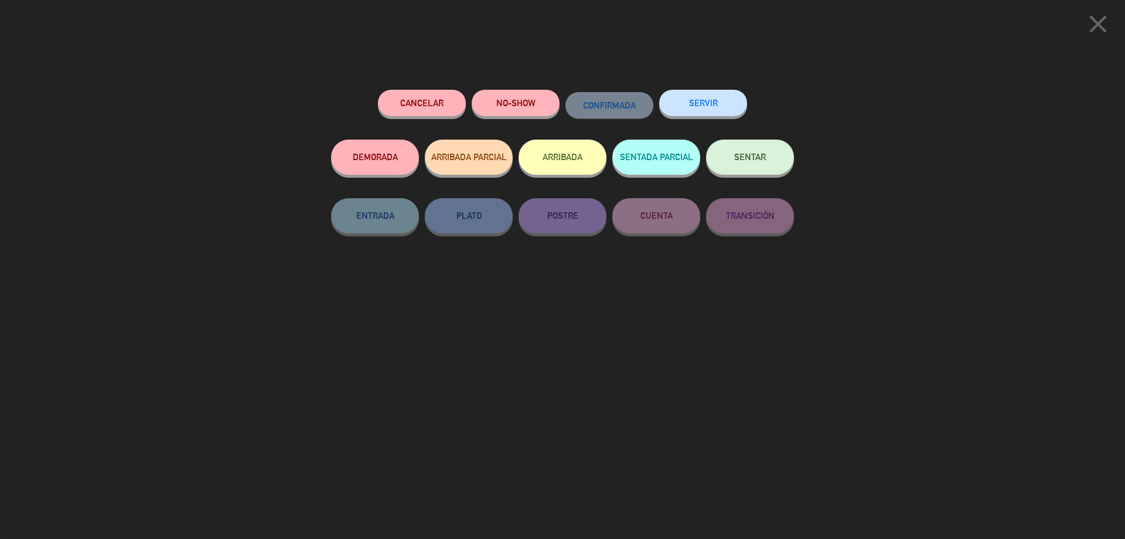
click at [715, 115] on button "SERVIR" at bounding box center [703, 103] width 88 height 26
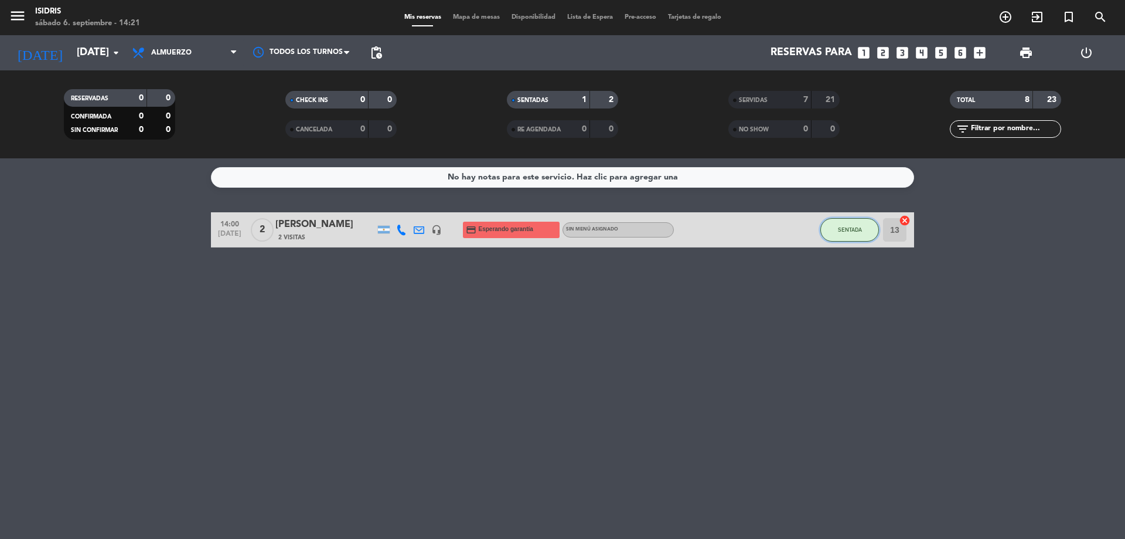
click at [845, 227] on span "SENTADA" at bounding box center [850, 229] width 24 height 6
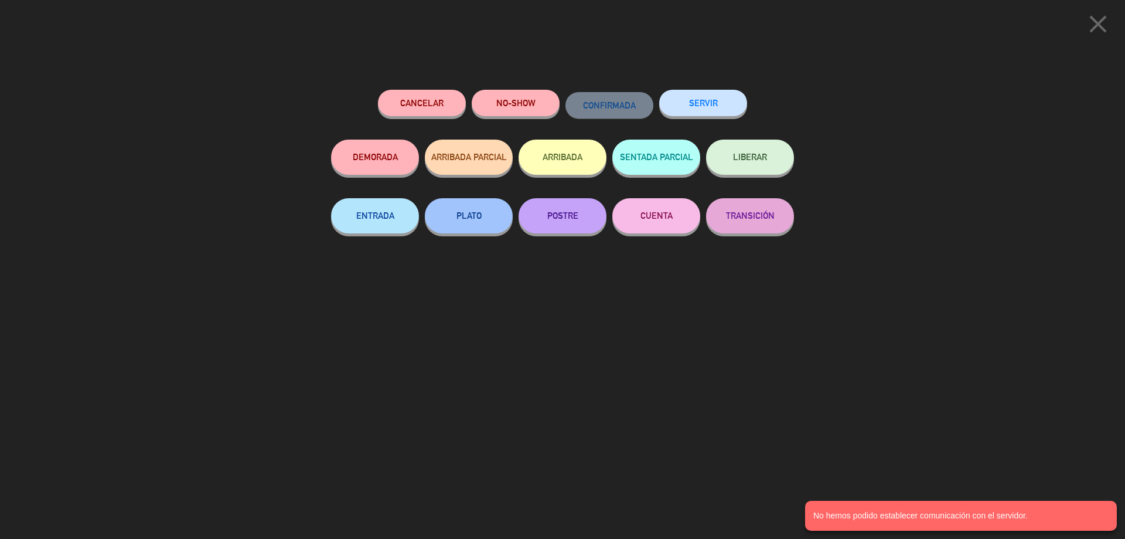
click at [717, 96] on button "SERVIR" at bounding box center [703, 103] width 88 height 26
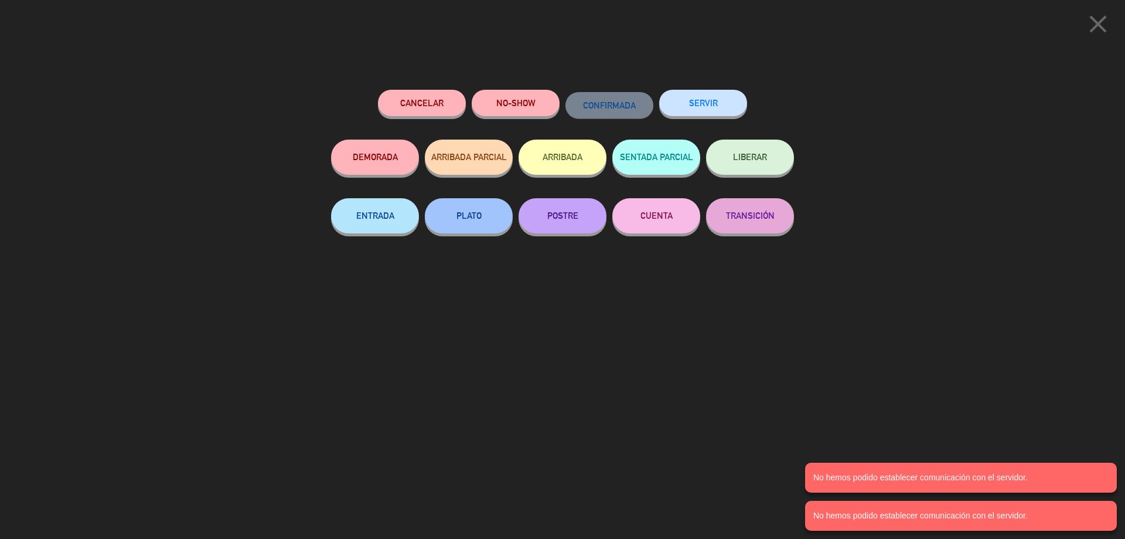
click at [691, 130] on div "SERVIR" at bounding box center [703, 115] width 88 height 50
click at [697, 113] on button "SERVIR" at bounding box center [703, 103] width 88 height 26
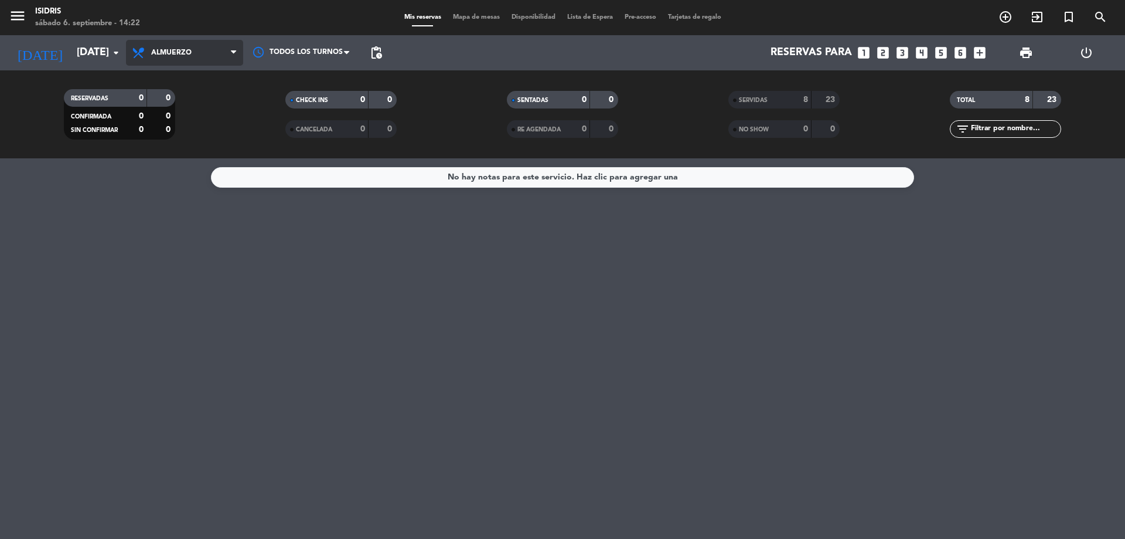
click at [178, 40] on span "Almuerzo" at bounding box center [184, 53] width 117 height 26
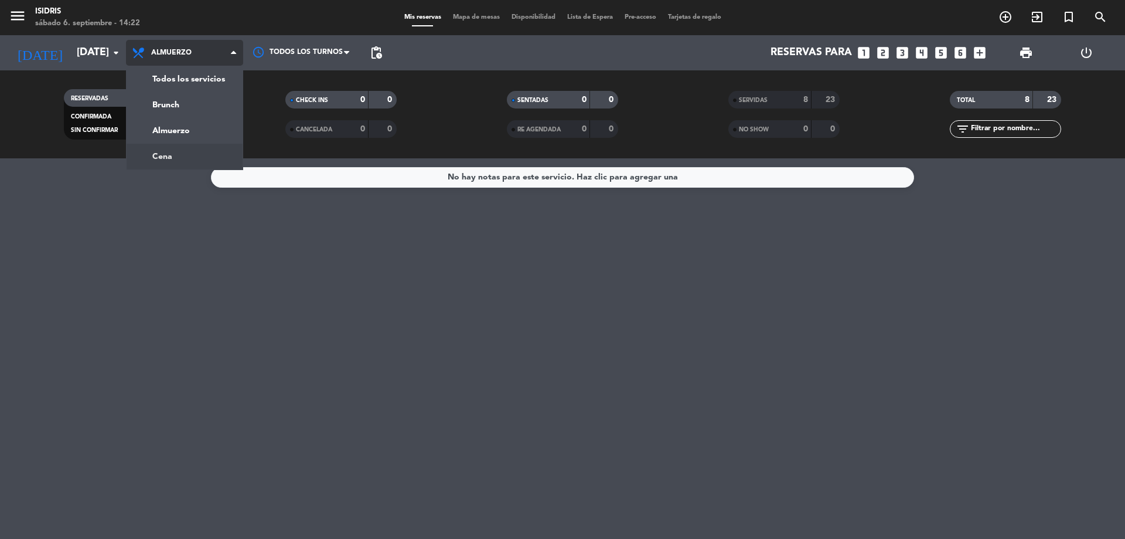
click at [199, 154] on div "menu isidris sábado 6. septiembre - 14:22 Mis reservas Mapa de mesas Disponibil…" at bounding box center [562, 79] width 1125 height 158
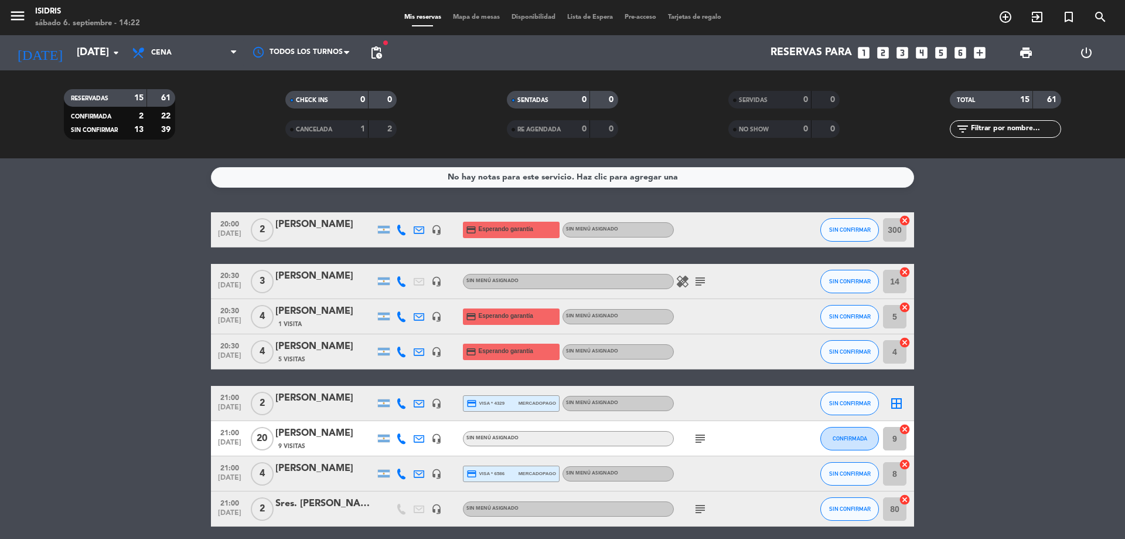
click at [472, 23] on div "menu isidris sábado 6. septiembre - 14:22 Mis reservas Mapa de mesas Disponibil…" at bounding box center [562, 17] width 1125 height 35
click at [471, 17] on span "Mapa de mesas" at bounding box center [476, 17] width 59 height 6
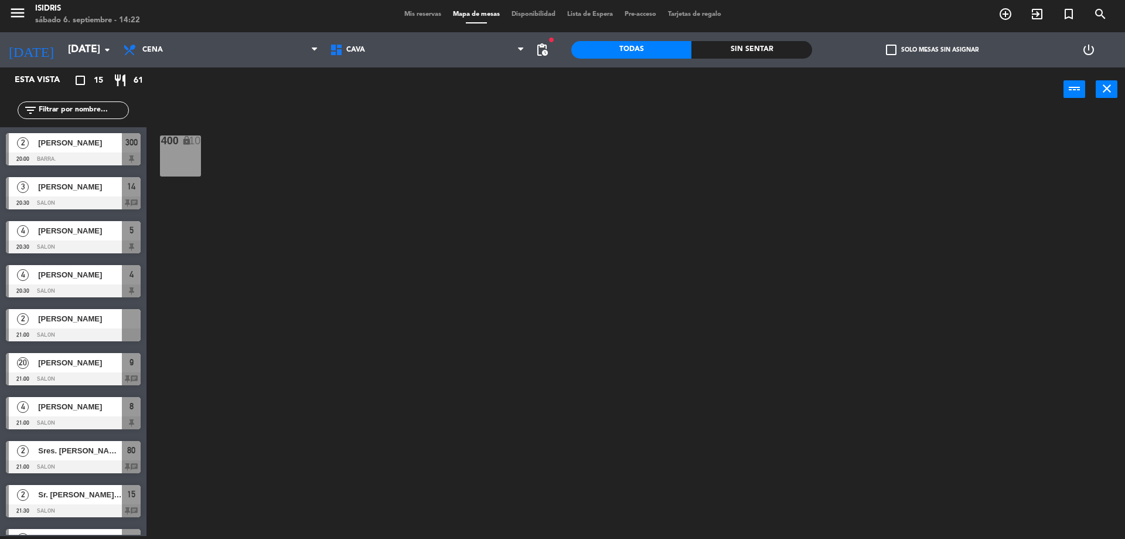
click at [406, 15] on span "Mis reservas" at bounding box center [423, 14] width 49 height 6
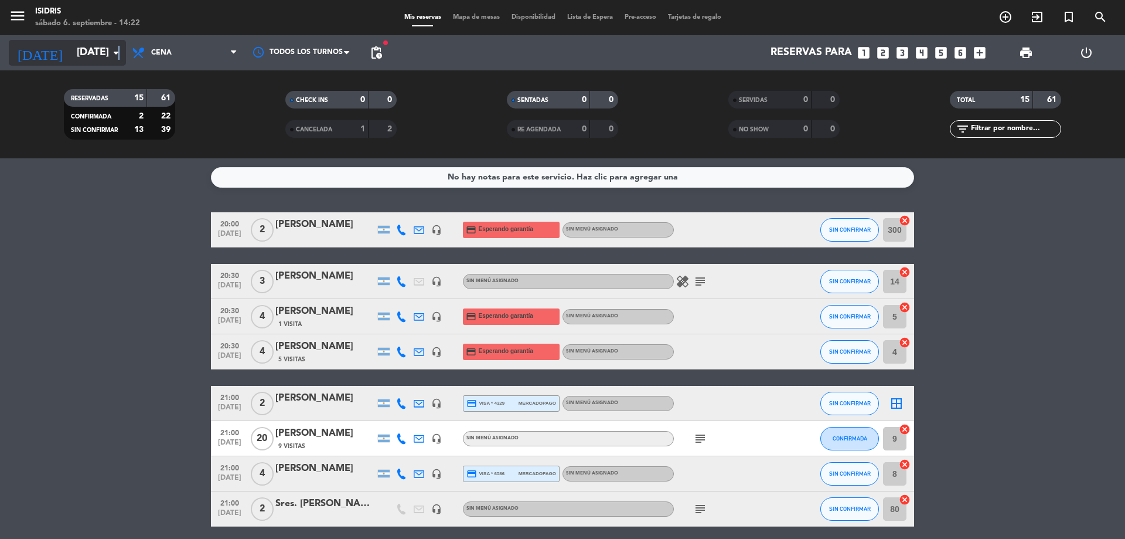
click at [118, 59] on icon "arrow_drop_down" at bounding box center [116, 53] width 14 height 14
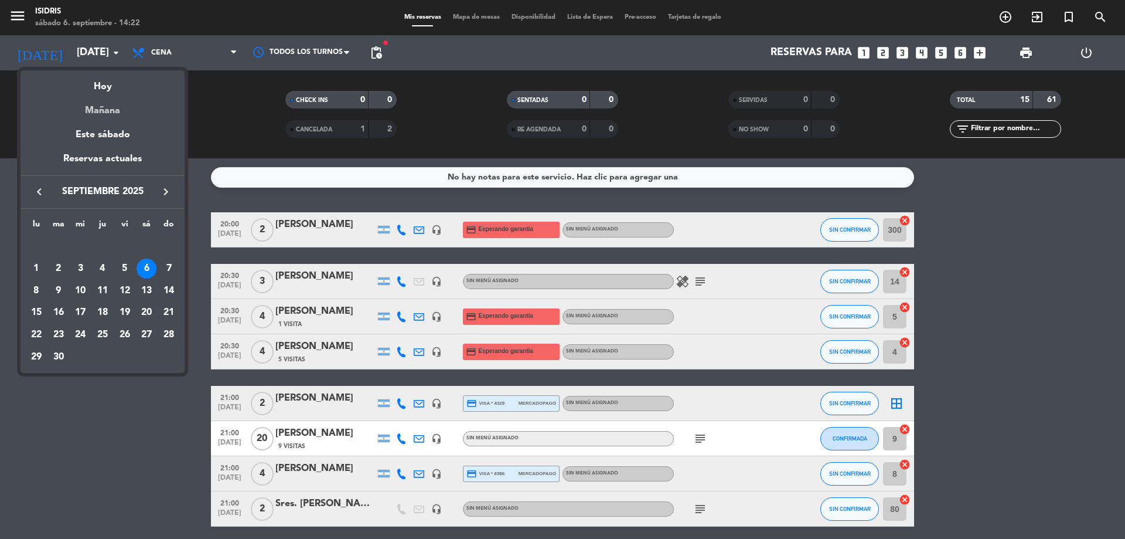
click at [124, 108] on div "Mañana" at bounding box center [103, 106] width 164 height 24
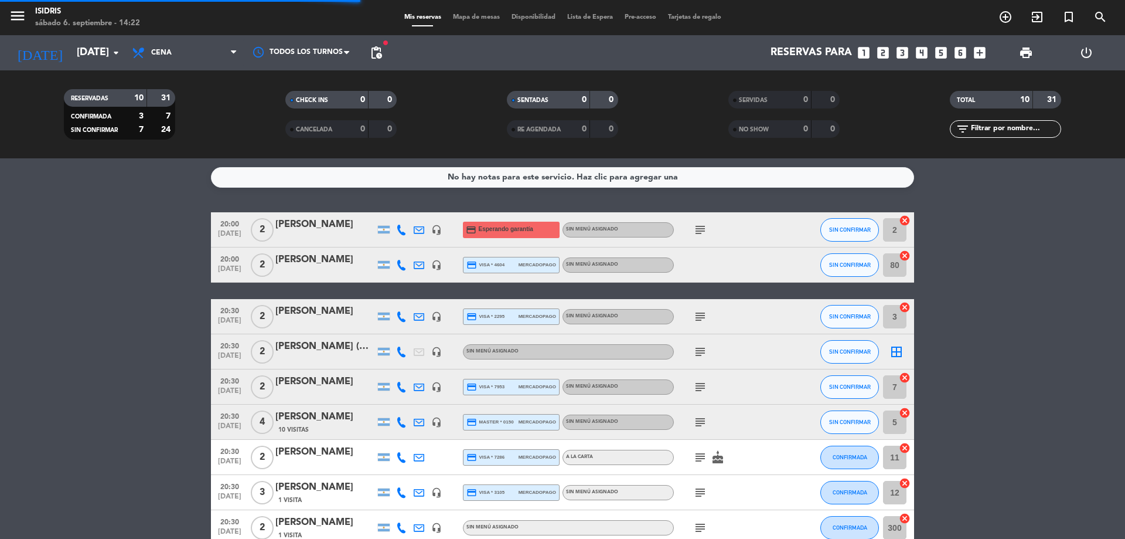
click at [160, 64] on span "Cena" at bounding box center [184, 53] width 117 height 26
click at [186, 124] on div "menu isidris sábado 6. septiembre - 14:22 Mis reservas Mapa de mesas Disponibil…" at bounding box center [562, 79] width 1125 height 158
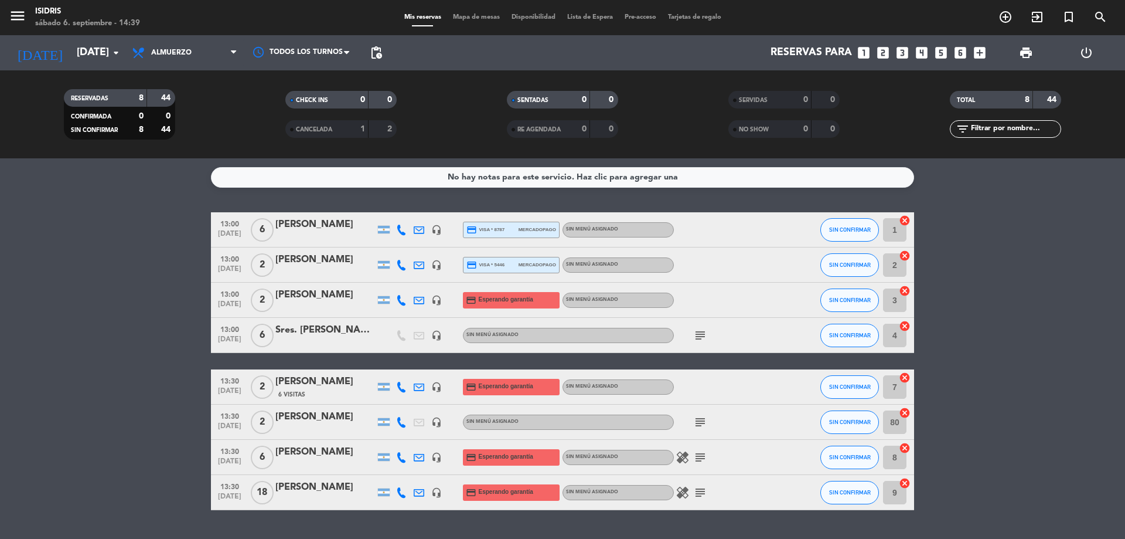
click at [73, 66] on div "today dom. 7 sep. arrow_drop_down" at bounding box center [67, 52] width 117 height 35
click at [76, 58] on input "[DATE]" at bounding box center [139, 52] width 136 height 23
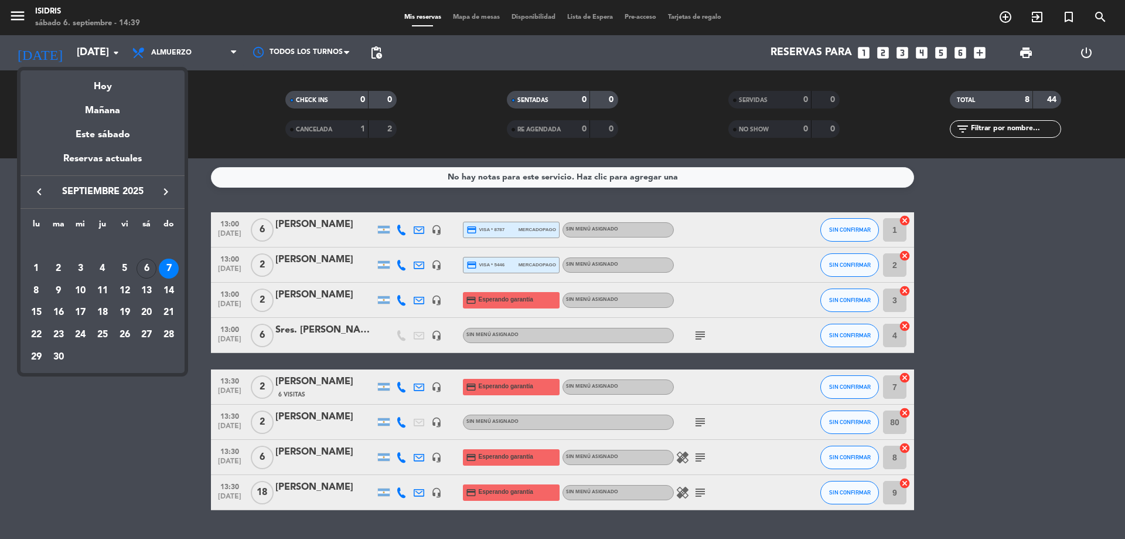
click at [84, 83] on div "Hoy" at bounding box center [103, 82] width 164 height 24
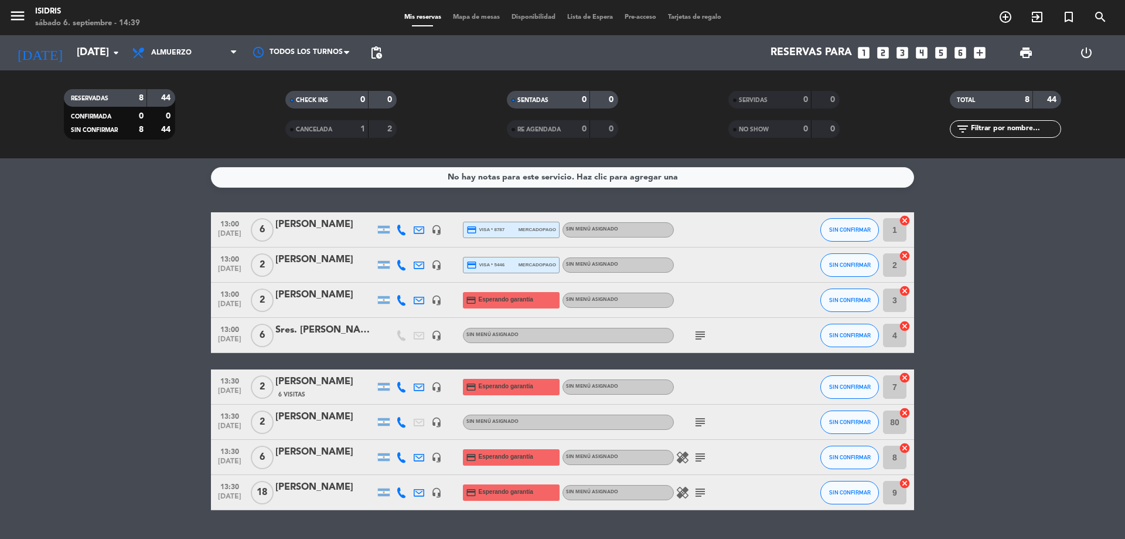
type input "[DATE]"
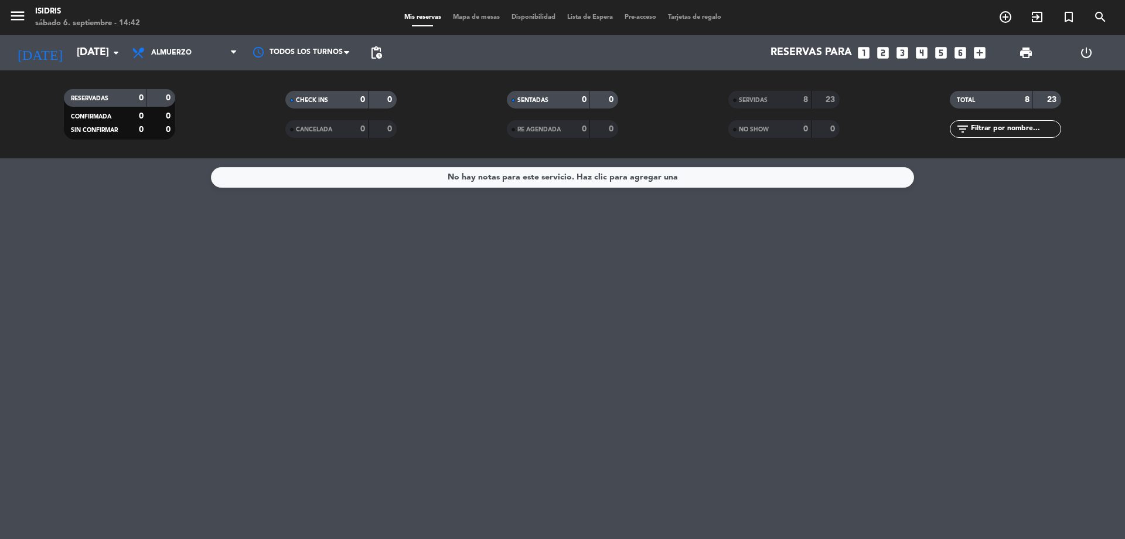
click at [783, 99] on div "SERVIDAS" at bounding box center [759, 99] width 54 height 13
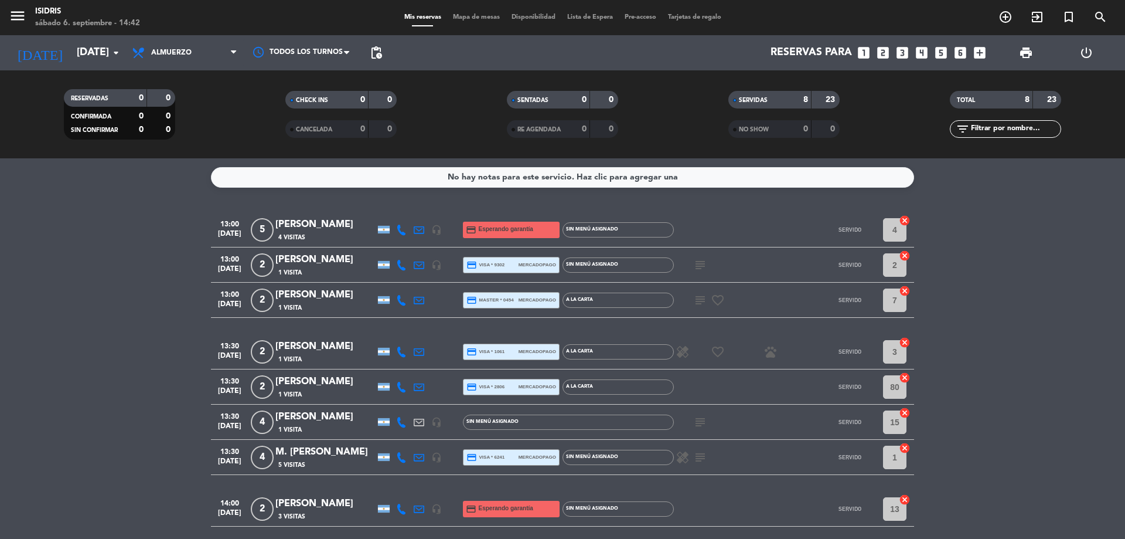
click at [693, 264] on icon "subject" at bounding box center [700, 265] width 14 height 14
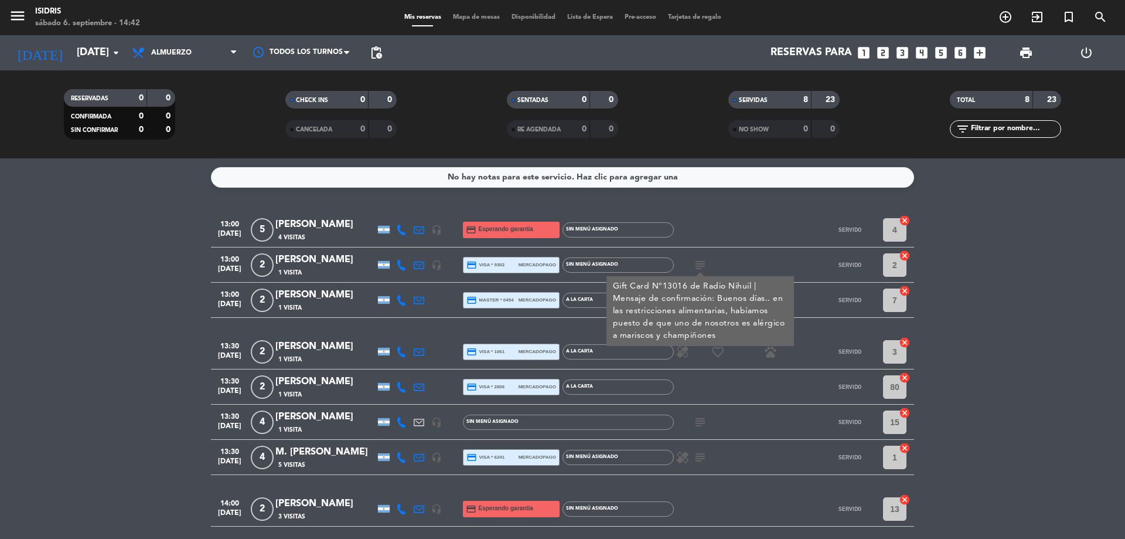
click at [743, 263] on div "subject Gift Card N°13016 de Radio Nihuil | Mensaje de confirmación: Buenos día…" at bounding box center [727, 264] width 106 height 35
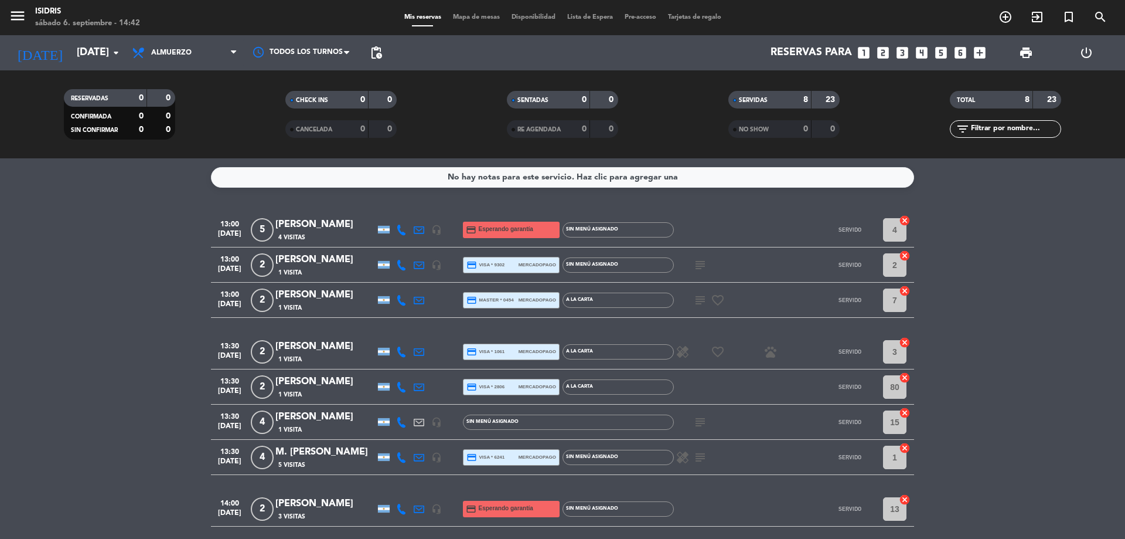
click at [743, 263] on div "subject" at bounding box center [727, 264] width 106 height 35
click at [684, 413] on div "subject" at bounding box center [727, 421] width 106 height 35
click at [695, 422] on icon "subject" at bounding box center [700, 422] width 14 height 14
click at [700, 443] on div "healing subject" at bounding box center [727, 457] width 106 height 35
click at [703, 451] on icon "subject" at bounding box center [700, 457] width 14 height 14
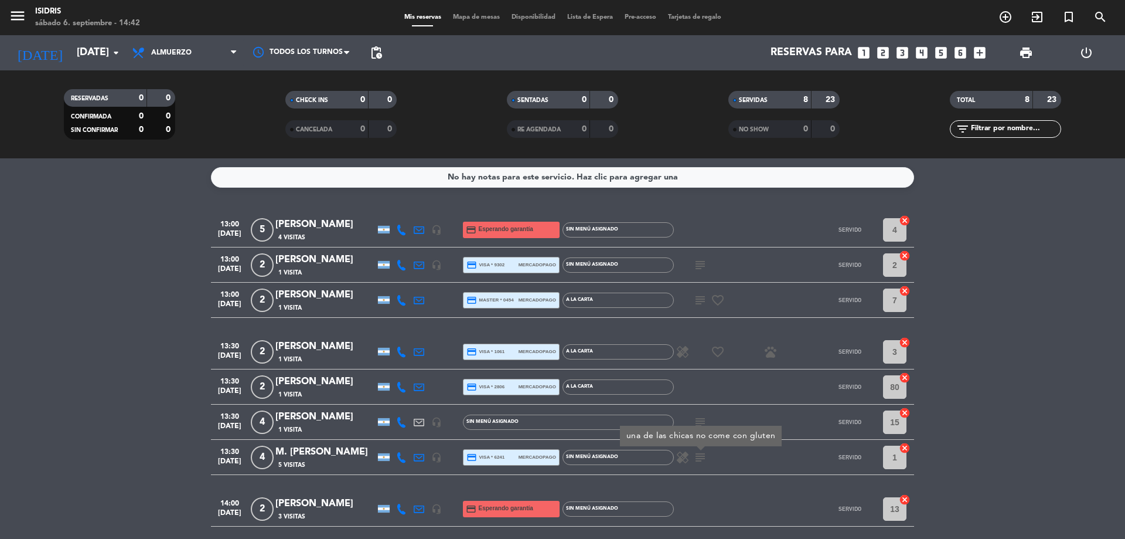
click at [764, 401] on div at bounding box center [727, 386] width 106 height 35
click at [171, 46] on span "Almuerzo" at bounding box center [184, 53] width 117 height 26
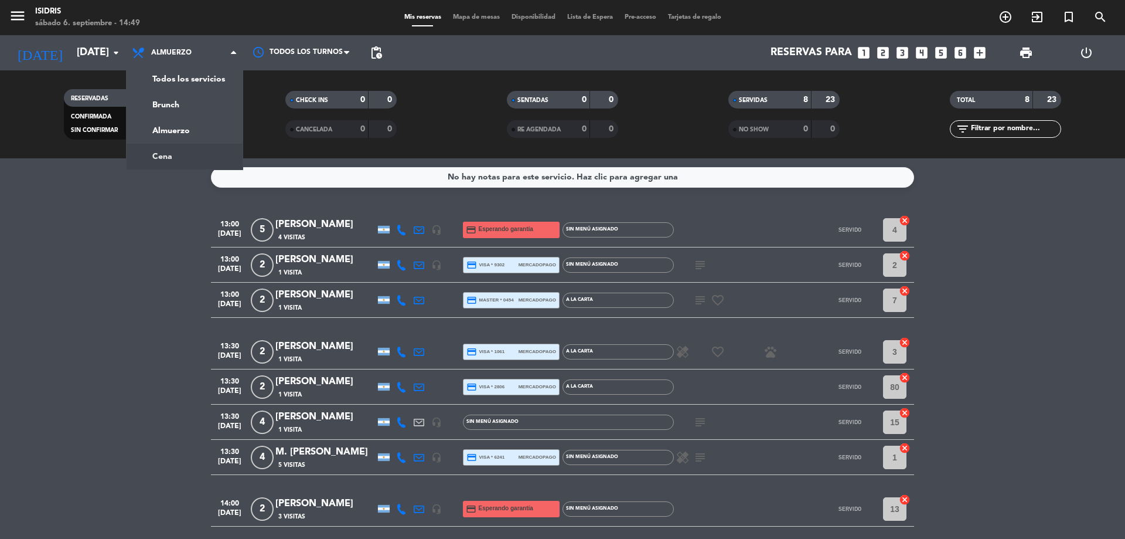
click at [164, 149] on div "menu isidris sábado 6. septiembre - 14:49 Mis reservas Mapa de mesas Disponibil…" at bounding box center [562, 79] width 1125 height 158
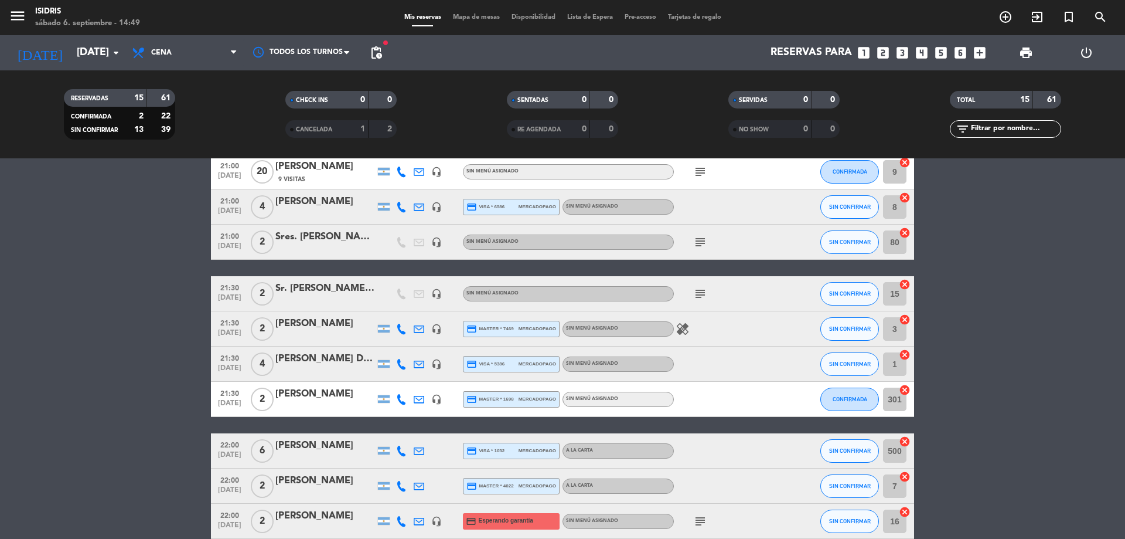
scroll to position [208, 0]
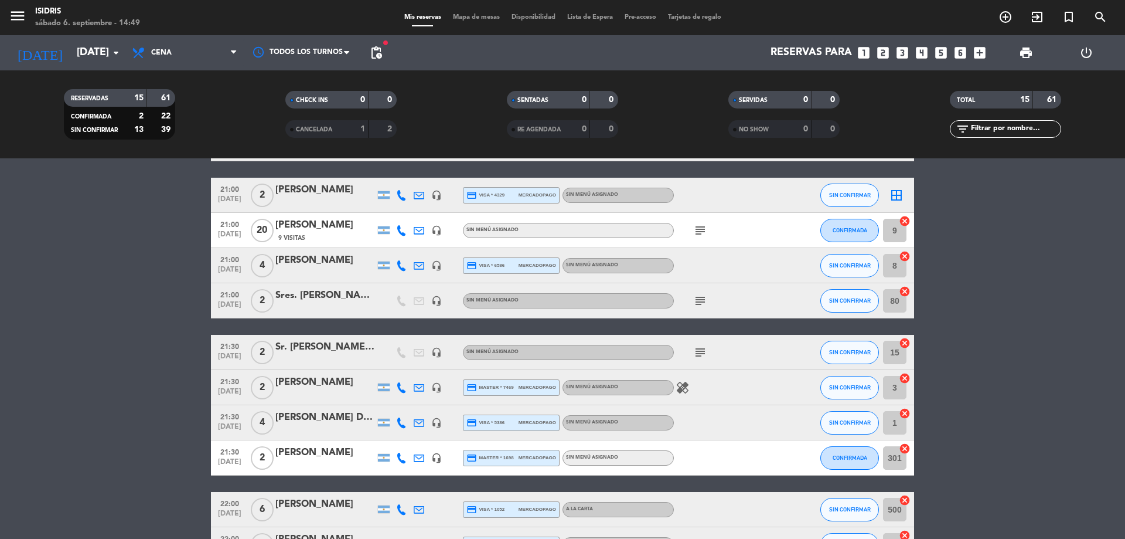
click at [289, 263] on div "Ortiz Martha" at bounding box center [325, 260] width 100 height 15
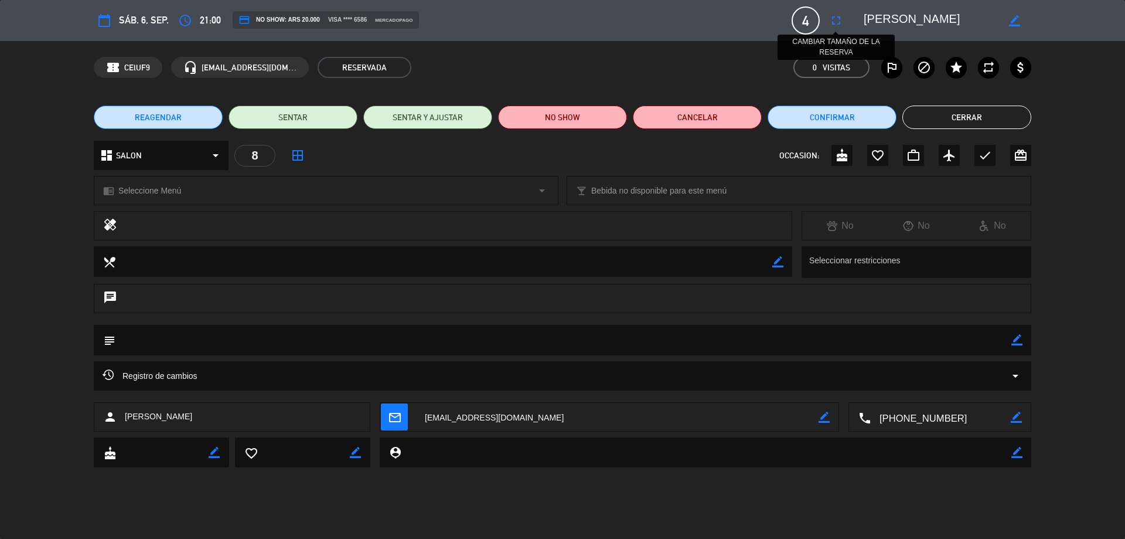
click at [835, 25] on icon "fullscreen" at bounding box center [836, 20] width 14 height 14
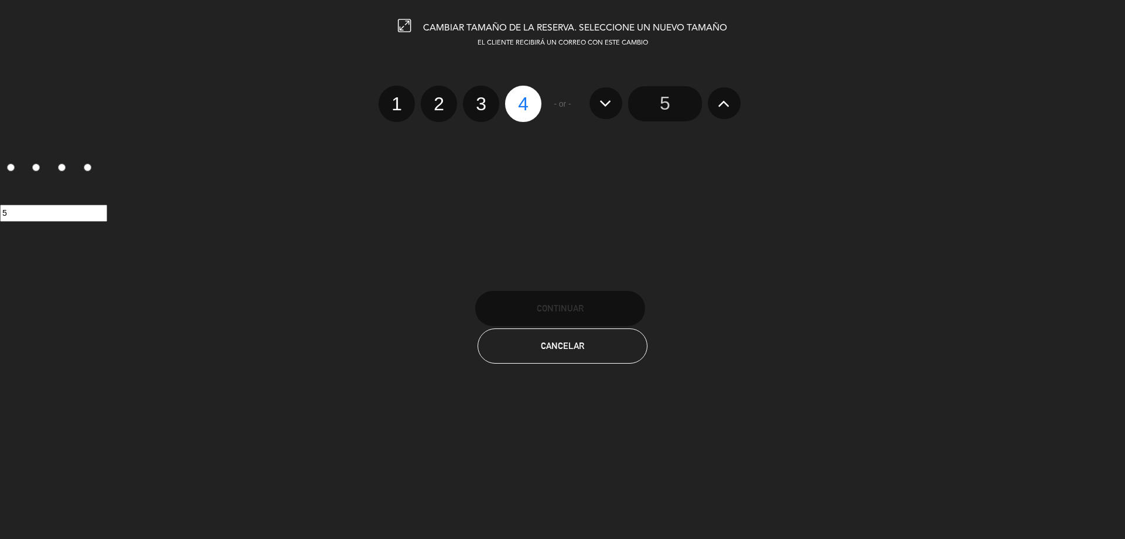
click at [714, 102] on button at bounding box center [724, 103] width 33 height 32
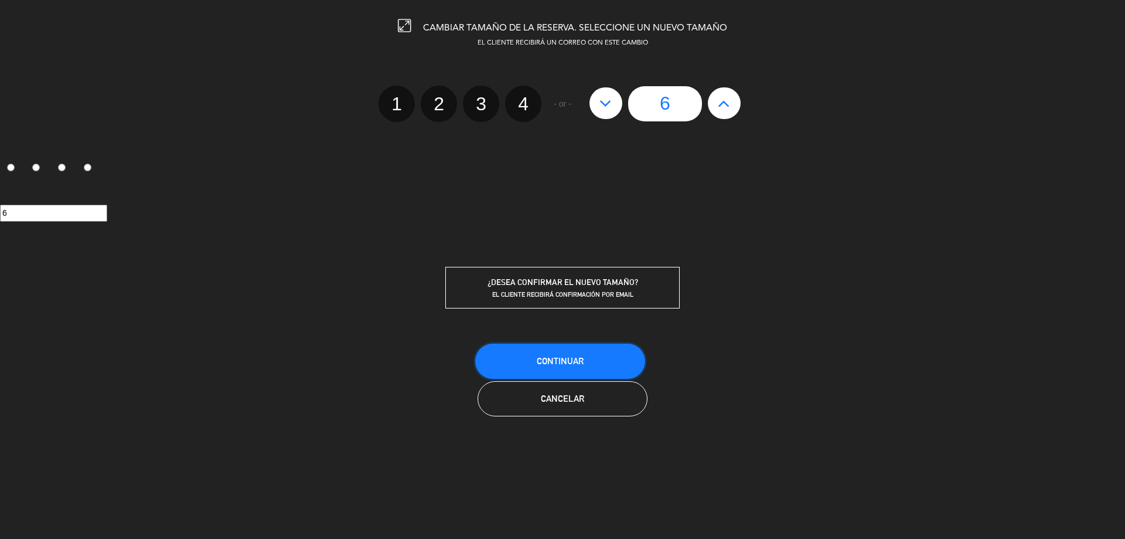
click at [557, 359] on span "Continuar" at bounding box center [560, 361] width 47 height 10
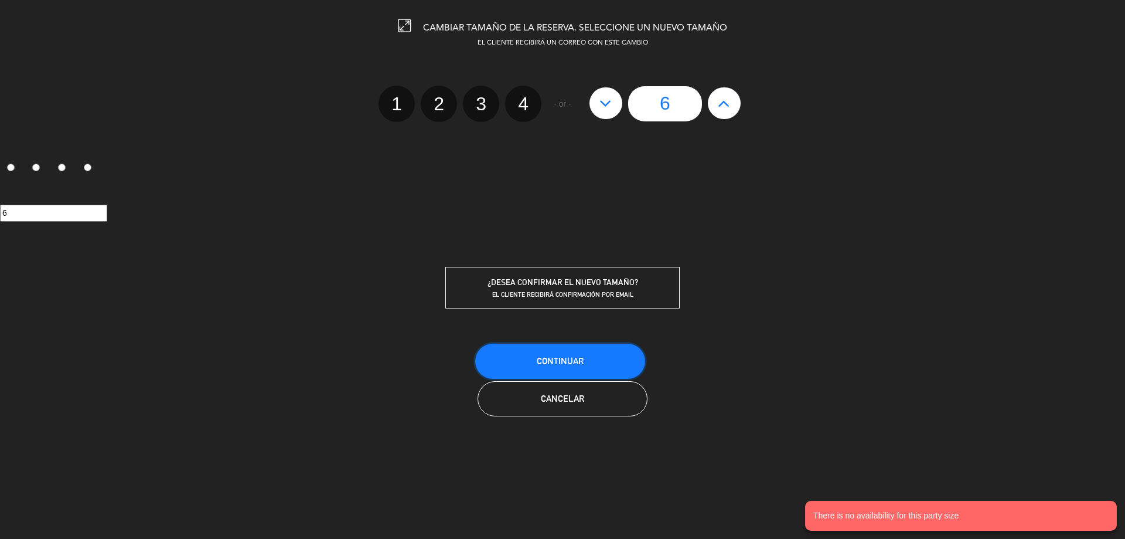
click at [530, 363] on button "Continuar" at bounding box center [560, 360] width 170 height 35
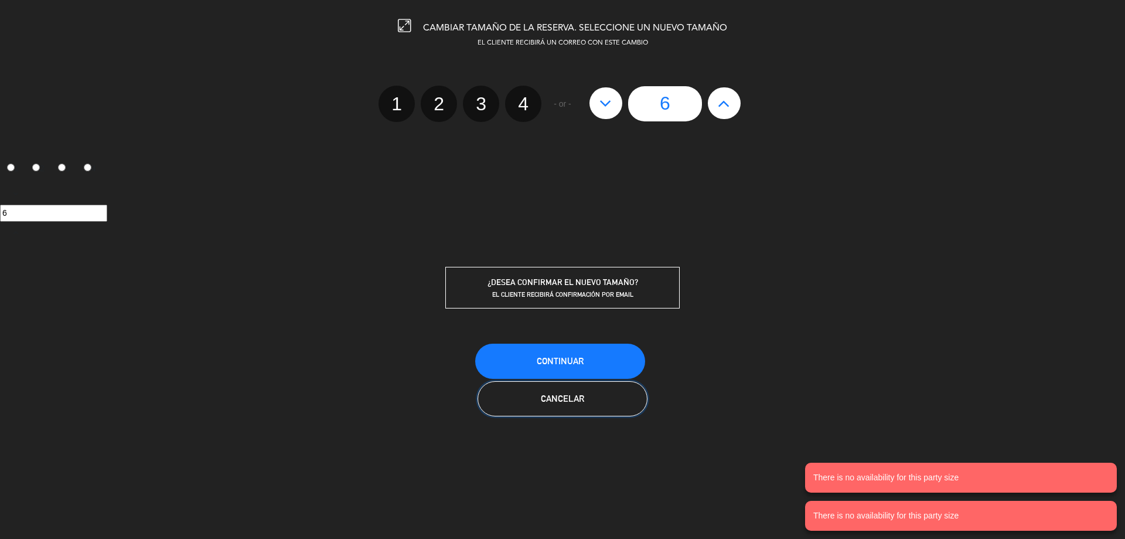
click at [588, 396] on button "Cancelar" at bounding box center [563, 398] width 170 height 35
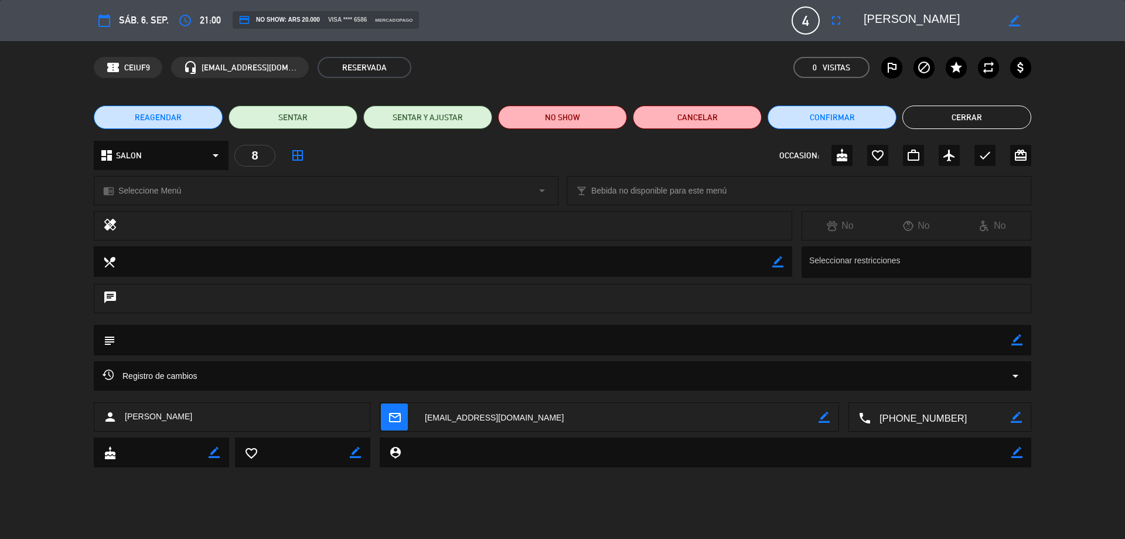
click at [1022, 341] on div "subject border_color" at bounding box center [563, 340] width 938 height 30
click at [1019, 342] on icon "border_color" at bounding box center [1017, 339] width 11 height 11
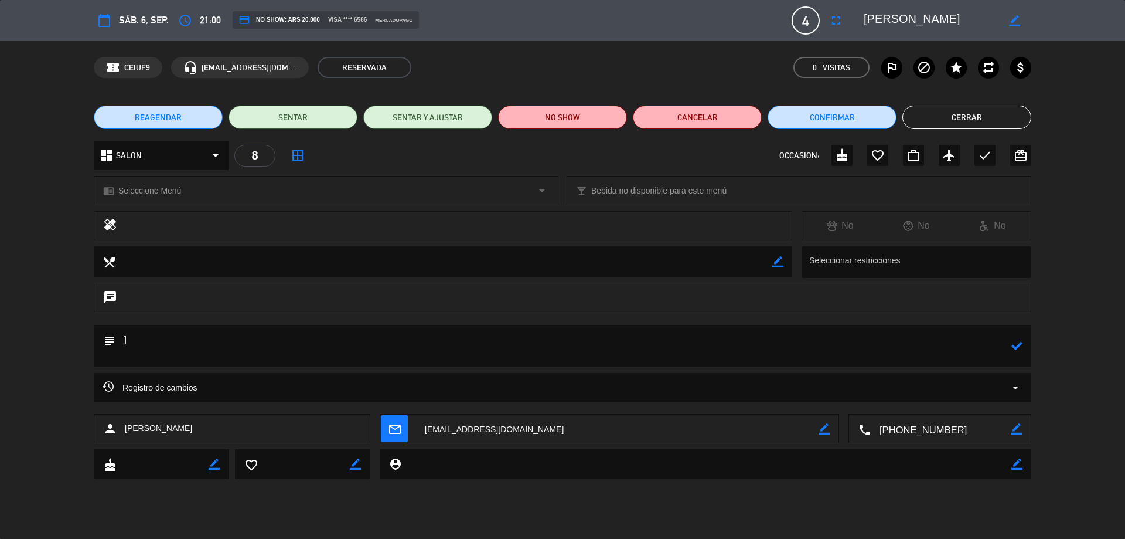
type textarea "]"
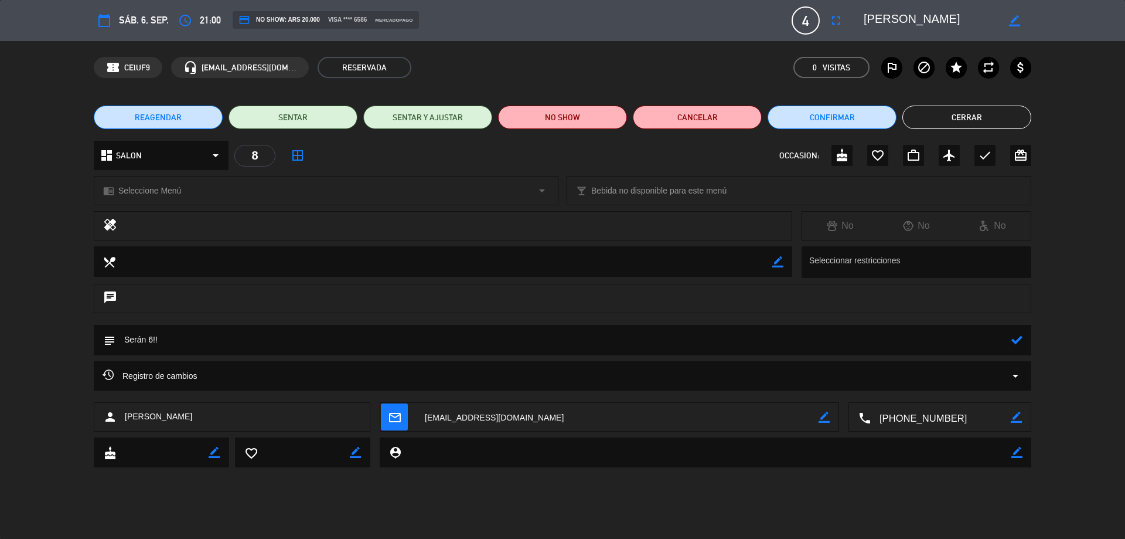
type textarea "Serán 6!!"
click at [1019, 333] on div at bounding box center [1017, 340] width 11 height 30
click at [1020, 335] on icon at bounding box center [1017, 339] width 11 height 11
click at [979, 117] on button "Cerrar" at bounding box center [967, 117] width 129 height 23
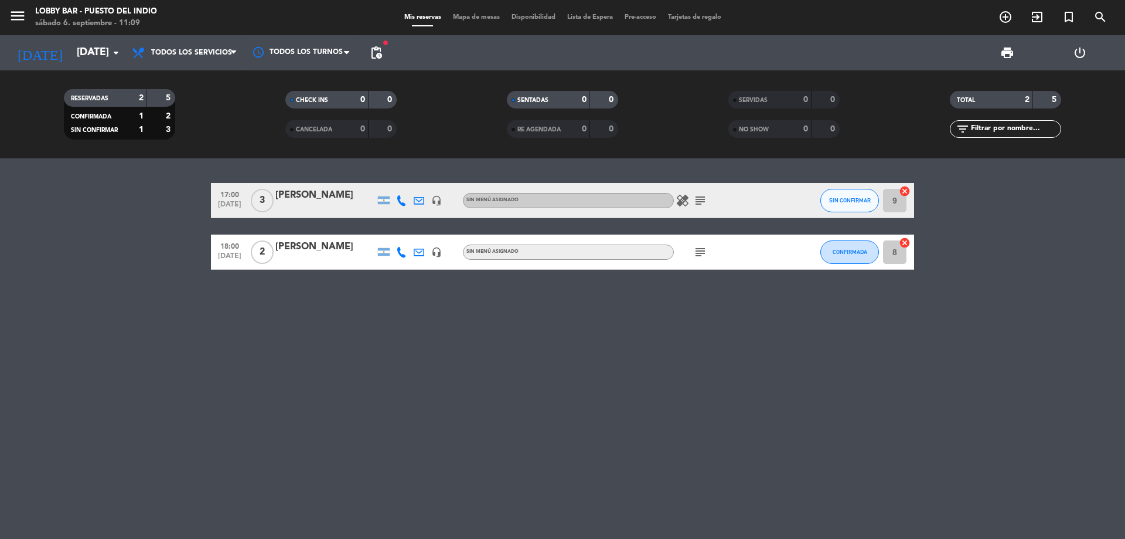
click at [118, 209] on bookings-row "17:00 [DATE] 3 [PERSON_NAME] headset_mic Sin menú asignado healing subject SIN …" at bounding box center [562, 226] width 1125 height 87
click at [705, 194] on icon "subject" at bounding box center [700, 200] width 14 height 14
click at [682, 199] on icon "healing" at bounding box center [683, 200] width 14 height 14
click at [56, 280] on div "17:00 [DATE] 3 [PERSON_NAME] headset_mic Sin menú asignado healing 1 persona in…" at bounding box center [562, 348] width 1125 height 380
click at [5, 328] on div "17:00 [DATE] 3 [PERSON_NAME] headset_mic Sin menú asignado healing subject SIN …" at bounding box center [562, 348] width 1125 height 380
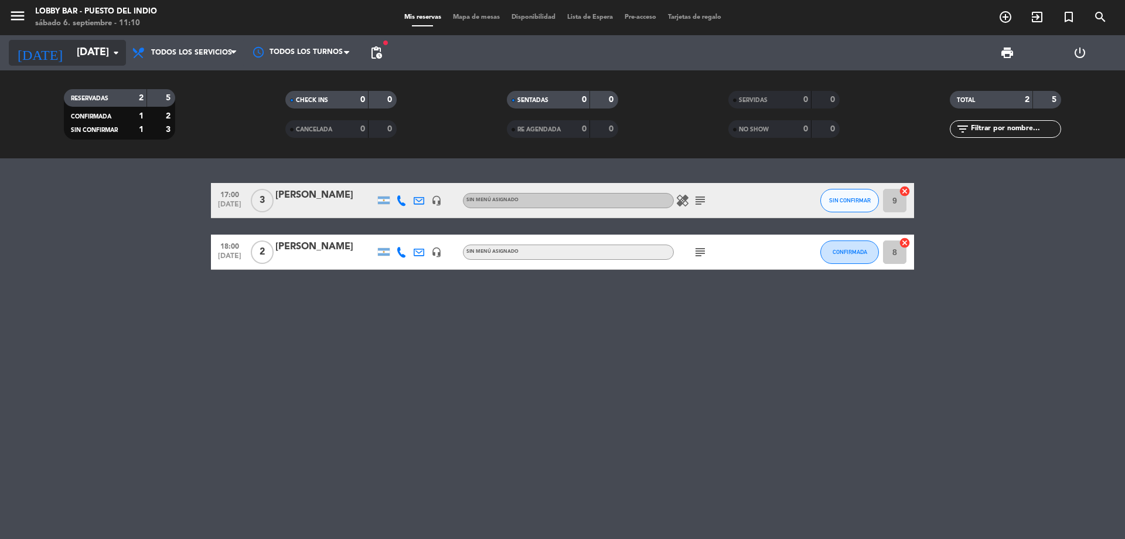
click at [111, 59] on icon "arrow_drop_down" at bounding box center [116, 53] width 14 height 14
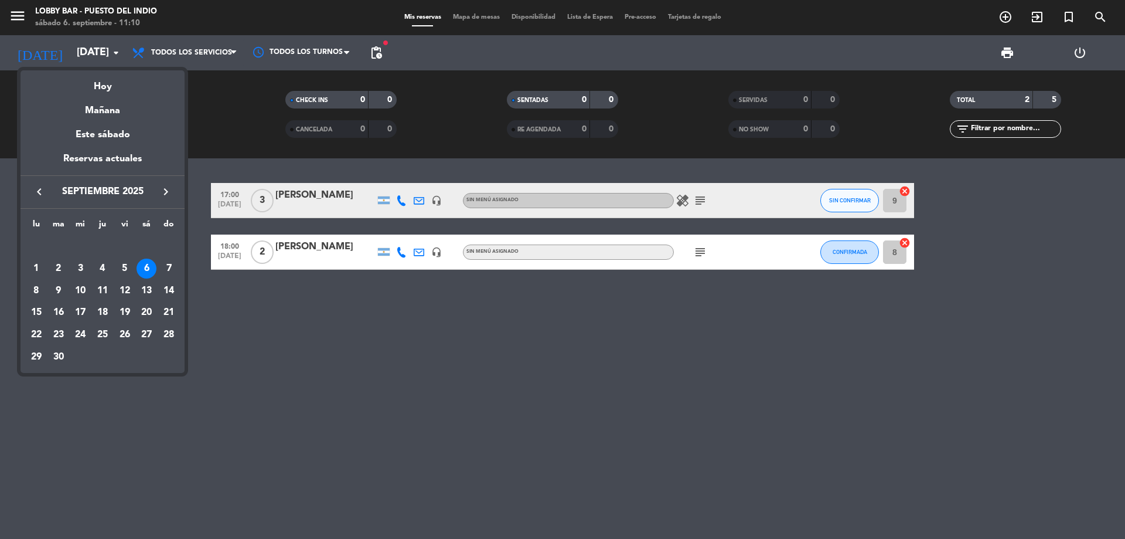
click at [214, 99] on div at bounding box center [562, 269] width 1125 height 539
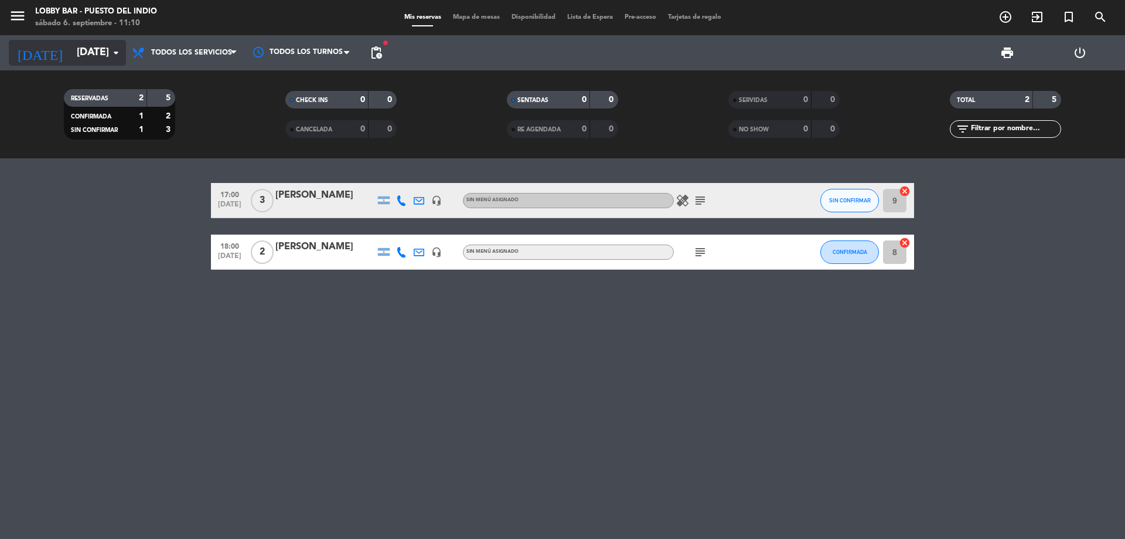
click at [115, 57] on icon "arrow_drop_down" at bounding box center [116, 53] width 14 height 14
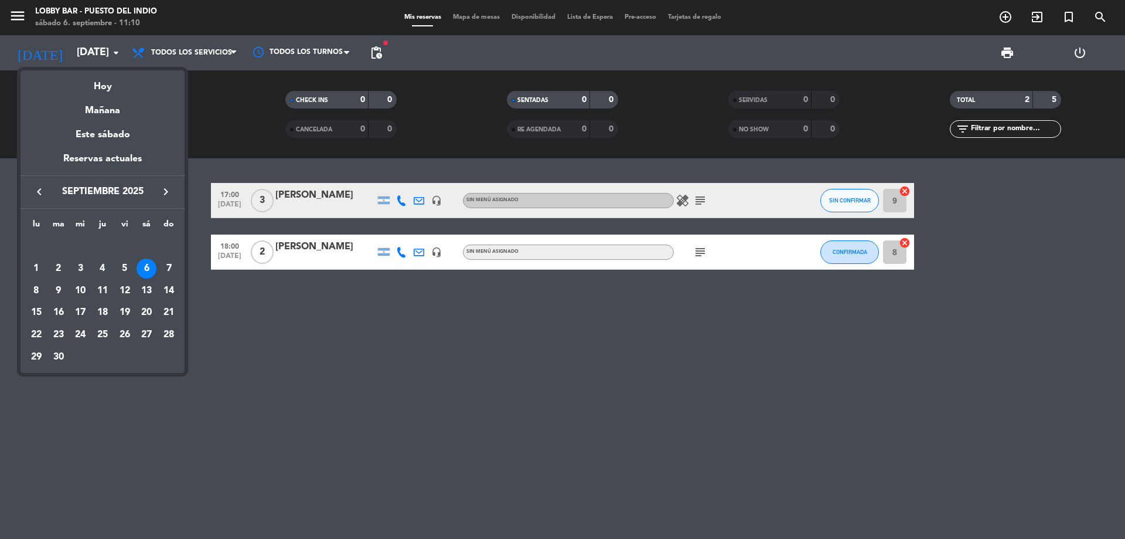
click at [256, 103] on div at bounding box center [562, 269] width 1125 height 539
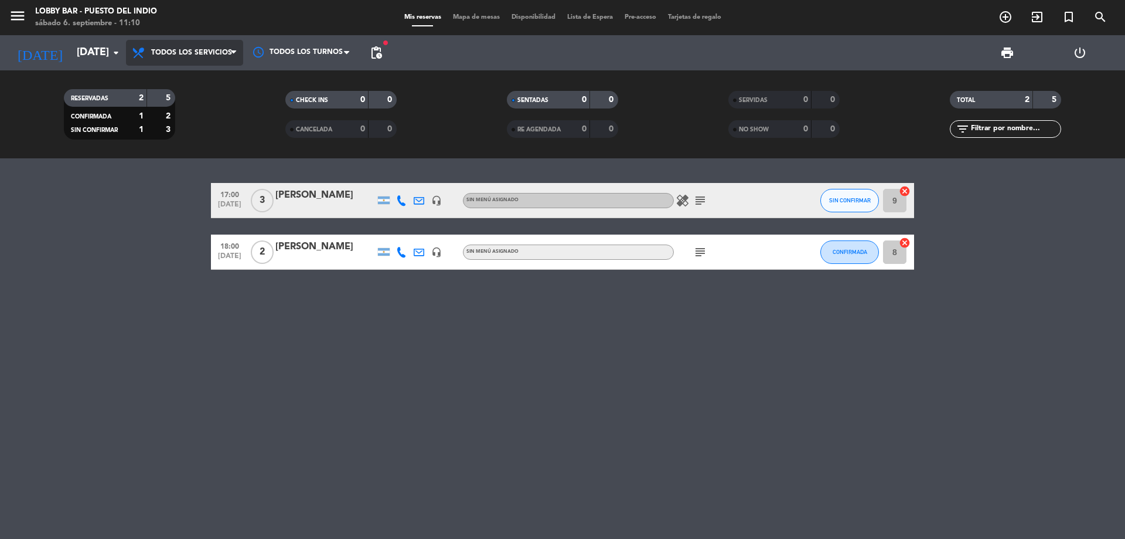
click at [149, 51] on span "Todos los servicios" at bounding box center [184, 53] width 117 height 26
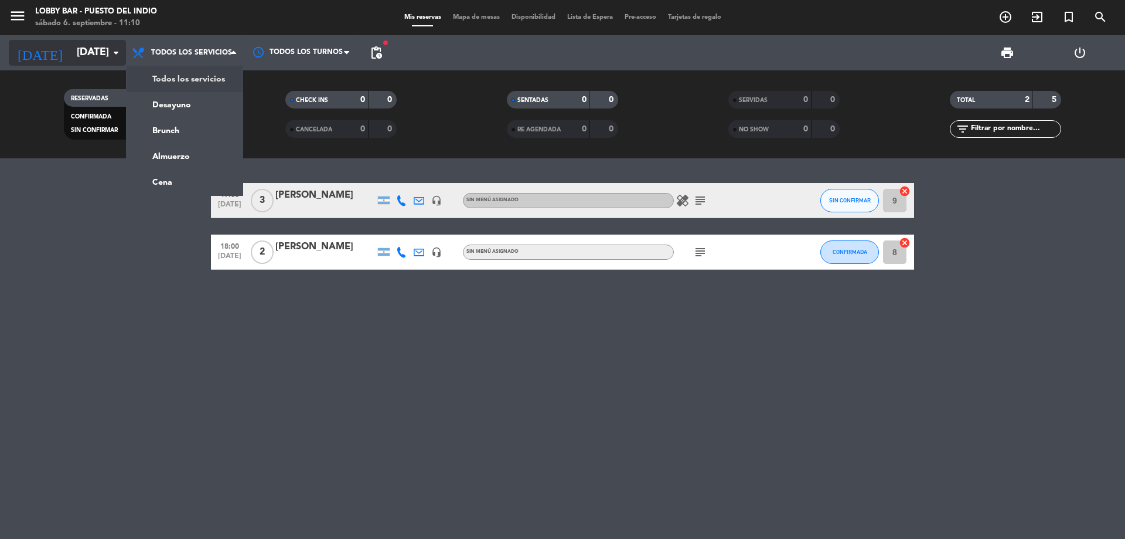
click at [113, 48] on icon "arrow_drop_down" at bounding box center [116, 53] width 14 height 14
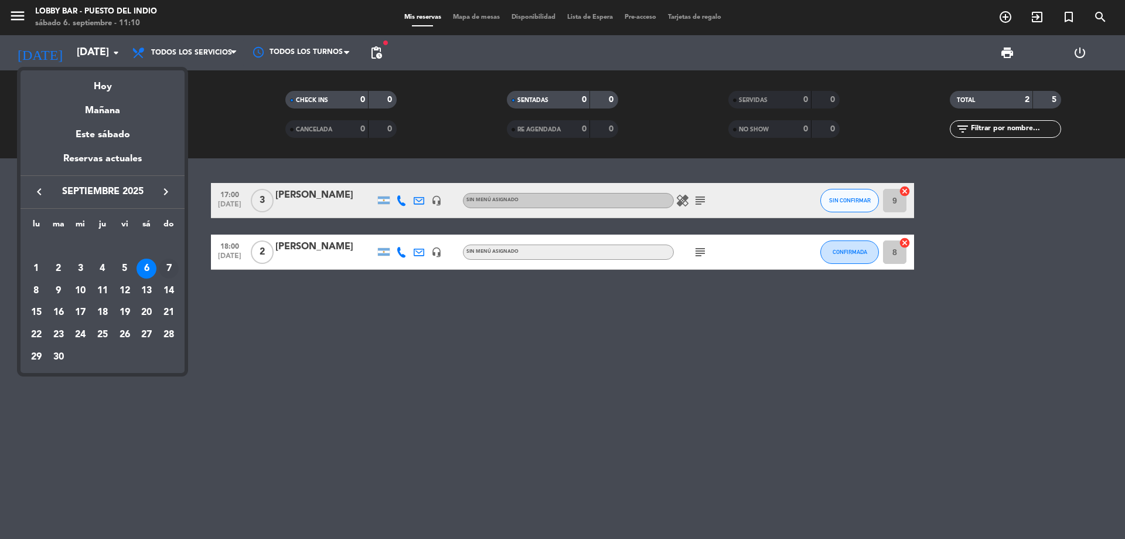
click at [173, 273] on div "7" at bounding box center [169, 268] width 20 height 20
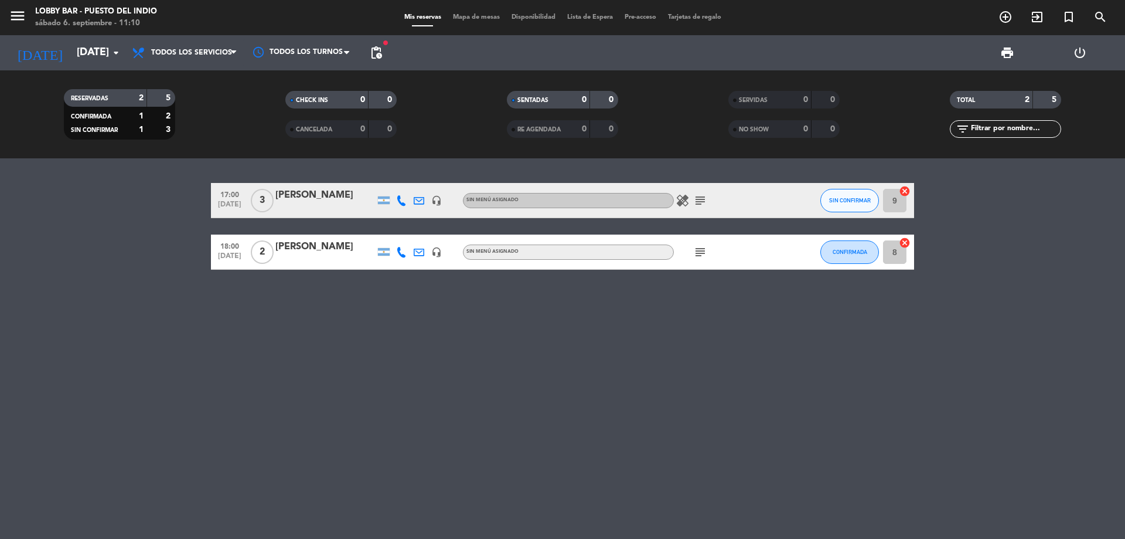
type input "[DATE]"
